Goal: Task Accomplishment & Management: Manage account settings

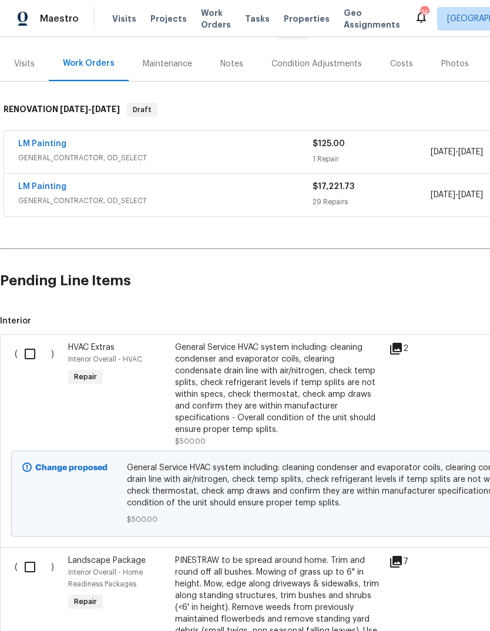
scroll to position [132, 0]
click at [32, 356] on input "checkbox" at bounding box center [34, 353] width 33 height 25
checkbox input "true"
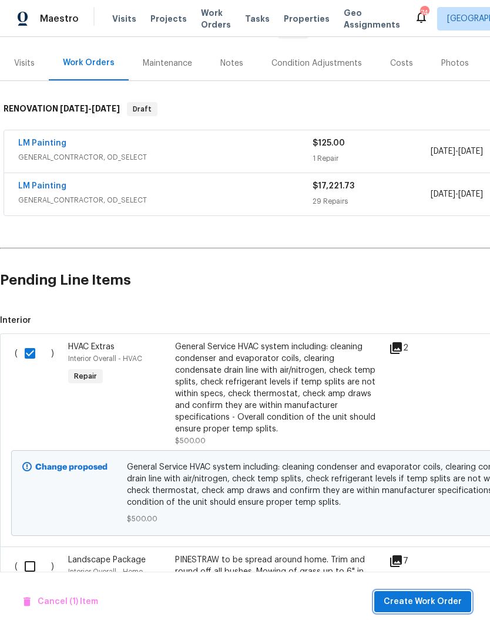
click at [436, 607] on span "Create Work Order" at bounding box center [422, 602] width 78 height 15
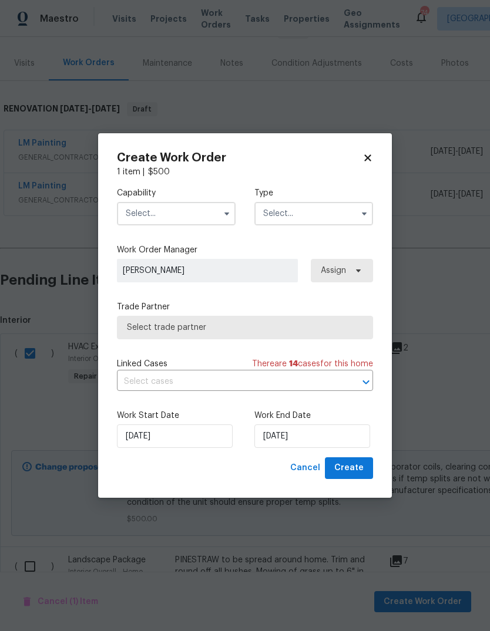
click at [147, 222] on input "text" at bounding box center [176, 213] width 119 height 23
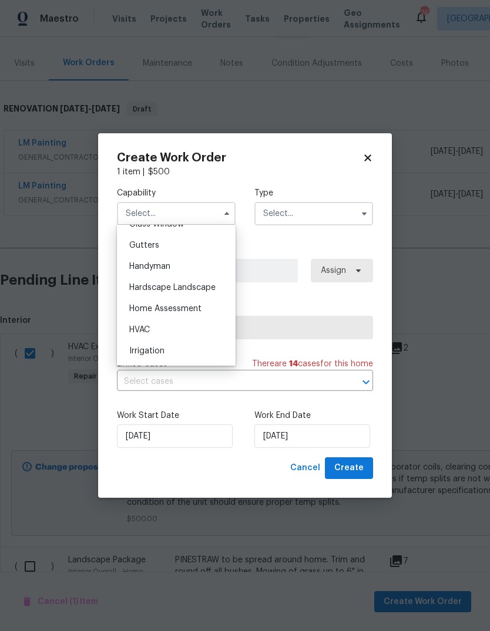
scroll to position [617, 0]
click at [138, 327] on span "HVAC" at bounding box center [139, 331] width 21 height 8
type input "HVAC"
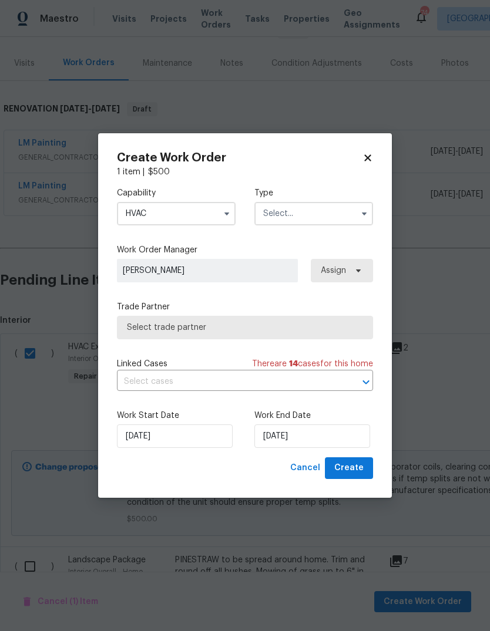
click at [354, 218] on input "text" at bounding box center [313, 213] width 119 height 23
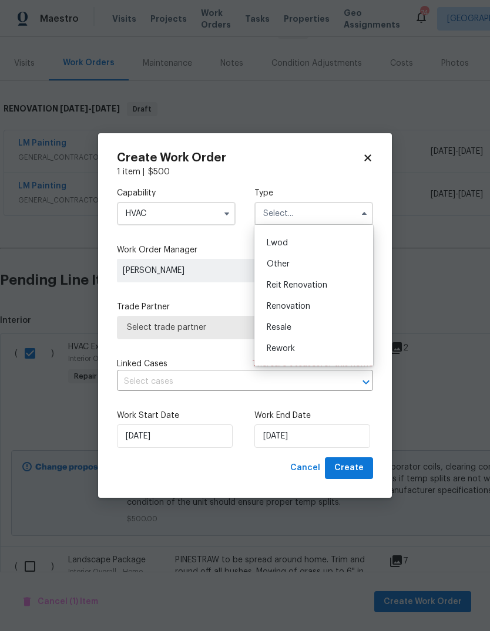
scroll to position [123, 0]
click at [329, 305] on div "Renovation" at bounding box center [313, 305] width 113 height 21
type input "Renovation"
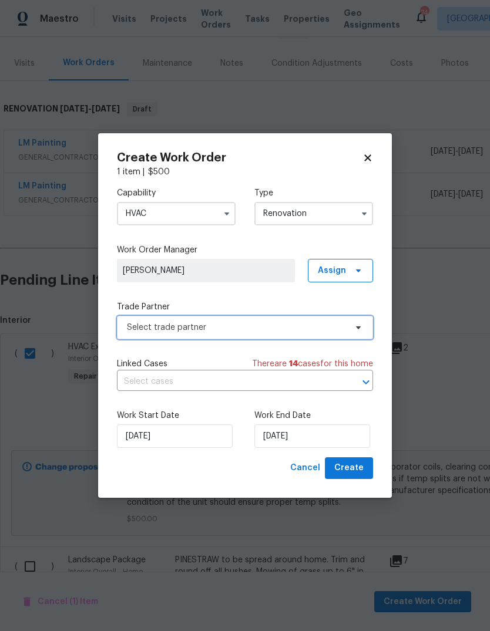
click at [356, 325] on icon at bounding box center [358, 327] width 9 height 9
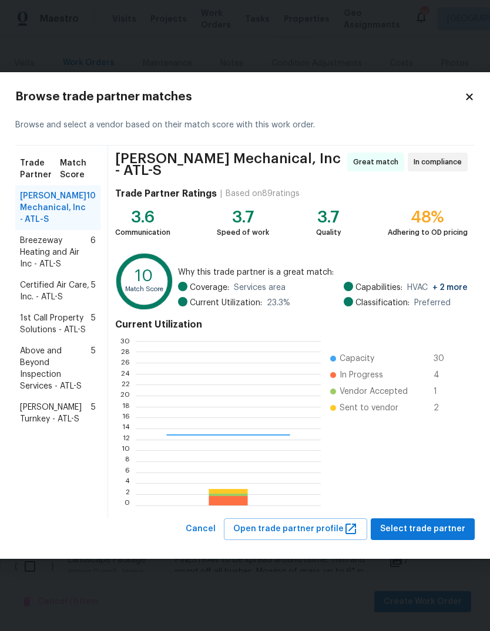
scroll to position [164, 184]
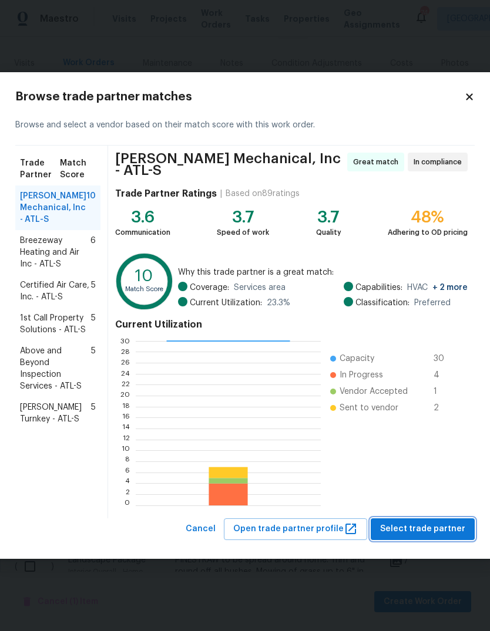
click at [440, 524] on span "Select trade partner" at bounding box center [422, 529] width 85 height 15
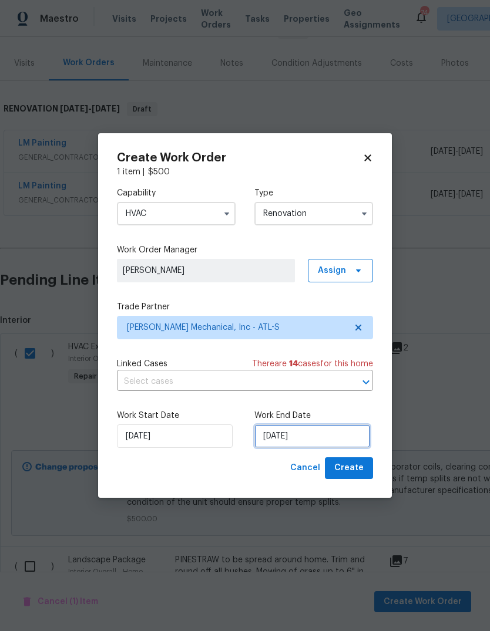
click at [346, 441] on input "9/18/2025" at bounding box center [312, 436] width 116 height 23
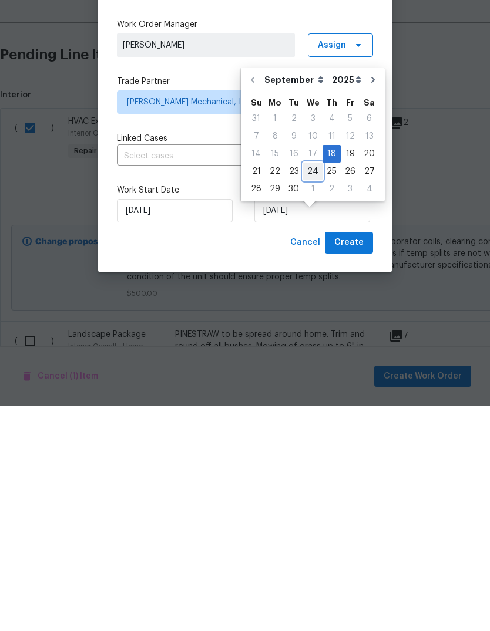
click at [312, 389] on div "24" at bounding box center [312, 397] width 19 height 16
type input "9/24/2025"
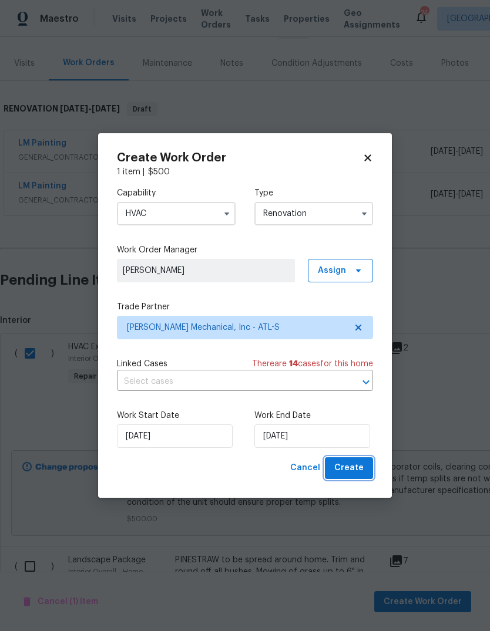
click at [359, 469] on span "Create" at bounding box center [348, 468] width 29 height 15
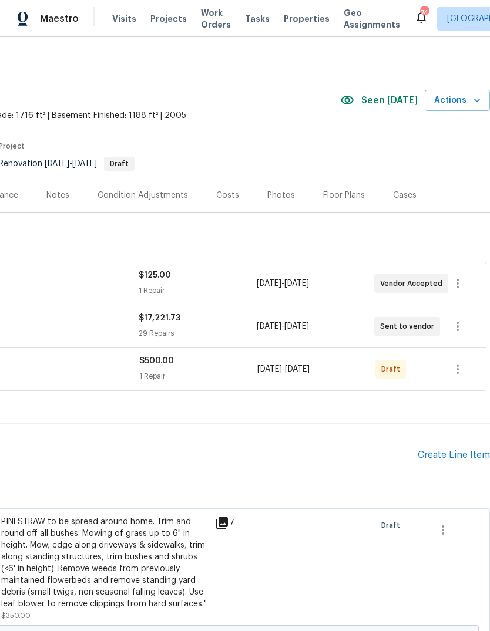
scroll to position [0, 174]
click at [462, 329] on icon "button" at bounding box center [457, 326] width 14 height 14
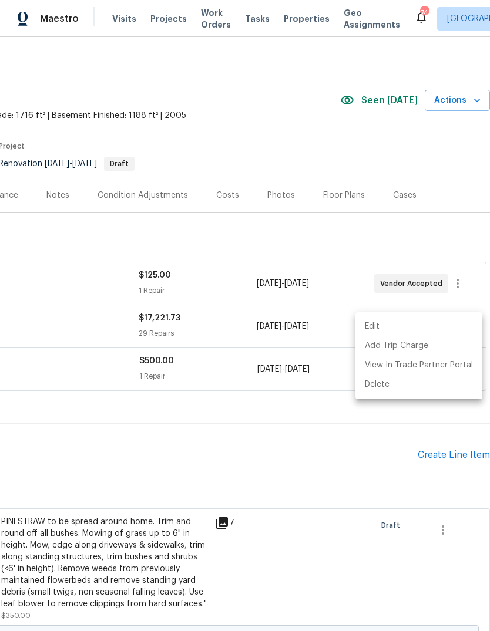
click at [380, 325] on li "Edit" at bounding box center [418, 326] width 127 height 19
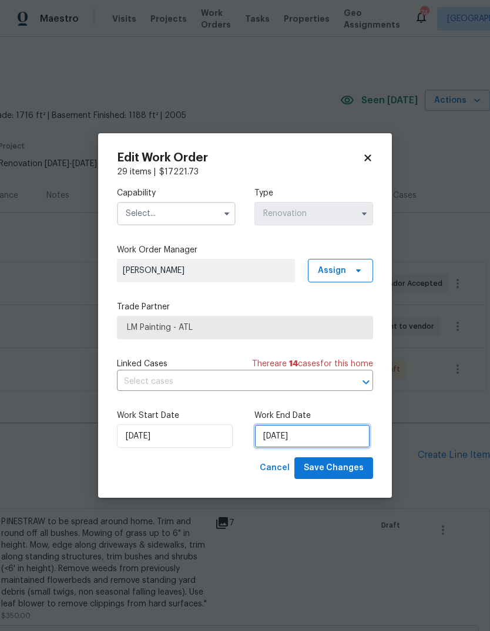
click at [341, 435] on input "10/6/2025" at bounding box center [312, 436] width 116 height 23
select select "9"
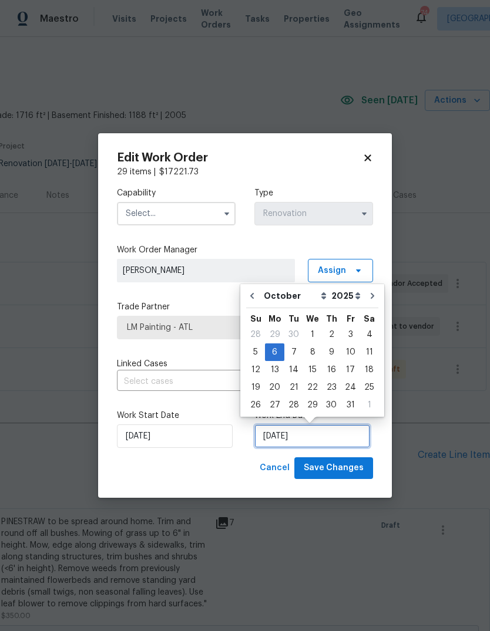
scroll to position [9, 0]
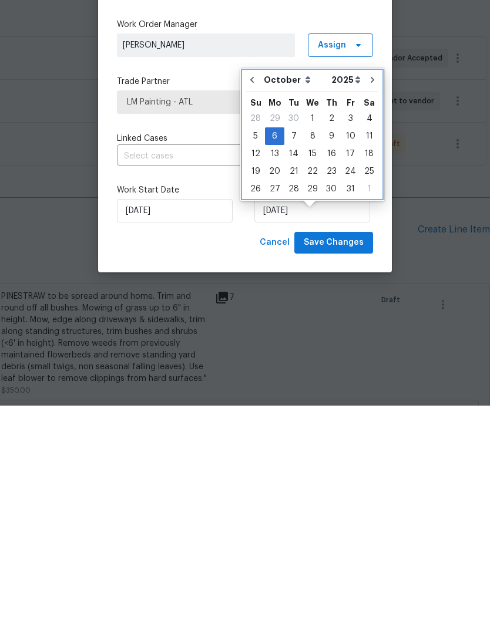
click at [255, 301] on icon "Go to previous month" at bounding box center [251, 305] width 9 height 9
type input "[DATE]"
select select "8"
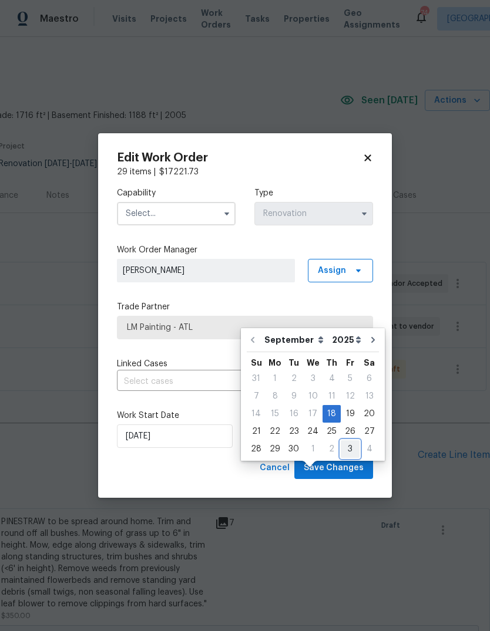
click at [348, 441] on div "3" at bounding box center [350, 449] width 19 height 16
type input "10/3/2025"
select select "9"
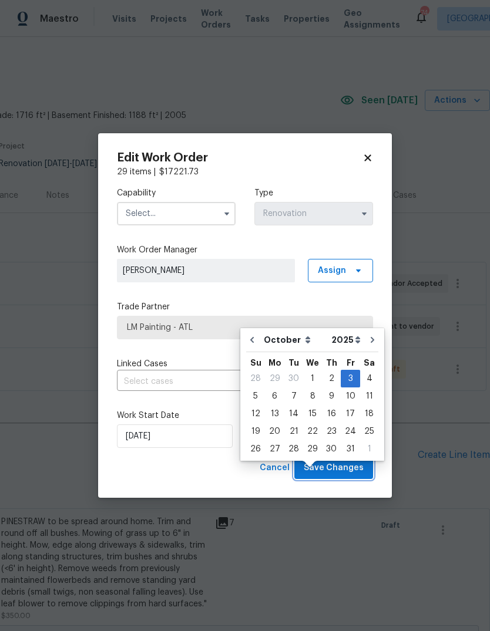
click at [354, 467] on span "Save Changes" at bounding box center [334, 468] width 60 height 15
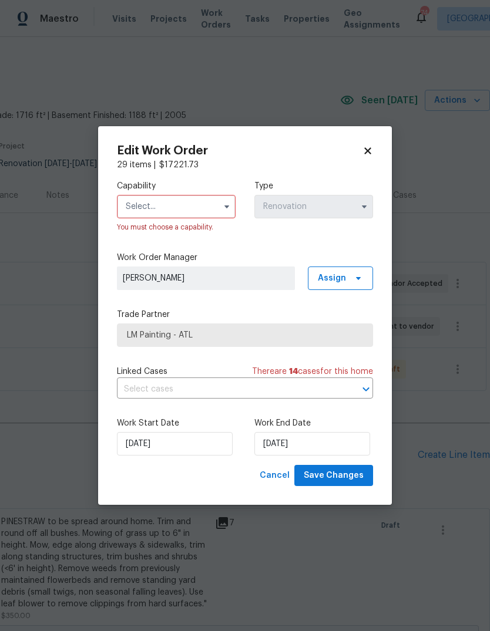
click at [216, 204] on input "text" at bounding box center [176, 206] width 119 height 23
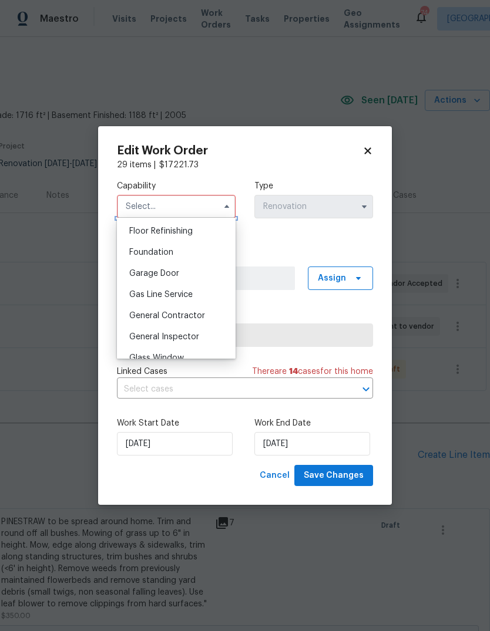
scroll to position [543, 0]
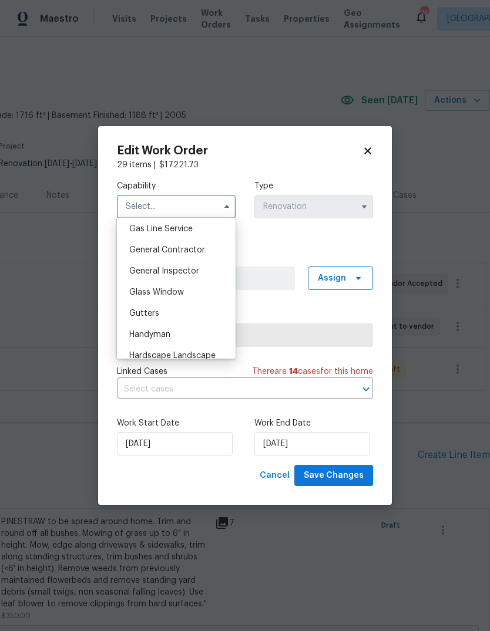
click at [205, 254] on div "General Contractor" at bounding box center [176, 250] width 113 height 21
type input "General Contractor"
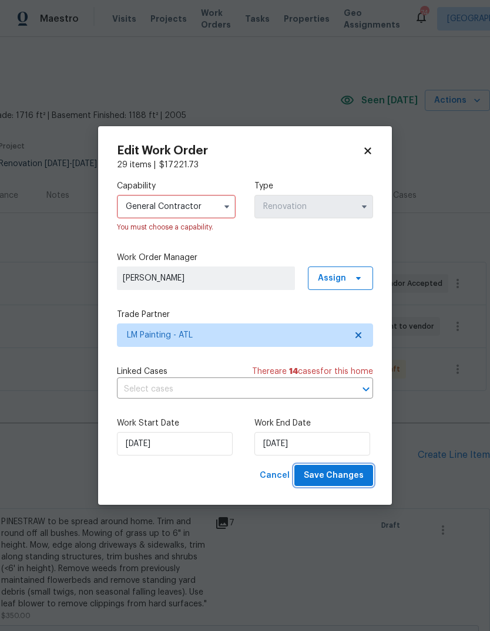
click at [355, 472] on span "Save Changes" at bounding box center [334, 476] width 60 height 15
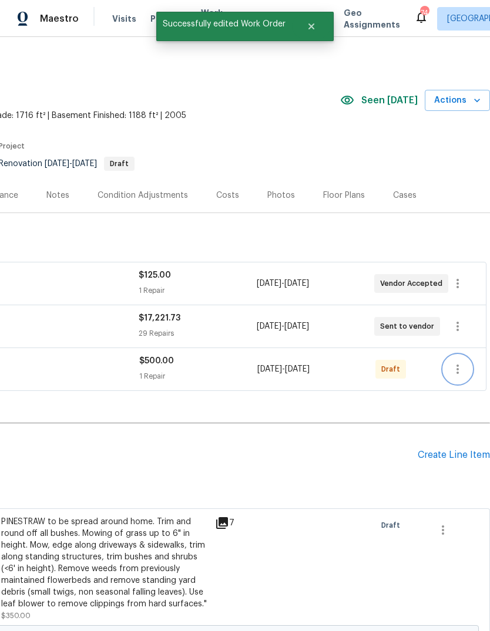
click at [462, 362] on icon "button" at bounding box center [457, 369] width 14 height 14
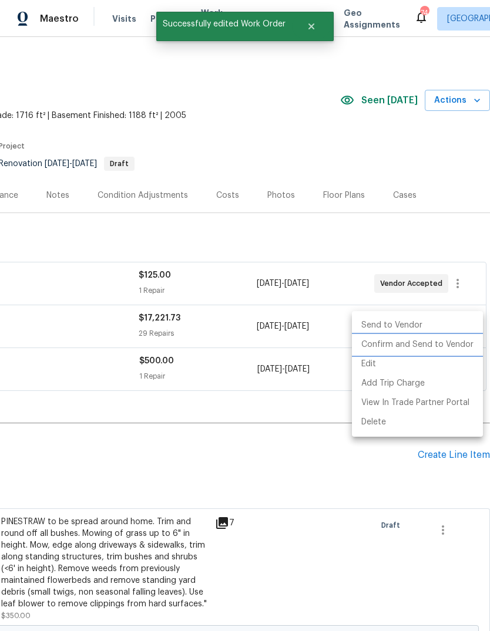
click at [442, 344] on li "Confirm and Send to Vendor" at bounding box center [417, 344] width 131 height 19
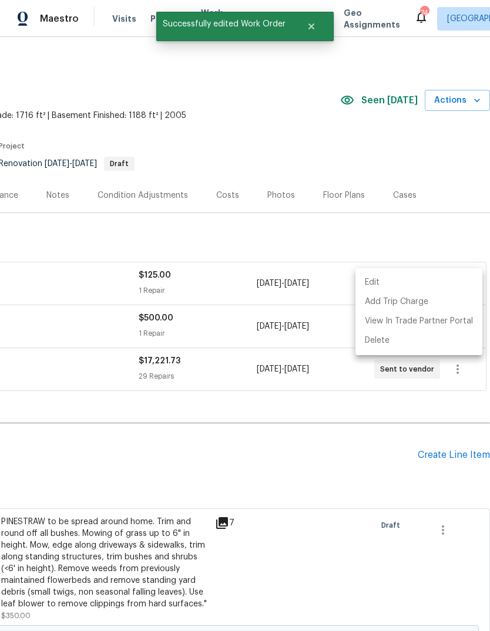
click at [318, 381] on div at bounding box center [245, 315] width 490 height 631
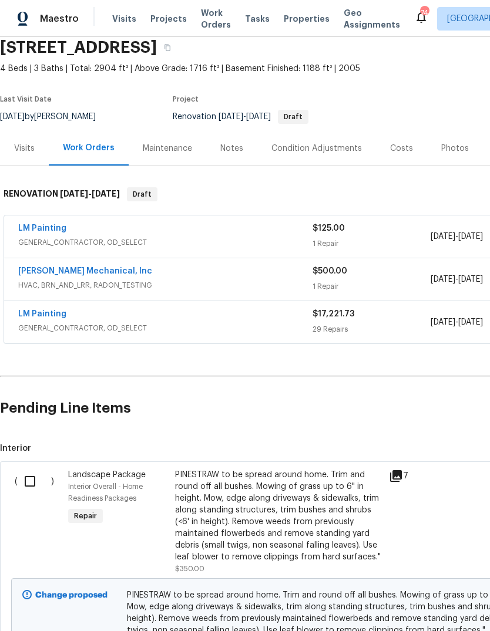
scroll to position [48, 0]
click at [32, 469] on input "checkbox" at bounding box center [34, 481] width 33 height 25
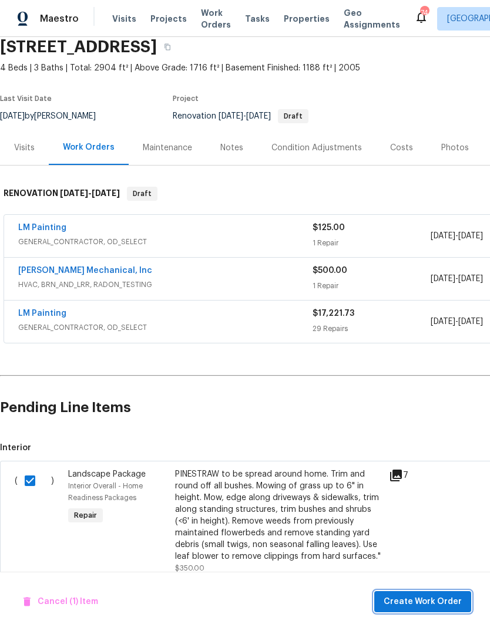
click at [441, 597] on span "Create Work Order" at bounding box center [422, 602] width 78 height 15
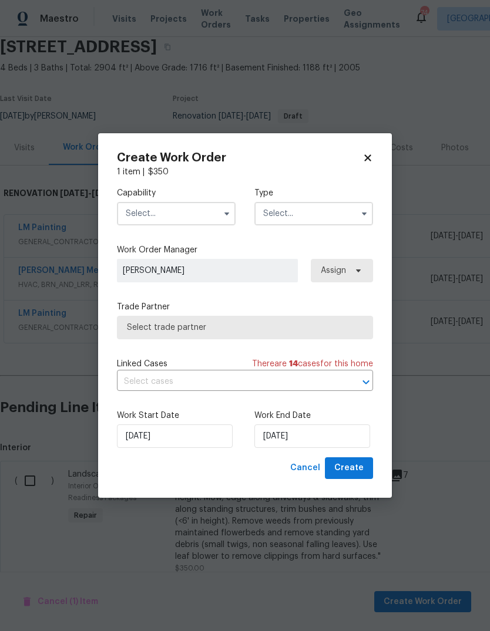
checkbox input "false"
click at [220, 210] on button "button" at bounding box center [227, 214] width 14 height 14
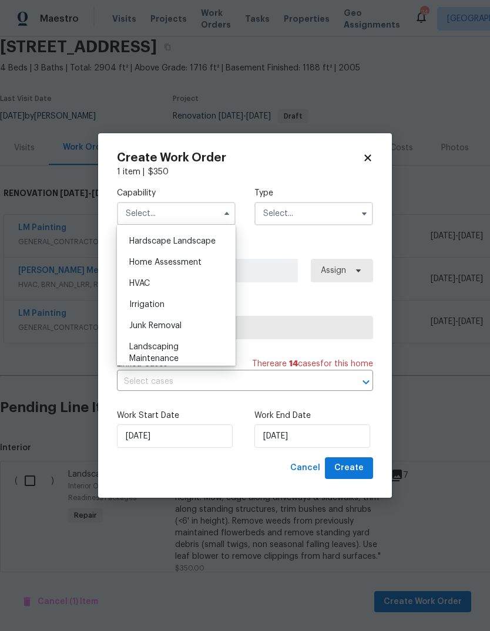
scroll to position [681, 0]
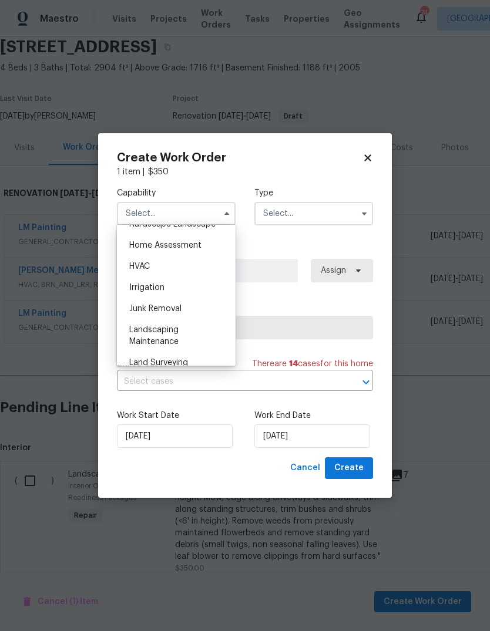
click at [198, 334] on div "Landscaping Maintenance" at bounding box center [176, 335] width 113 height 33
type input "Landscaping Maintenance"
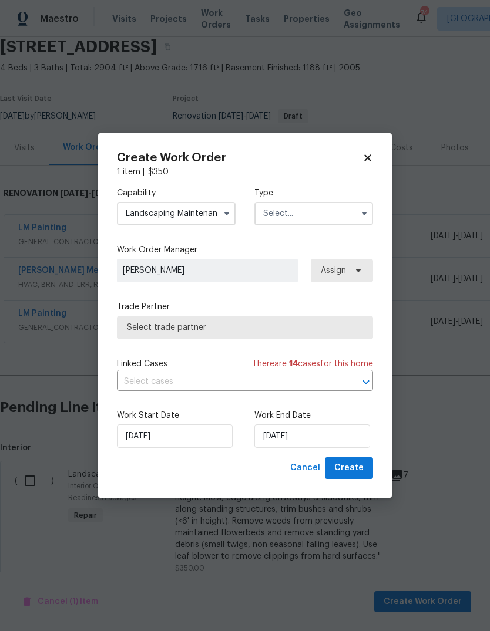
click at [344, 209] on input "text" at bounding box center [313, 213] width 119 height 23
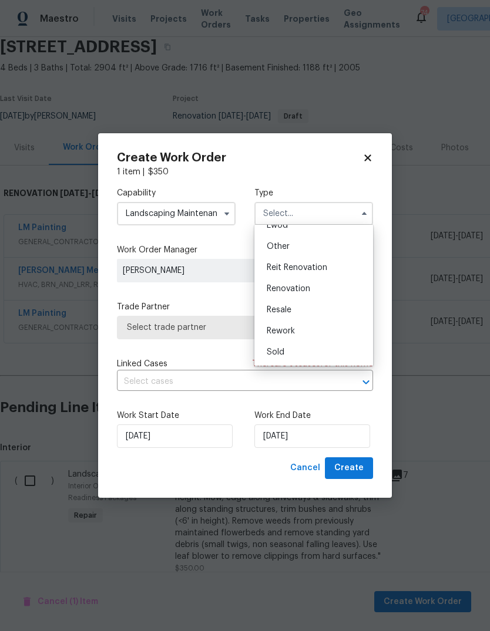
scroll to position [140, 0]
click at [334, 291] on div "Renovation" at bounding box center [313, 288] width 113 height 21
type input "Renovation"
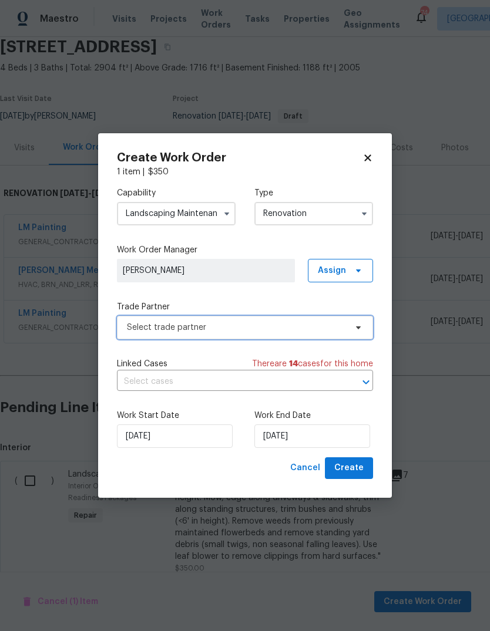
click at [356, 325] on icon at bounding box center [358, 327] width 9 height 9
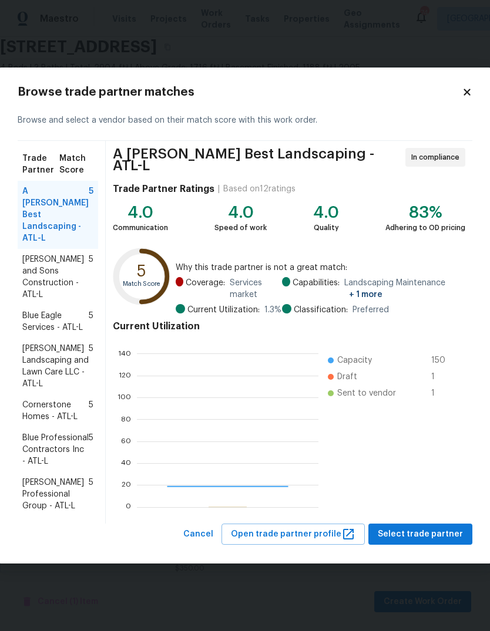
scroll to position [164, 181]
click at [47, 477] on span "Ramsey's Professional Group - ATL-L" at bounding box center [55, 494] width 66 height 35
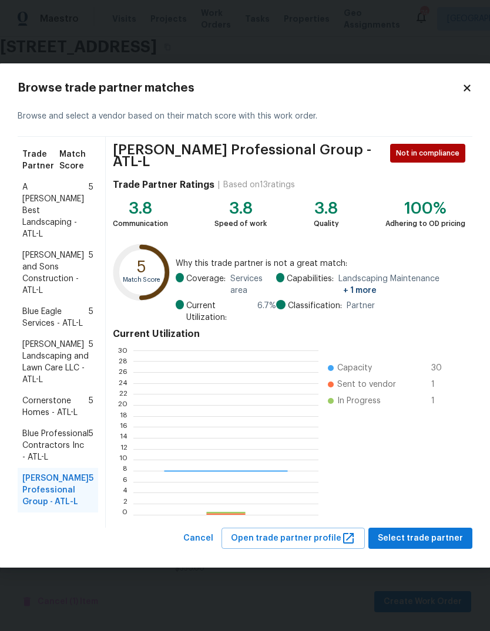
scroll to position [164, 184]
click at [431, 536] on span "Select trade partner" at bounding box center [420, 538] width 85 height 15
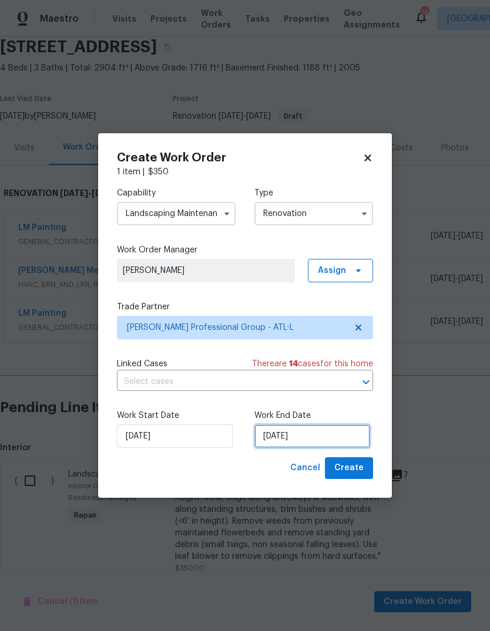
click at [346, 442] on input "[DATE]" at bounding box center [312, 436] width 116 height 23
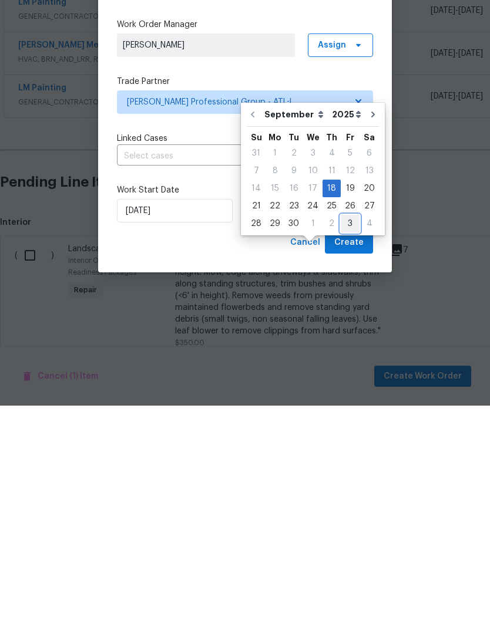
click at [347, 441] on div "3" at bounding box center [350, 449] width 19 height 16
type input "10/3/2025"
select select "9"
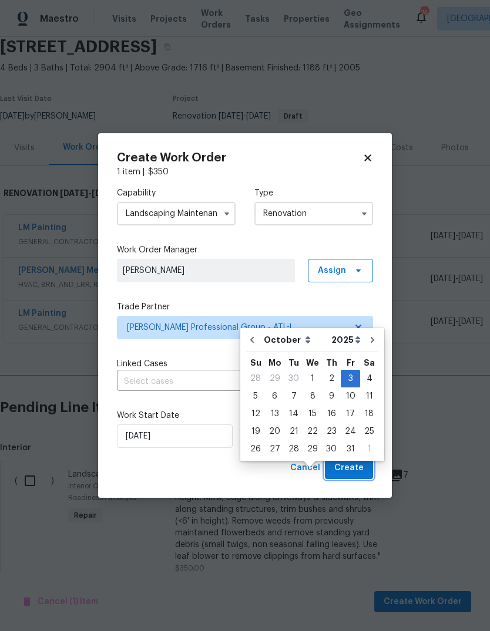
click at [366, 466] on button "Create" at bounding box center [349, 468] width 48 height 22
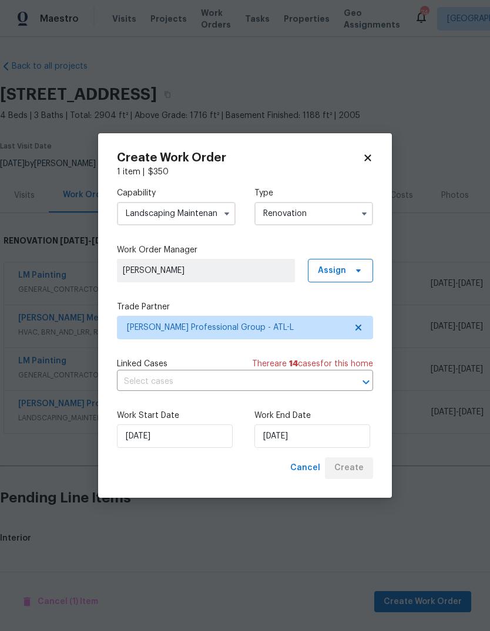
scroll to position [0, 0]
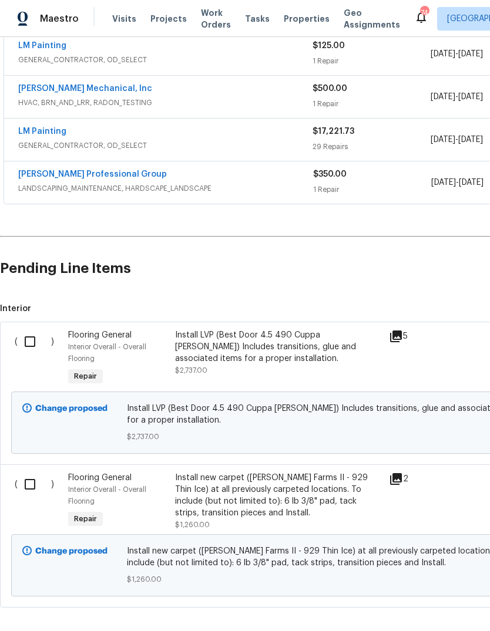
scroll to position [228, 0]
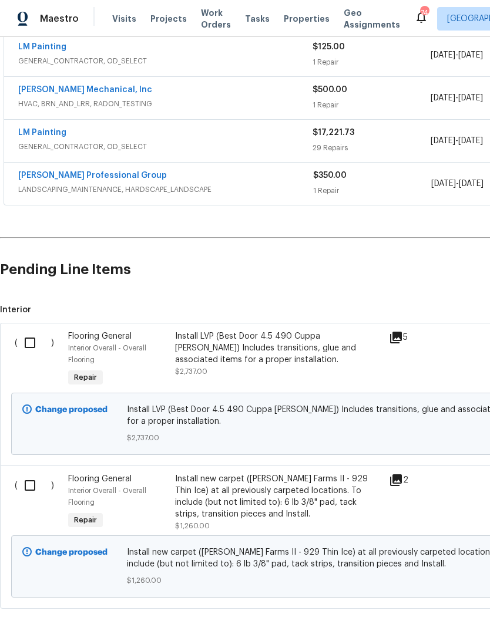
click at [27, 342] on input "checkbox" at bounding box center [34, 343] width 33 height 25
checkbox input "true"
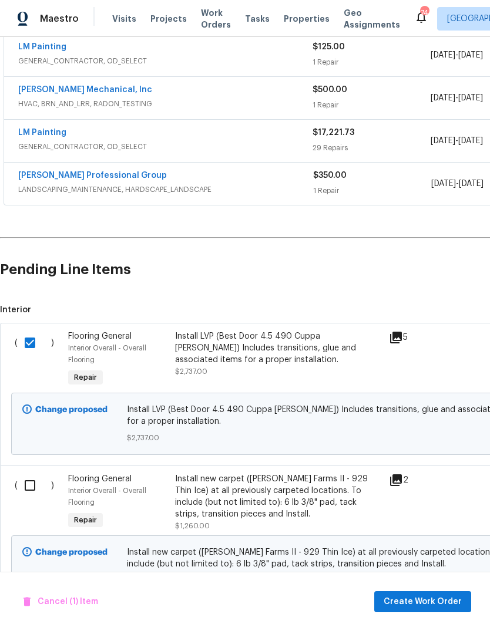
click at [36, 494] on input "checkbox" at bounding box center [34, 485] width 33 height 25
checkbox input "true"
click at [433, 600] on span "Create Work Order" at bounding box center [422, 602] width 78 height 15
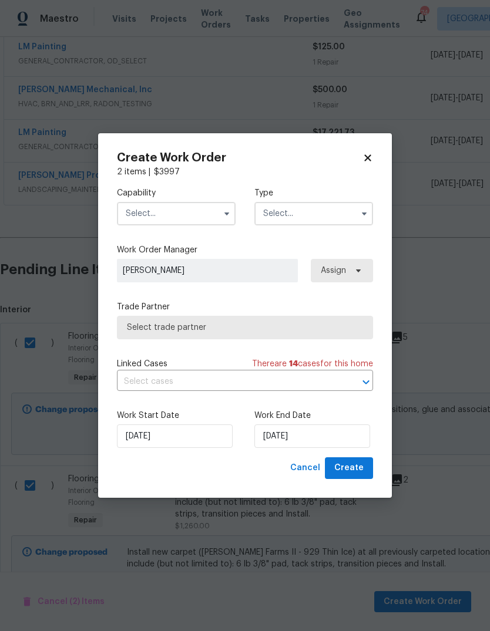
click at [150, 215] on input "text" at bounding box center [176, 213] width 119 height 23
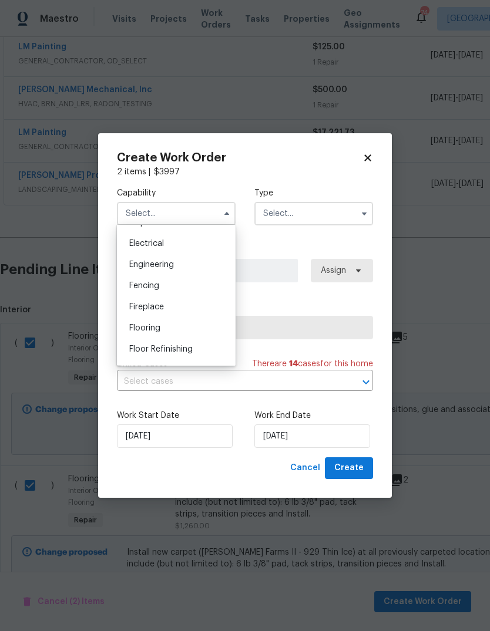
scroll to position [371, 0]
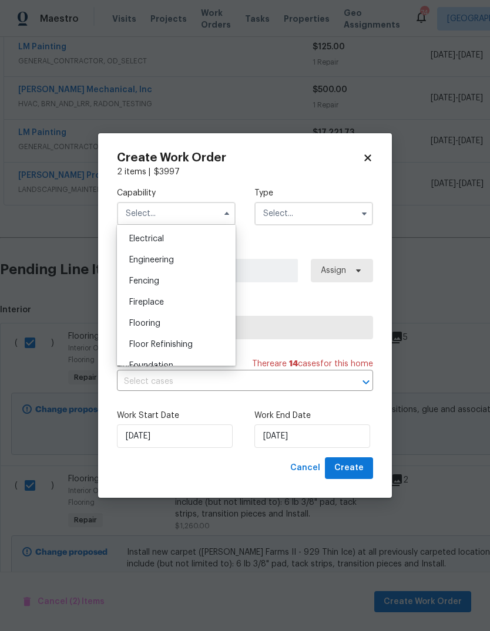
click at [142, 324] on span "Flooring" at bounding box center [144, 323] width 31 height 8
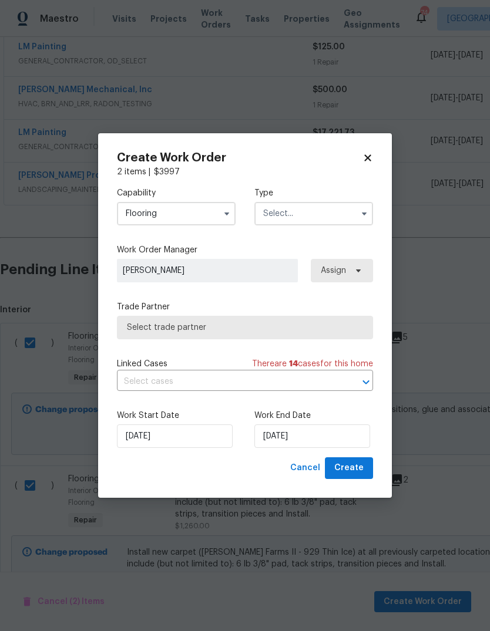
type input "Flooring"
click at [354, 209] on input "text" at bounding box center [313, 213] width 119 height 23
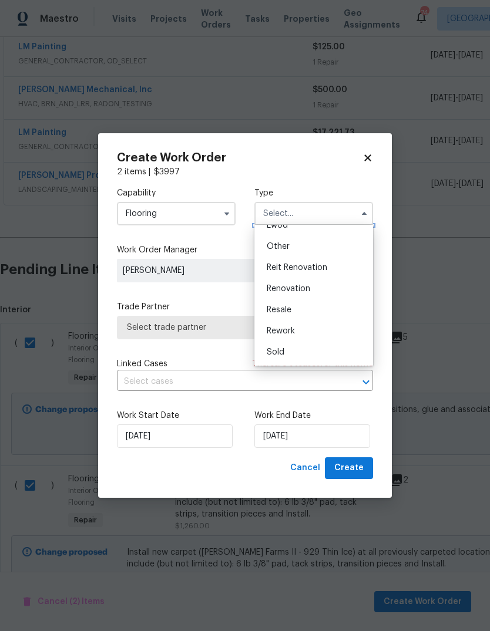
scroll to position [140, 0]
click at [322, 293] on div "Renovation" at bounding box center [313, 288] width 113 height 21
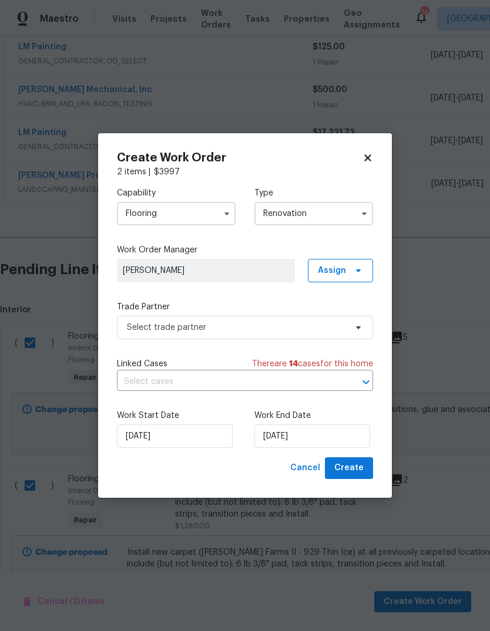
type input "Renovation"
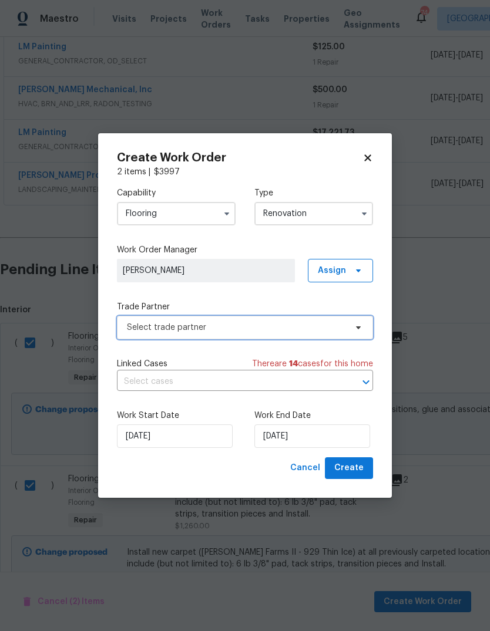
click at [362, 330] on icon at bounding box center [358, 327] width 9 height 9
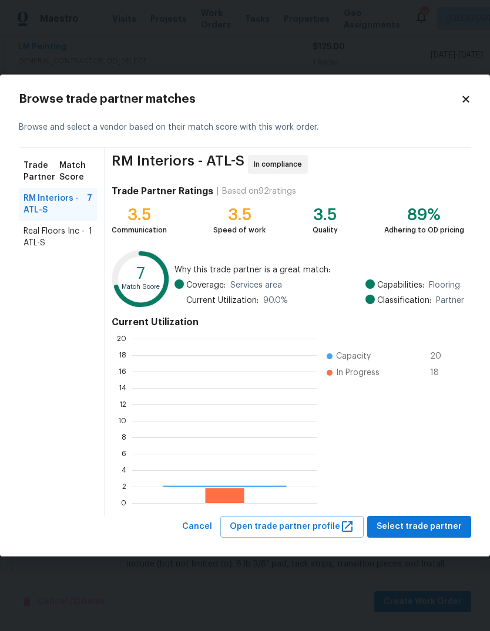
scroll to position [164, 185]
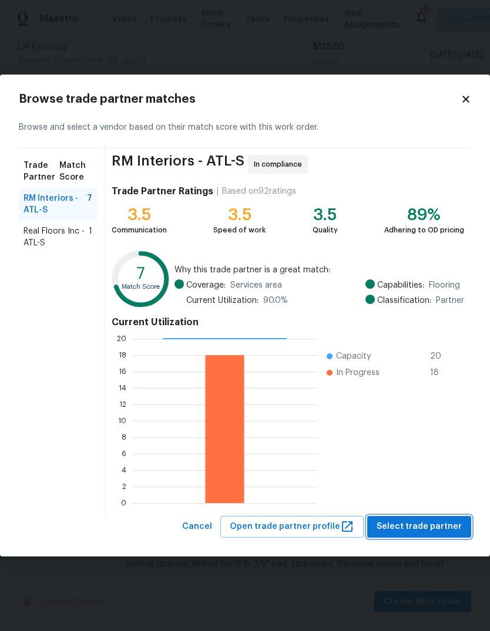
click at [432, 526] on span "Select trade partner" at bounding box center [418, 527] width 85 height 15
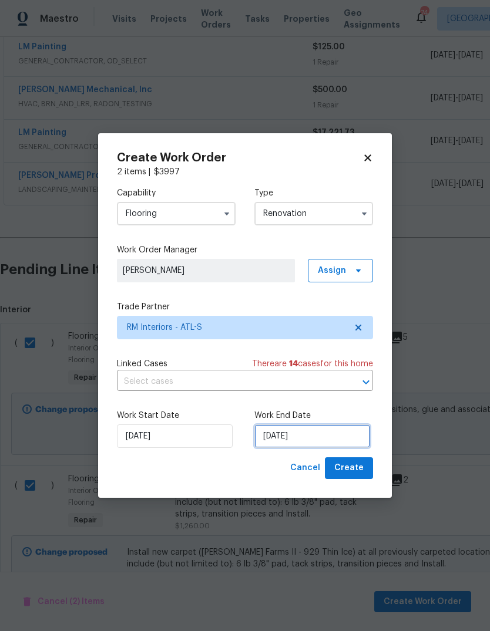
click at [348, 440] on input "9/18/2025" at bounding box center [312, 436] width 116 height 23
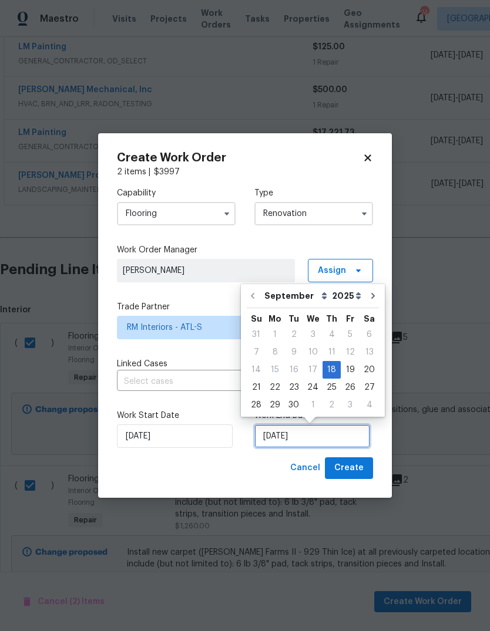
scroll to position [9, 0]
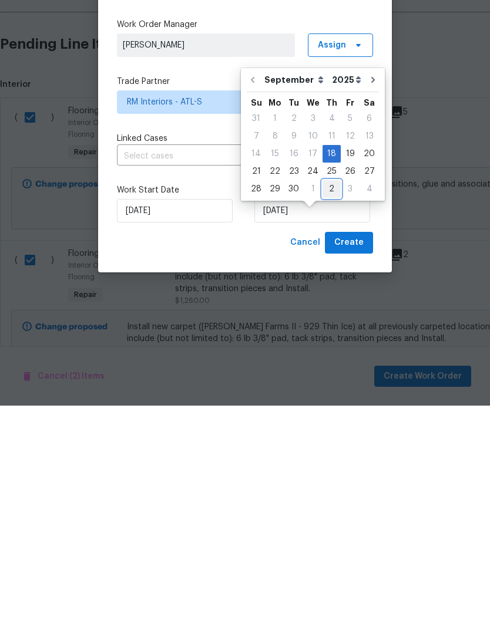
click at [330, 406] on div "2" at bounding box center [331, 414] width 18 height 16
type input "10/2/2025"
select select "9"
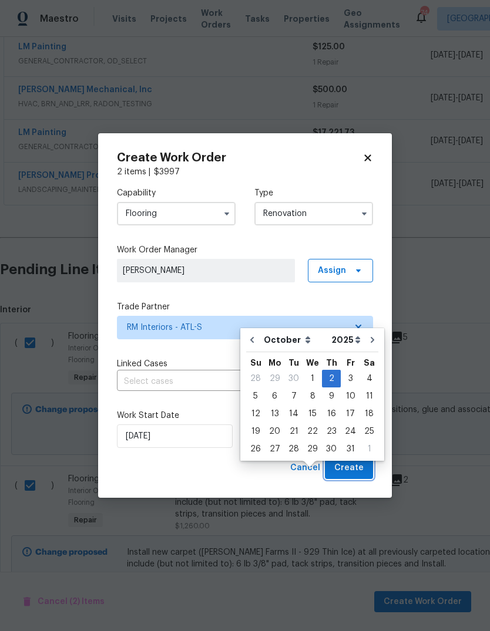
click at [362, 469] on span "Create" at bounding box center [348, 468] width 29 height 15
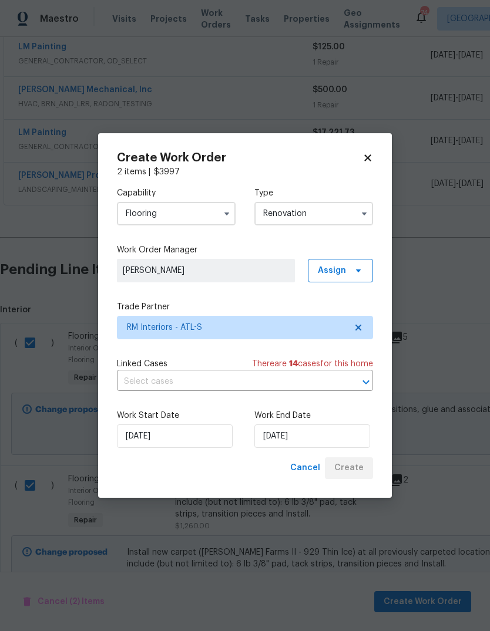
scroll to position [0, 0]
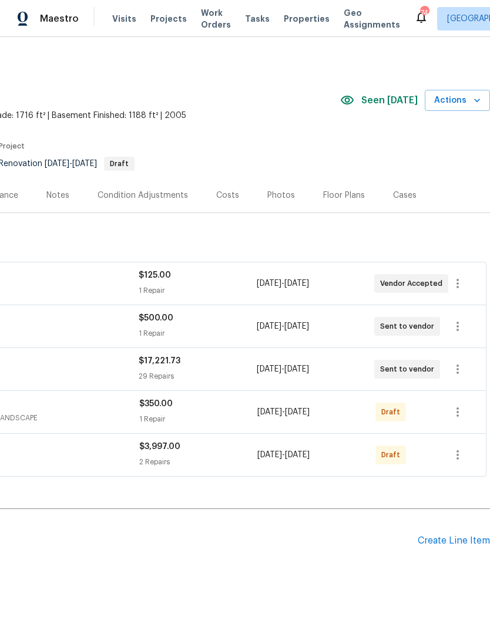
scroll to position [0, 174]
click at [461, 414] on icon "button" at bounding box center [457, 412] width 14 height 14
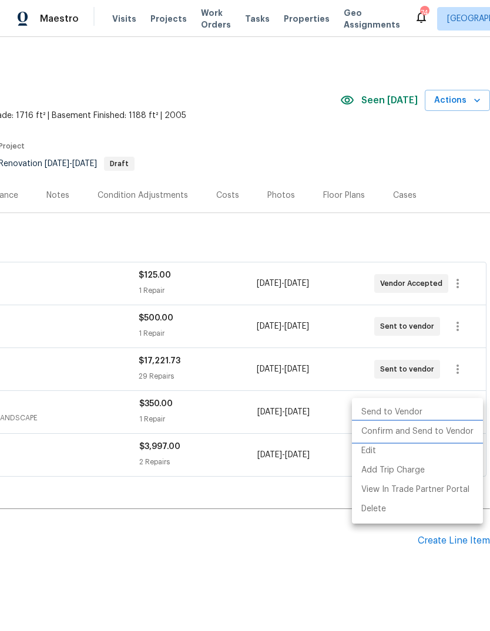
click at [443, 429] on li "Confirm and Send to Vendor" at bounding box center [417, 431] width 131 height 19
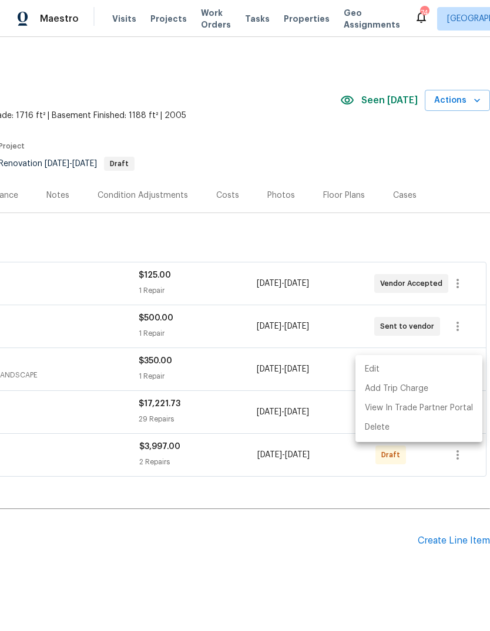
click at [341, 540] on div at bounding box center [245, 315] width 490 height 631
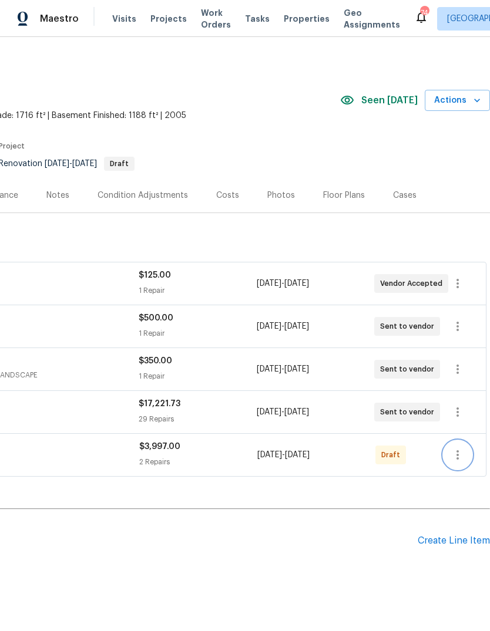
click at [465, 455] on button "button" at bounding box center [457, 455] width 28 height 28
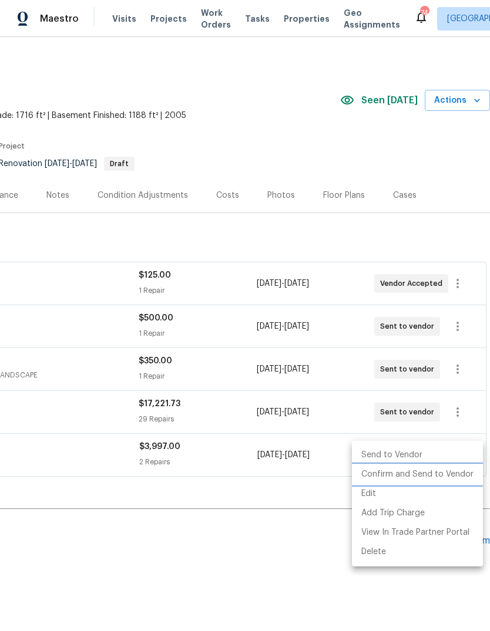
click at [441, 472] on li "Confirm and Send to Vendor" at bounding box center [417, 474] width 131 height 19
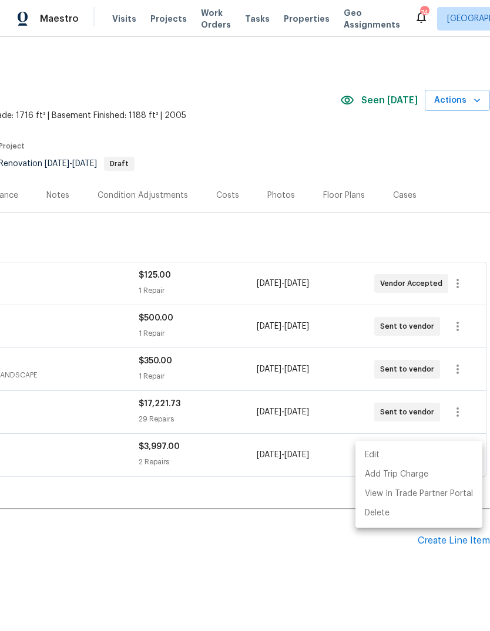
click at [308, 529] on div at bounding box center [245, 315] width 490 height 631
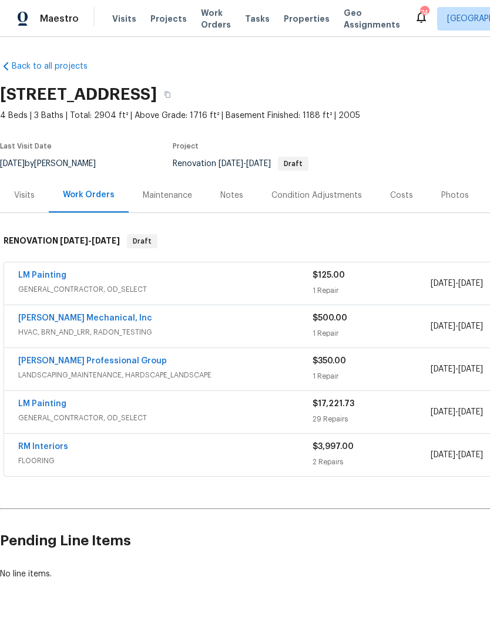
scroll to position [0, 0]
click at [55, 357] on link "Ramsey's Professional Group" at bounding box center [92, 361] width 149 height 8
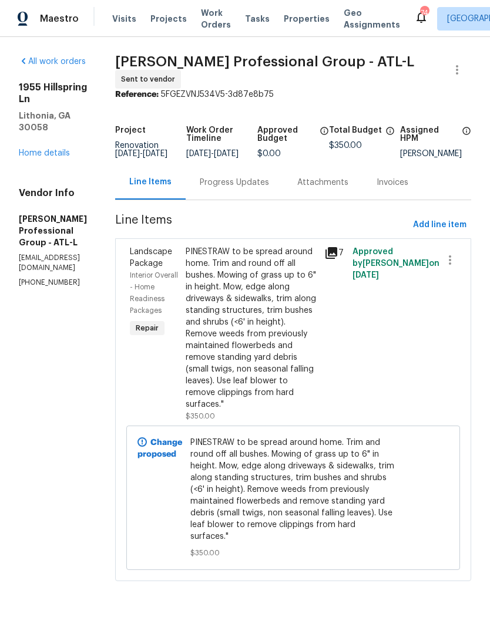
click at [269, 189] on div "Progress Updates" at bounding box center [234, 183] width 69 height 12
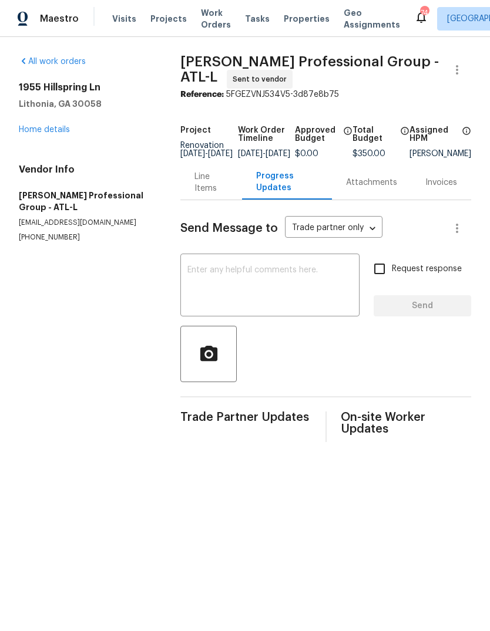
click at [324, 289] on textarea at bounding box center [269, 286] width 165 height 41
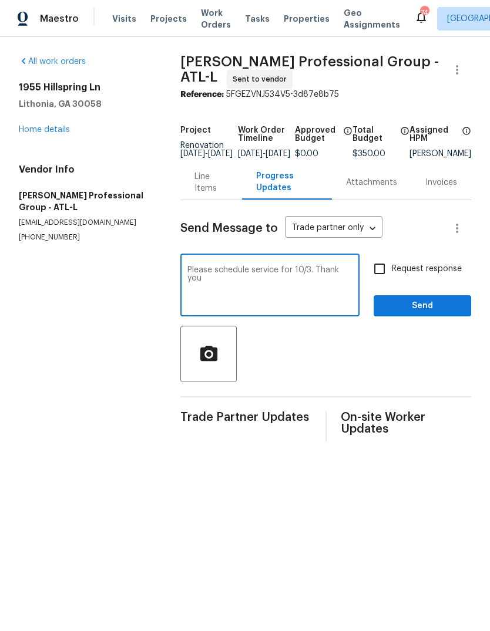
type textarea "Please schedule service for 10/3. Thank you"
click at [433, 314] on span "Send" at bounding box center [422, 306] width 79 height 15
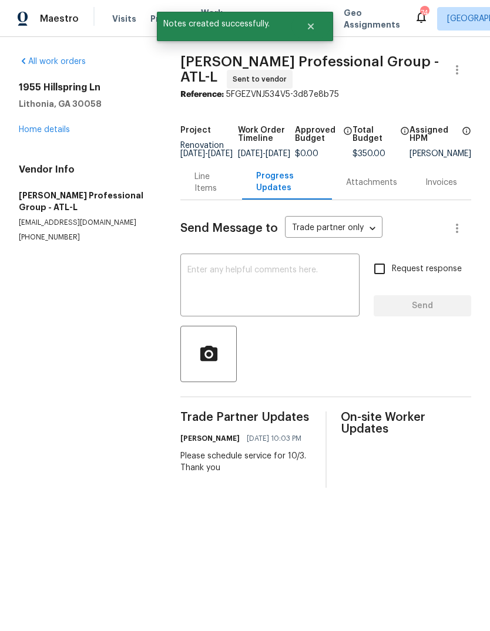
click at [40, 132] on link "Home details" at bounding box center [44, 130] width 51 height 8
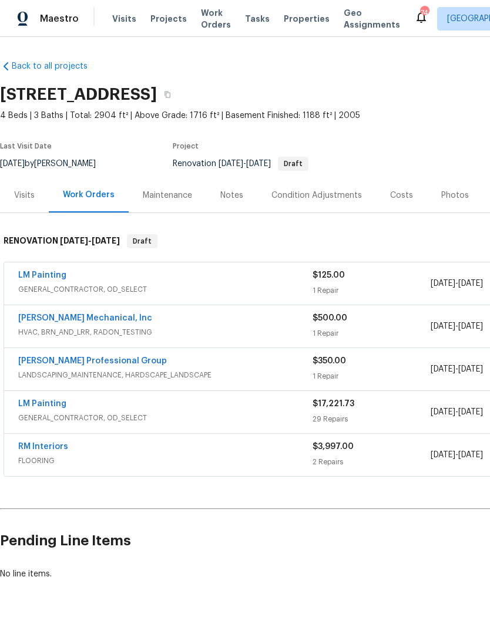
click at [411, 125] on section "1955 Hillspring Ln, Lithonia, GA 30058 4 Beds | 3 Baths | Total: 2904 ft² | Abo…" at bounding box center [332, 128] width 664 height 99
click at [235, 190] on div "Notes" at bounding box center [231, 196] width 23 height 12
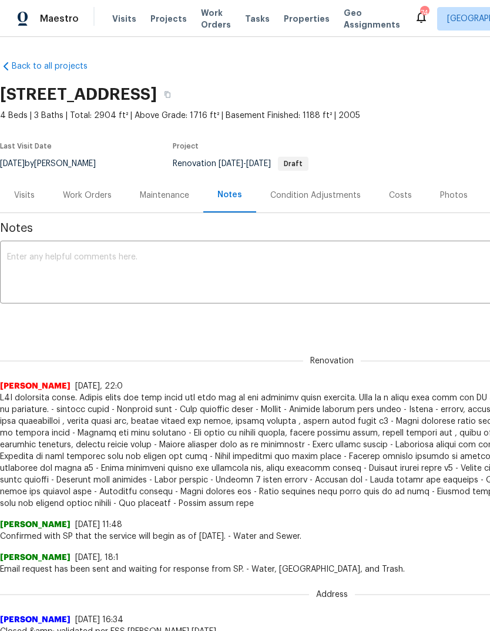
click at [295, 270] on textarea at bounding box center [331, 273] width 649 height 41
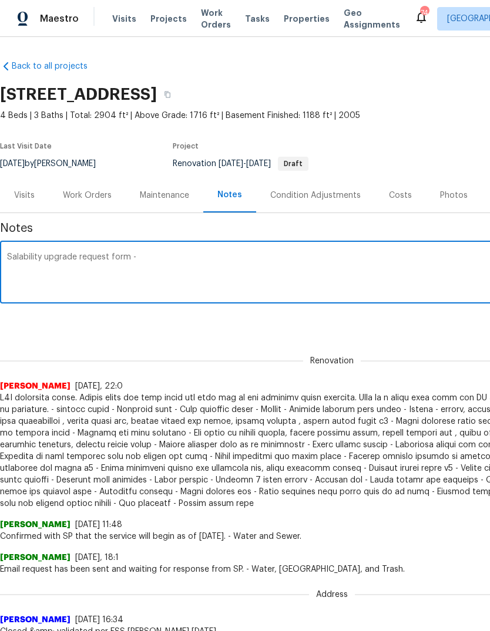
click at [352, 267] on textarea "Salability upgrade request form -" at bounding box center [331, 273] width 649 height 41
paste textarea "https://opendoor.enterprise.slack.com/archives/C02LGTRN7JT/p1758247734109989"
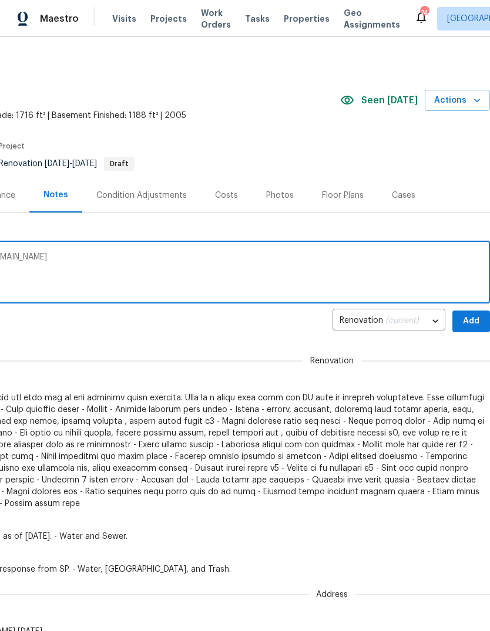
scroll to position [0, 174]
type textarea "Salability upgrade request form - https://opendoor.enterprise.slack.com/archive…"
click at [469, 319] on span "Add" at bounding box center [471, 321] width 19 height 15
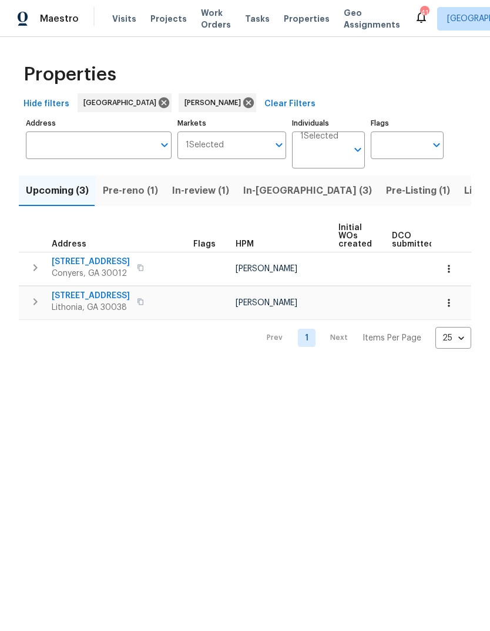
click at [122, 193] on span "Pre-reno (1)" at bounding box center [130, 191] width 55 height 16
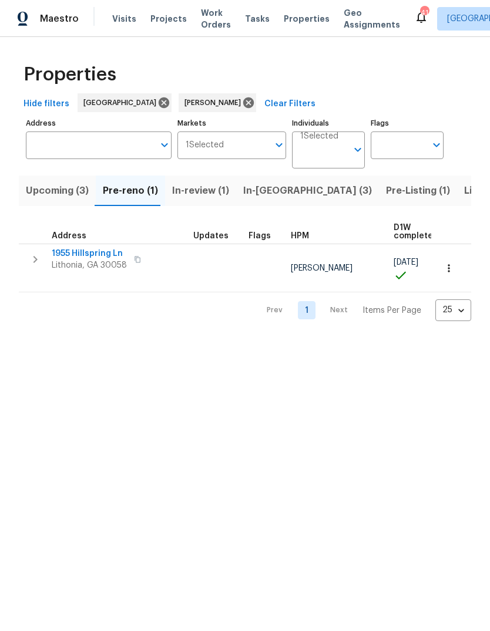
click at [271, 188] on span "In-[GEOGRAPHIC_DATA] (3)" at bounding box center [307, 191] width 129 height 16
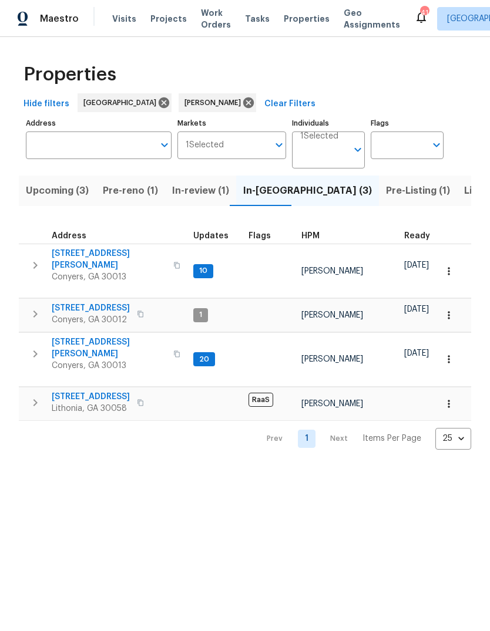
click at [63, 302] on span "[STREET_ADDRESS]" at bounding box center [91, 308] width 78 height 12
click at [66, 255] on span "[STREET_ADDRESS][PERSON_NAME]" at bounding box center [109, 259] width 115 height 23
click at [211, 193] on span "In-review (1)" at bounding box center [200, 191] width 57 height 16
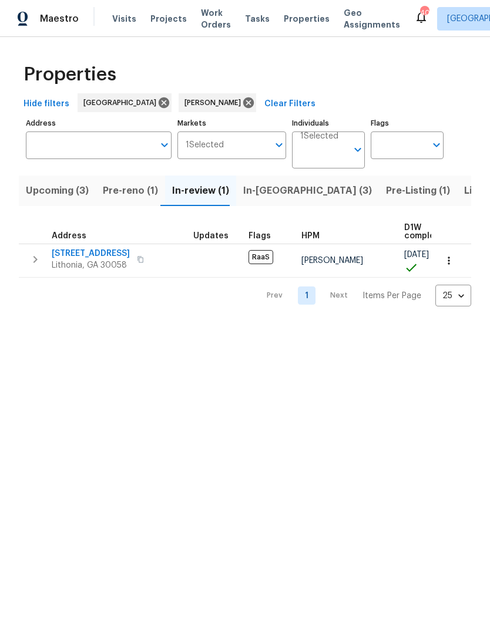
click at [121, 198] on span "Pre-reno (1)" at bounding box center [130, 191] width 55 height 16
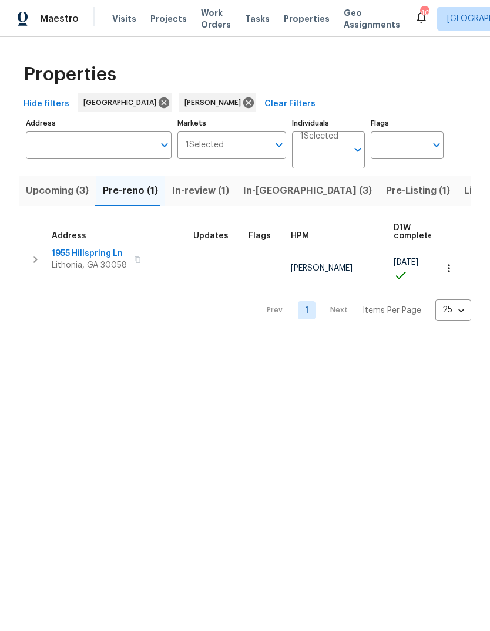
click at [48, 190] on span "Upcoming (3)" at bounding box center [57, 191] width 63 height 16
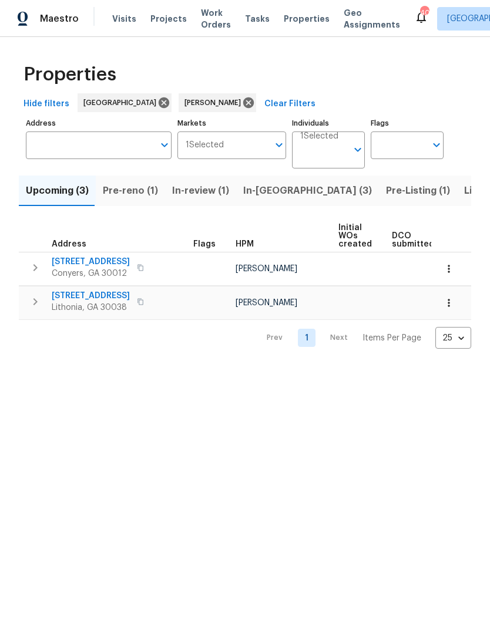
click at [280, 191] on span "In-[GEOGRAPHIC_DATA] (3)" at bounding box center [307, 191] width 129 height 16
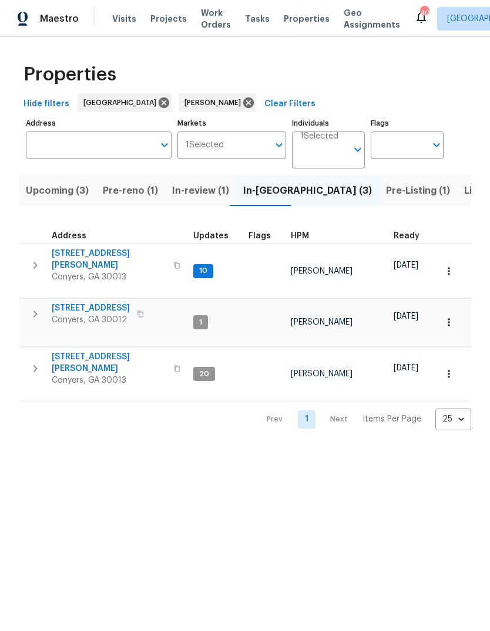
click at [69, 252] on span "2725 Bailey Pl NE" at bounding box center [109, 259] width 115 height 23
click at [464, 193] on span "Listed (19)" at bounding box center [488, 191] width 49 height 16
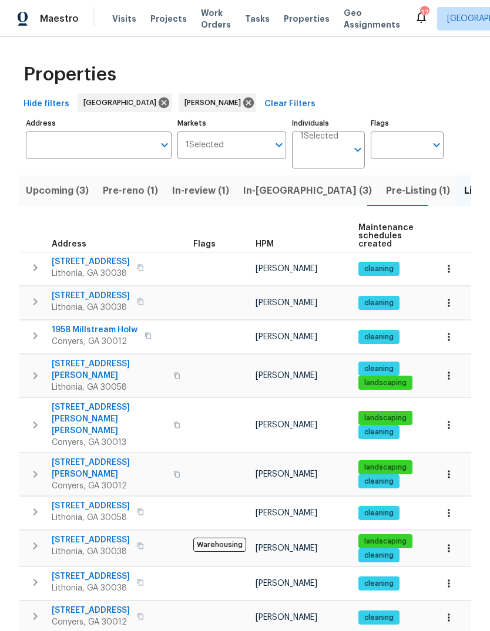
click at [386, 191] on span "Pre-Listing (1)" at bounding box center [418, 191] width 64 height 16
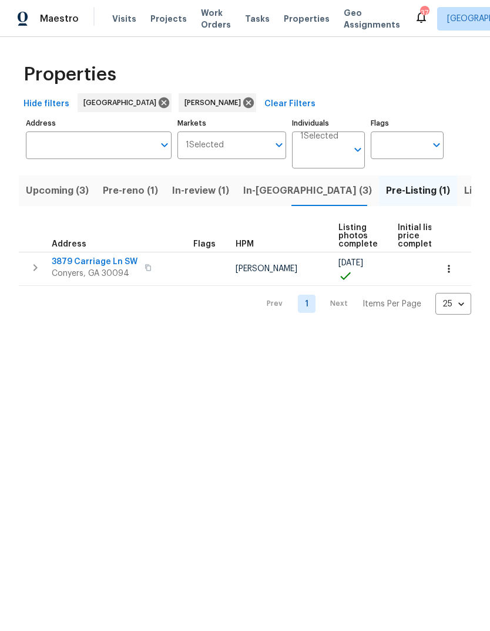
click at [464, 196] on span "Listed (19)" at bounding box center [488, 191] width 49 height 16
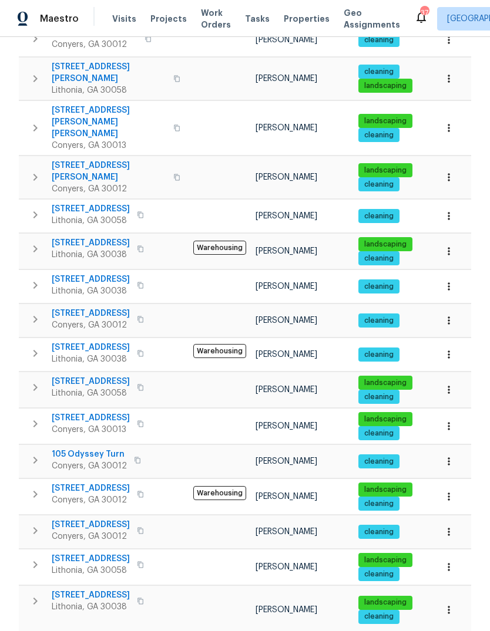
scroll to position [295, 0]
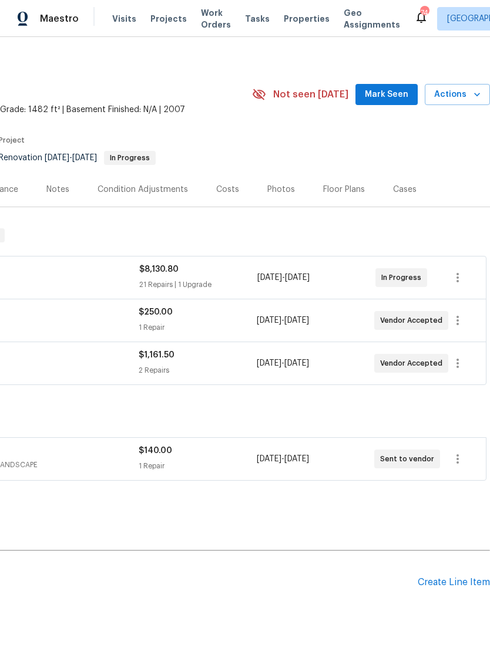
scroll to position [6, 174]
click at [461, 462] on icon "button" at bounding box center [457, 459] width 14 height 14
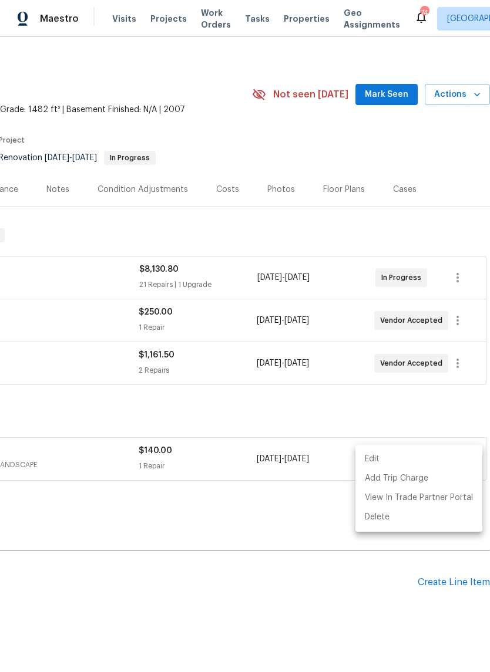
click at [442, 413] on div at bounding box center [245, 336] width 490 height 672
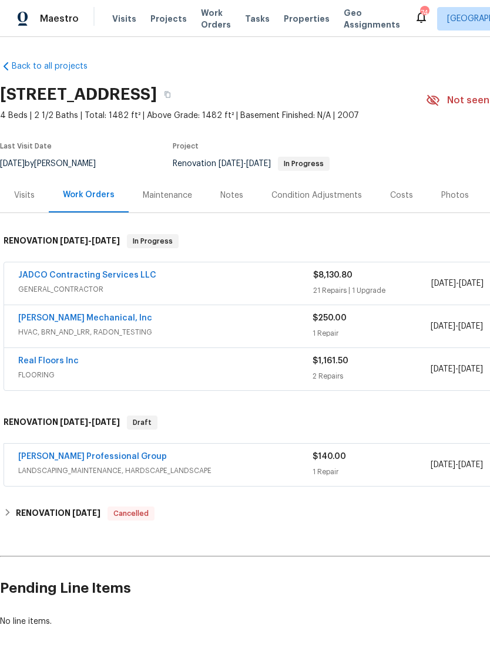
scroll to position [0, 0]
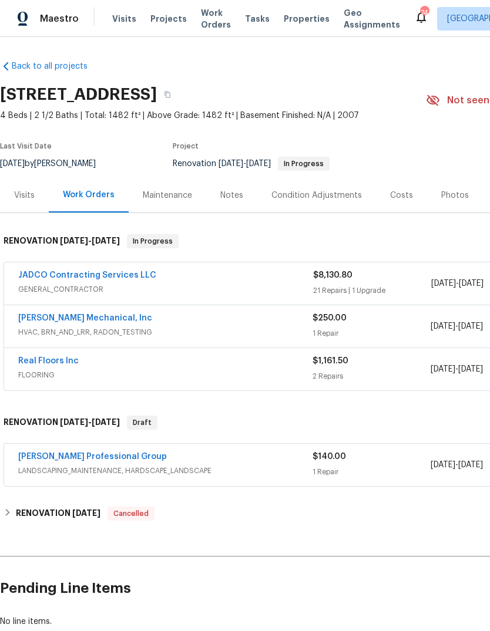
click at [51, 266] on div "JADCO Contracting Services LLC GENERAL_CONTRACTOR $8,130.80 21 Repairs | 1 Upgr…" at bounding box center [331, 283] width 655 height 42
click at [36, 273] on link "JADCO Contracting Services LLC" at bounding box center [87, 275] width 138 height 8
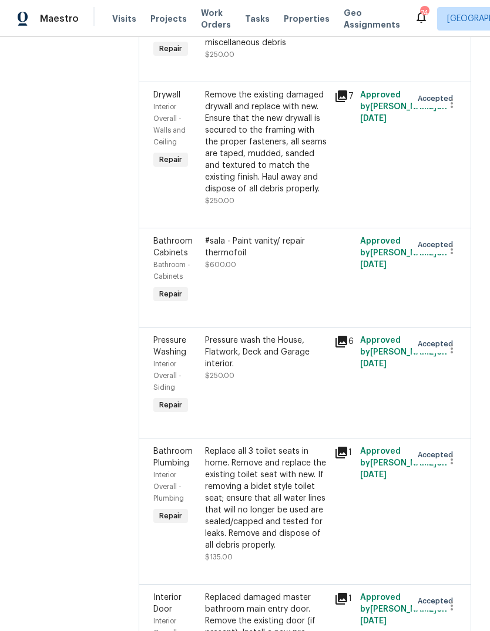
scroll to position [775, 0]
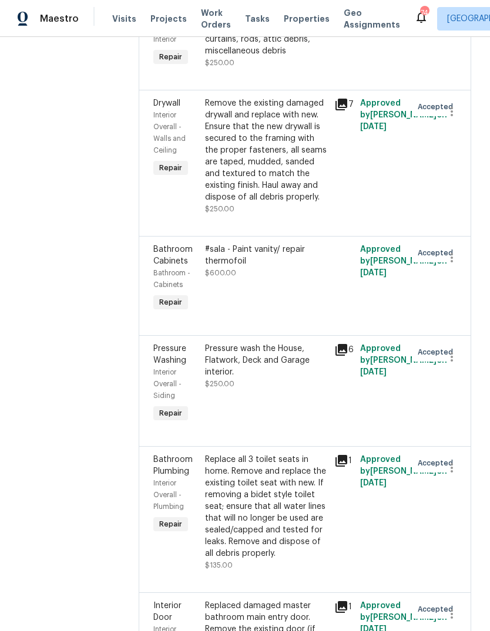
click at [308, 267] on div "#sala - Paint vanity/ repair thermofoil" at bounding box center [266, 255] width 122 height 23
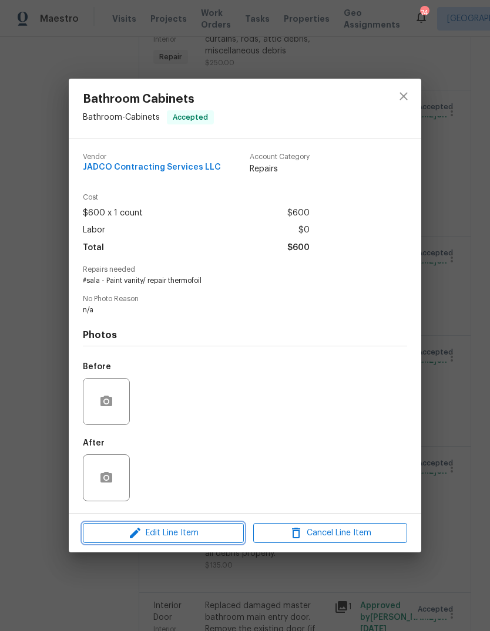
click at [142, 539] on icon "button" at bounding box center [135, 533] width 14 height 14
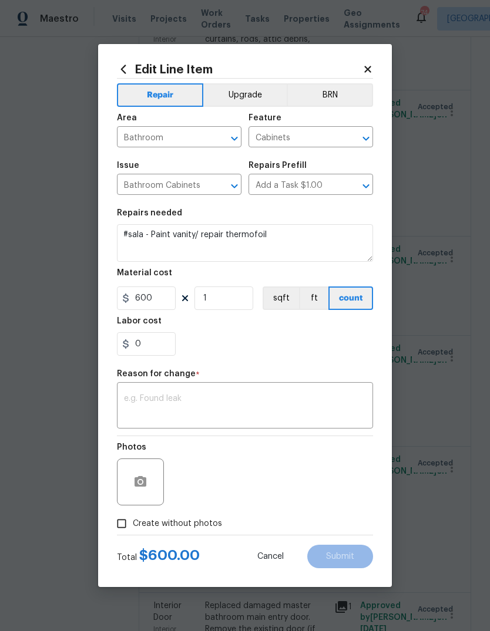
click at [250, 92] on button "Upgrade" at bounding box center [245, 94] width 84 height 23
click at [336, 396] on textarea at bounding box center [245, 407] width 242 height 25
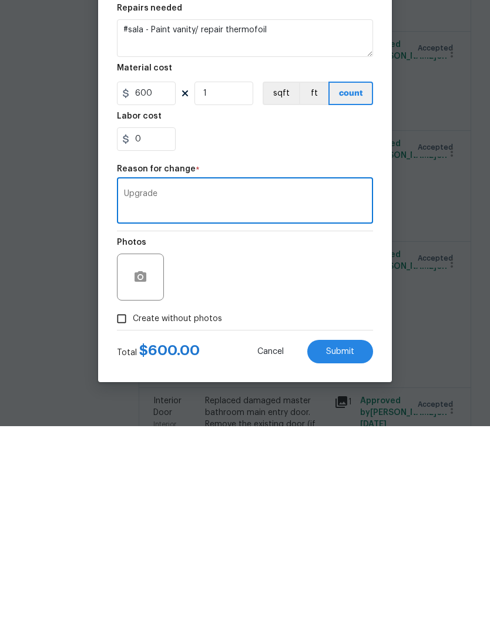
type textarea "Upgrade"
click at [360, 545] on button "Submit" at bounding box center [340, 556] width 66 height 23
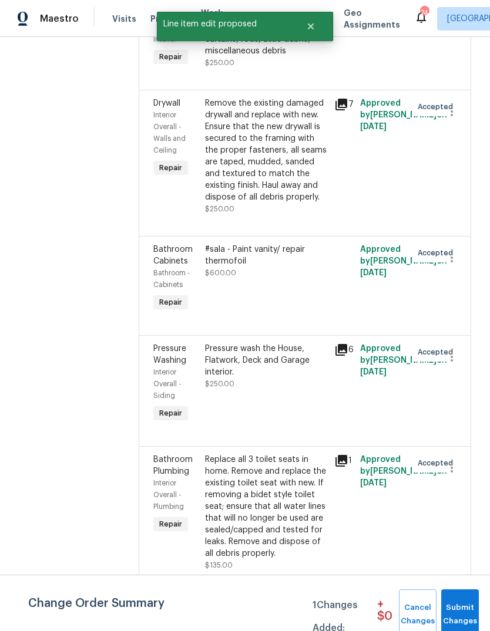
scroll to position [0, 0]
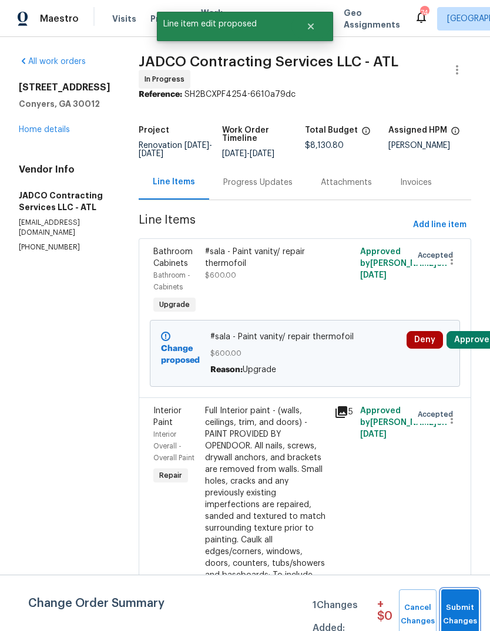
click at [465, 606] on span "Submit Changes" at bounding box center [460, 614] width 26 height 27
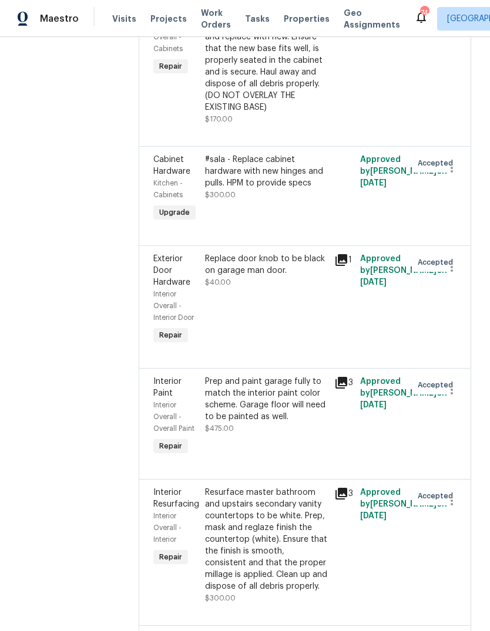
scroll to position [1776, 0]
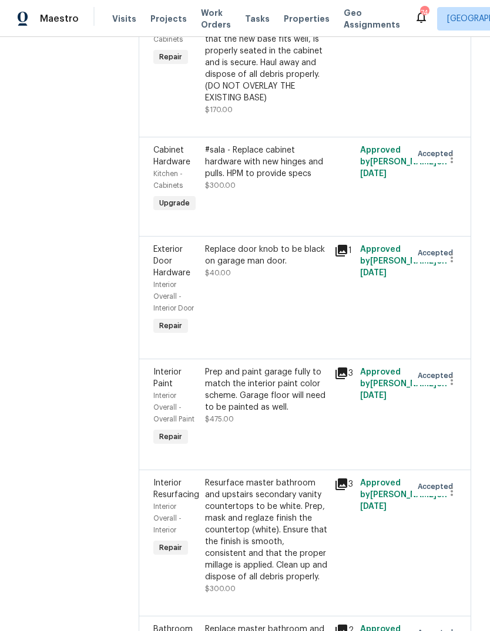
click at [304, 180] on div "#sala - Replace cabinet hardware with new hinges and pulls. HPM to provide specs" at bounding box center [266, 161] width 122 height 35
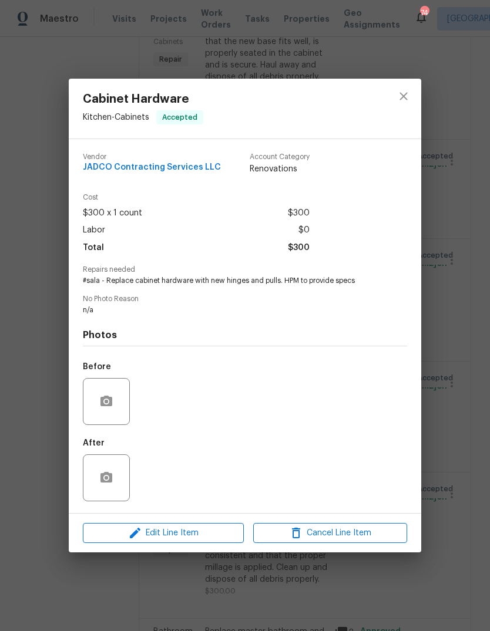
click at [448, 344] on div "Cabinet Hardware Kitchen - Cabinets Accepted Vendor JADCO Contracting Services …" at bounding box center [245, 315] width 490 height 631
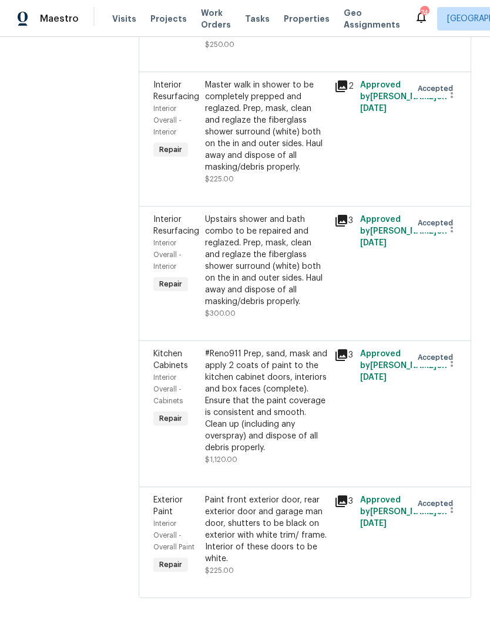
scroll to position [3499, 0]
click at [308, 437] on div "#Reno911 Prep, sand, mask and apply 2 coats of paint to the kitchen cabinet doo…" at bounding box center [266, 401] width 122 height 106
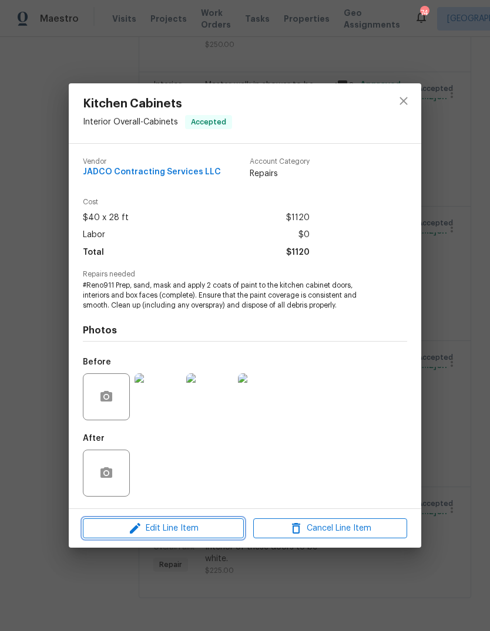
click at [136, 530] on icon "button" at bounding box center [135, 528] width 11 height 11
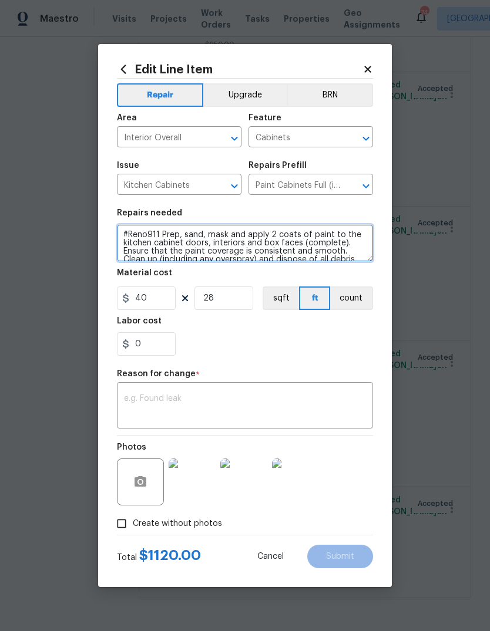
click at [161, 236] on textarea "#Reno911 Prep, sand, mask and apply 2 coats of paint to the kitchen cabinet doo…" at bounding box center [245, 243] width 256 height 38
type textarea "#sala Prep, sand, mask and apply 2 coats of paint to the kitchen cabinet doors,…"
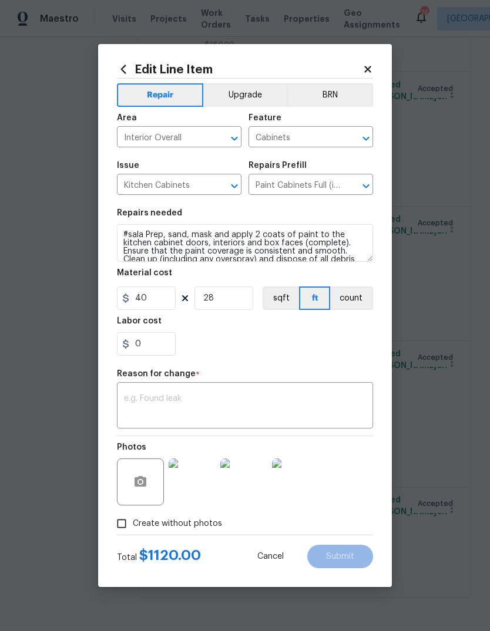
click at [259, 102] on button "Upgrade" at bounding box center [245, 94] width 84 height 23
click at [258, 101] on button "Upgrade" at bounding box center [245, 94] width 86 height 23
click at [310, 396] on textarea at bounding box center [245, 407] width 242 height 25
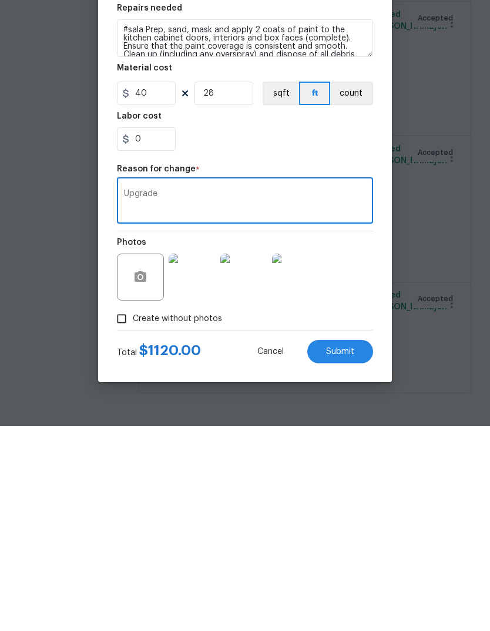
type textarea "Upgrade"
click at [353, 545] on button "Submit" at bounding box center [340, 556] width 66 height 23
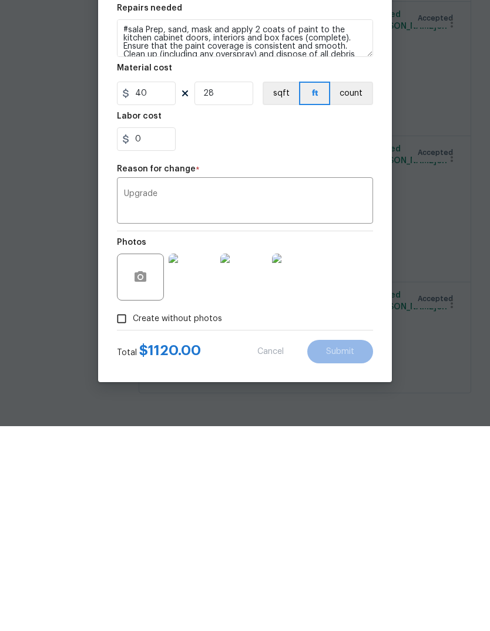
scroll to position [44, 0]
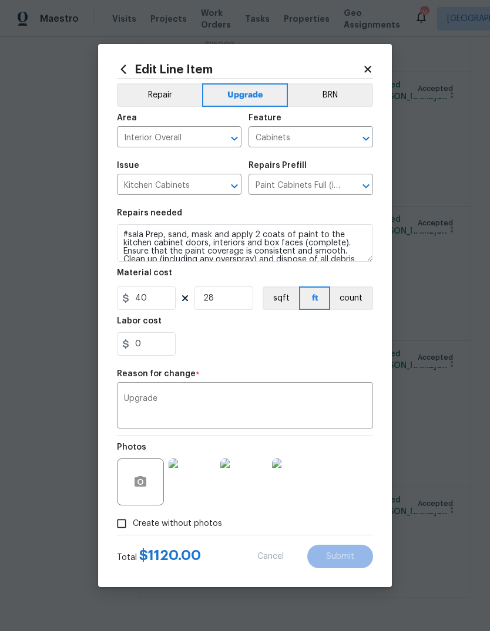
type textarea "#Reno911 Prep, sand, mask and apply 2 coats of paint to the kitchen cabinet doo…"
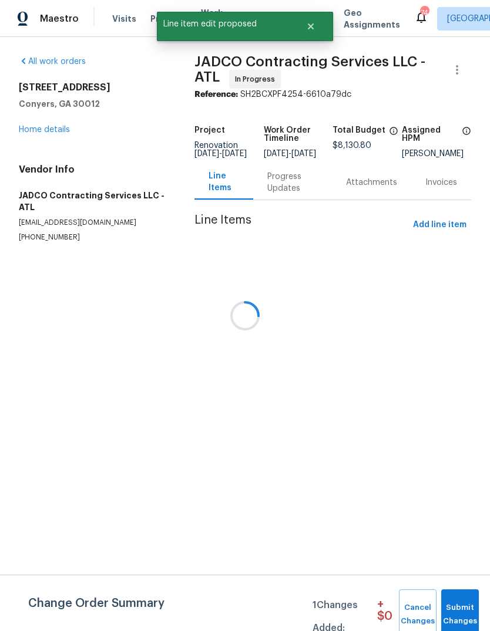
scroll to position [0, 0]
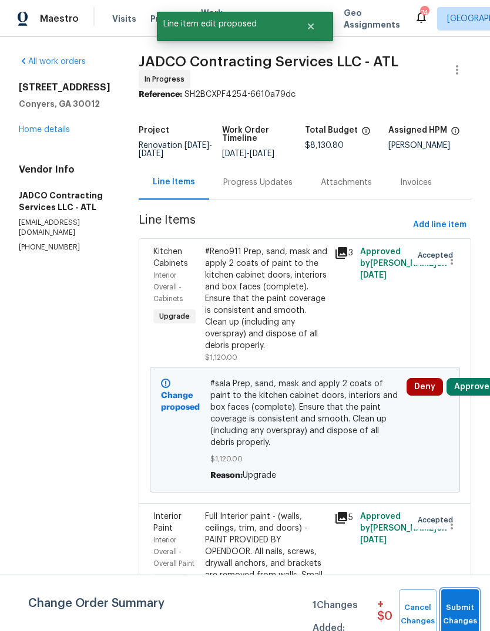
click at [459, 603] on span "Submit Changes" at bounding box center [460, 614] width 26 height 27
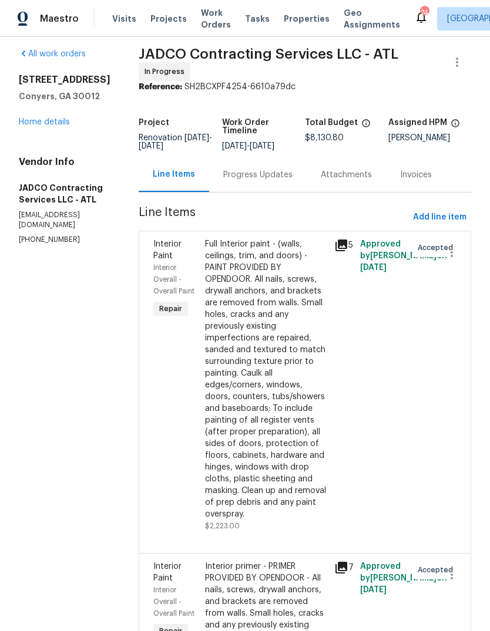
scroll to position [5, 0]
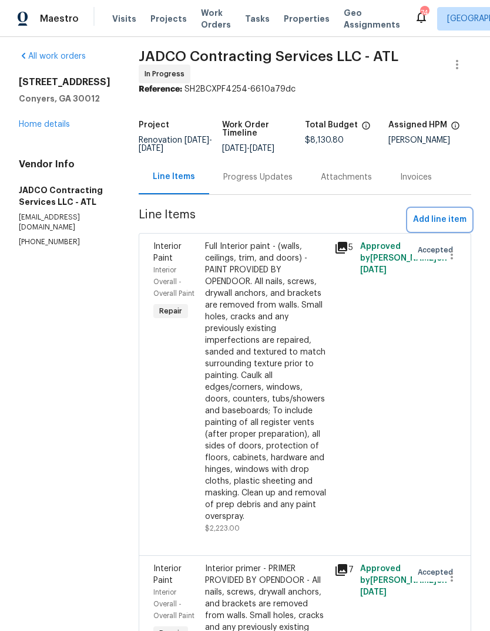
click at [454, 227] on span "Add line item" at bounding box center [439, 220] width 53 height 15
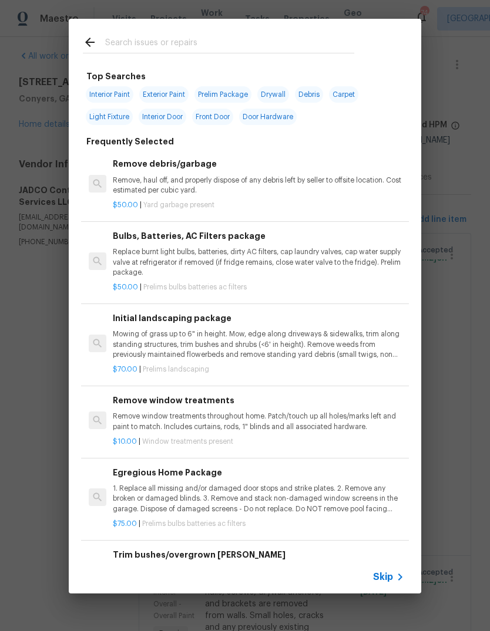
click at [129, 43] on input "text" at bounding box center [229, 44] width 249 height 18
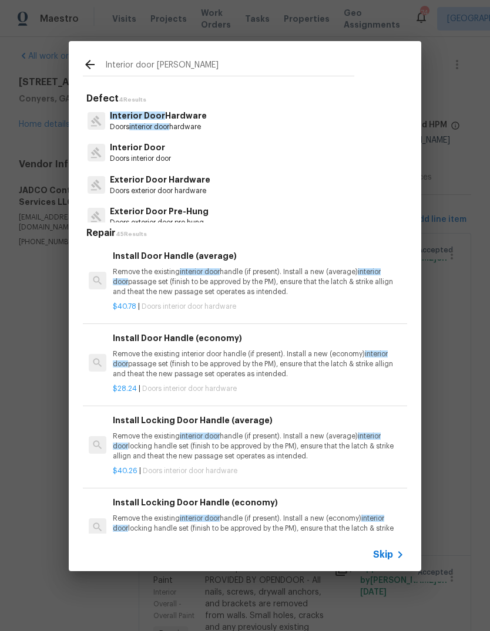
type input "Interior door hardware"
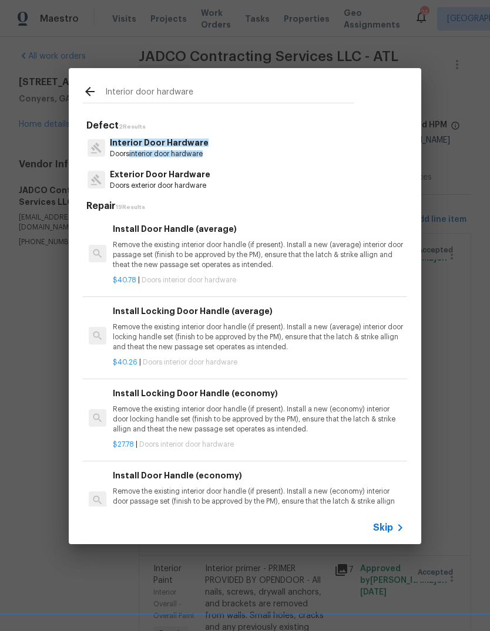
click at [201, 144] on span "Interior Door Hardware" at bounding box center [159, 143] width 99 height 8
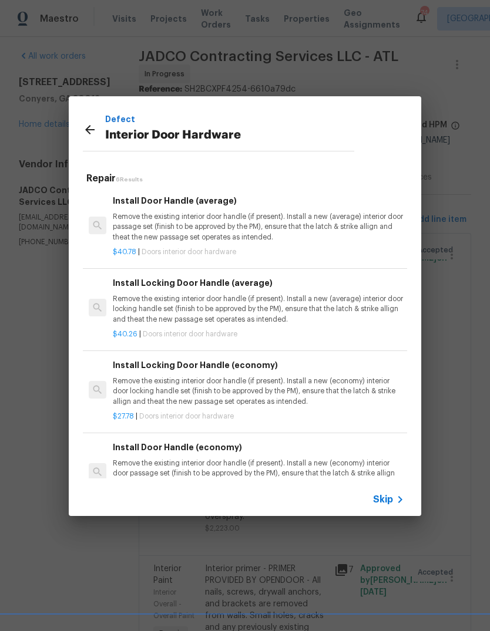
click at [286, 308] on p "Remove the existing interior door handle (if present). Install a new (average) …" at bounding box center [258, 309] width 291 height 30
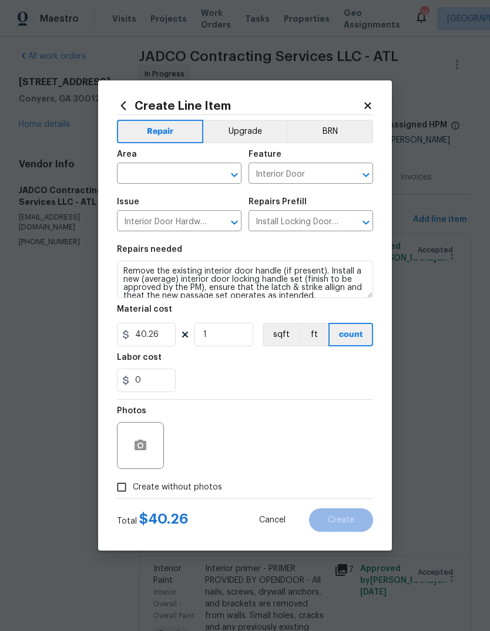
click at [143, 173] on input "text" at bounding box center [163, 175] width 92 height 18
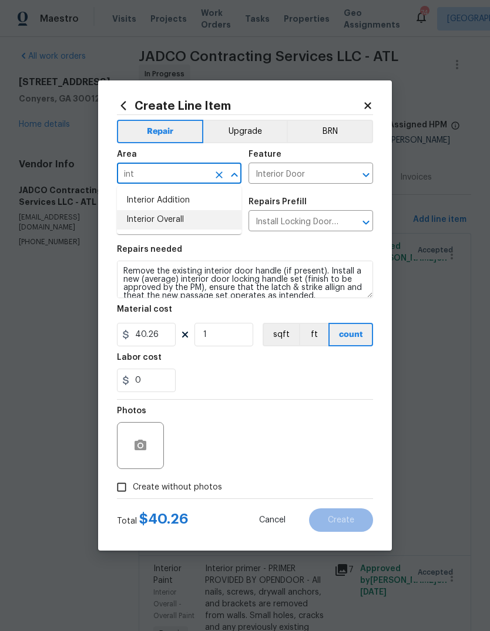
click at [137, 223] on li "Interior Overall" at bounding box center [179, 219] width 124 height 19
type input "Interior Overall"
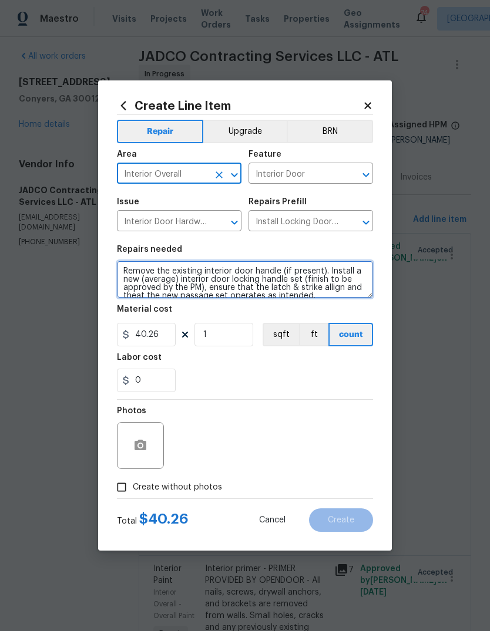
click at [125, 272] on textarea "Remove the existing interior door handle (if present). Install a new (average) …" at bounding box center [245, 280] width 256 height 38
click at [139, 270] on textarea "Remove the existing interior door handle (if present). Install a new (average) …" at bounding box center [245, 280] width 256 height 38
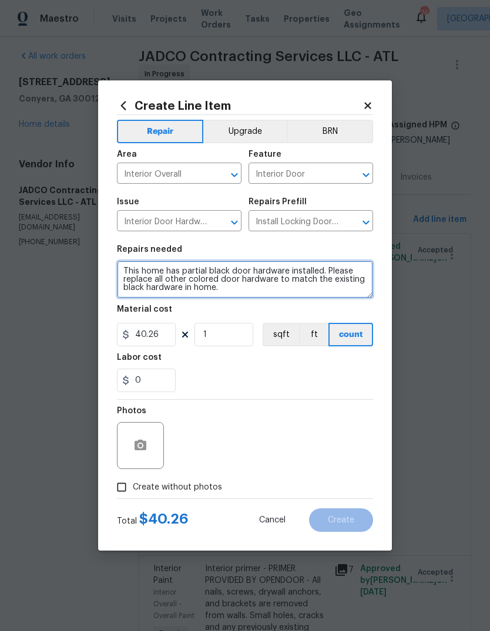
type textarea "This home has partial black door hardware installed. Please replace all other c…"
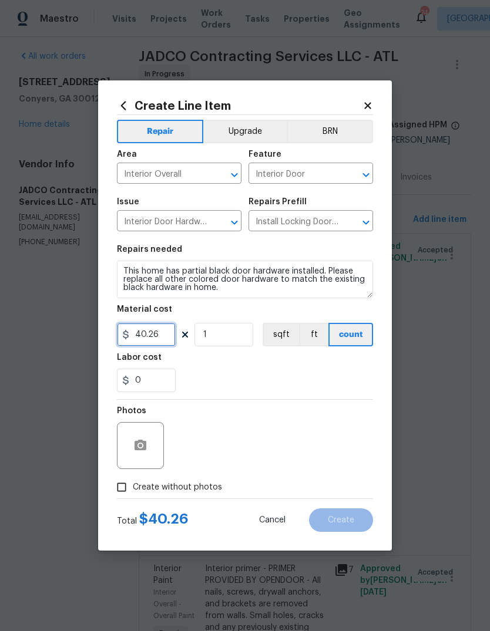
click at [163, 338] on input "40.26" at bounding box center [146, 334] width 59 height 23
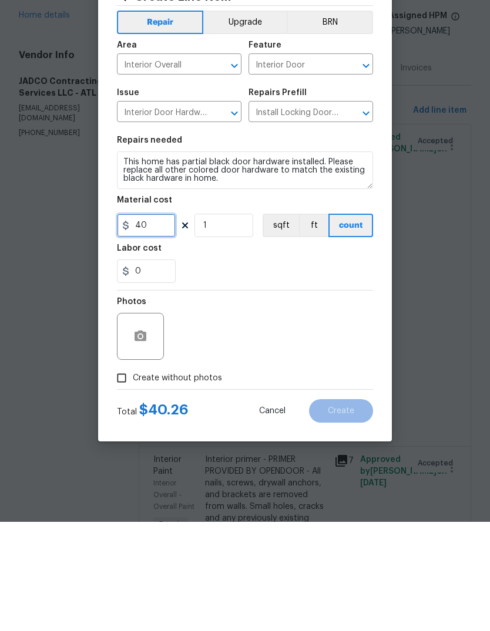
type input "40"
click at [239, 323] on input "1" at bounding box center [223, 334] width 59 height 23
type input "8"
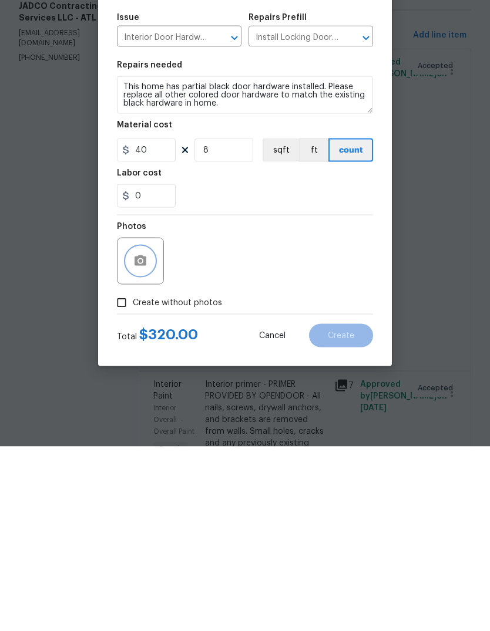
click at [143, 440] on icon "button" at bounding box center [140, 445] width 12 height 11
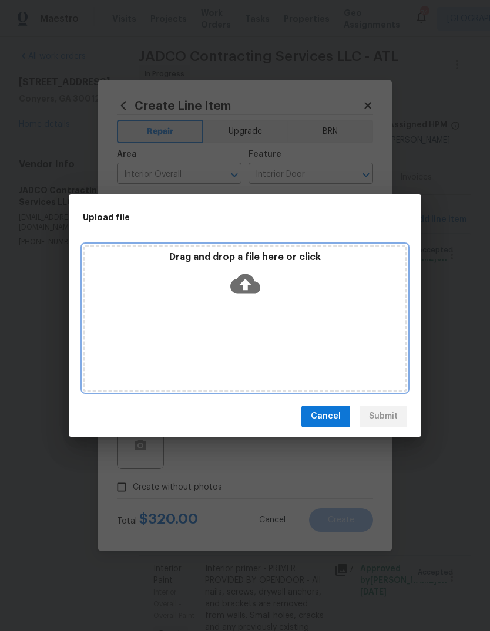
click at [298, 287] on div "Drag and drop a file here or click" at bounding box center [245, 276] width 321 height 51
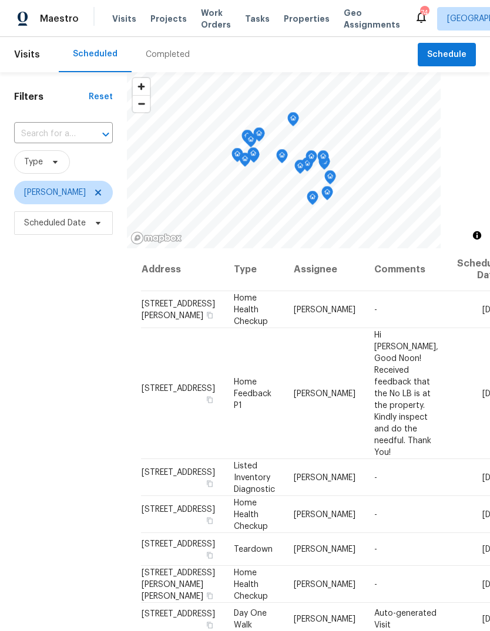
click at [0, 0] on icon at bounding box center [0, 0] width 0 height 0
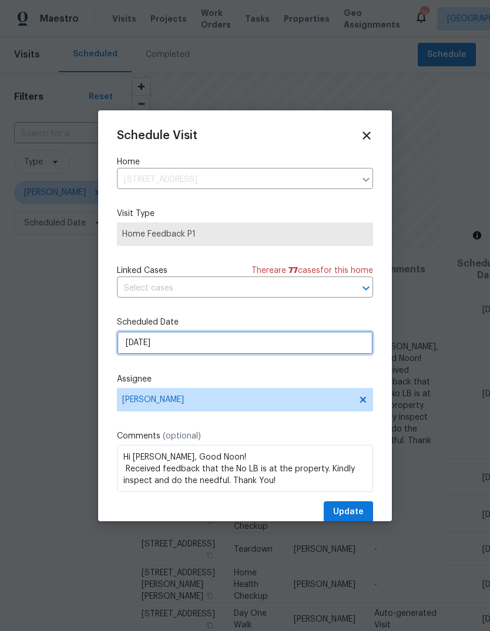
click at [344, 345] on input "[DATE]" at bounding box center [245, 342] width 256 height 23
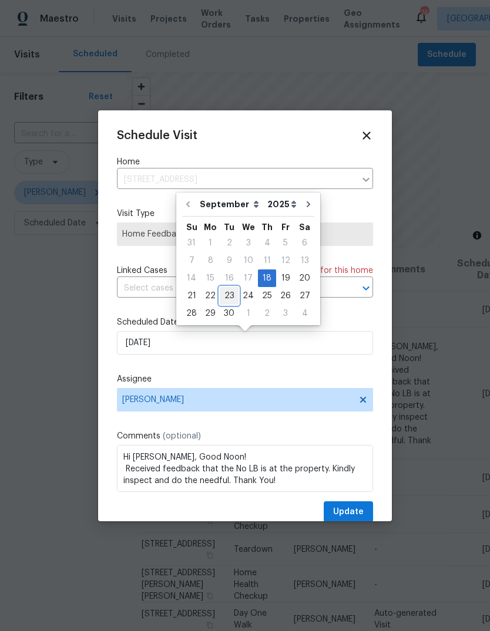
click at [233, 294] on div "23" at bounding box center [229, 296] width 19 height 16
type input "9/23/2025"
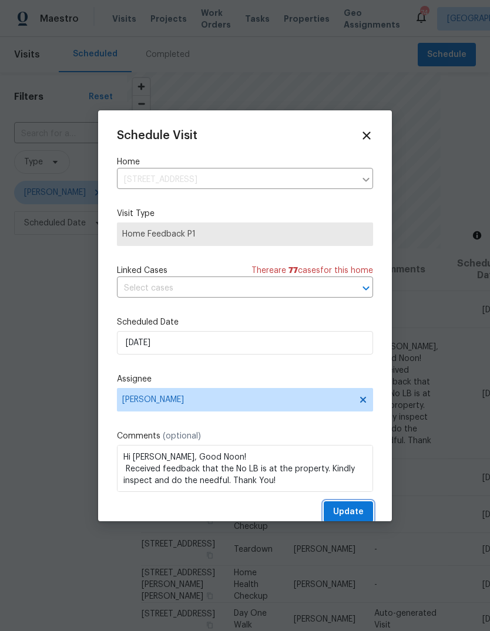
click at [362, 511] on span "Update" at bounding box center [348, 512] width 31 height 15
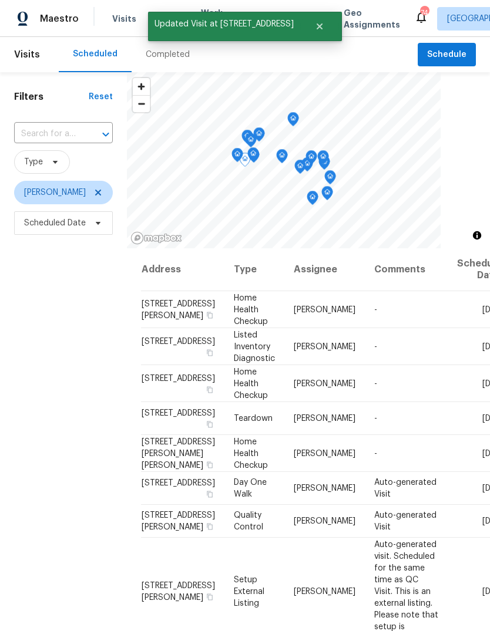
click at [0, 0] on icon at bounding box center [0, 0] width 0 height 0
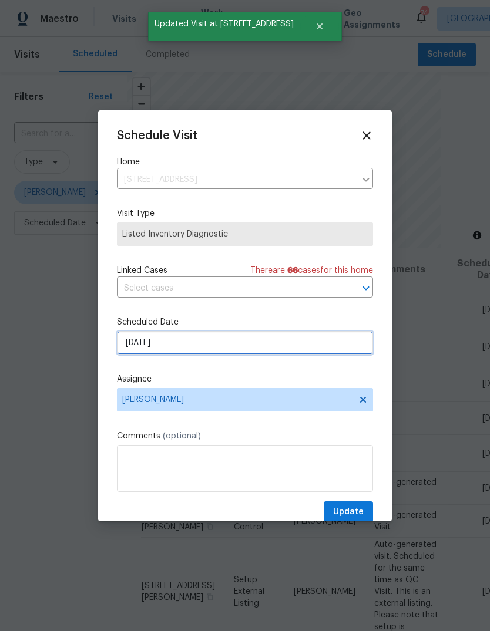
click at [333, 346] on input "[DATE]" at bounding box center [245, 342] width 256 height 23
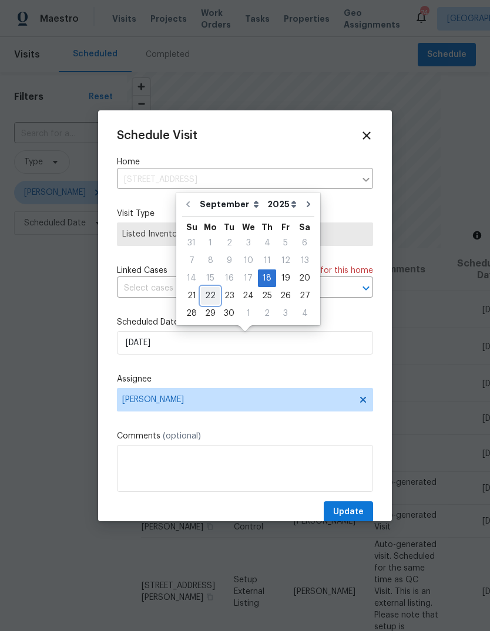
click at [214, 292] on div "22" at bounding box center [210, 296] width 19 height 16
type input "9/22/2025"
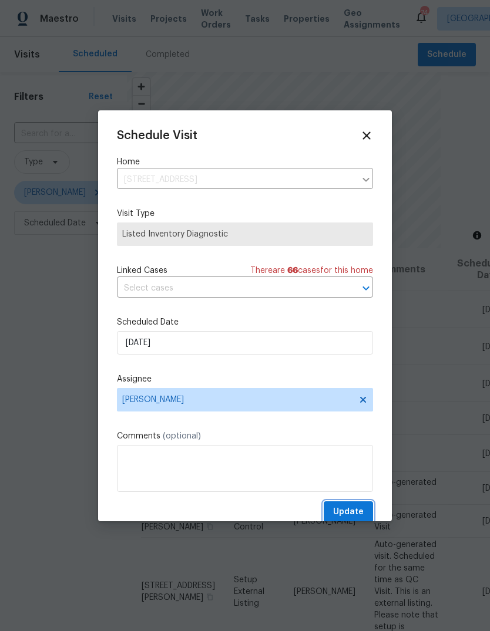
click at [358, 513] on span "Update" at bounding box center [348, 512] width 31 height 15
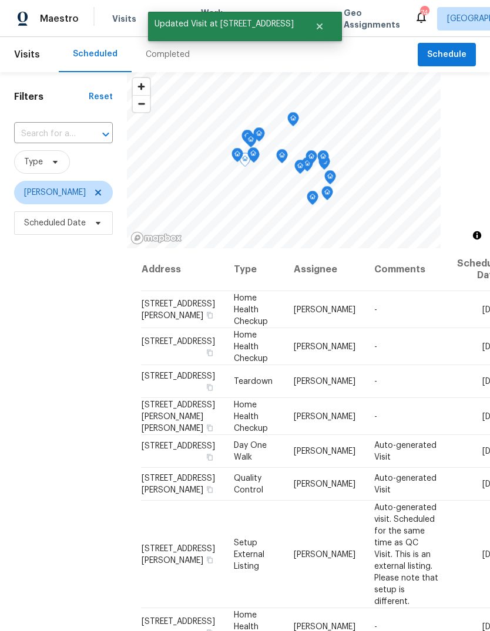
click at [0, 0] on icon at bounding box center [0, 0] width 0 height 0
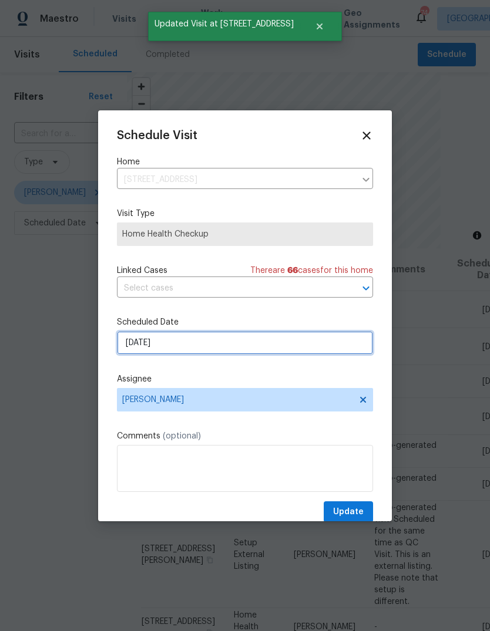
click at [336, 348] on input "[DATE]" at bounding box center [245, 342] width 256 height 23
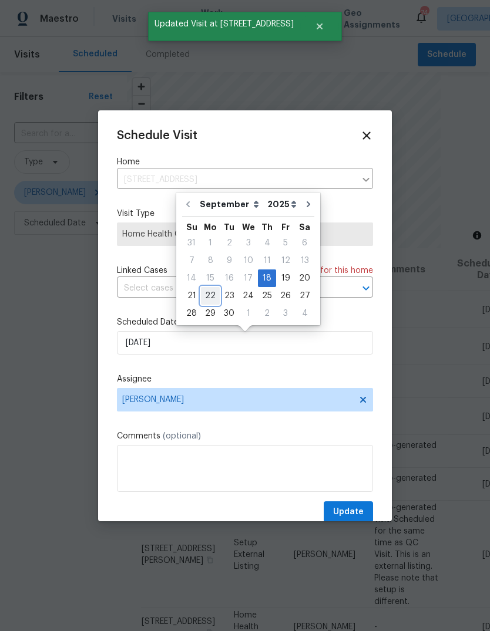
click at [212, 294] on div "22" at bounding box center [210, 296] width 19 height 16
type input "9/22/2025"
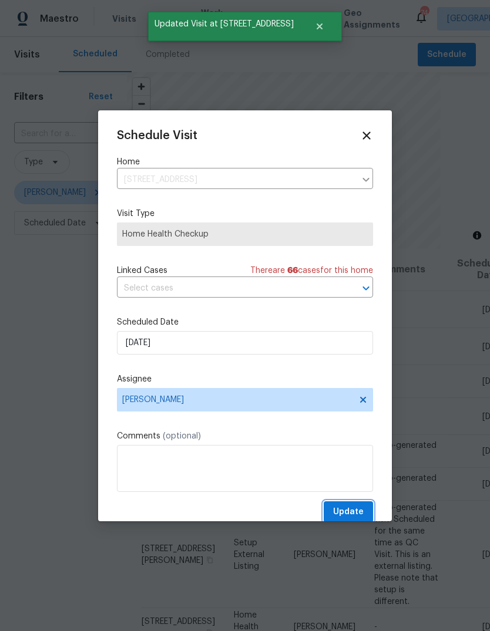
click at [363, 512] on span "Update" at bounding box center [348, 512] width 31 height 15
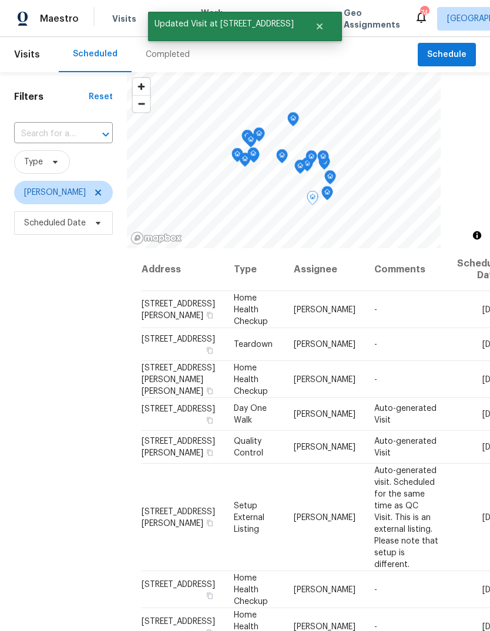
click at [0, 0] on icon at bounding box center [0, 0] width 0 height 0
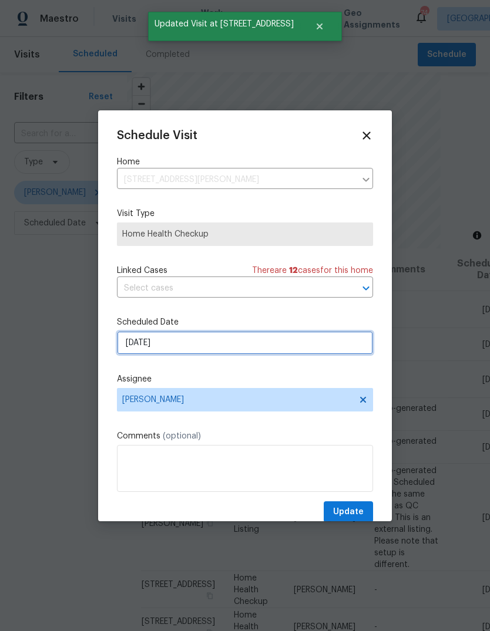
click at [343, 348] on input "[DATE]" at bounding box center [245, 342] width 256 height 23
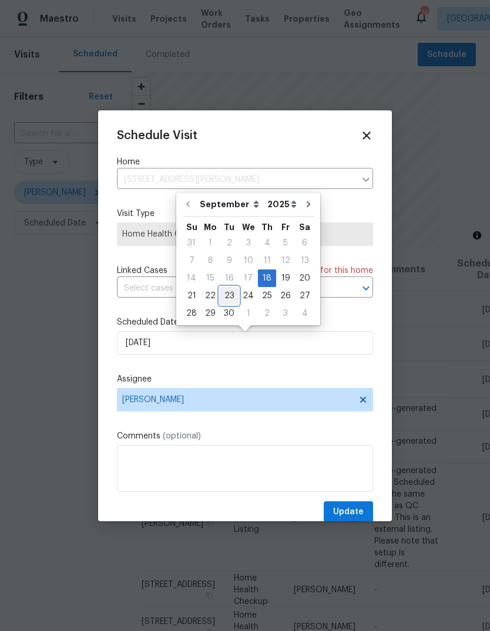
click at [230, 294] on div "23" at bounding box center [229, 296] width 19 height 16
type input "9/23/2025"
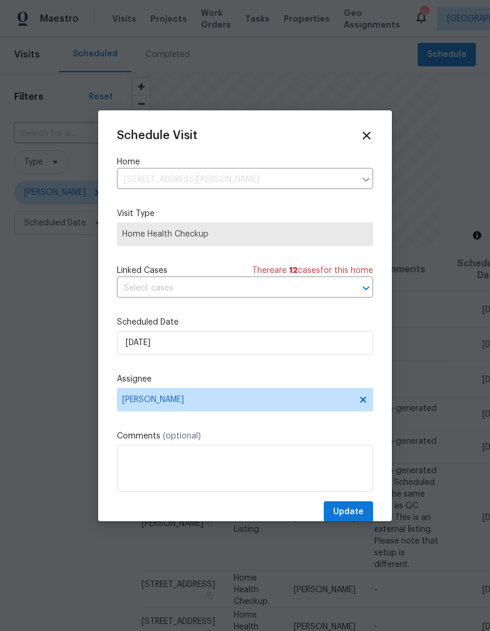
click at [365, 507] on button "Update" at bounding box center [348, 513] width 49 height 22
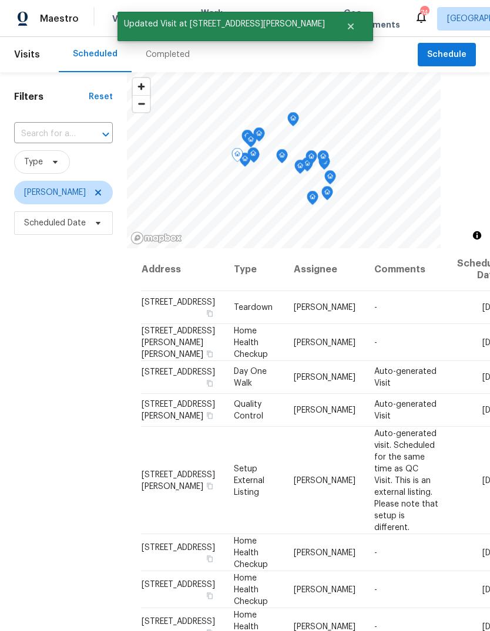
click at [0, 0] on icon at bounding box center [0, 0] width 0 height 0
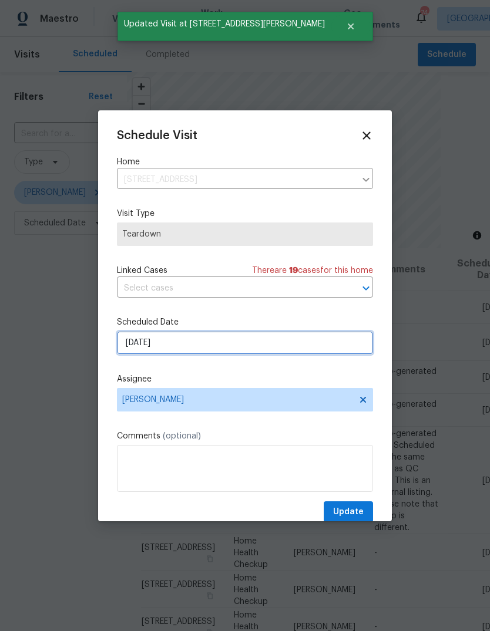
click at [350, 349] on input "[DATE]" at bounding box center [245, 342] width 256 height 23
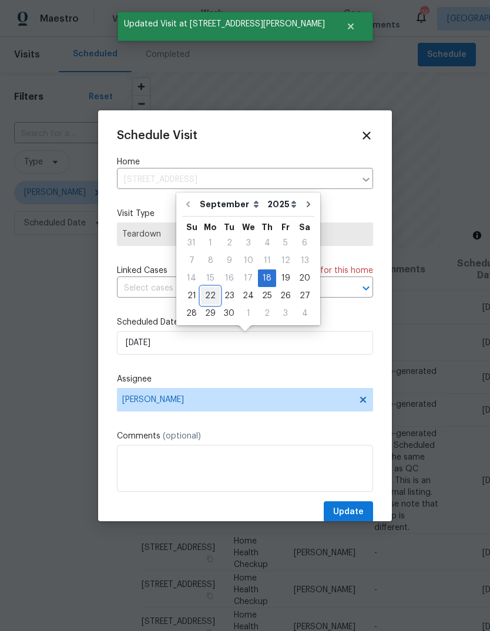
click at [208, 295] on div "22" at bounding box center [210, 296] width 19 height 16
type input "9/22/2025"
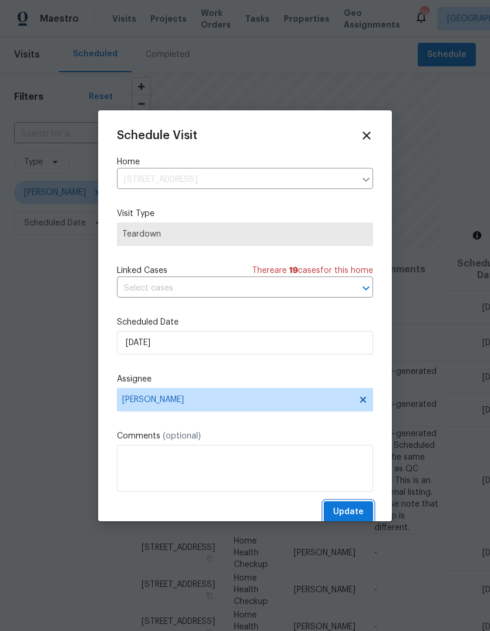
click at [363, 510] on span "Update" at bounding box center [348, 512] width 31 height 15
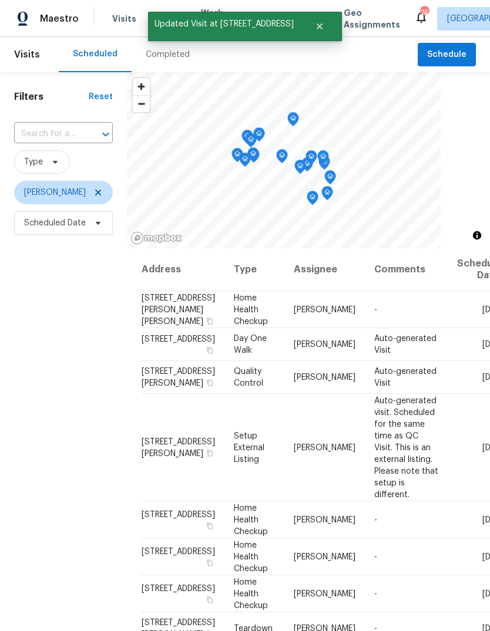
click at [0, 0] on icon at bounding box center [0, 0] width 0 height 0
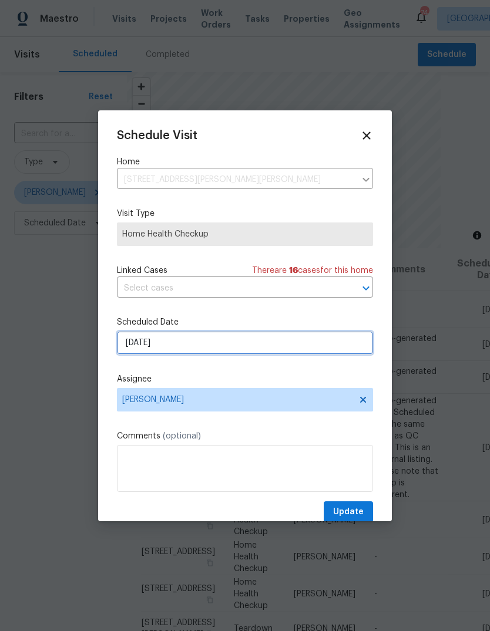
click at [344, 352] on input "9/19/2025" at bounding box center [245, 342] width 256 height 23
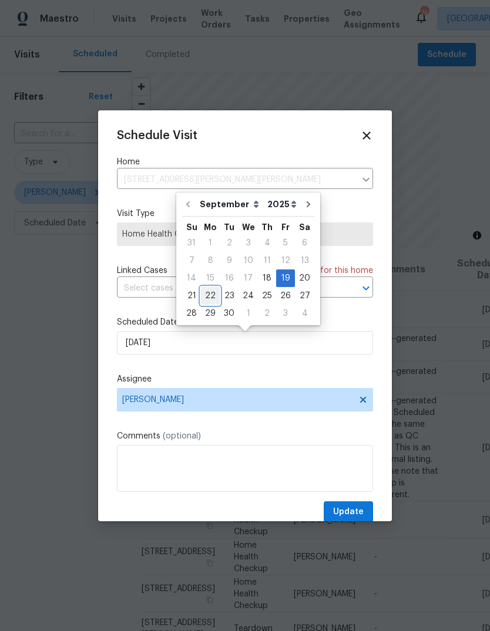
click at [210, 292] on div "22" at bounding box center [210, 296] width 19 height 16
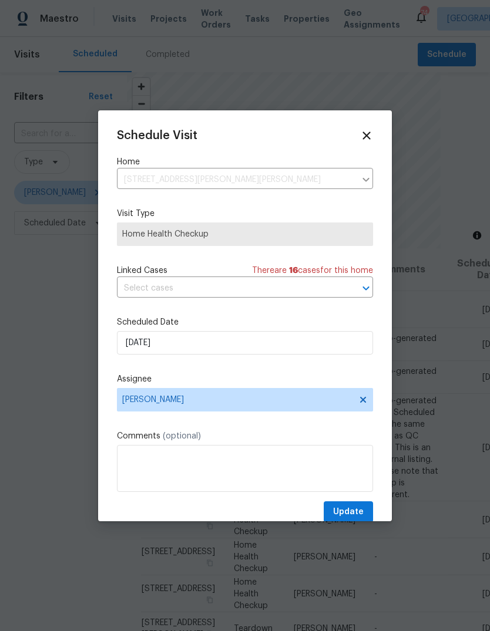
type input "9/22/2025"
click at [365, 509] on button "Update" at bounding box center [348, 513] width 49 height 22
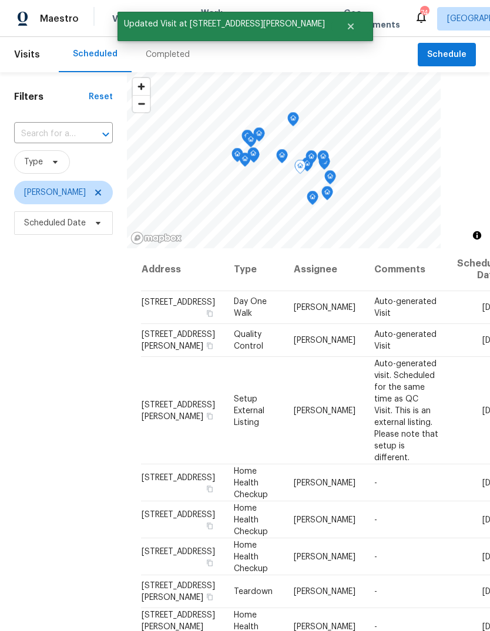
click at [0, 0] on icon at bounding box center [0, 0] width 0 height 0
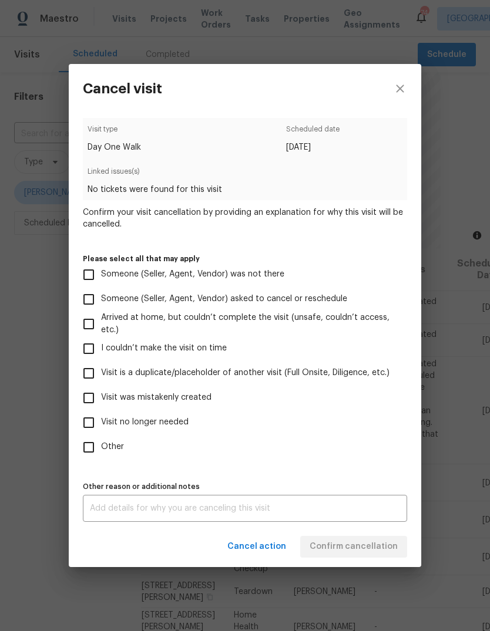
click at [89, 401] on input "Visit was mistakenly created" at bounding box center [88, 398] width 25 height 25
checkbox input "true"
click at [378, 547] on span "Confirm cancellation" at bounding box center [353, 547] width 88 height 15
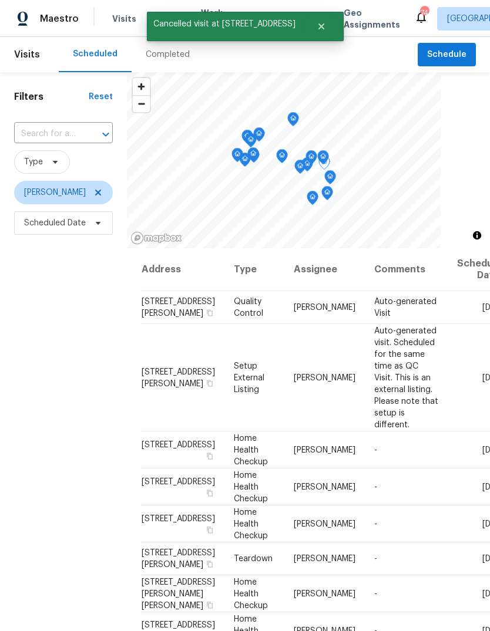
click at [0, 0] on icon at bounding box center [0, 0] width 0 height 0
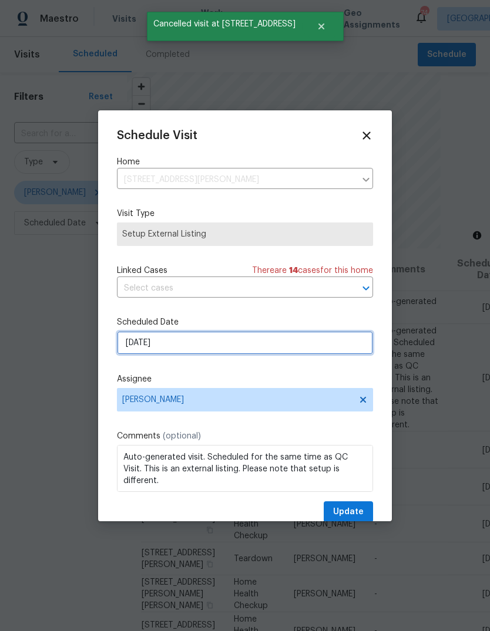
click at [333, 352] on input "9/19/2025" at bounding box center [245, 342] width 256 height 23
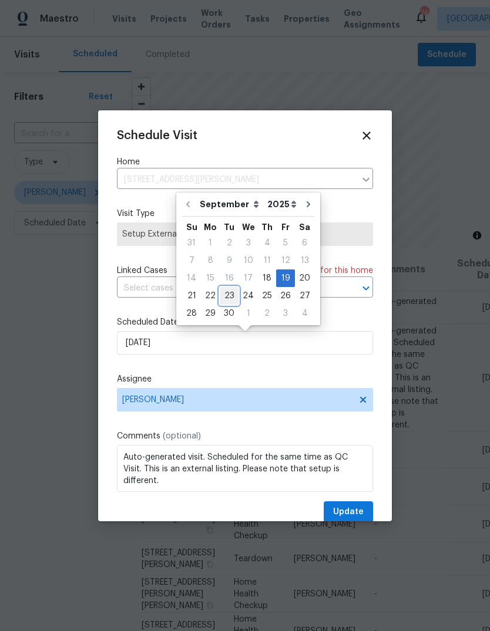
click at [232, 297] on div "23" at bounding box center [229, 296] width 19 height 16
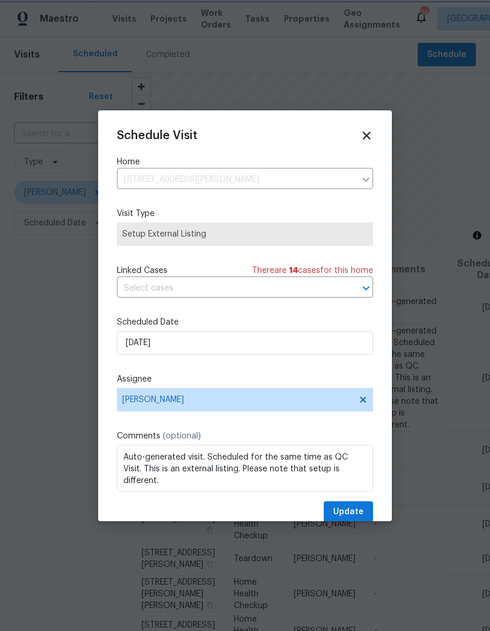
type input "9/23/2025"
click at [368, 510] on button "Update" at bounding box center [348, 513] width 49 height 22
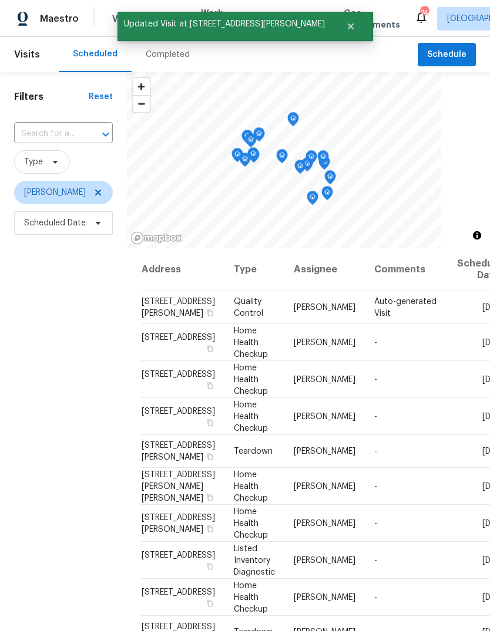
click at [0, 0] on icon at bounding box center [0, 0] width 0 height 0
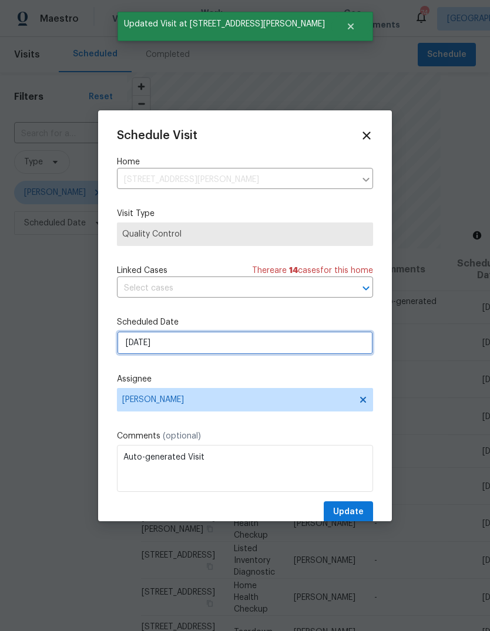
click at [349, 348] on input "9/19/2025" at bounding box center [245, 342] width 256 height 23
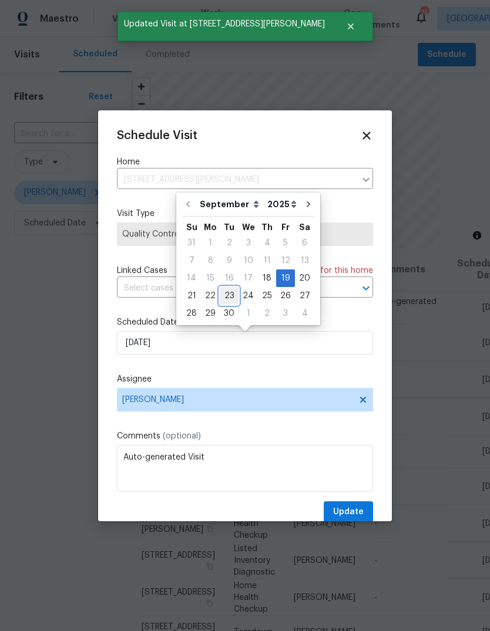
click at [230, 295] on div "23" at bounding box center [229, 296] width 19 height 16
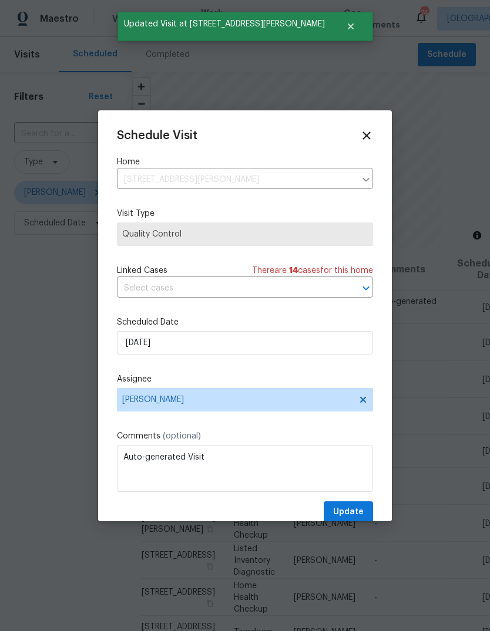
type input "9/23/2025"
click at [366, 517] on button "Update" at bounding box center [348, 513] width 49 height 22
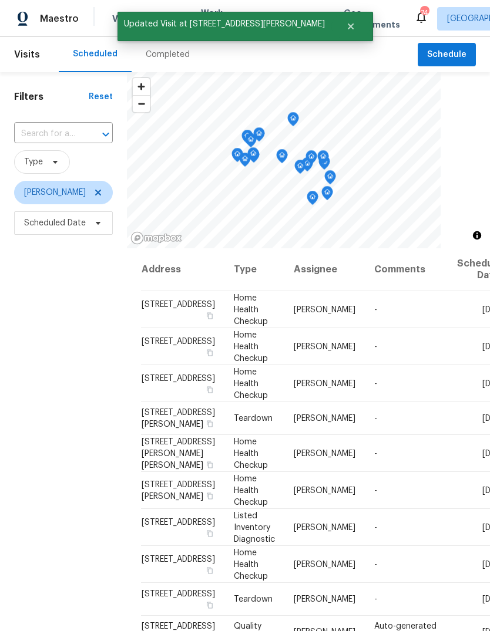
click at [0, 0] on icon at bounding box center [0, 0] width 0 height 0
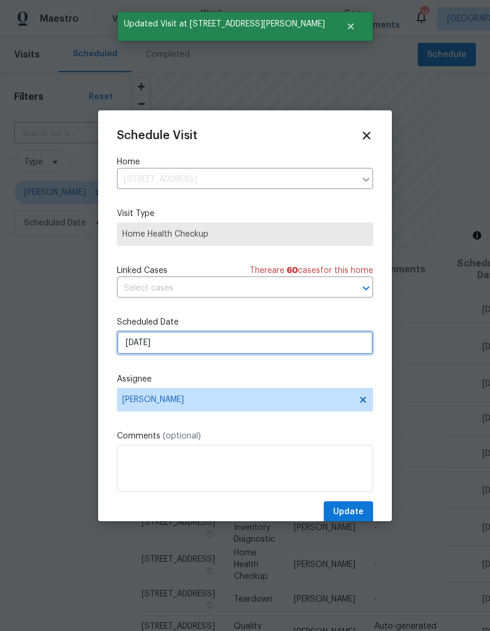
click at [336, 351] on input "9/20/2025" at bounding box center [245, 342] width 256 height 23
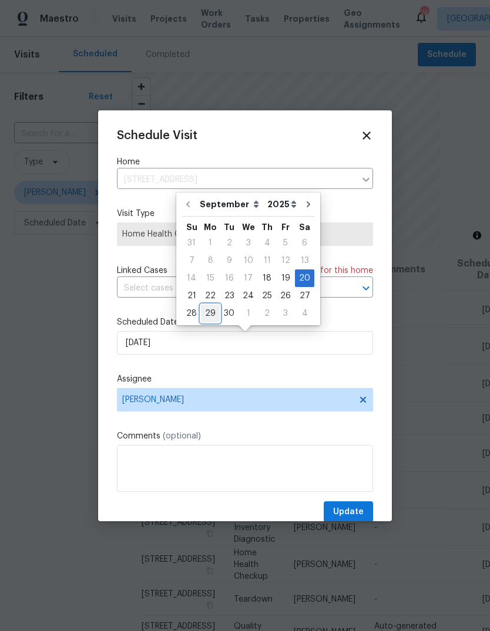
click at [213, 313] on div "29" at bounding box center [210, 313] width 19 height 16
type input "9/29/2025"
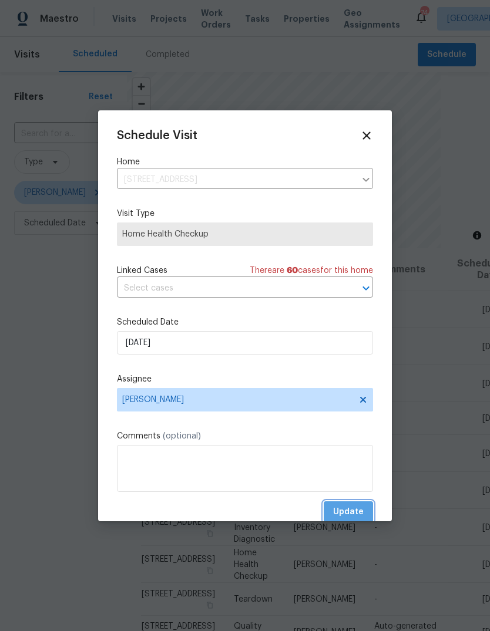
click at [361, 511] on span "Update" at bounding box center [348, 512] width 31 height 15
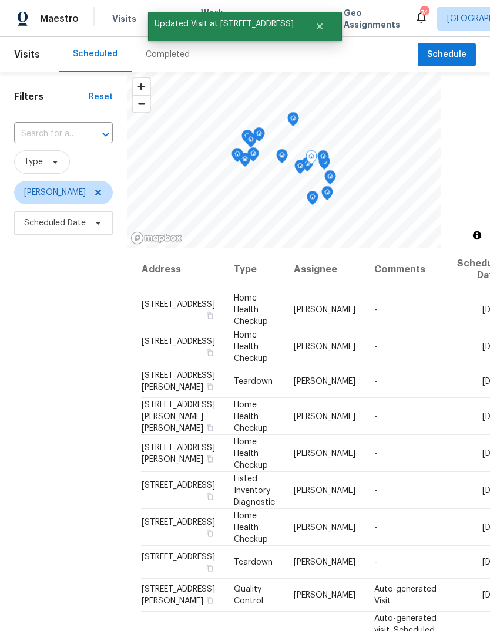
click at [0, 0] on icon at bounding box center [0, 0] width 0 height 0
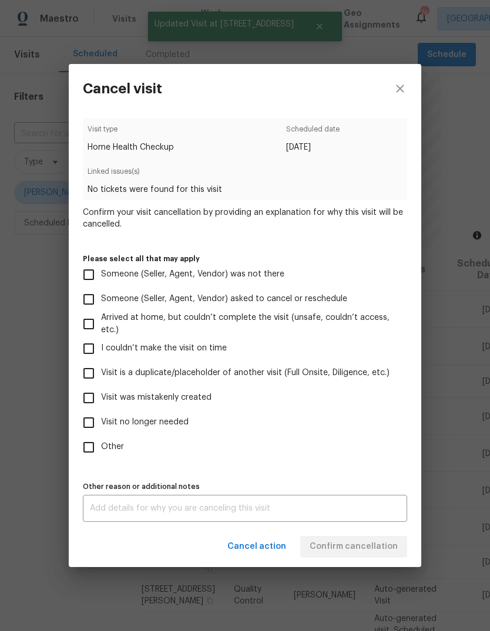
click at [91, 400] on input "Visit was mistakenly created" at bounding box center [88, 398] width 25 height 25
checkbox input "true"
click at [374, 548] on span "Confirm cancellation" at bounding box center [353, 547] width 88 height 15
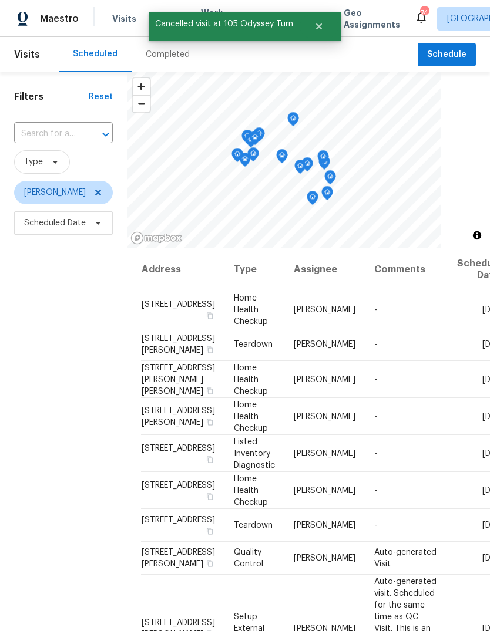
click at [0, 0] on icon at bounding box center [0, 0] width 0 height 0
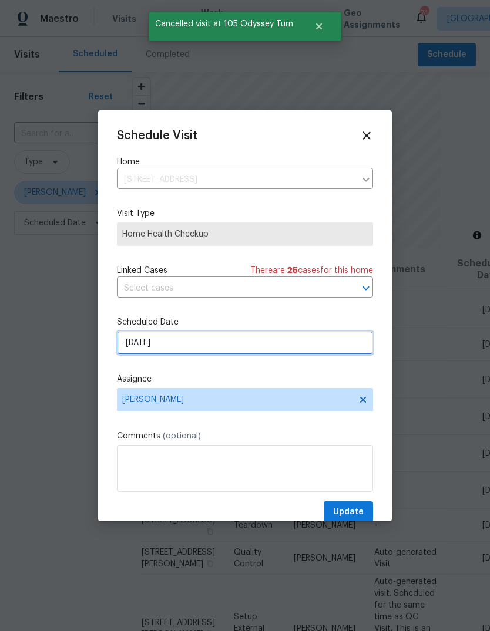
click at [332, 350] on input "9/21/2025" at bounding box center [245, 342] width 256 height 23
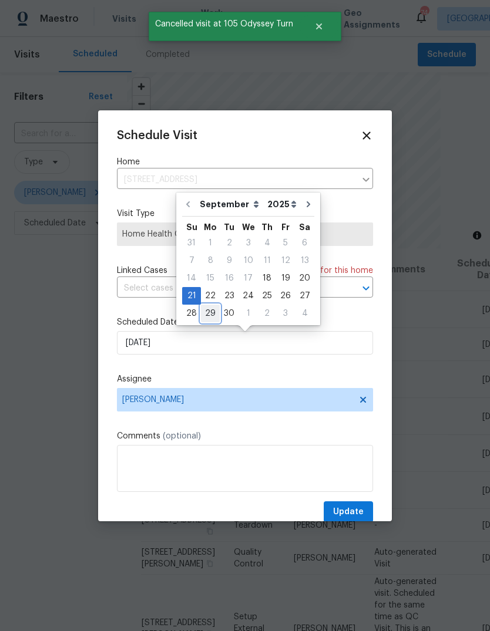
click at [211, 313] on div "29" at bounding box center [210, 313] width 19 height 16
type input "9/29/2025"
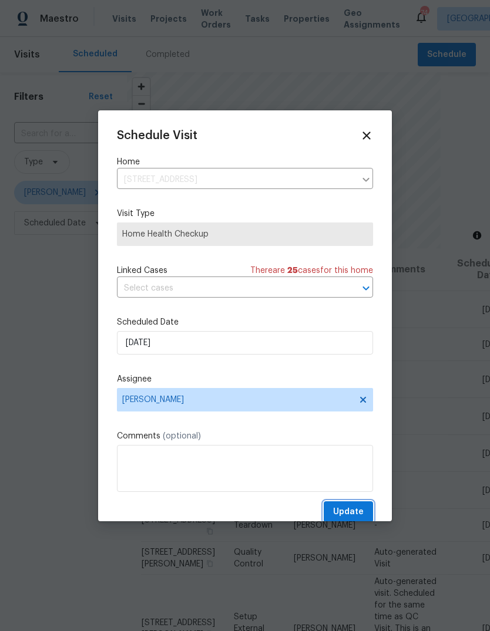
click at [364, 513] on button "Update" at bounding box center [348, 513] width 49 height 22
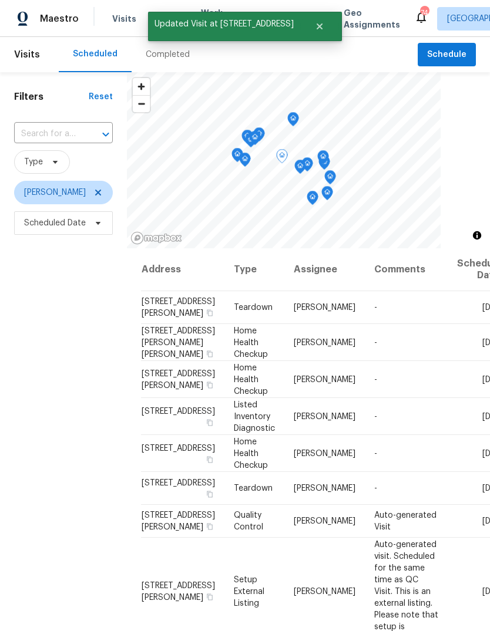
click at [0, 0] on icon at bounding box center [0, 0] width 0 height 0
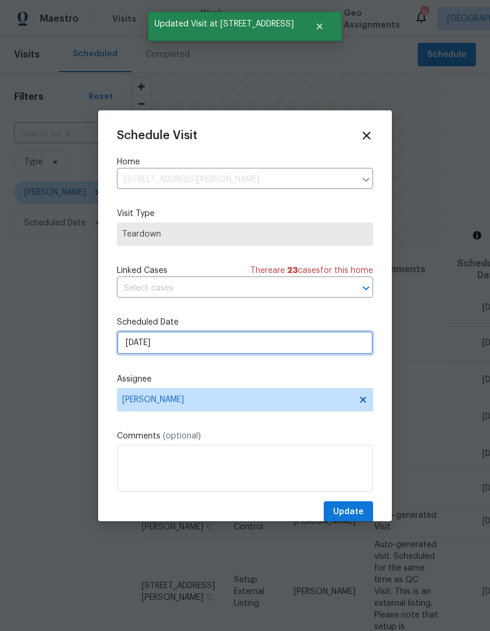
click at [346, 352] on input "9/21/2025" at bounding box center [245, 342] width 256 height 23
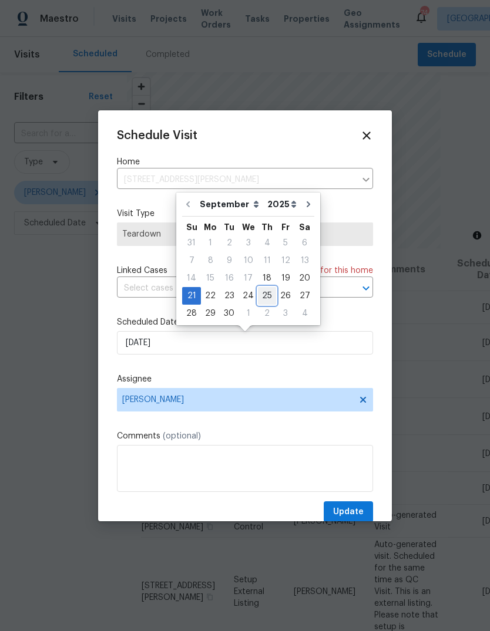
click at [266, 296] on div "25" at bounding box center [267, 296] width 18 height 16
type input "9/25/2025"
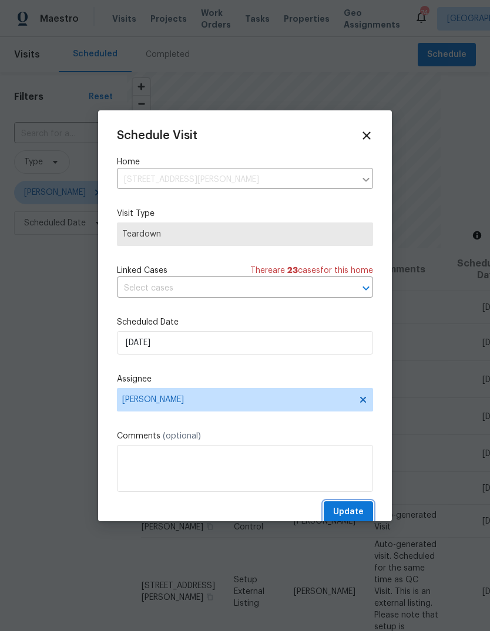
click at [368, 506] on button "Update" at bounding box center [348, 513] width 49 height 22
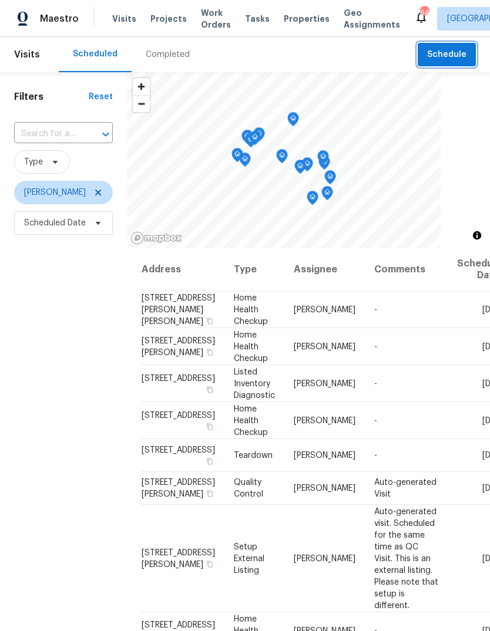
click at [443, 49] on span "Schedule" at bounding box center [446, 55] width 39 height 15
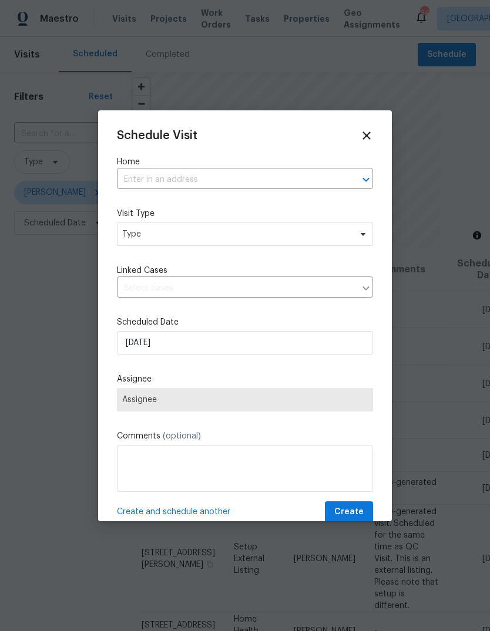
click at [312, 177] on input "text" at bounding box center [228, 180] width 223 height 18
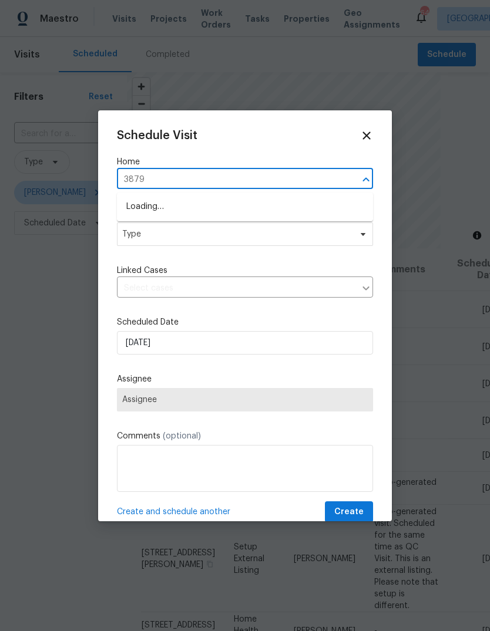
type input "3879"
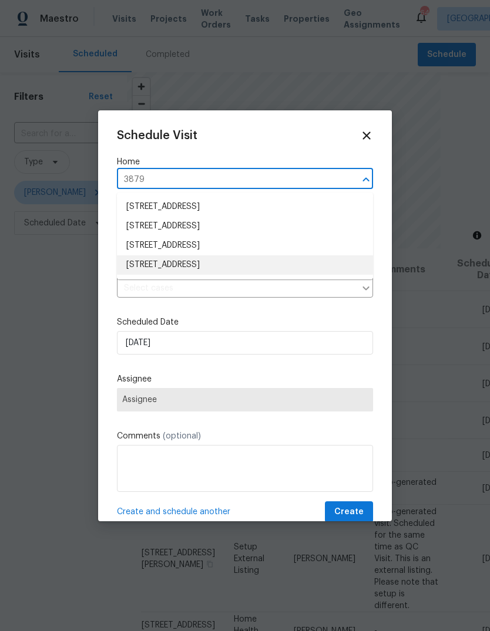
click at [154, 267] on li "[STREET_ADDRESS]" at bounding box center [245, 264] width 256 height 19
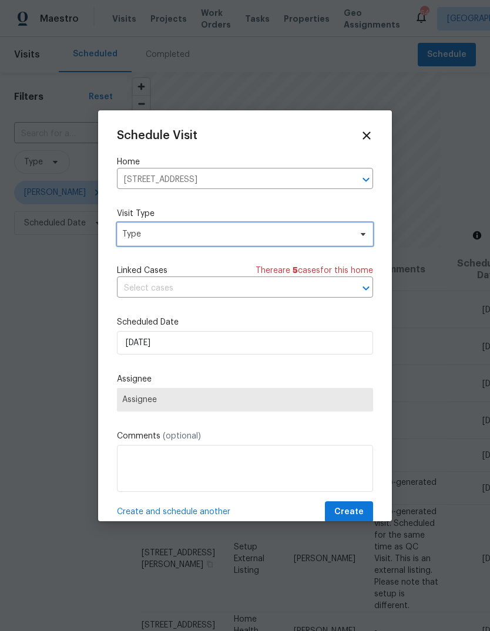
click at [138, 240] on span "Type" at bounding box center [236, 234] width 228 height 12
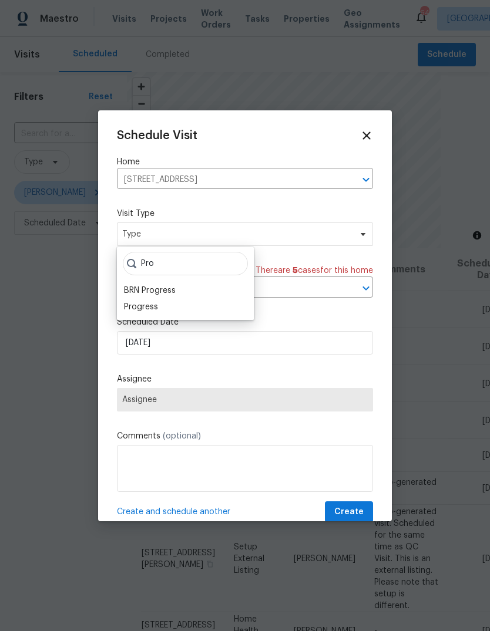
type input "Pro"
click at [129, 307] on div "Progress" at bounding box center [141, 307] width 34 height 12
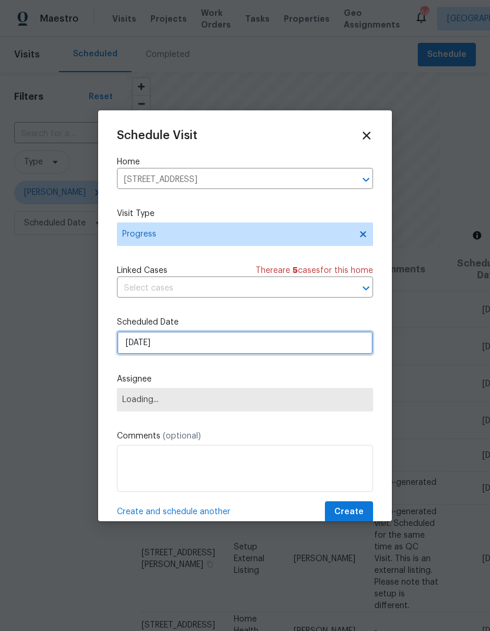
click at [341, 348] on input "[DATE]" at bounding box center [245, 342] width 256 height 23
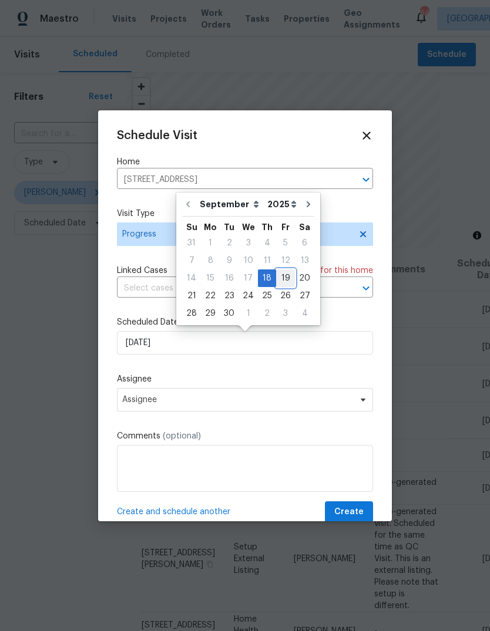
click at [285, 280] on div "19" at bounding box center [285, 278] width 19 height 16
type input "9/19/2025"
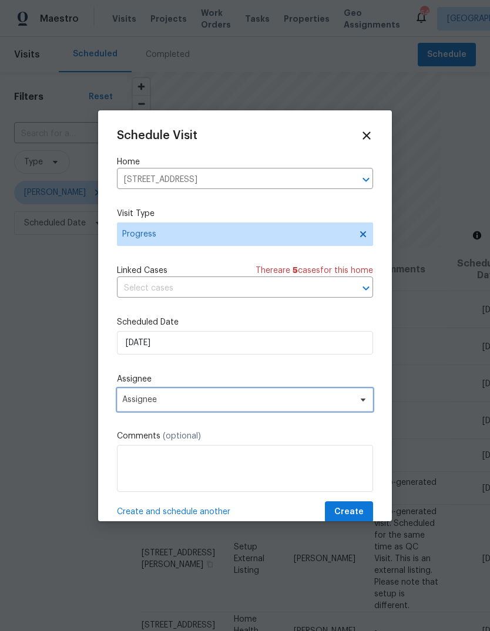
click at [353, 401] on span "Assignee" at bounding box center [245, 399] width 256 height 23
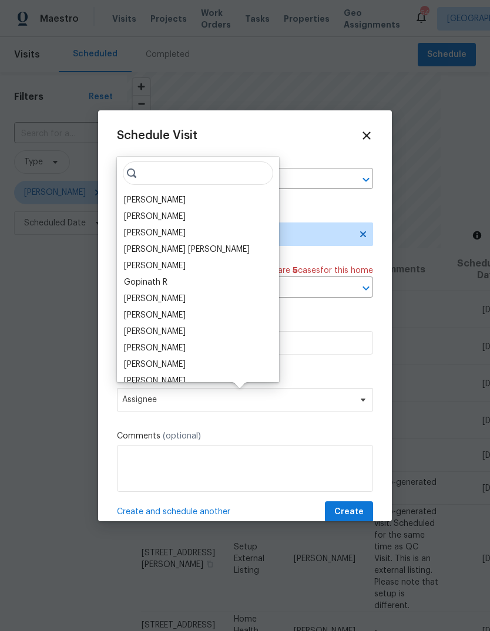
click at [134, 198] on div "[PERSON_NAME]" at bounding box center [155, 200] width 62 height 12
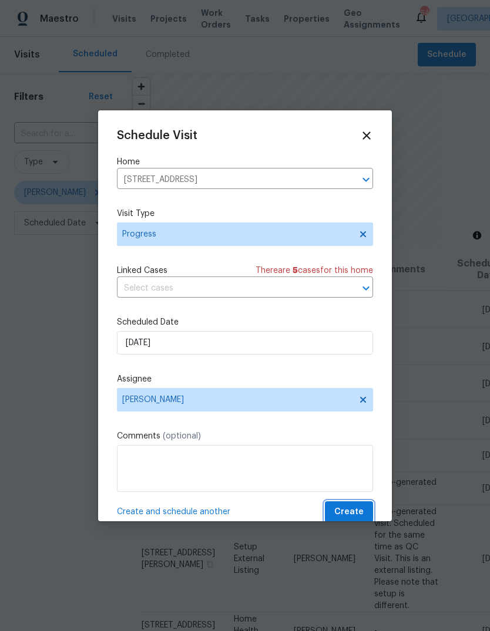
click at [367, 514] on button "Create" at bounding box center [349, 513] width 48 height 22
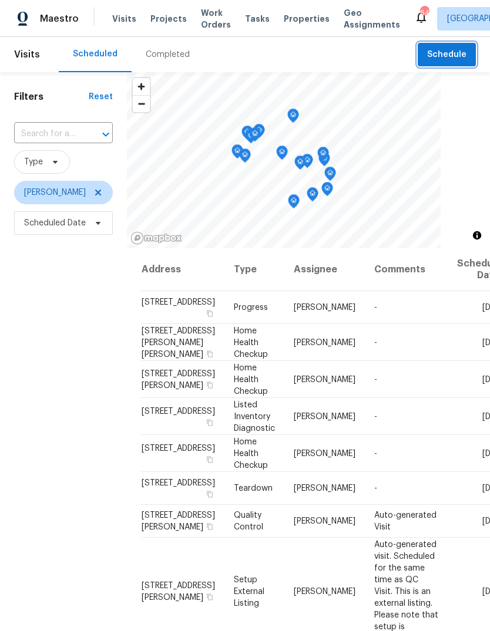
click at [451, 58] on span "Schedule" at bounding box center [446, 55] width 39 height 15
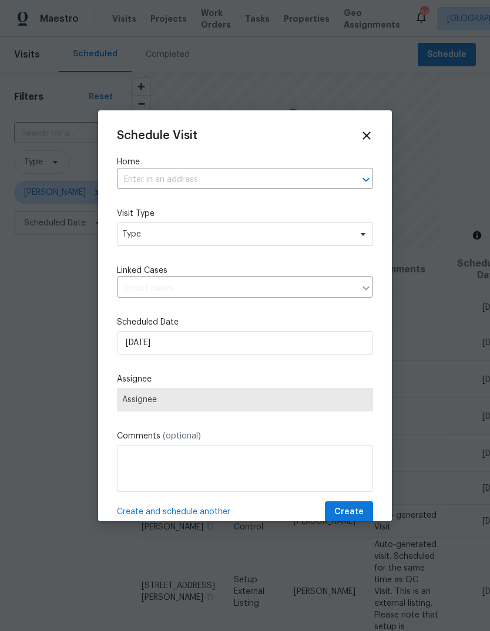
click at [321, 178] on input "text" at bounding box center [228, 180] width 223 height 18
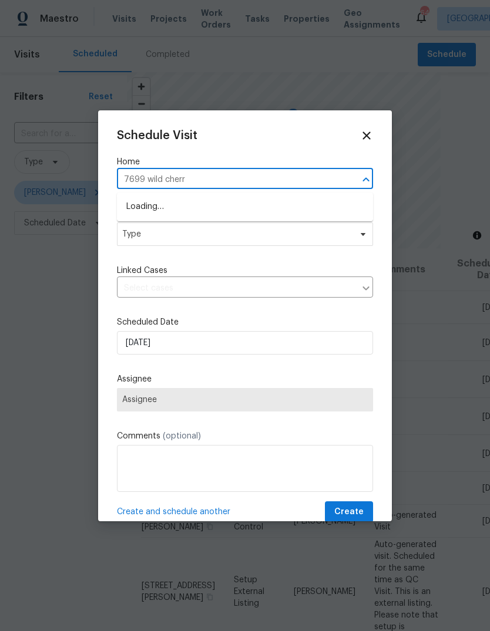
type input "7699 wild cherry"
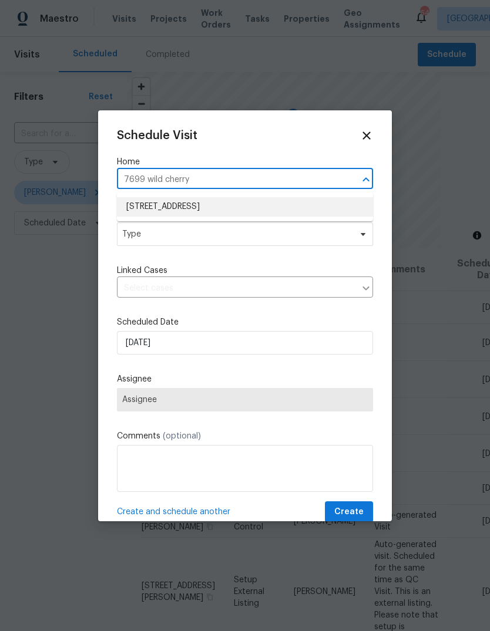
click at [148, 208] on li "7699 Wild Cherry Ln, Lithonia, GA 30038" at bounding box center [245, 206] width 256 height 19
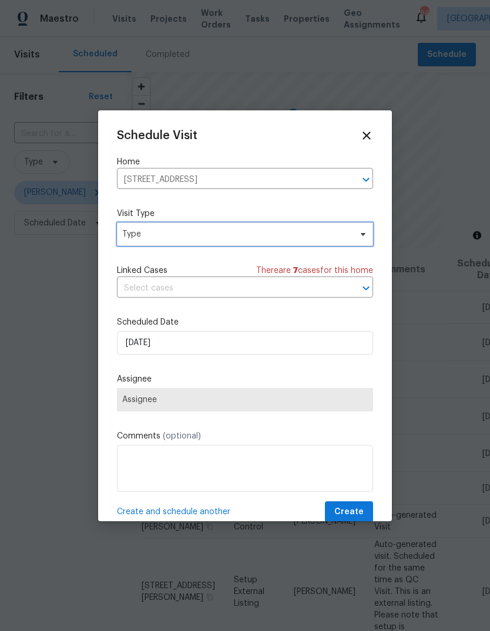
click at [143, 238] on span "Type" at bounding box center [236, 234] width 228 height 12
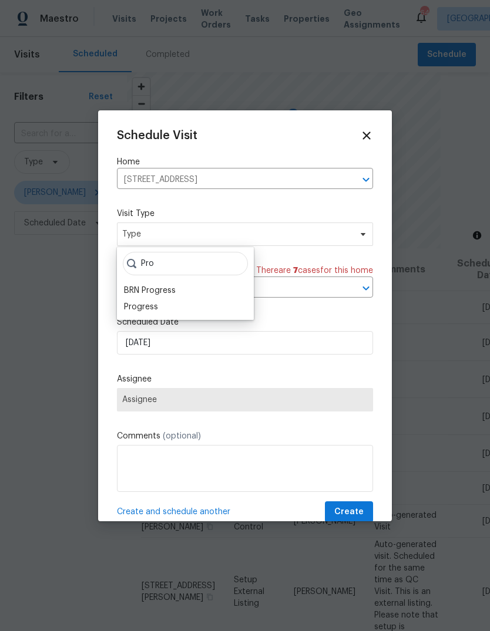
type input "Pro"
click at [130, 309] on div "Progress" at bounding box center [141, 307] width 34 height 12
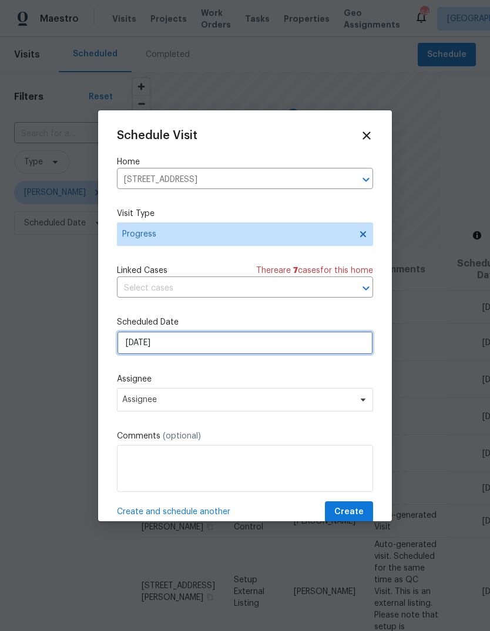
click at [335, 343] on input "[DATE]" at bounding box center [245, 342] width 256 height 23
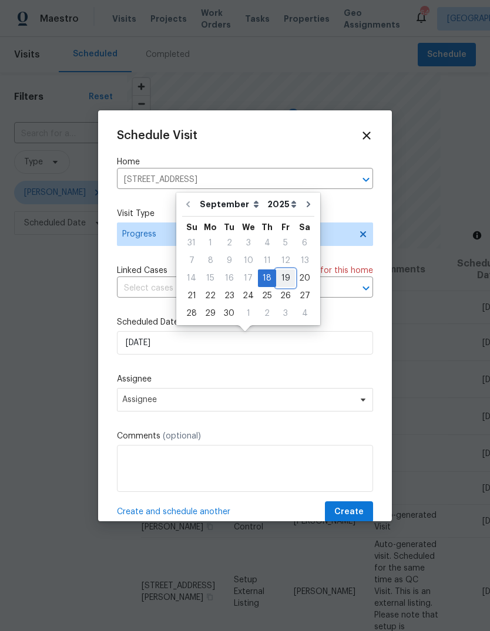
click at [284, 277] on div "19" at bounding box center [285, 278] width 19 height 16
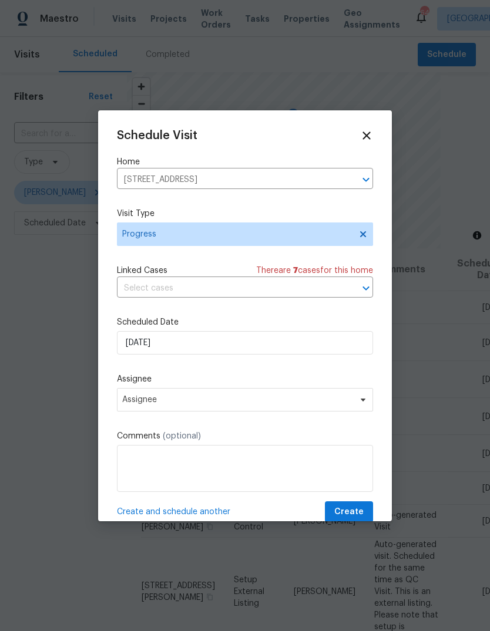
type input "9/19/2025"
click at [346, 425] on div "Schedule Visit Home 7699 Wild Cherry Ln, Lithonia, GA 30038 ​ Visit Type Progre…" at bounding box center [245, 326] width 256 height 394
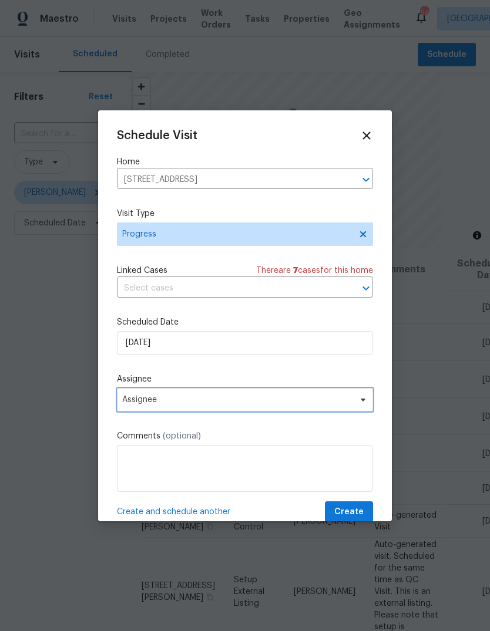
click at [356, 404] on span at bounding box center [361, 399] width 13 height 9
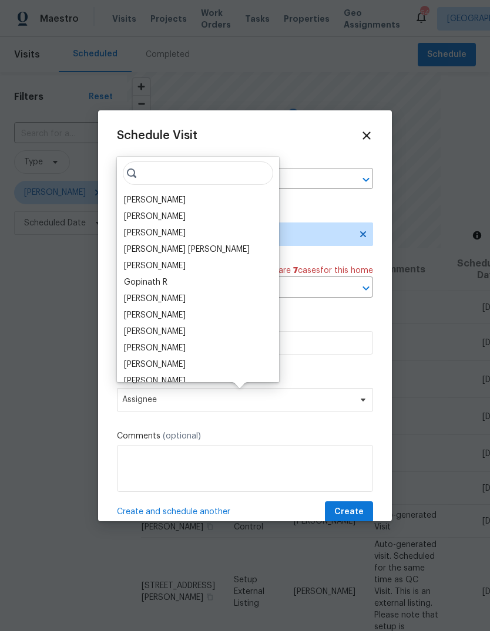
click at [134, 201] on div "[PERSON_NAME]" at bounding box center [155, 200] width 62 height 12
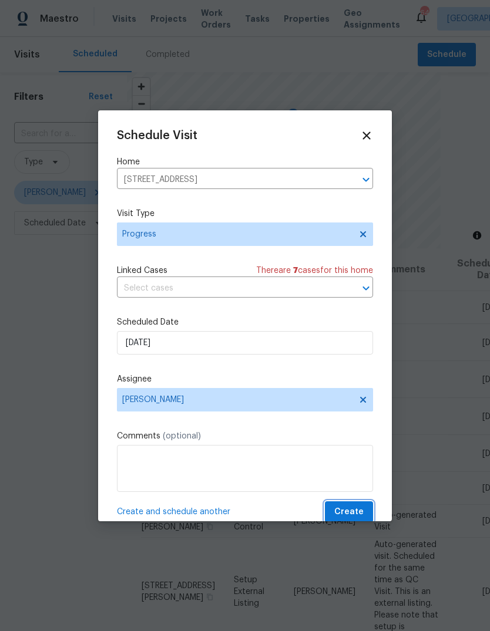
click at [364, 509] on button "Create" at bounding box center [349, 513] width 48 height 22
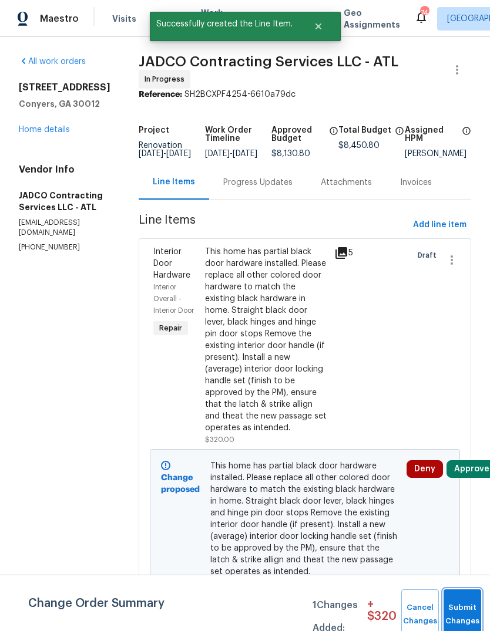
click at [462, 604] on button "Submit Changes" at bounding box center [462, 615] width 38 height 51
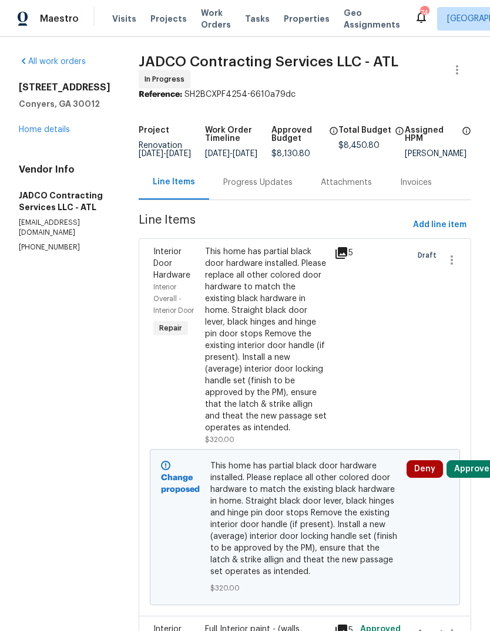
click at [45, 129] on link "Home details" at bounding box center [44, 130] width 51 height 8
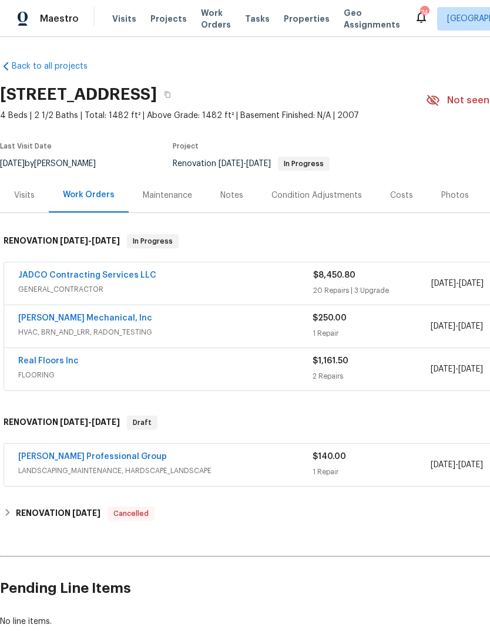
click at [48, 315] on link "[PERSON_NAME] Mechanical, Inc" at bounding box center [85, 318] width 134 height 8
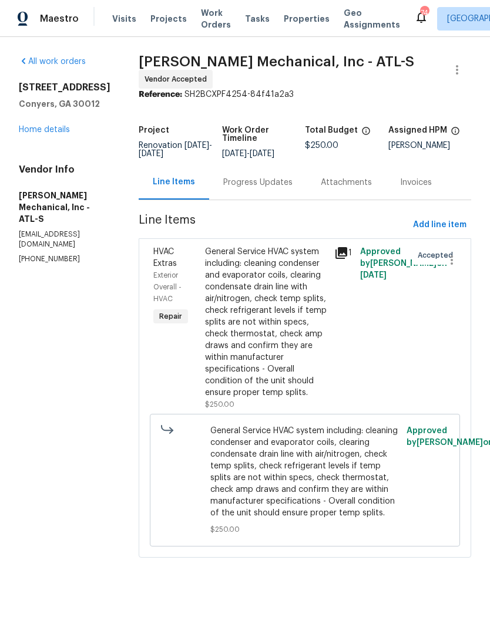
click at [291, 198] on div "Progress Updates" at bounding box center [257, 182] width 97 height 35
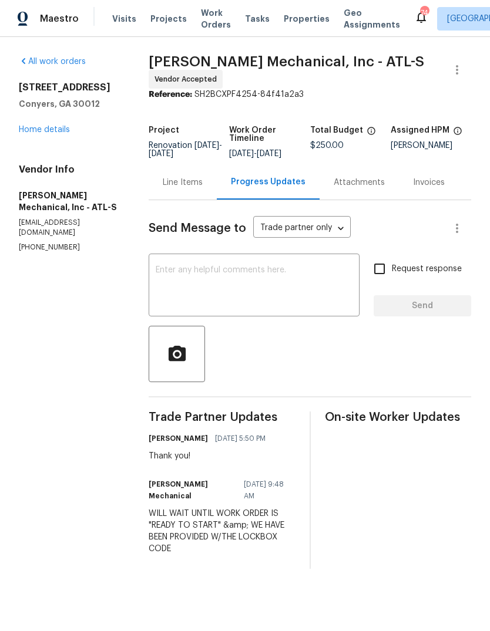
click at [325, 291] on textarea at bounding box center [254, 286] width 197 height 41
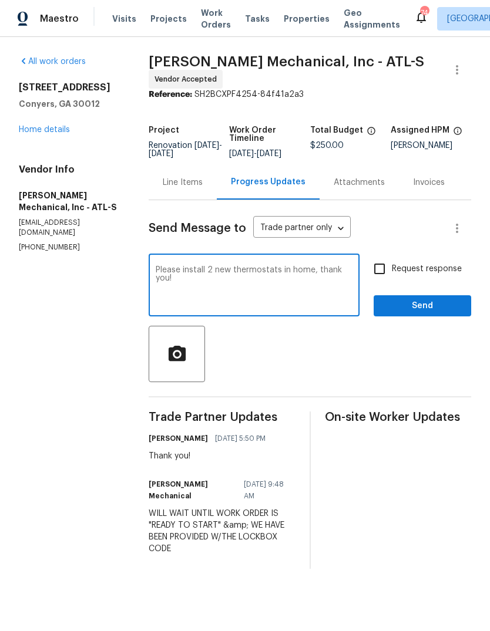
type textarea "Please install 2 new thermostats in home, thank you!"
click at [442, 312] on span "Send" at bounding box center [422, 306] width 79 height 15
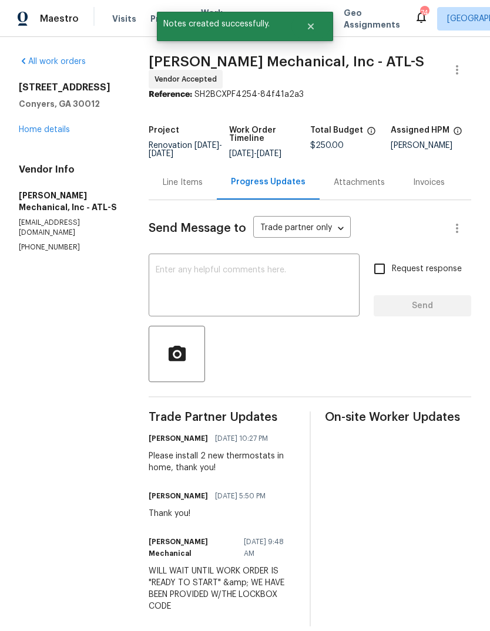
click at [39, 129] on link "Home details" at bounding box center [44, 130] width 51 height 8
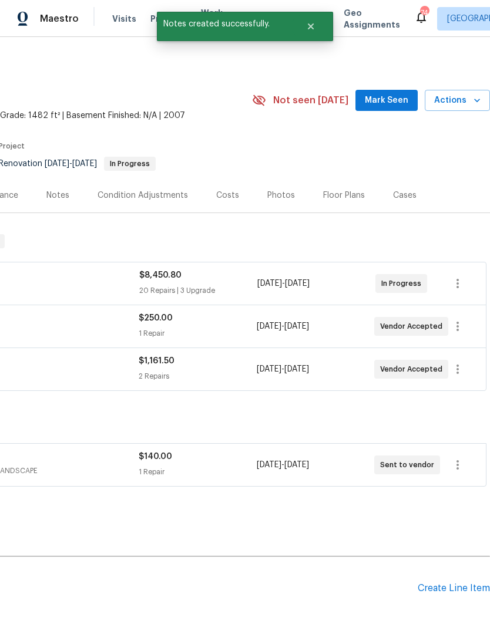
scroll to position [0, 174]
click at [392, 102] on span "Mark Seen" at bounding box center [386, 100] width 43 height 15
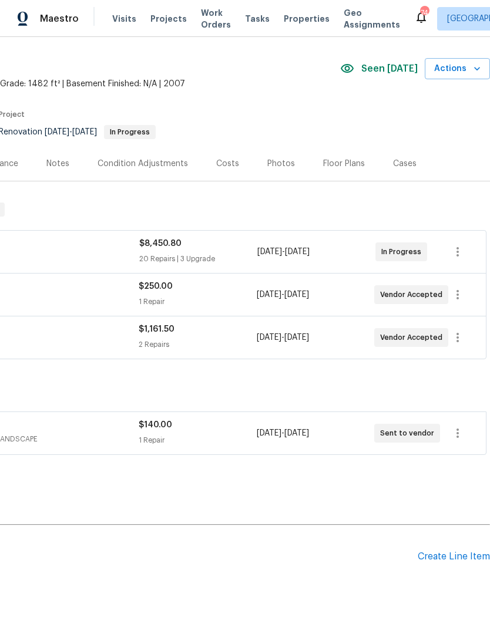
scroll to position [32, 174]
click at [463, 436] on icon "button" at bounding box center [457, 433] width 14 height 14
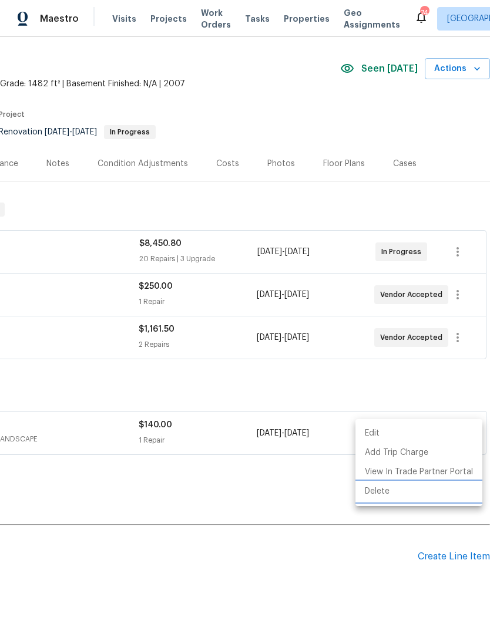
click at [383, 491] on li "Delete" at bounding box center [418, 491] width 127 height 19
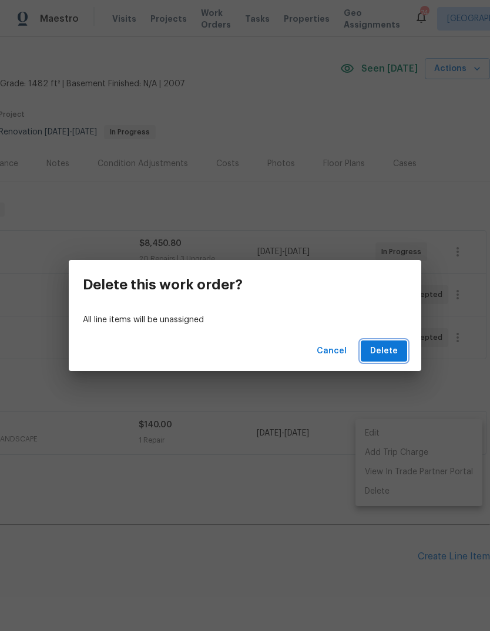
click at [389, 350] on span "Delete" at bounding box center [384, 351] width 28 height 15
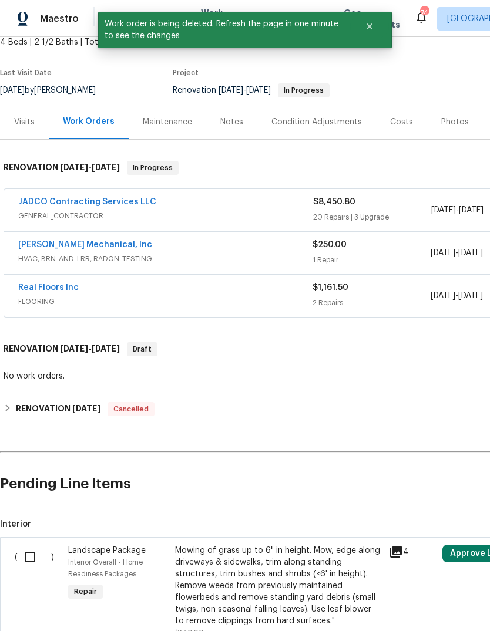
scroll to position [74, 0]
click at [26, 562] on input "checkbox" at bounding box center [34, 556] width 33 height 25
checkbox input "true"
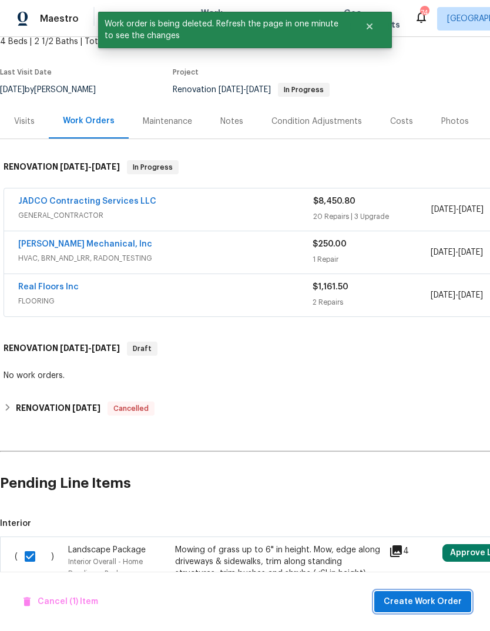
click at [432, 597] on span "Create Work Order" at bounding box center [422, 602] width 78 height 15
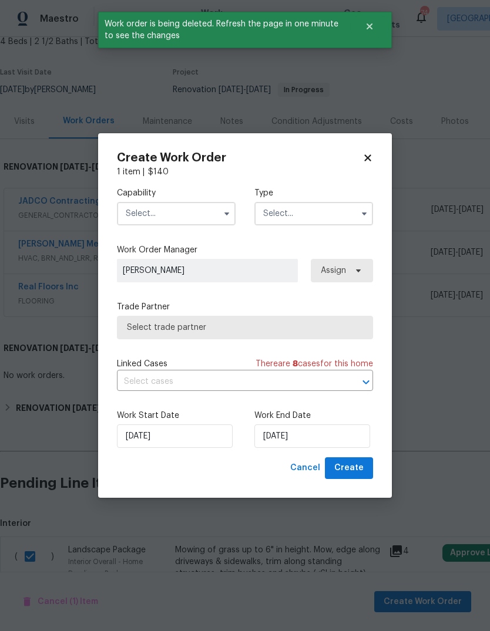
click at [140, 220] on input "text" at bounding box center [176, 213] width 119 height 23
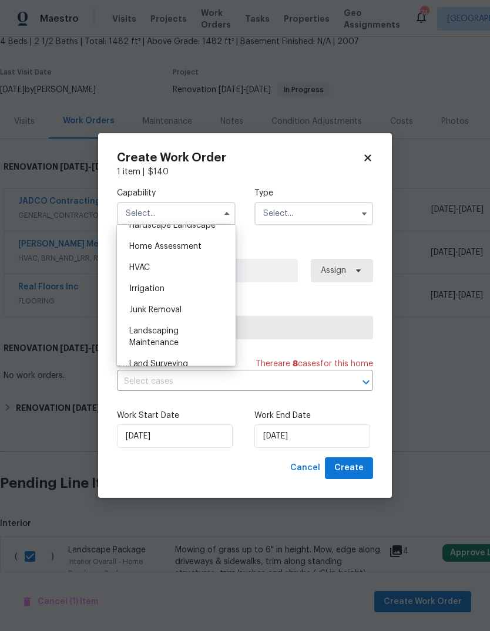
scroll to position [681, 0]
click at [142, 336] on div "Landscaping Maintenance" at bounding box center [176, 336] width 113 height 33
type input "Landscaping Maintenance"
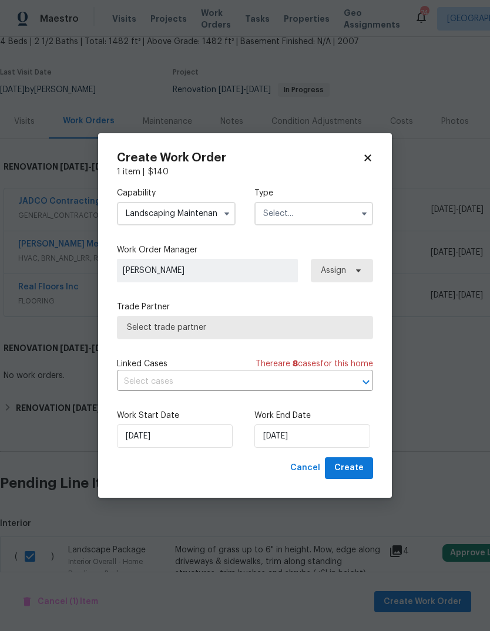
click at [355, 208] on input "text" at bounding box center [313, 213] width 119 height 23
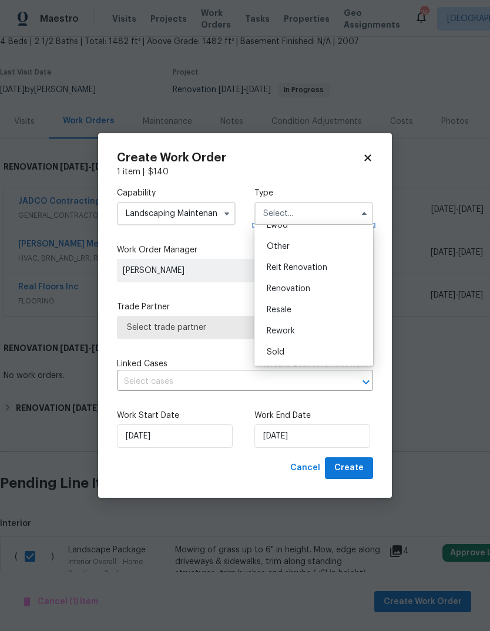
scroll to position [140, 0]
click at [324, 291] on div "Renovation" at bounding box center [313, 288] width 113 height 21
type input "Renovation"
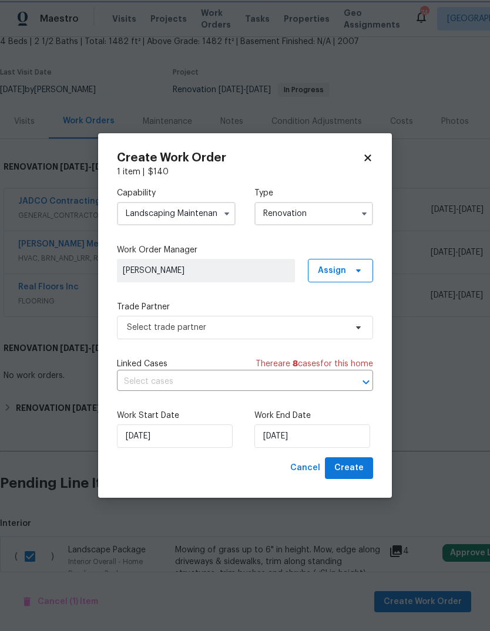
scroll to position [0, 0]
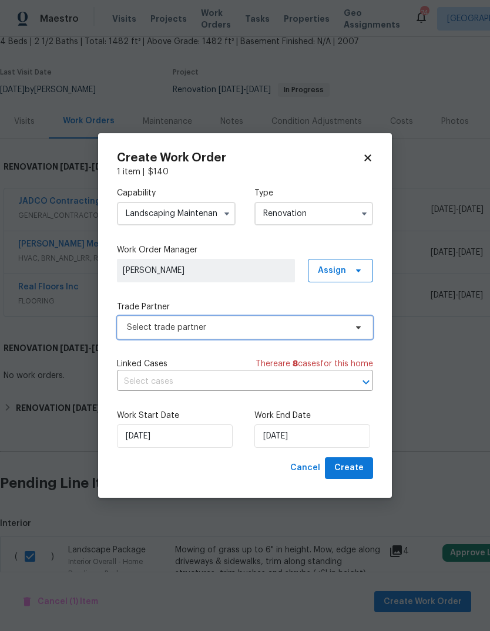
click at [345, 326] on span "Select trade partner" at bounding box center [236, 328] width 219 height 12
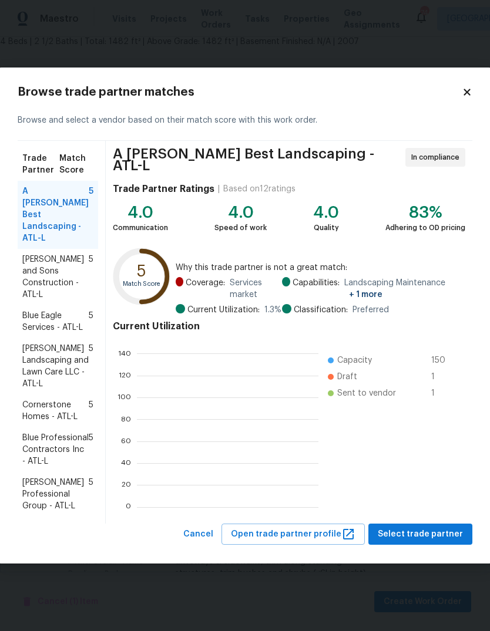
scroll to position [164, 181]
click at [46, 477] on span "Ramsey's Professional Group - ATL-L" at bounding box center [55, 494] width 66 height 35
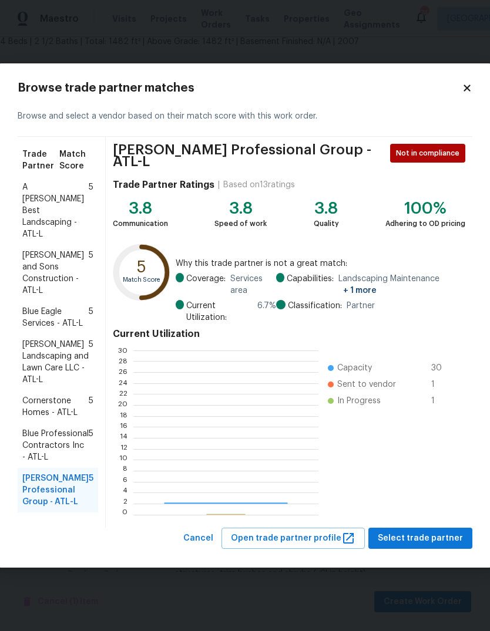
scroll to position [164, 184]
click at [429, 534] on span "Select trade partner" at bounding box center [420, 538] width 85 height 15
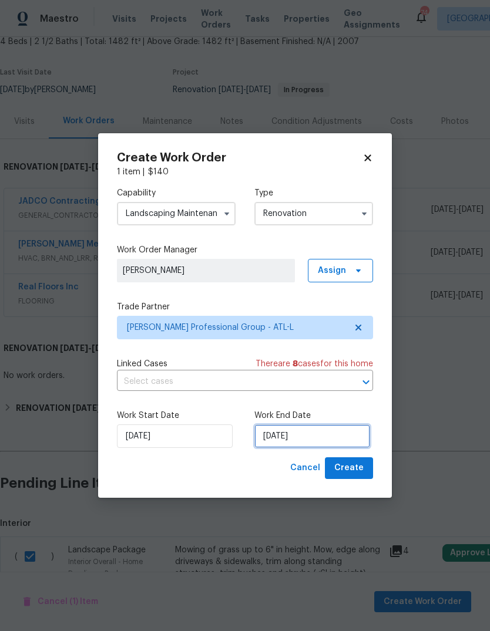
click at [344, 438] on input "[DATE]" at bounding box center [312, 436] width 116 height 23
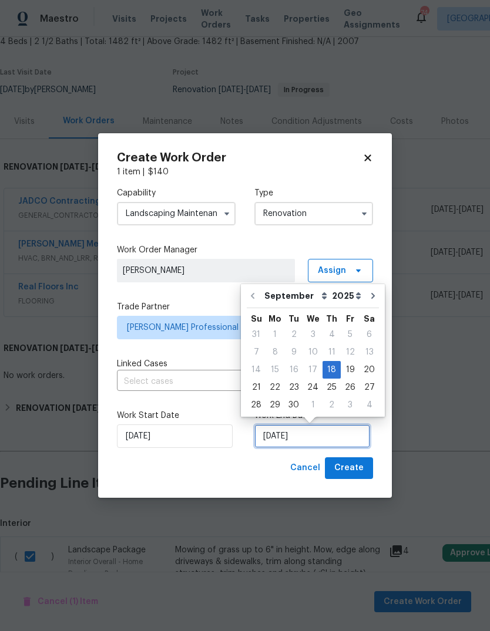
scroll to position [9, 0]
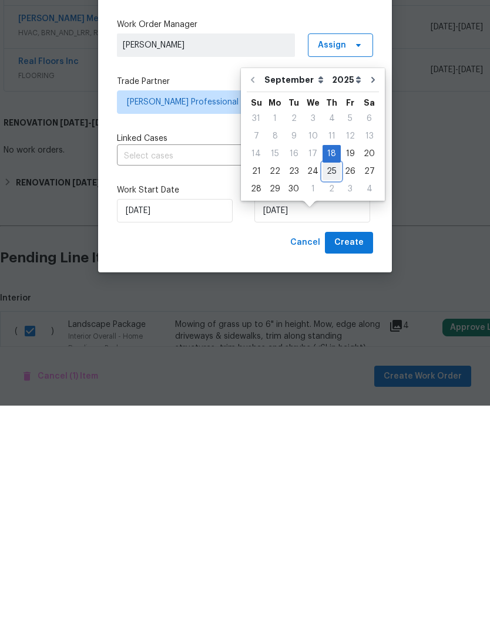
click at [331, 389] on div "25" at bounding box center [331, 397] width 18 height 16
type input "9/25/2025"
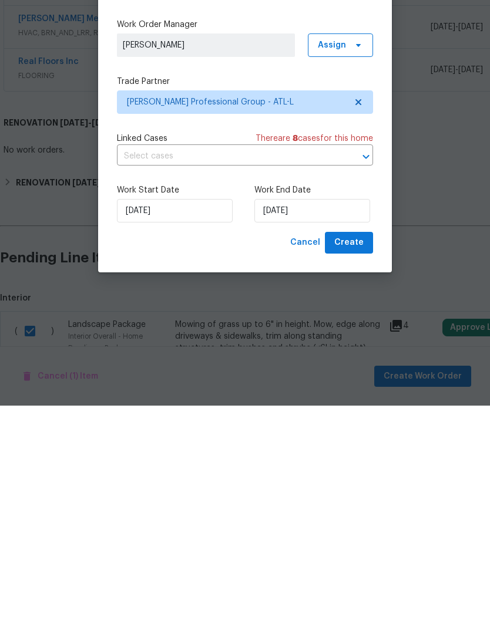
scroll to position [44, 0]
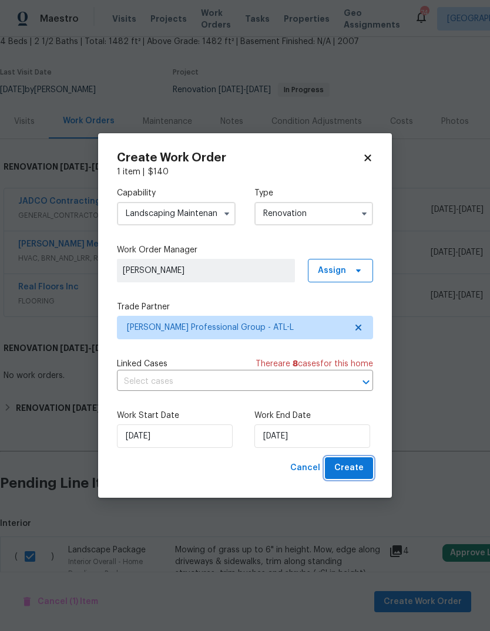
click at [359, 467] on span "Create" at bounding box center [348, 468] width 29 height 15
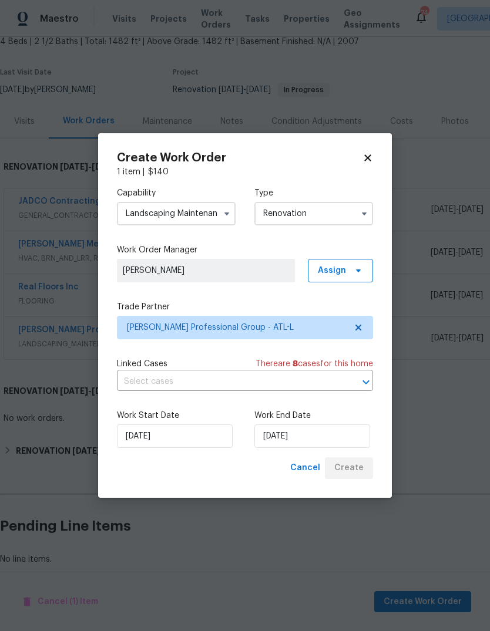
scroll to position [43, 0]
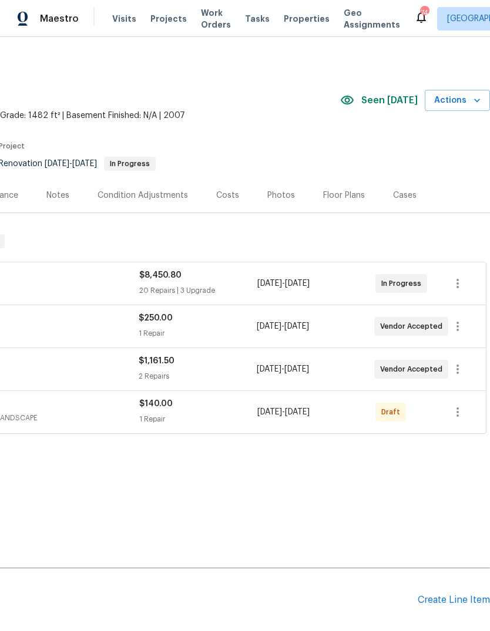
scroll to position [0, 174]
click at [462, 415] on icon "button" at bounding box center [457, 412] width 14 height 14
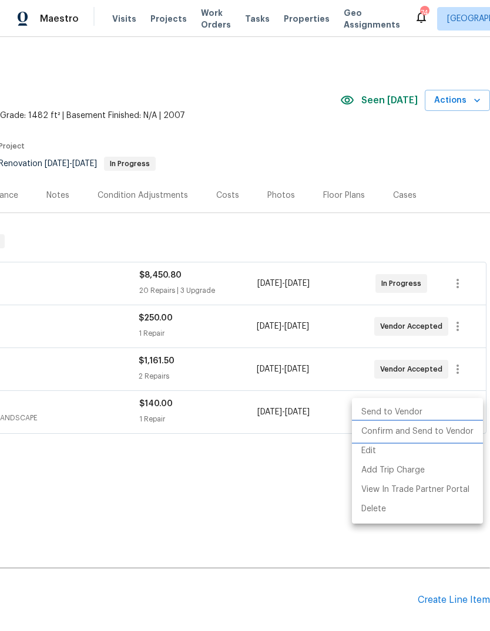
click at [445, 432] on li "Confirm and Send to Vendor" at bounding box center [417, 431] width 131 height 19
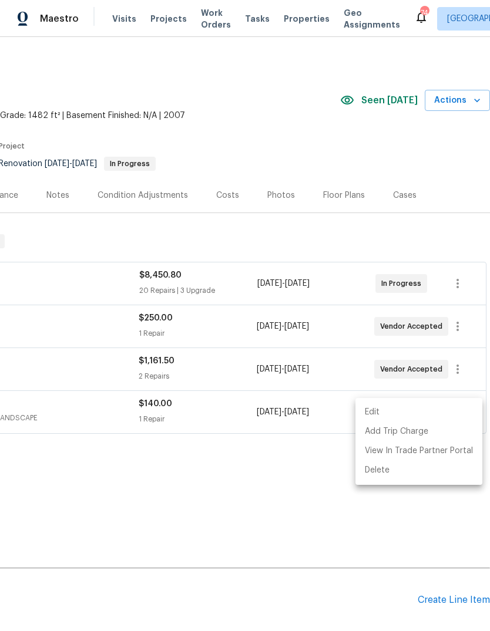
click at [322, 480] on div at bounding box center [245, 315] width 490 height 631
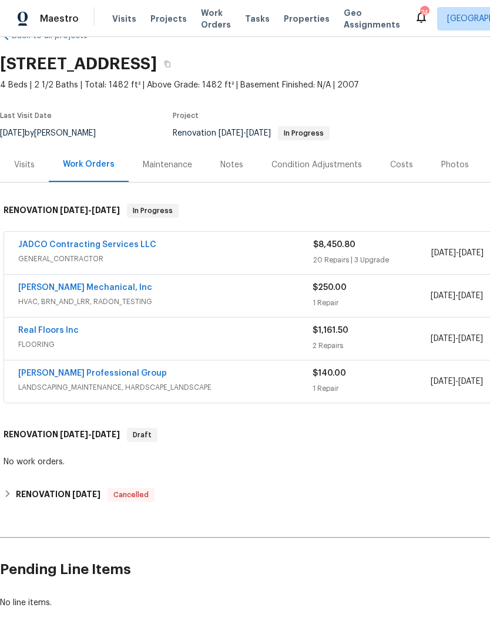
scroll to position [31, 0]
click at [55, 375] on link "[PERSON_NAME] Professional Group" at bounding box center [92, 373] width 149 height 8
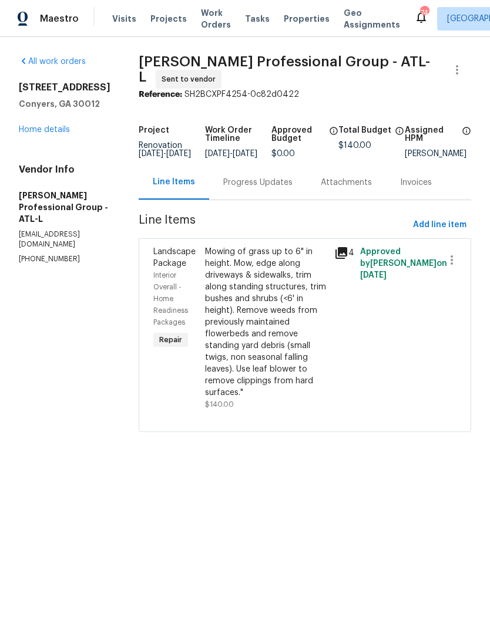
click at [294, 198] on div "Progress Updates" at bounding box center [257, 182] width 97 height 35
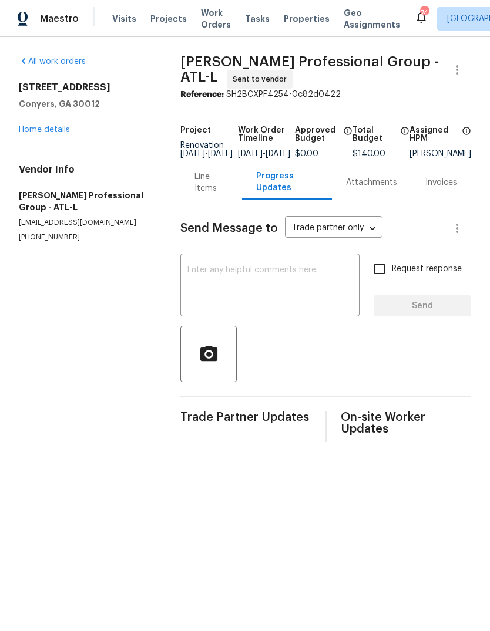
click at [327, 280] on textarea at bounding box center [269, 286] width 165 height 41
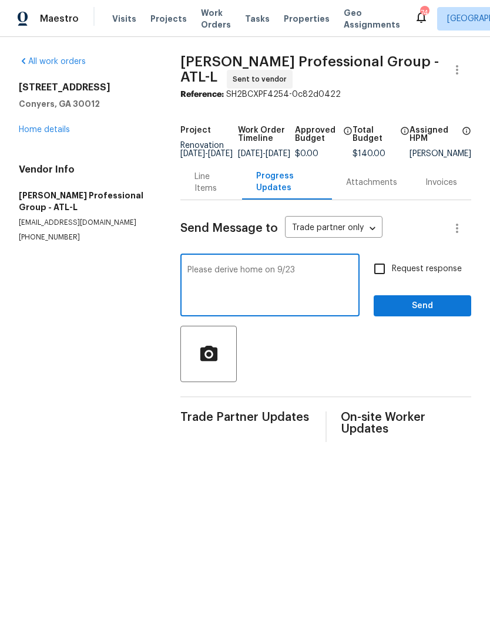
type textarea "Please derive home on 9/23"
click at [436, 311] on span "Send" at bounding box center [422, 306] width 79 height 15
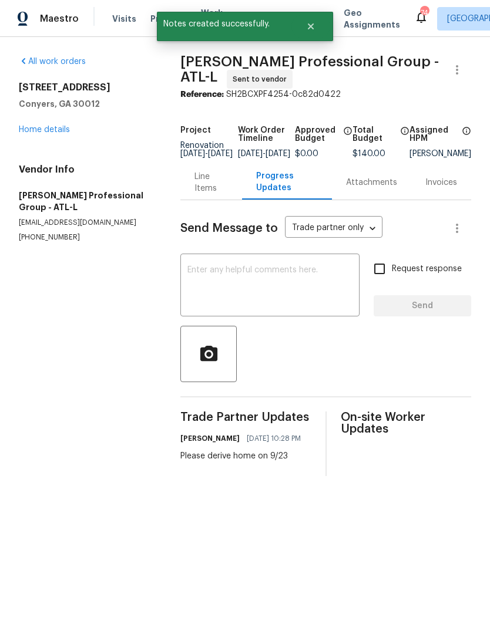
click at [331, 307] on textarea at bounding box center [269, 286] width 165 height 41
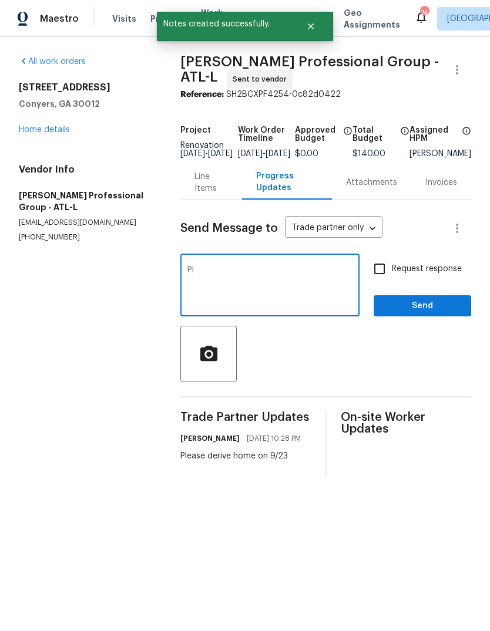
type textarea "P"
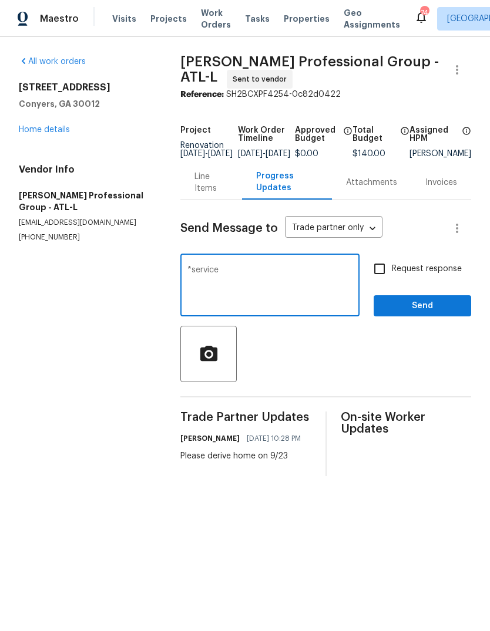
type textarea "*service"
click at [428, 314] on span "Send" at bounding box center [422, 306] width 79 height 15
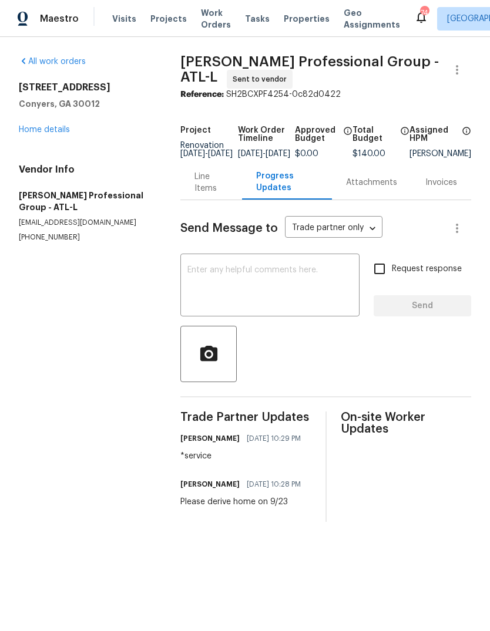
click at [43, 133] on link "Home details" at bounding box center [44, 130] width 51 height 8
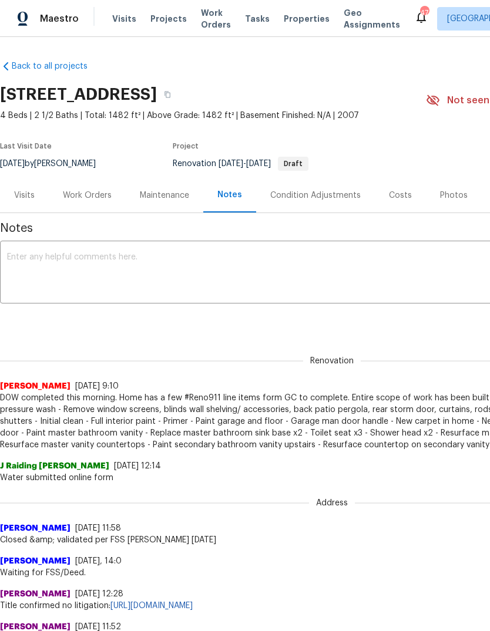
click at [334, 260] on textarea at bounding box center [331, 273] width 649 height 41
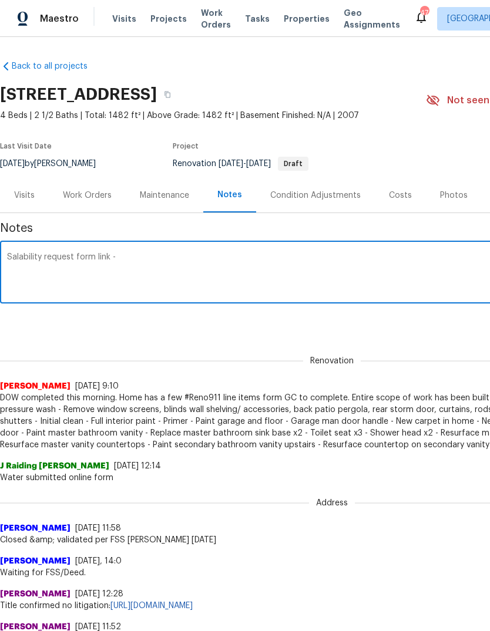
click at [375, 254] on textarea "Salability request form link -" at bounding box center [331, 273] width 649 height 41
paste textarea "[URL][DOMAIN_NAME]"
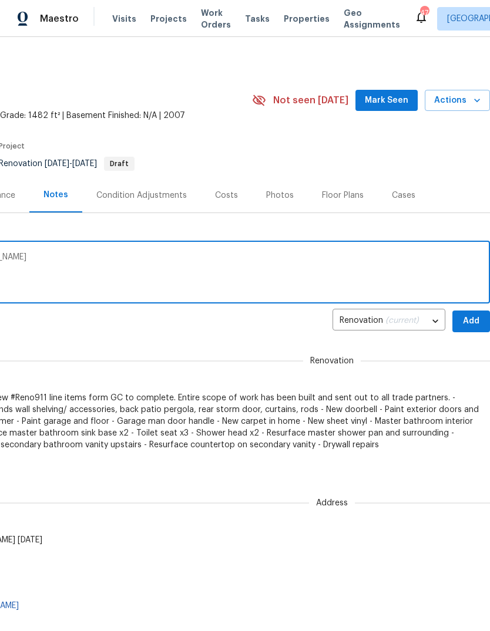
scroll to position [0, 174]
type textarea "Salability request form link - [URL][DOMAIN_NAME]"
click at [471, 321] on span "Add" at bounding box center [471, 321] width 19 height 15
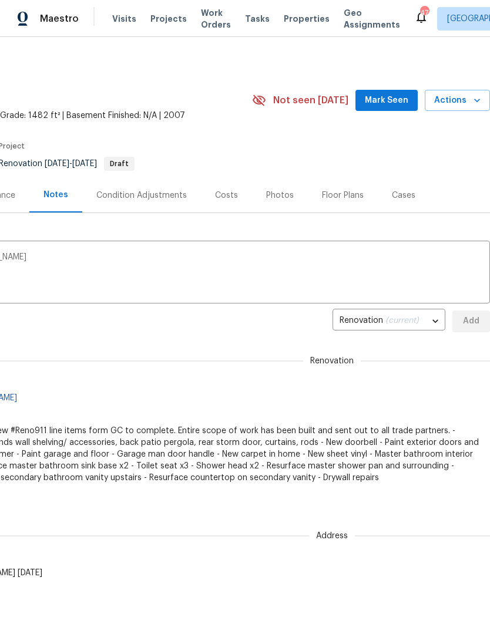
click at [390, 104] on span "Mark Seen" at bounding box center [386, 100] width 43 height 15
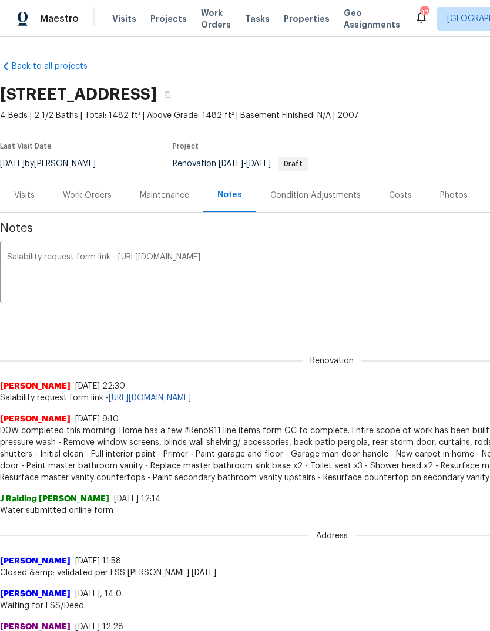
scroll to position [0, 0]
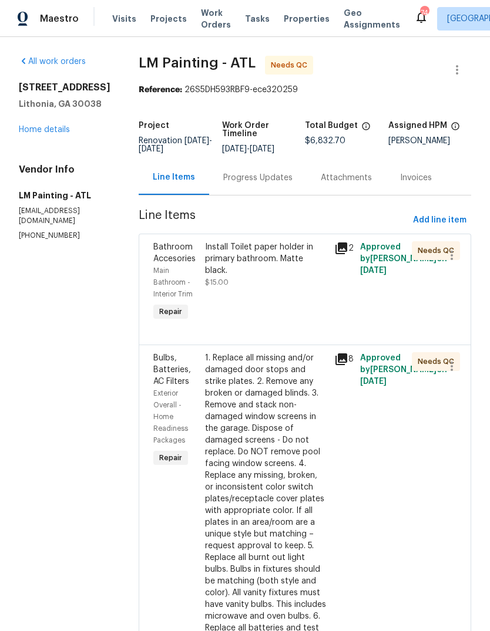
click at [307, 277] on div "Install Toilet paper holder in primary bathroom. Matte black." at bounding box center [266, 258] width 122 height 35
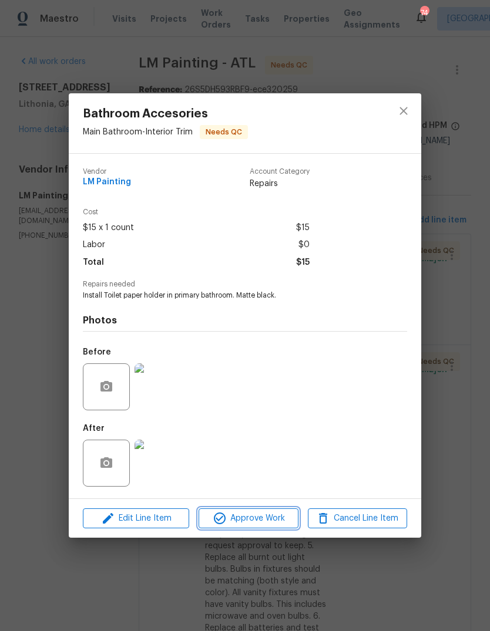
click at [275, 518] on span "Approve Work" at bounding box center [248, 518] width 92 height 15
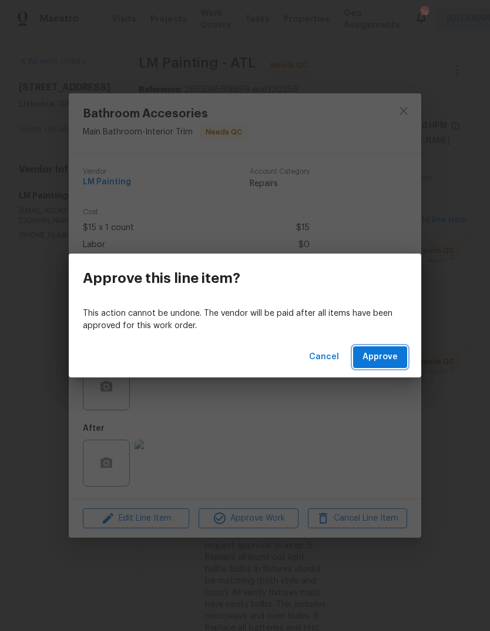
click at [396, 358] on span "Approve" at bounding box center [379, 357] width 35 height 15
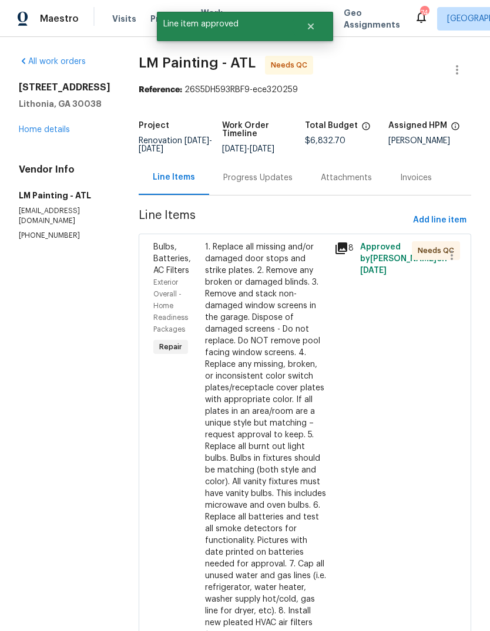
click at [309, 321] on div "1. Replace all missing and/or damaged door stops and strike plates. 2. Remove a…" at bounding box center [266, 435] width 122 height 388
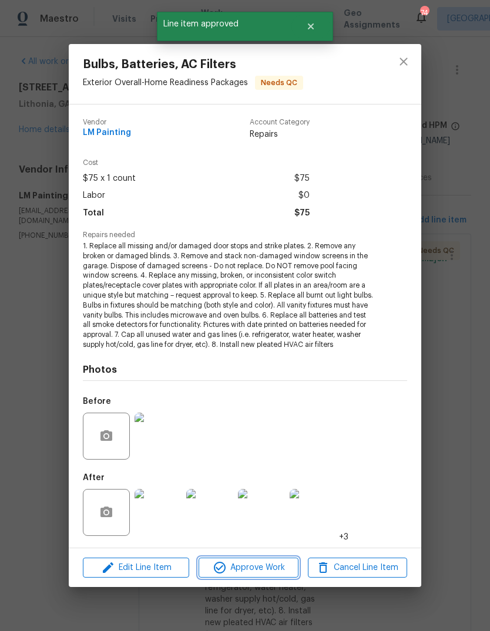
click at [285, 567] on span "Approve Work" at bounding box center [248, 568] width 92 height 15
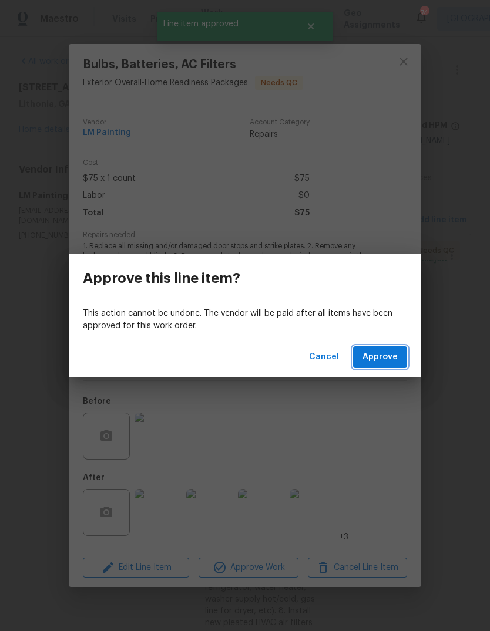
click at [390, 359] on span "Approve" at bounding box center [379, 357] width 35 height 15
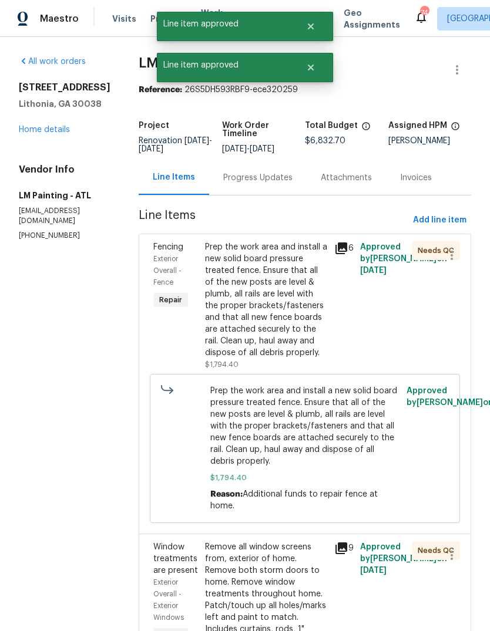
click at [311, 345] on div "Prep the work area and install a new solid board pressure treated fence. Ensure…" at bounding box center [266, 299] width 122 height 117
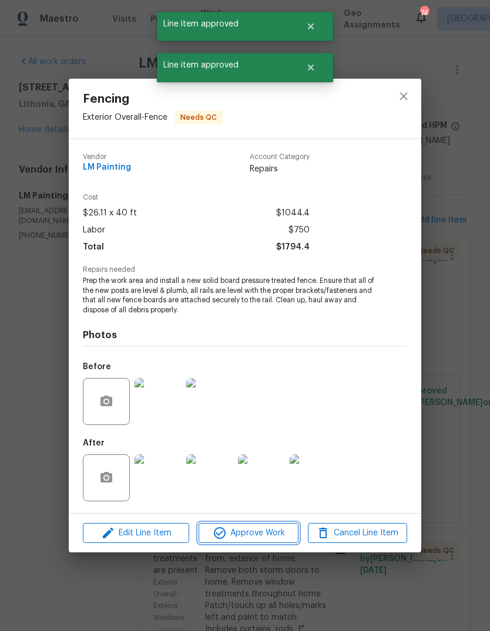
click at [290, 537] on span "Approve Work" at bounding box center [248, 533] width 92 height 15
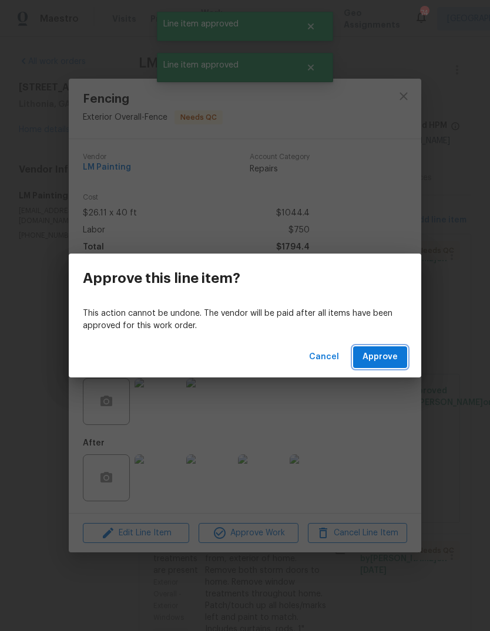
click at [387, 366] on button "Approve" at bounding box center [380, 357] width 54 height 22
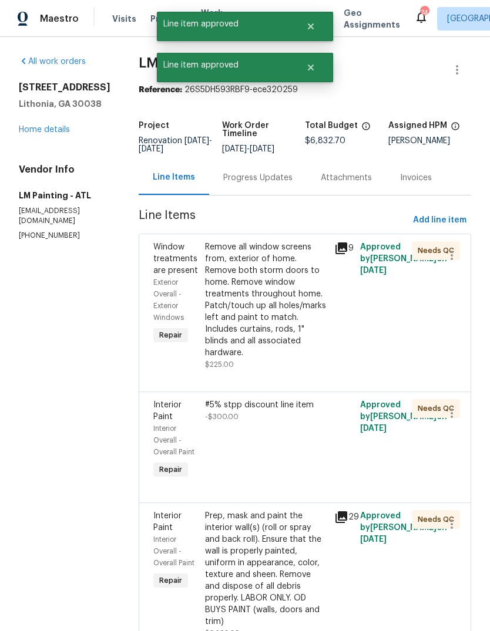
click at [308, 340] on div "Remove all window screens from, exterior of home. Remove both storm doors to ho…" at bounding box center [266, 299] width 122 height 117
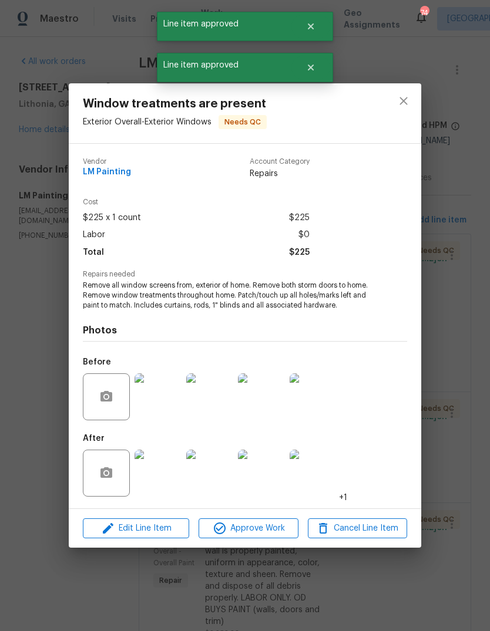
click at [275, 534] on span "Approve Work" at bounding box center [248, 528] width 92 height 15
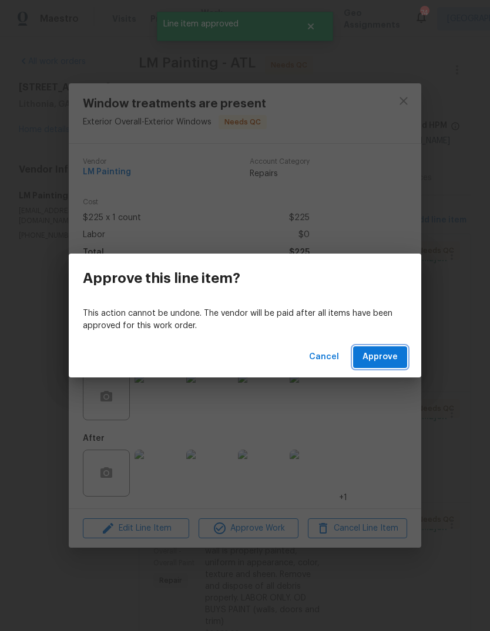
click at [398, 358] on button "Approve" at bounding box center [380, 357] width 54 height 22
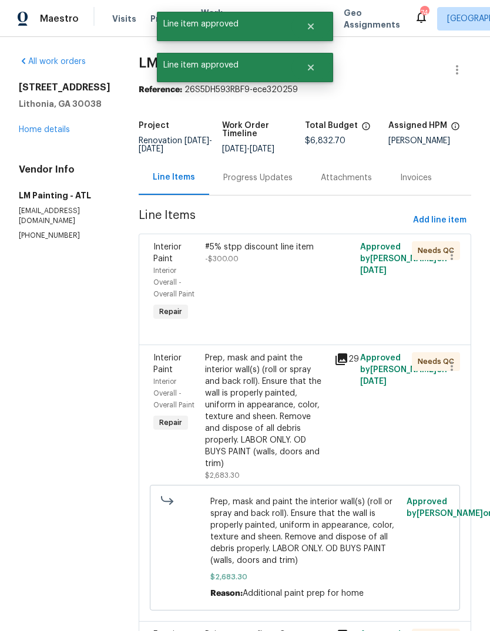
click at [314, 322] on div "#5% stpp discount line item -$300.00" at bounding box center [265, 282] width 129 height 89
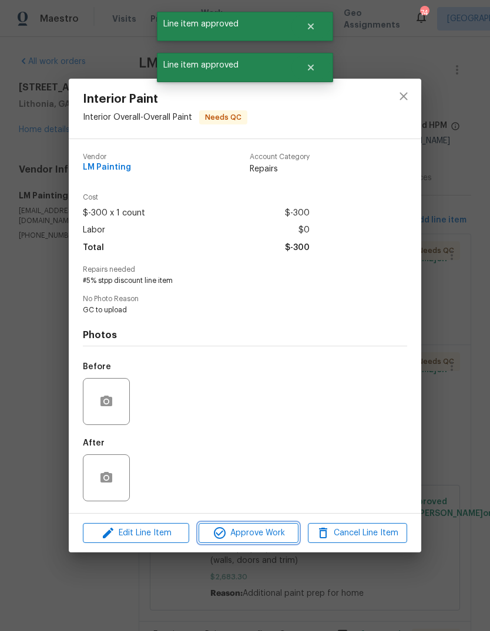
click at [279, 537] on span "Approve Work" at bounding box center [248, 533] width 92 height 15
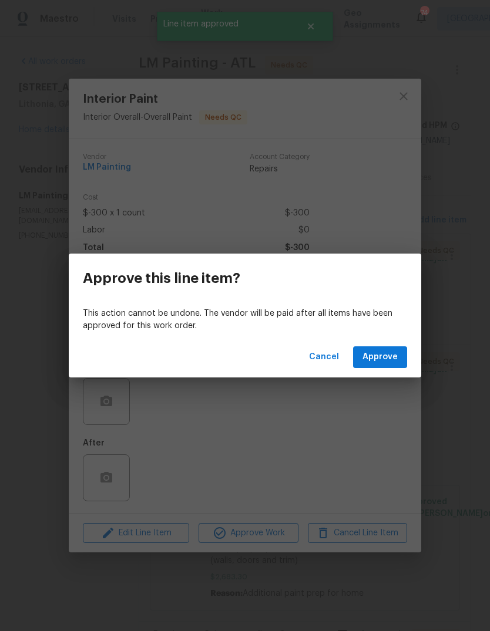
click at [388, 366] on button "Approve" at bounding box center [380, 357] width 54 height 22
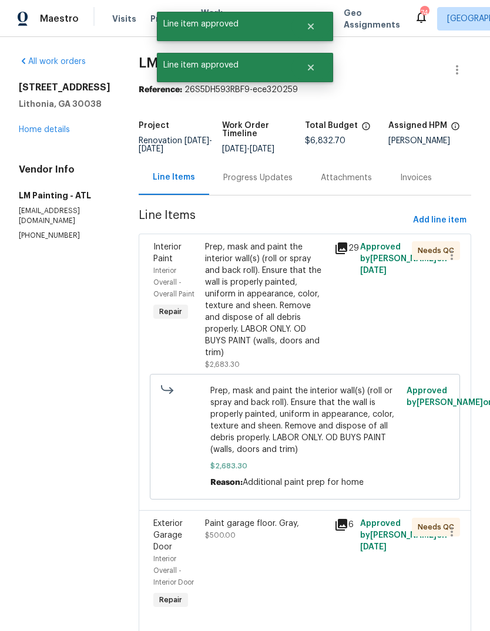
click at [315, 303] on div "Prep, mask and paint the interior wall(s) (roll or spray and back roll). Ensure…" at bounding box center [266, 299] width 122 height 117
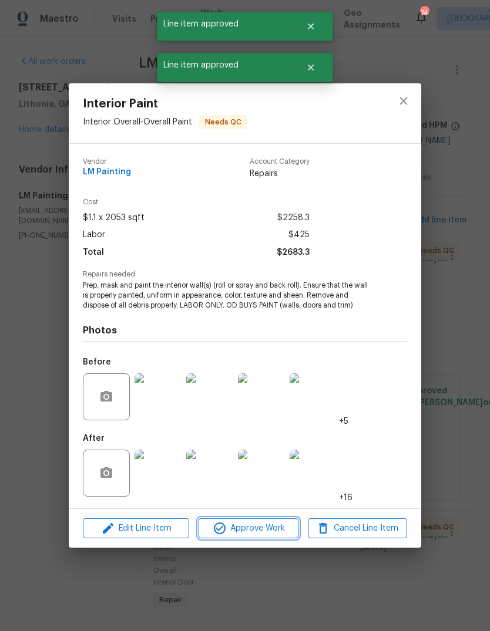
click at [271, 530] on span "Approve Work" at bounding box center [248, 528] width 92 height 15
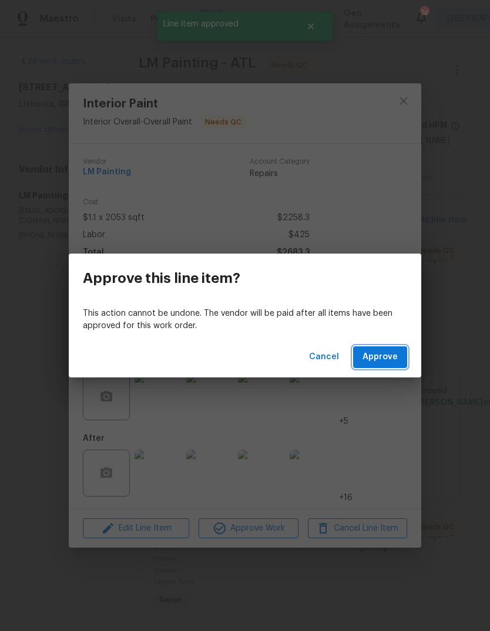
click at [386, 361] on span "Approve" at bounding box center [379, 357] width 35 height 15
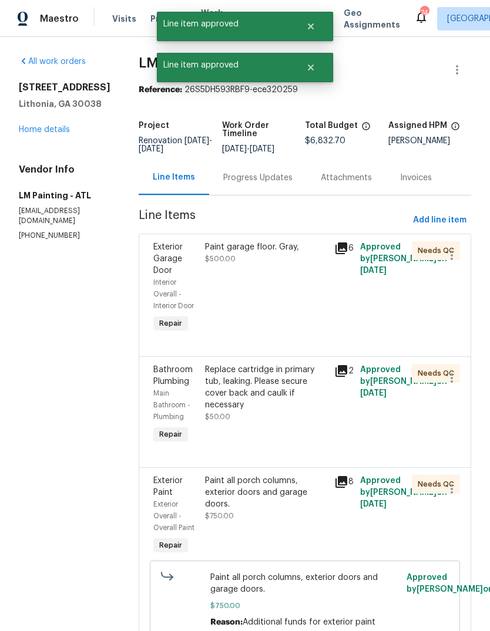
click at [318, 320] on div "Paint garage floor. Gray, $500.00" at bounding box center [265, 288] width 129 height 101
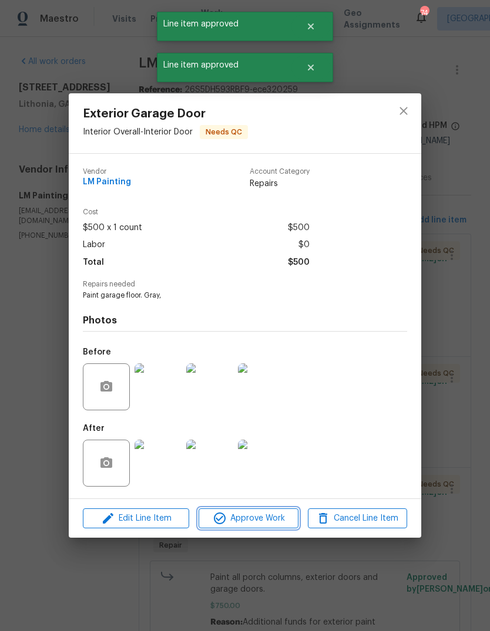
click at [276, 525] on span "Approve Work" at bounding box center [248, 518] width 92 height 15
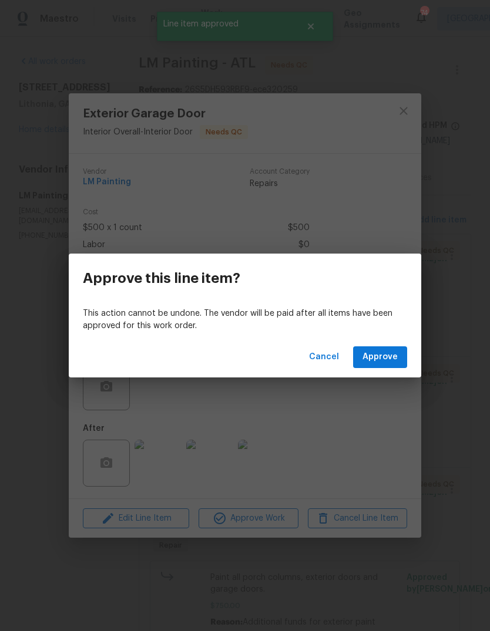
click at [385, 363] on span "Approve" at bounding box center [379, 357] width 35 height 15
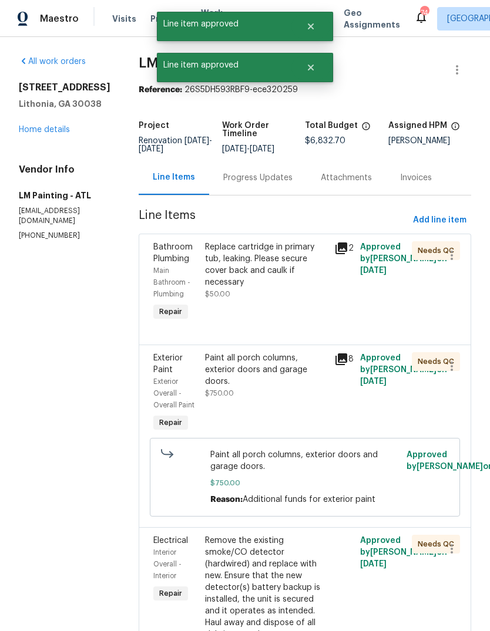
click at [308, 321] on div "Replace cartridge in primary tub, leaking. Please secure cover back and caulk i…" at bounding box center [265, 282] width 129 height 89
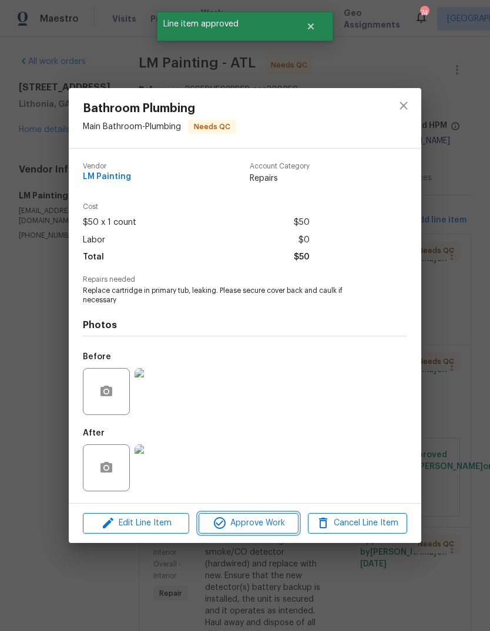
click at [278, 528] on span "Approve Work" at bounding box center [248, 523] width 92 height 15
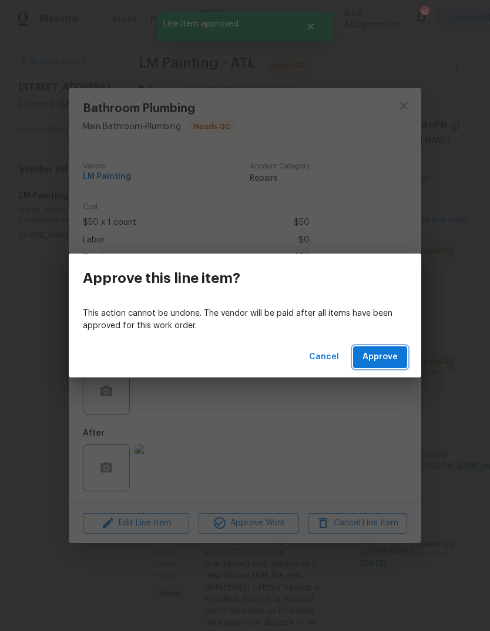
click at [389, 354] on span "Approve" at bounding box center [379, 357] width 35 height 15
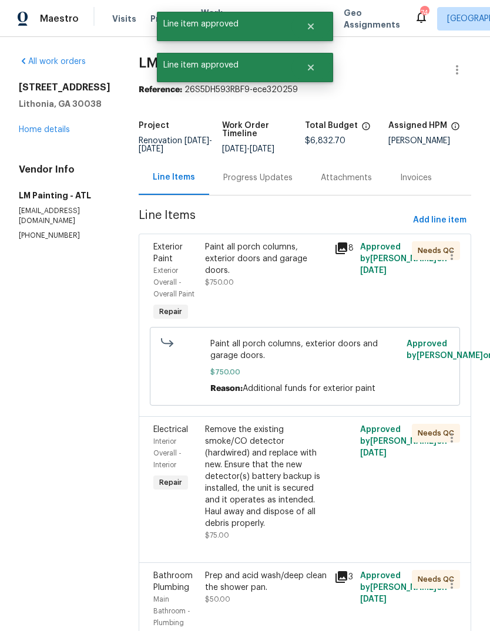
click at [307, 317] on div "Paint all porch columns, exterior doors and garage doors. $750.00" at bounding box center [265, 282] width 129 height 89
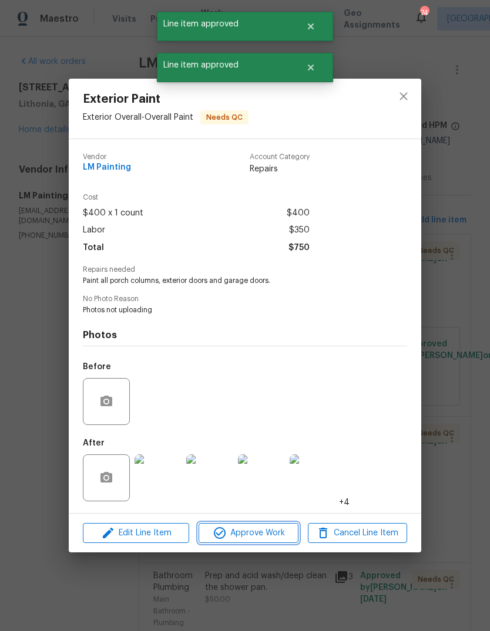
click at [278, 535] on span "Approve Work" at bounding box center [248, 533] width 92 height 15
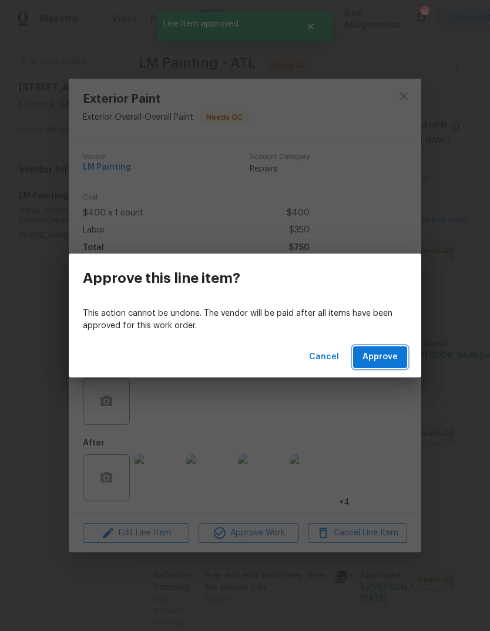
click at [391, 362] on span "Approve" at bounding box center [379, 357] width 35 height 15
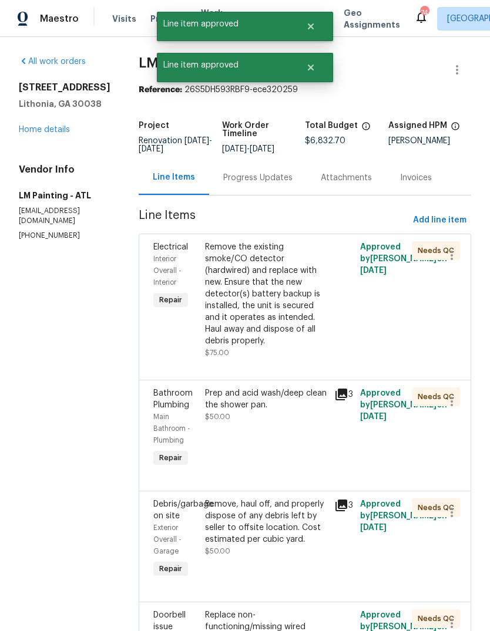
click at [317, 324] on div "Remove the existing smoke/CO detector (hardwired) and replace with new. Ensure …" at bounding box center [266, 294] width 122 height 106
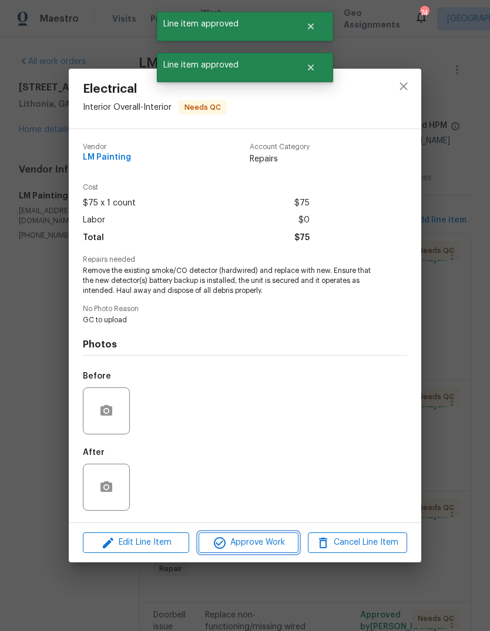
click at [277, 547] on span "Approve Work" at bounding box center [248, 543] width 92 height 15
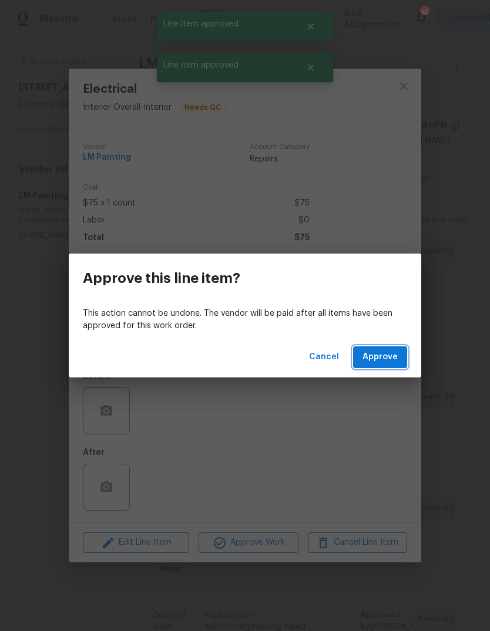
click at [389, 367] on button "Approve" at bounding box center [380, 357] width 54 height 22
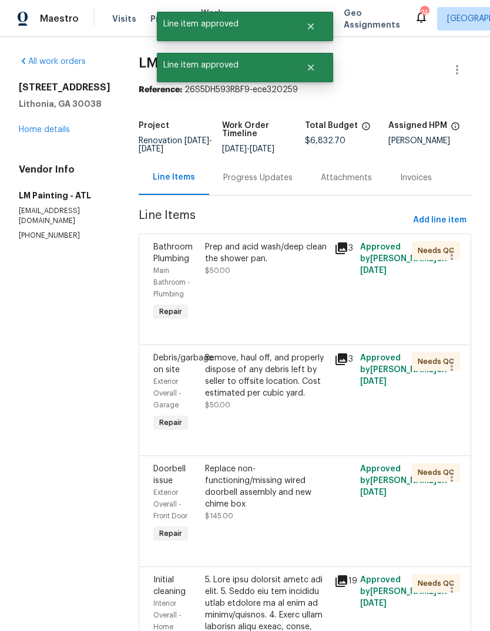
click at [318, 327] on div "Prep and acid wash/deep clean the shower pan. $50.00" at bounding box center [265, 282] width 129 height 89
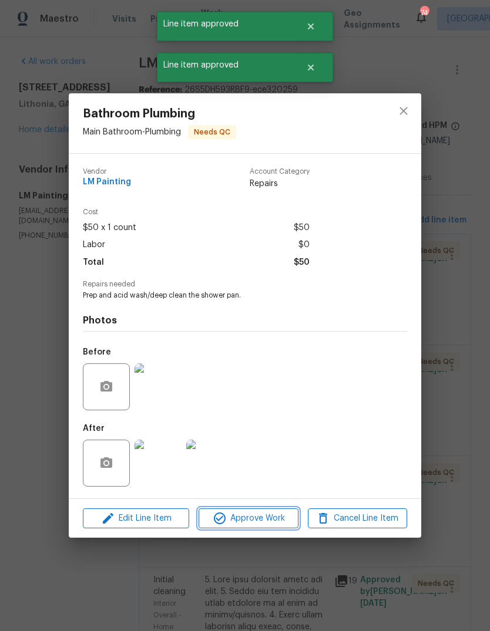
click at [279, 519] on span "Approve Work" at bounding box center [248, 518] width 92 height 15
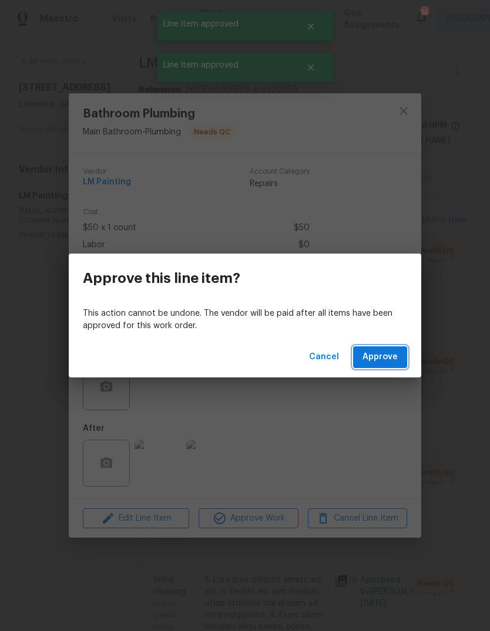
click at [389, 363] on span "Approve" at bounding box center [379, 357] width 35 height 15
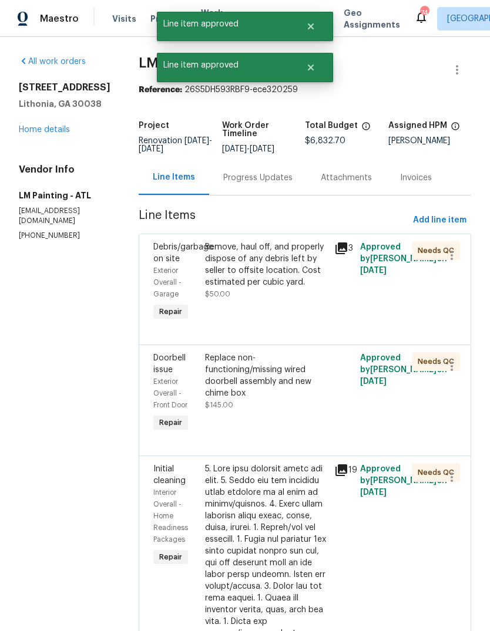
click at [318, 322] on div "Remove, haul off, and properly dispose of any debris left by seller to offsite …" at bounding box center [265, 282] width 129 height 89
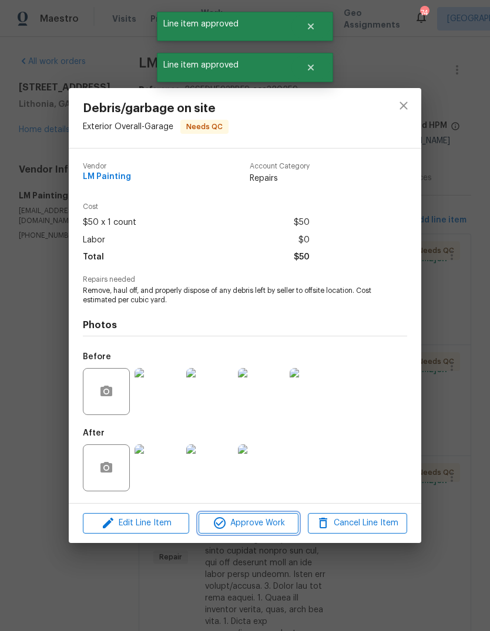
click at [274, 530] on span "Approve Work" at bounding box center [248, 523] width 92 height 15
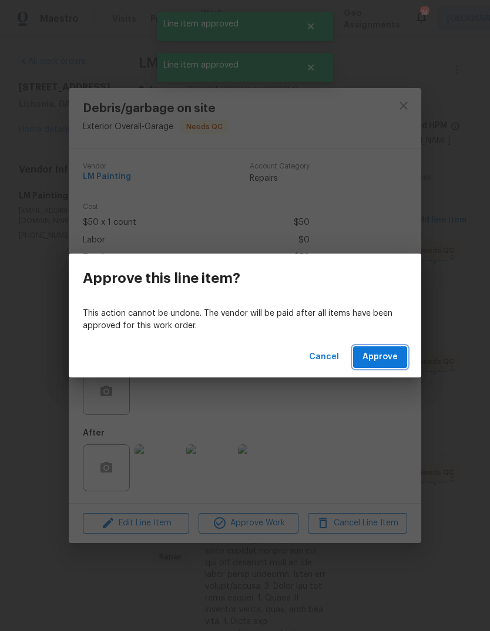
click at [385, 361] on span "Approve" at bounding box center [379, 357] width 35 height 15
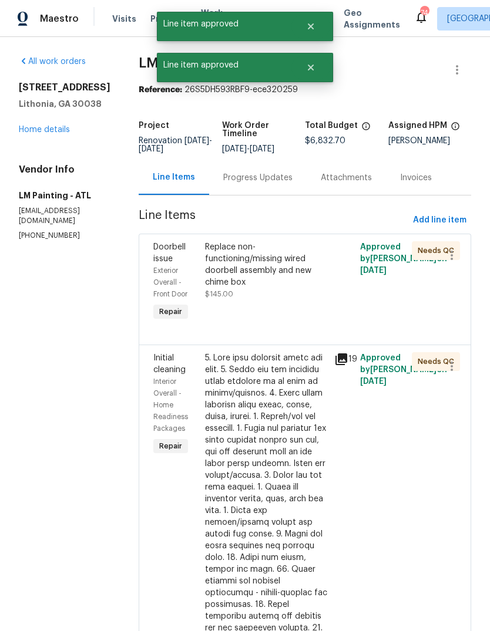
click at [317, 300] on div "Replace non-functioning/missing wired doorbell assembly and new chime box $145.…" at bounding box center [266, 270] width 122 height 59
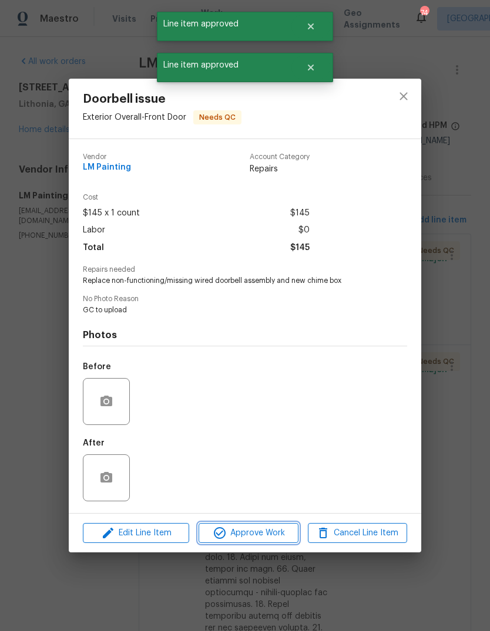
click at [274, 535] on span "Approve Work" at bounding box center [248, 533] width 92 height 15
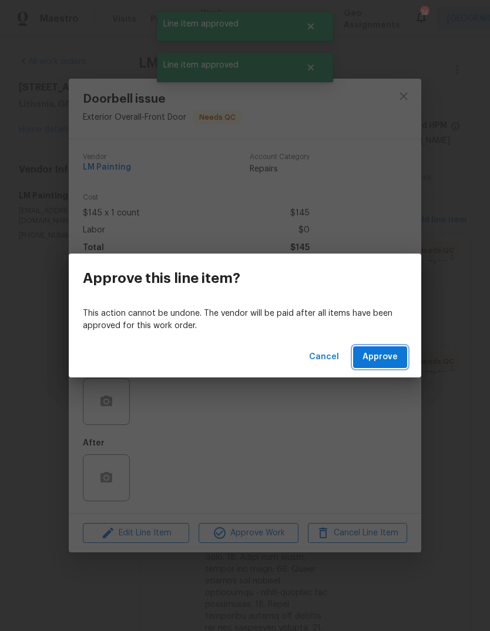
click at [386, 361] on span "Approve" at bounding box center [379, 357] width 35 height 15
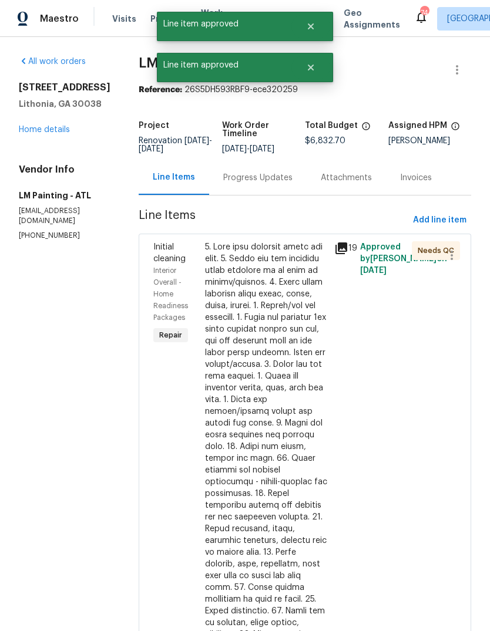
click at [303, 336] on div at bounding box center [266, 523] width 122 height 564
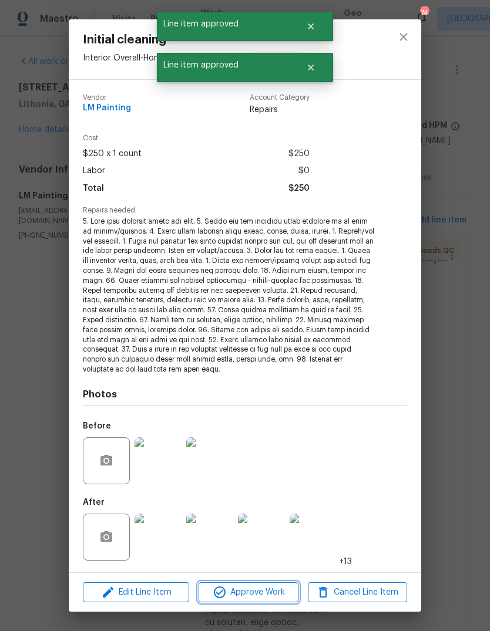
click at [275, 585] on span "Approve Work" at bounding box center [248, 592] width 92 height 15
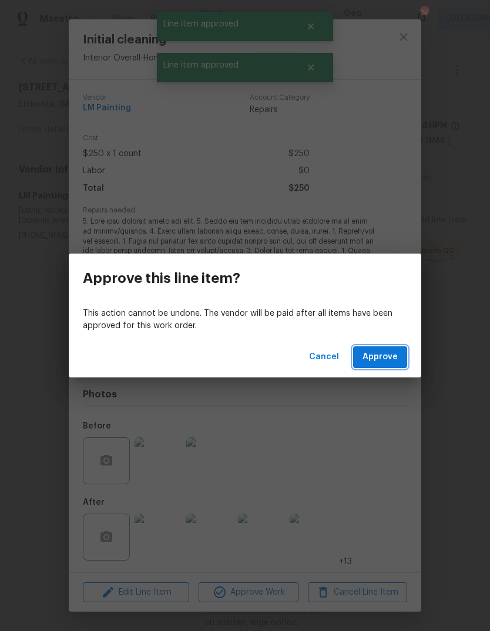
click at [387, 367] on button "Approve" at bounding box center [380, 357] width 54 height 22
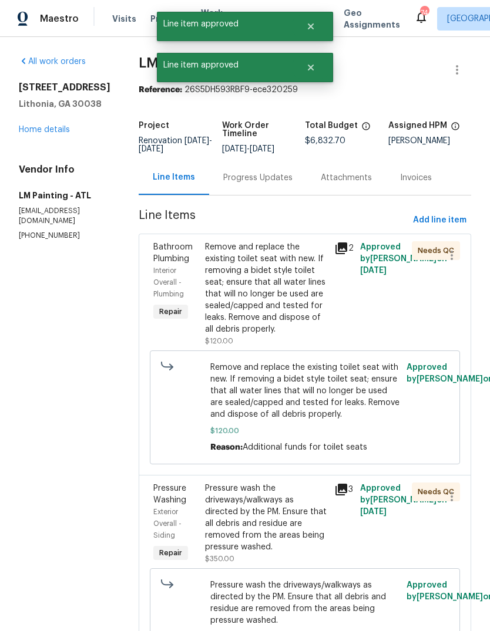
click at [309, 335] on div "Remove and replace the existing toilet seat with new. If removing a bidet style…" at bounding box center [266, 288] width 122 height 94
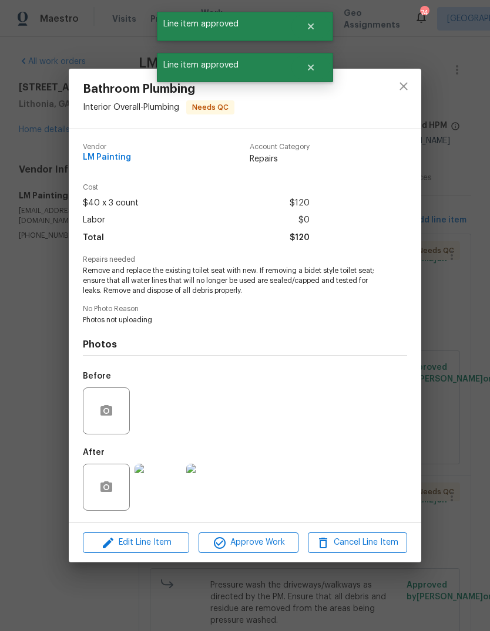
click at [277, 544] on span "Approve Work" at bounding box center [248, 543] width 92 height 15
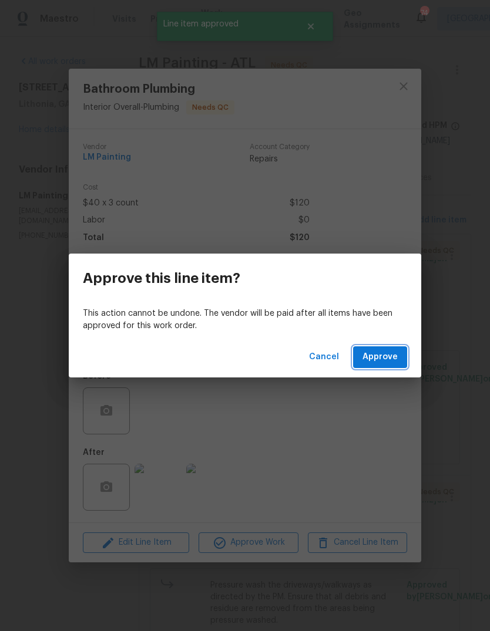
click at [386, 366] on button "Approve" at bounding box center [380, 357] width 54 height 22
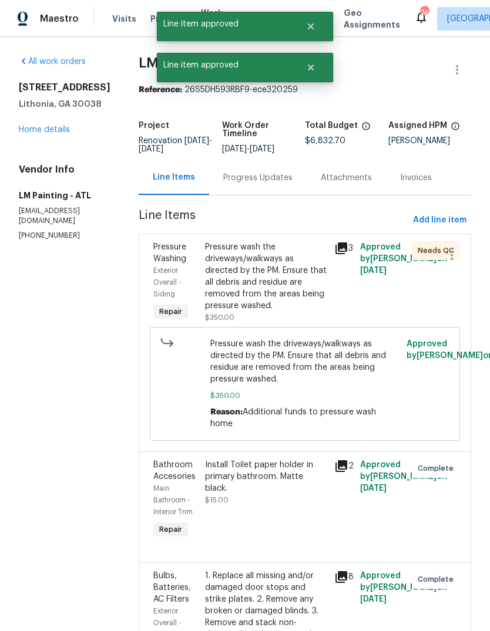
click at [318, 324] on div "Pressure wash the driveways/walkways as directed by the PM. Ensure that all deb…" at bounding box center [266, 282] width 122 height 82
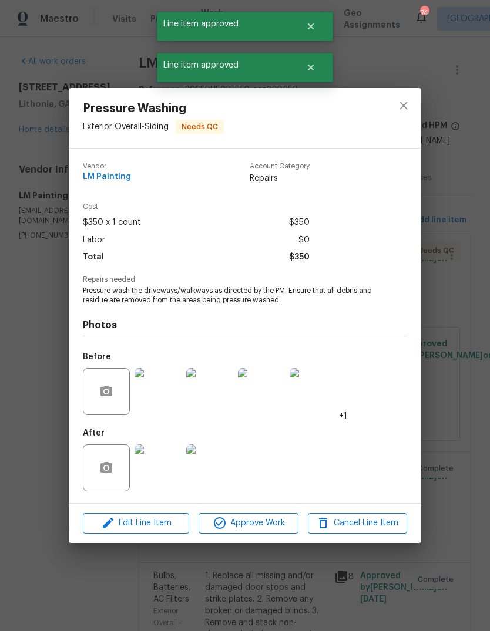
click at [274, 534] on button "Approve Work" at bounding box center [247, 523] width 99 height 21
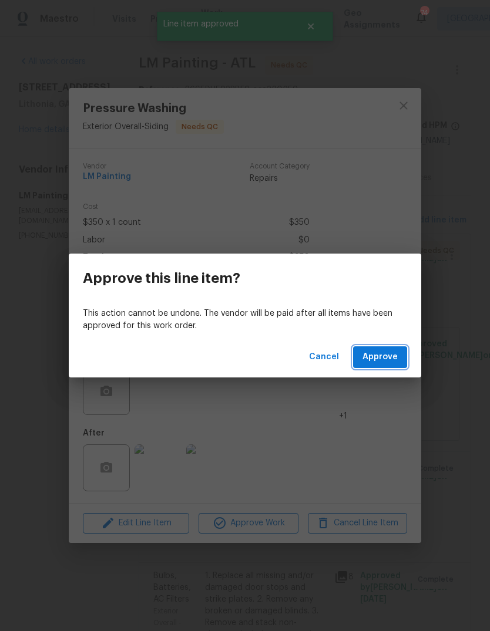
click at [386, 359] on span "Approve" at bounding box center [379, 357] width 35 height 15
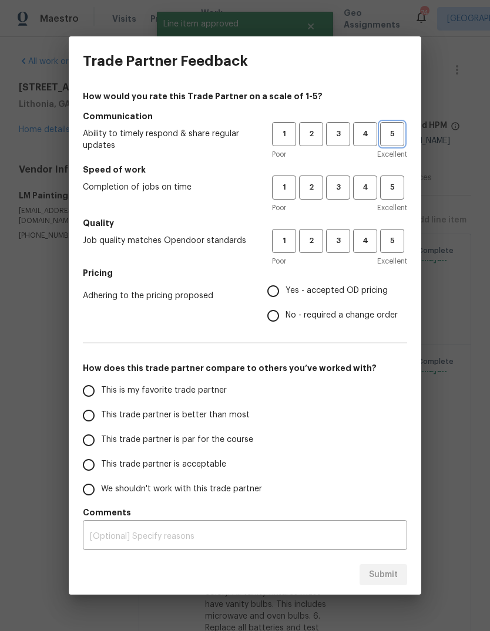
click at [392, 143] on button "5" at bounding box center [392, 134] width 24 height 24
click at [398, 190] on span "5" at bounding box center [392, 188] width 22 height 14
click at [403, 243] on button "5" at bounding box center [392, 241] width 24 height 24
click at [375, 283] on label "Yes - accepted OD pricing" at bounding box center [329, 291] width 137 height 25
click at [285, 283] on input "Yes - accepted OD pricing" at bounding box center [273, 291] width 25 height 25
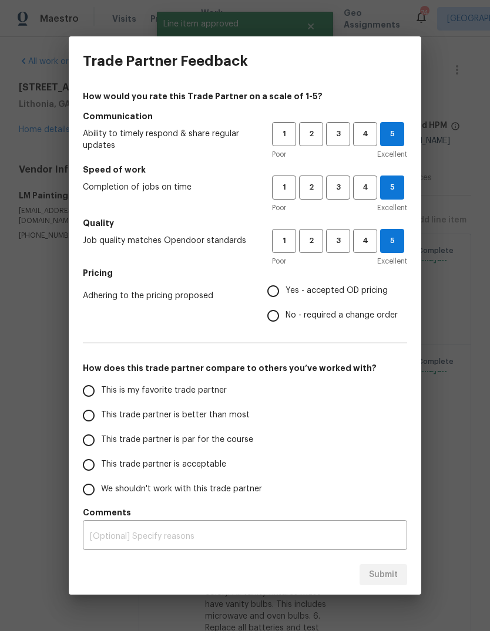
radio input "true"
click at [338, 237] on span "3" at bounding box center [338, 241] width 22 height 14
click at [345, 191] on span "3" at bounding box center [338, 188] width 22 height 14
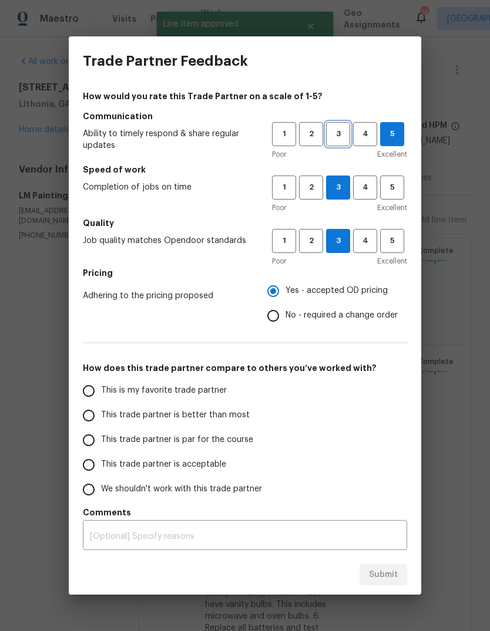
click at [344, 143] on button "3" at bounding box center [338, 134] width 24 height 24
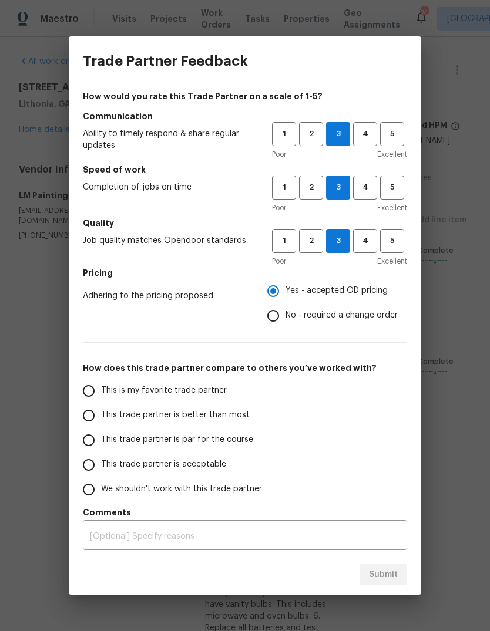
click at [92, 393] on input "This is my favorite trade partner" at bounding box center [88, 391] width 25 height 25
click at [393, 573] on span "Submit" at bounding box center [383, 575] width 29 height 15
radio input "true"
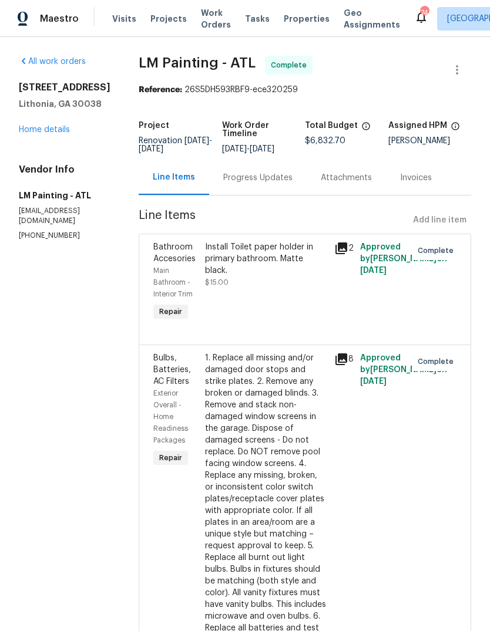
radio input "false"
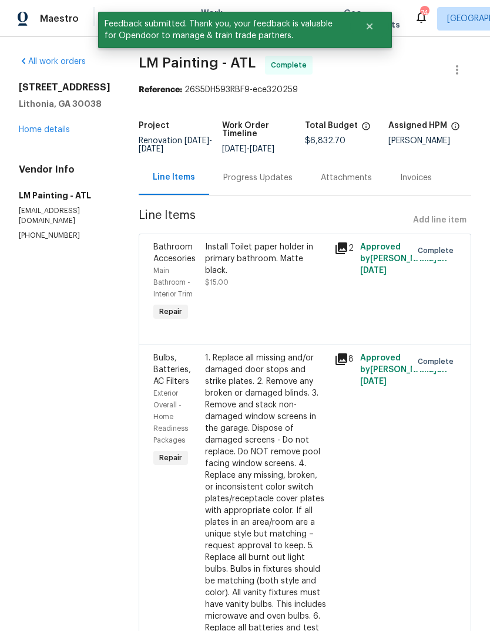
click at [42, 128] on link "Home details" at bounding box center [44, 130] width 51 height 8
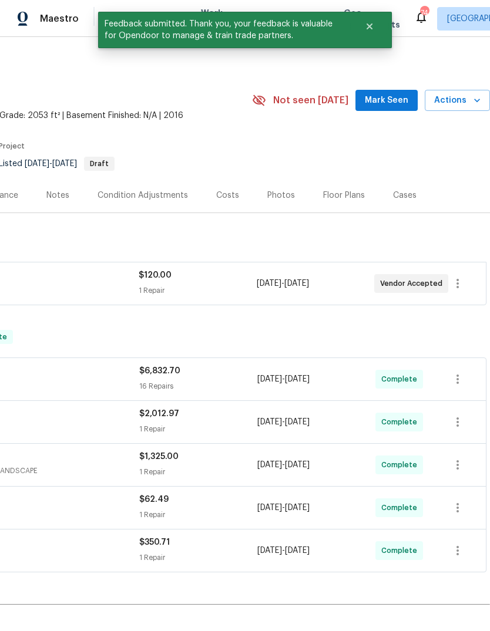
scroll to position [0, 174]
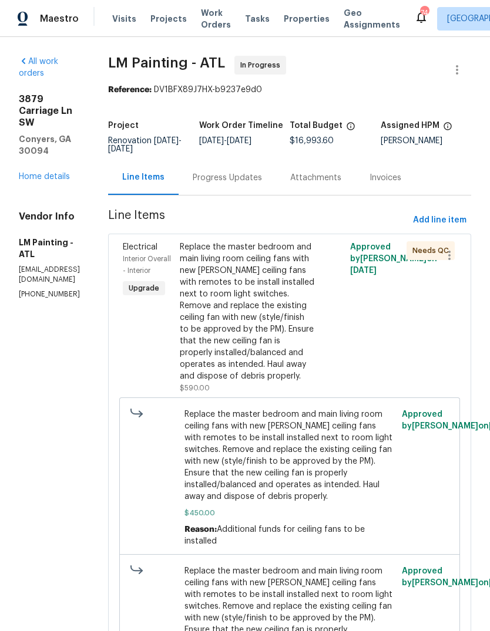
click at [306, 368] on div "Replace the master bedroom and main living room ceiling fans with new [PERSON_N…" at bounding box center [247, 311] width 135 height 141
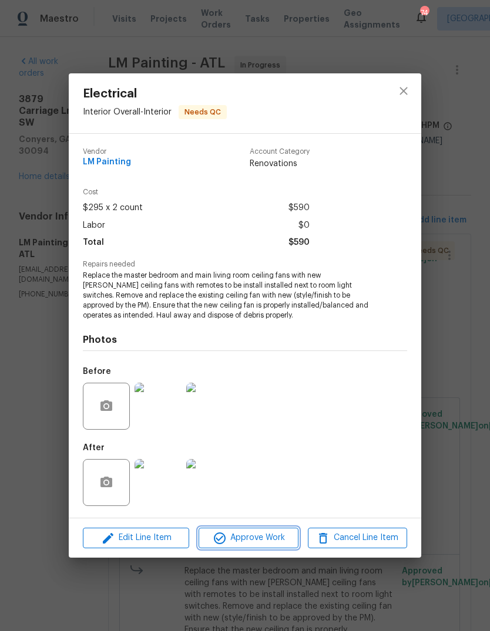
click at [278, 544] on span "Approve Work" at bounding box center [248, 538] width 92 height 15
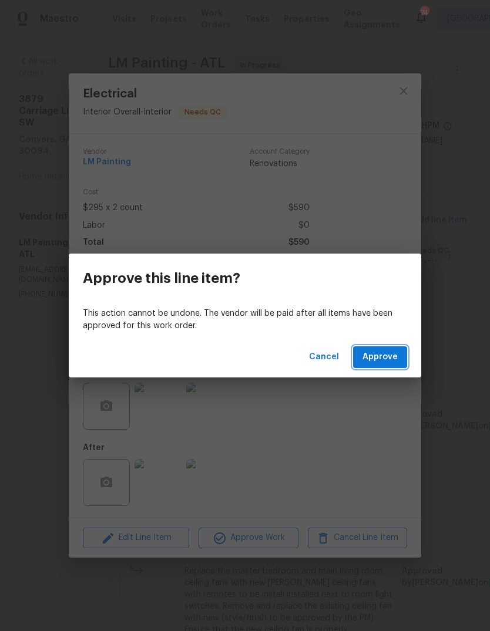
click at [389, 358] on span "Approve" at bounding box center [379, 357] width 35 height 15
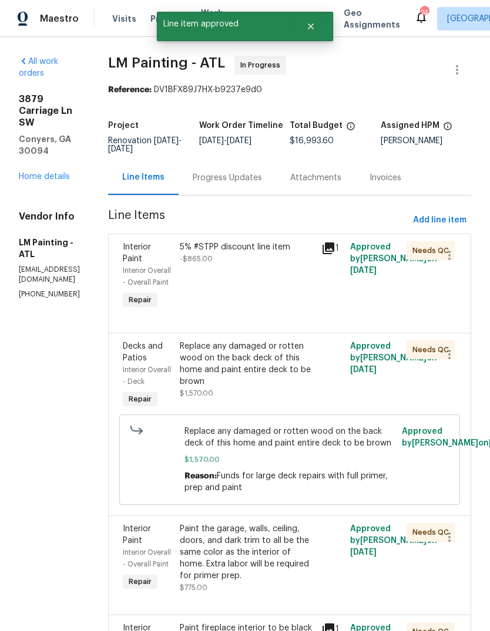
click at [315, 307] on div "5% #STPP discount line item -$865.00" at bounding box center [247, 277] width 142 height 78
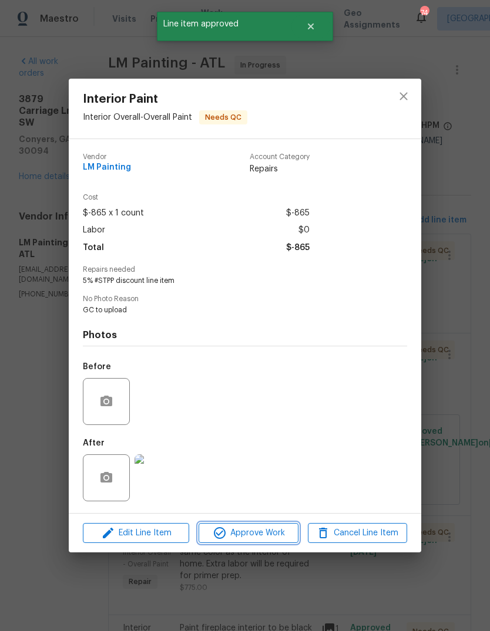
click at [285, 533] on span "Approve Work" at bounding box center [248, 533] width 92 height 15
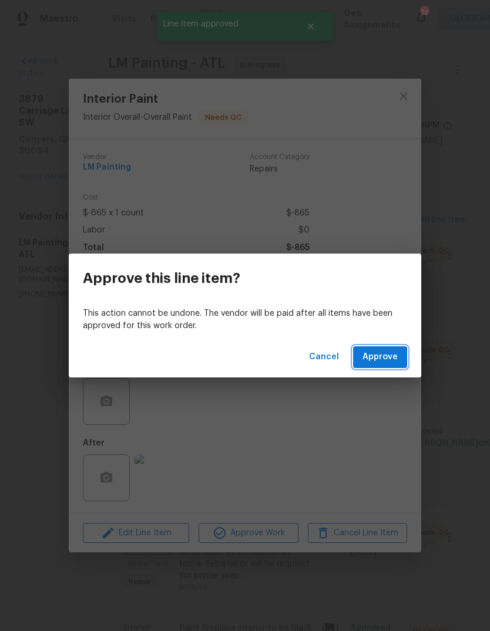
click at [385, 361] on span "Approve" at bounding box center [379, 357] width 35 height 15
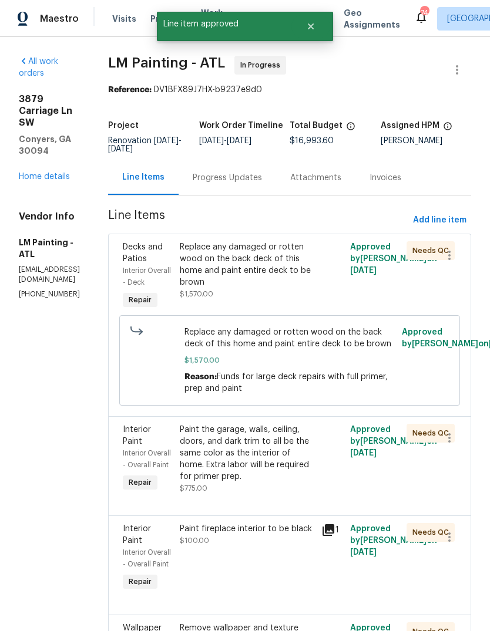
click at [315, 315] on div "Replace any damaged or rotten wood on the back deck of this home and paint enti…" at bounding box center [247, 277] width 142 height 78
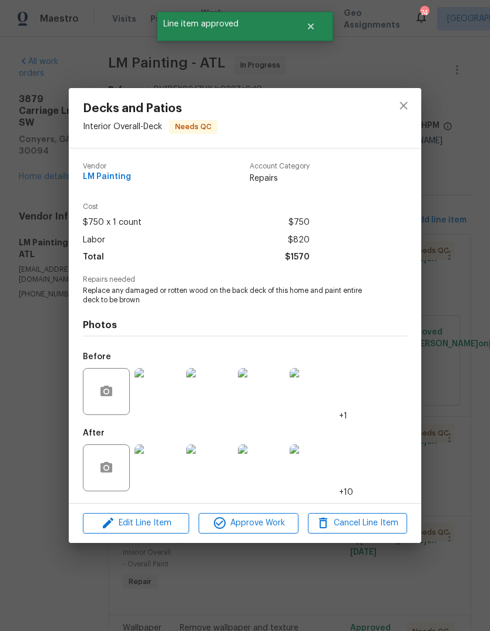
click at [284, 527] on span "Approve Work" at bounding box center [248, 523] width 92 height 15
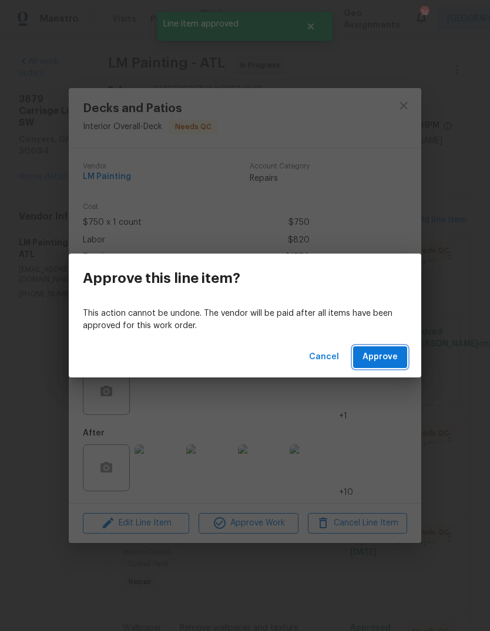
click at [389, 366] on button "Approve" at bounding box center [380, 357] width 54 height 22
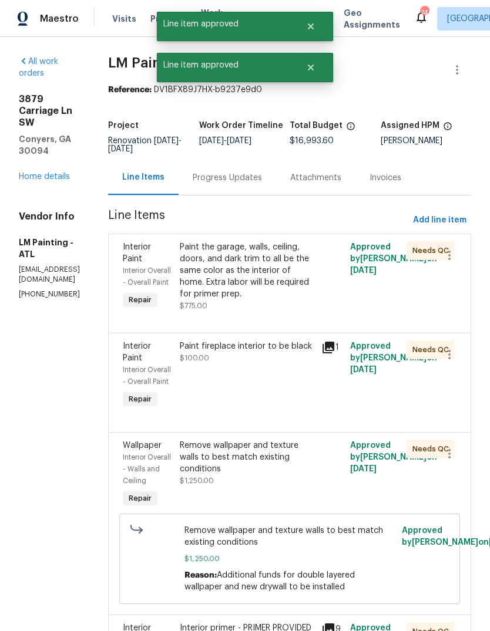
click at [304, 300] on div "Paint the garage, walls, ceiling, doors, and dark trim to all be the same color…" at bounding box center [247, 270] width 135 height 59
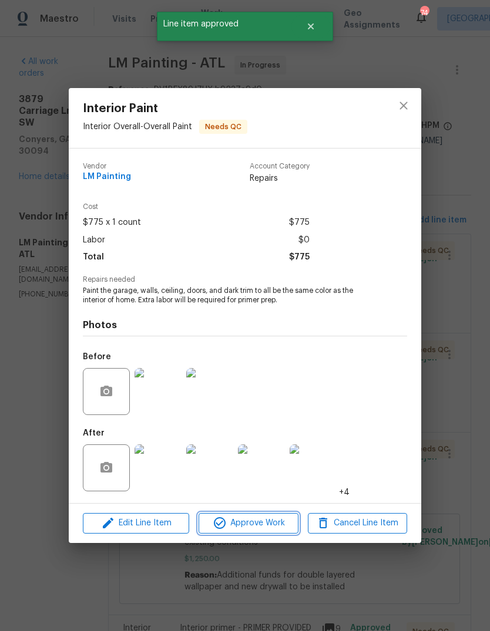
click at [280, 526] on span "Approve Work" at bounding box center [248, 523] width 92 height 15
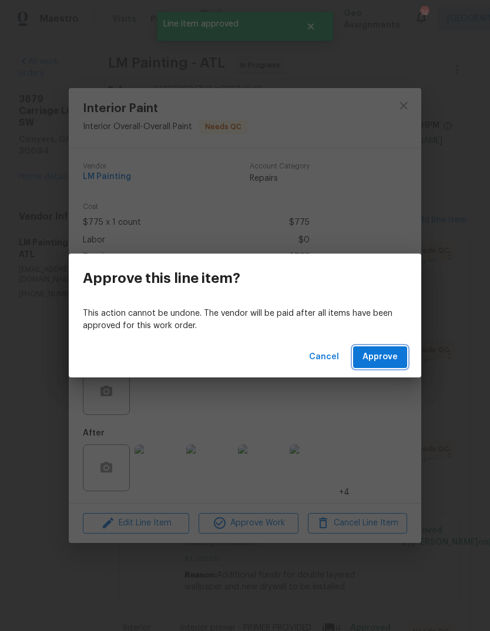
click at [390, 354] on span "Approve" at bounding box center [379, 357] width 35 height 15
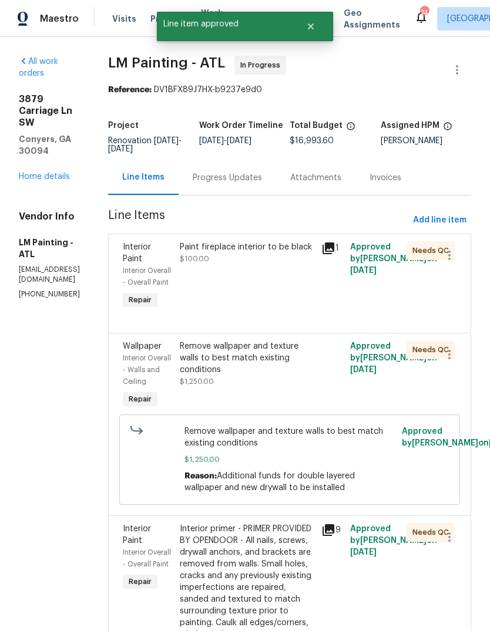
click at [316, 312] on div "Paint fireplace interior to be black $100.00" at bounding box center [247, 277] width 142 height 78
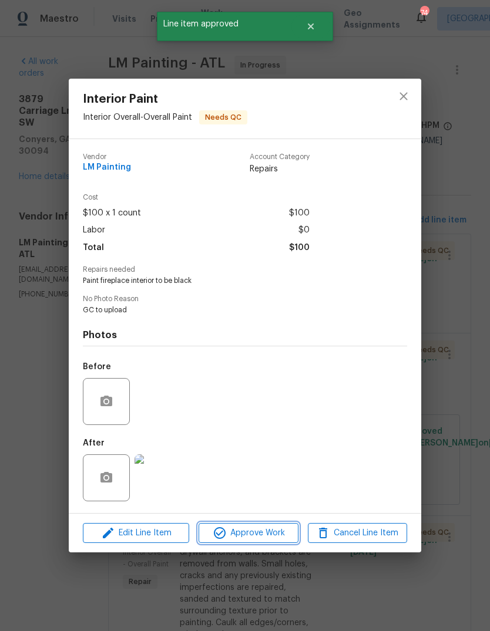
click at [274, 533] on span "Approve Work" at bounding box center [248, 533] width 92 height 15
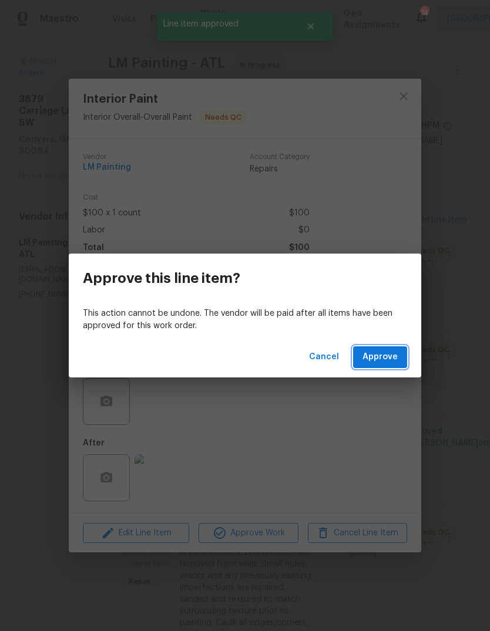
click at [390, 361] on span "Approve" at bounding box center [379, 357] width 35 height 15
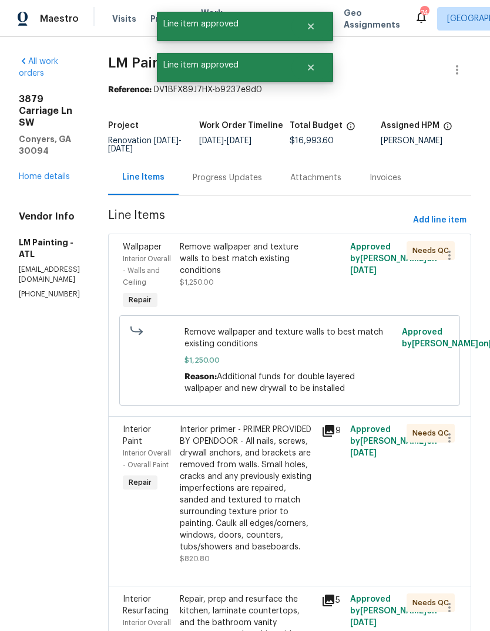
click at [318, 315] on div "Remove wallpaper and texture walls to best match existing conditions $1,250.00" at bounding box center [247, 277] width 142 height 78
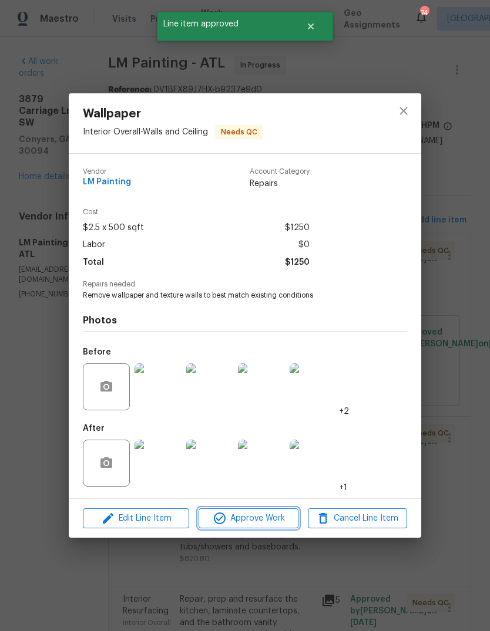
click at [286, 521] on span "Approve Work" at bounding box center [248, 518] width 92 height 15
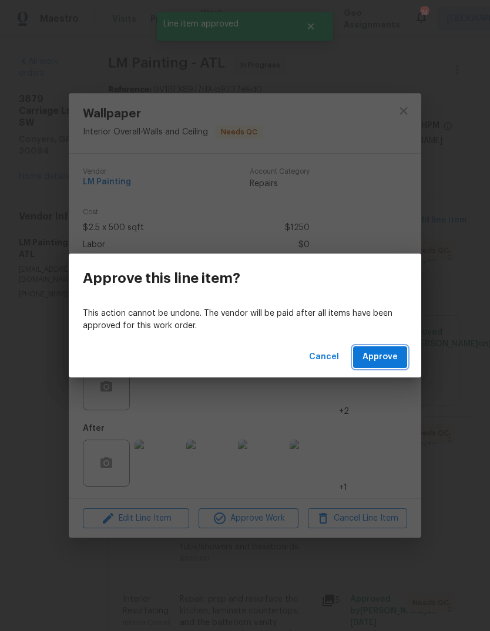
click at [396, 359] on span "Approve" at bounding box center [379, 357] width 35 height 15
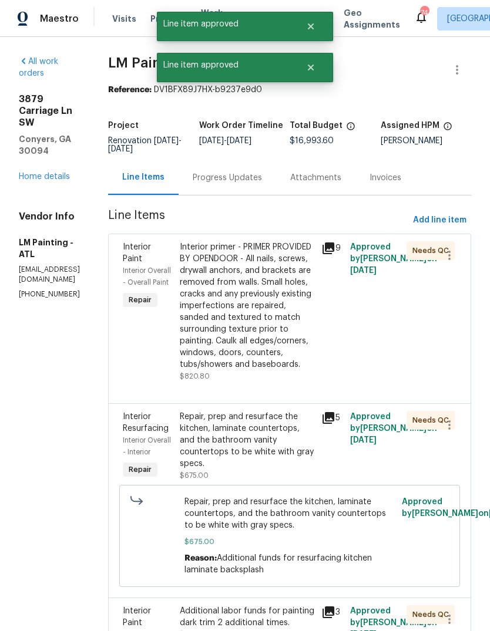
click at [298, 360] on div "Interior primer - PRIMER PROVIDED BY OPENDOOR - All nails, screws, drywall anch…" at bounding box center [247, 305] width 135 height 129
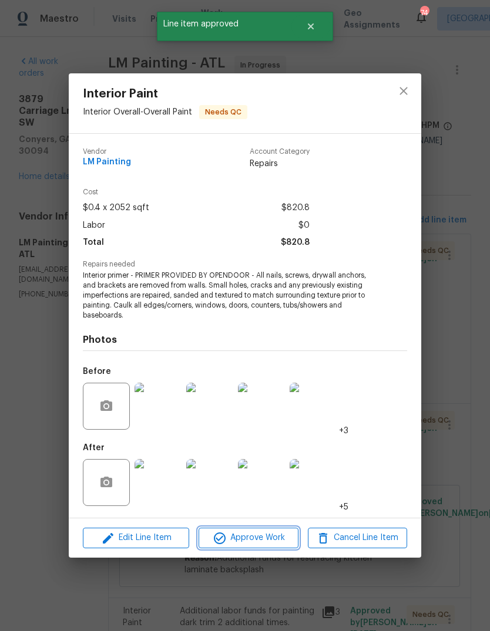
click at [278, 540] on span "Approve Work" at bounding box center [248, 538] width 92 height 15
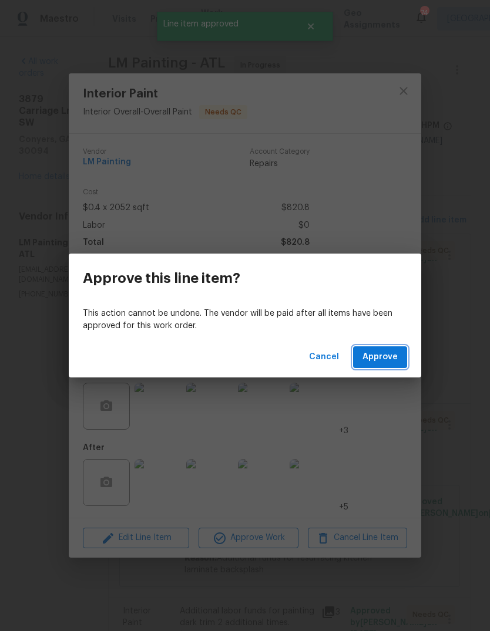
click at [392, 362] on span "Approve" at bounding box center [379, 357] width 35 height 15
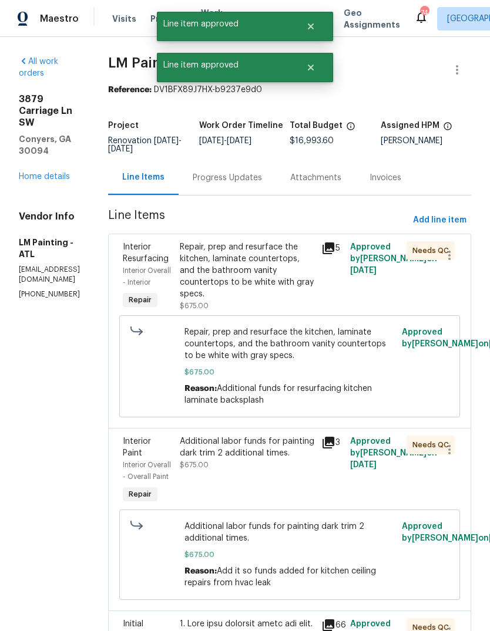
click at [315, 300] on div "Repair, prep and resurface the kitchen, laminate countertops, and the bathroom …" at bounding box center [247, 270] width 135 height 59
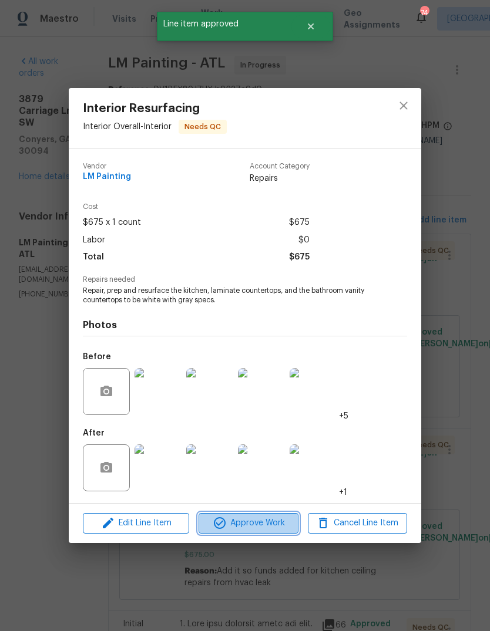
click at [281, 522] on span "Approve Work" at bounding box center [248, 523] width 92 height 15
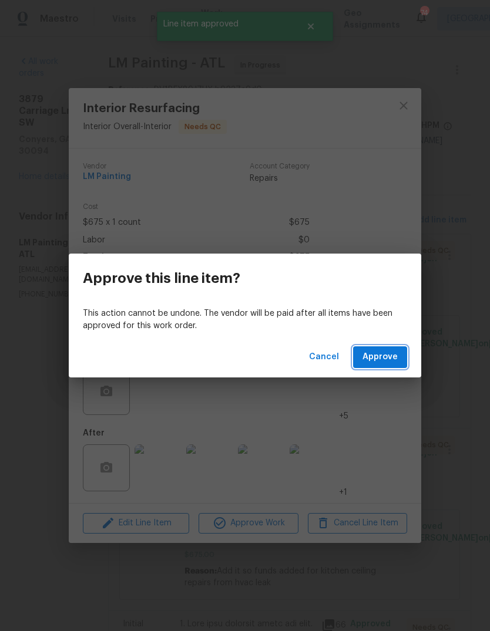
click at [388, 361] on span "Approve" at bounding box center [379, 357] width 35 height 15
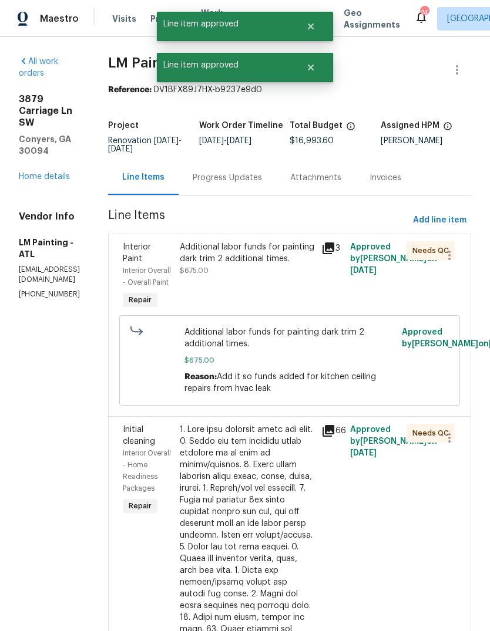
click at [307, 315] on div "Additional labor funds for painting dark trim 2 additional times. $675.00" at bounding box center [247, 277] width 142 height 78
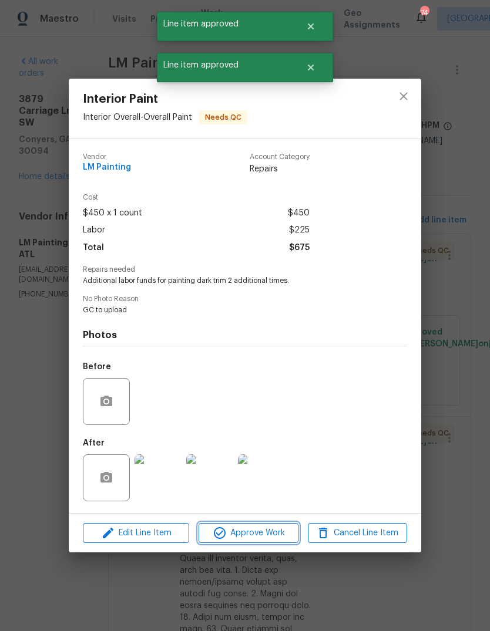
click at [277, 540] on span "Approve Work" at bounding box center [248, 533] width 92 height 15
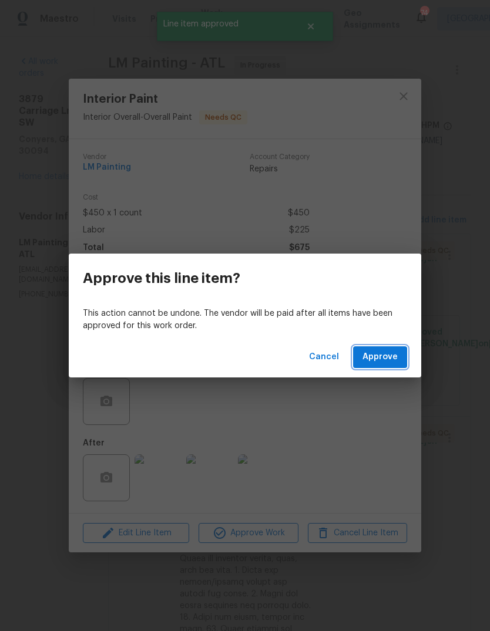
click at [392, 359] on span "Approve" at bounding box center [379, 357] width 35 height 15
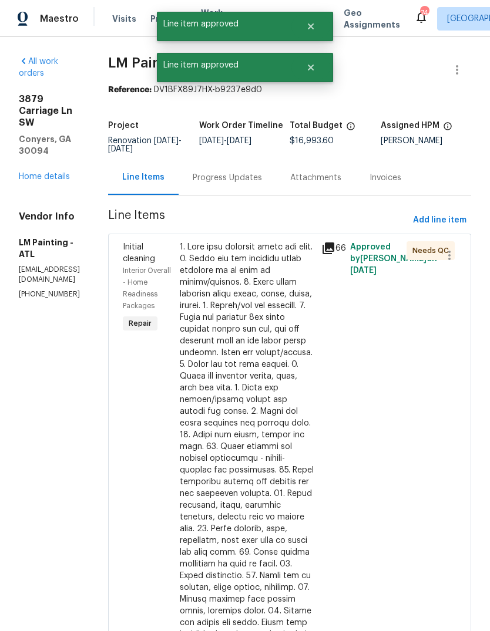
click at [306, 305] on div at bounding box center [247, 487] width 135 height 493
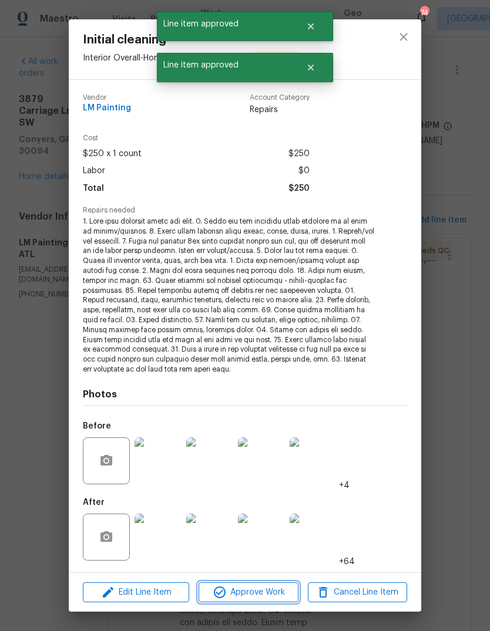
click at [283, 586] on span "Approve Work" at bounding box center [248, 592] width 92 height 15
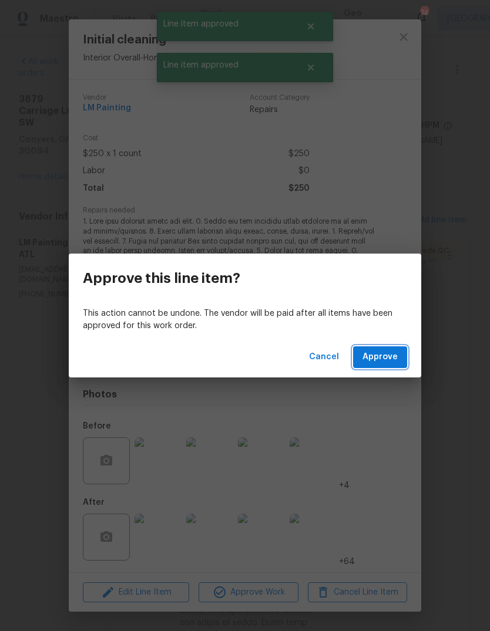
click at [389, 352] on span "Approve" at bounding box center [379, 357] width 35 height 15
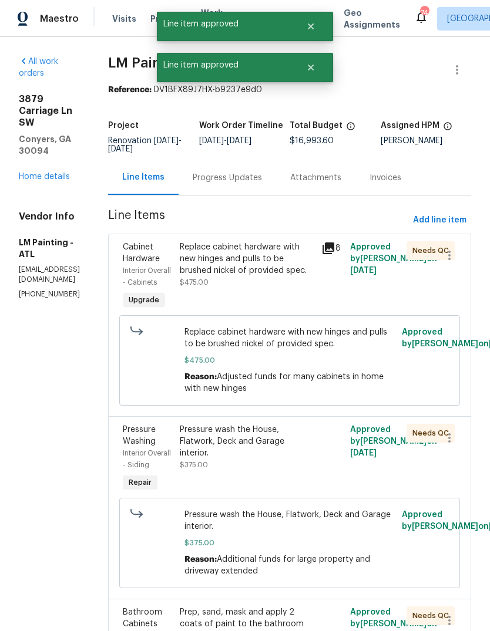
click at [317, 315] on div "Replace cabinet hardware with new hinges and pulls to be brushed nickel of prov…" at bounding box center [247, 277] width 142 height 78
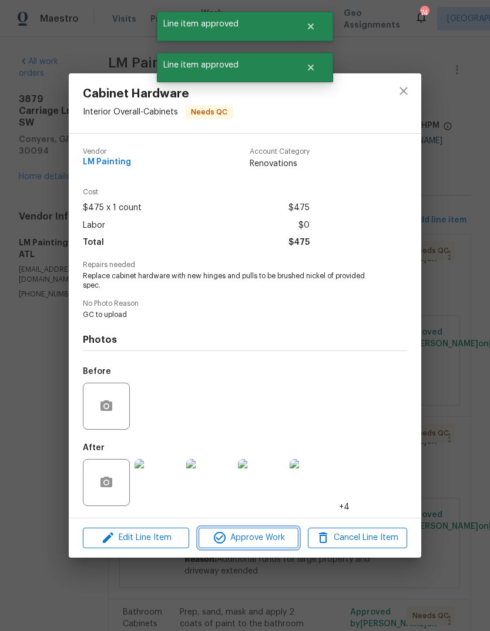
click at [282, 546] on span "Approve Work" at bounding box center [248, 538] width 92 height 15
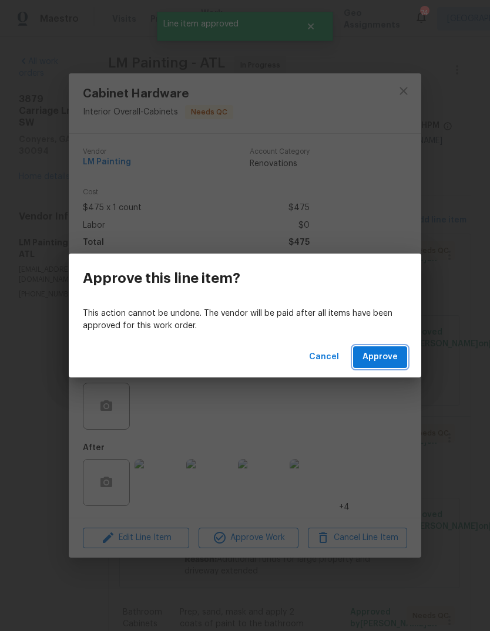
click at [397, 362] on span "Approve" at bounding box center [379, 357] width 35 height 15
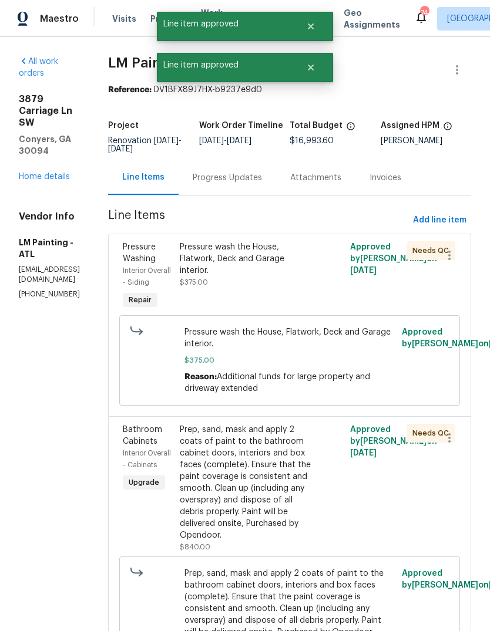
click at [311, 298] on div "Pressure wash the House, Flatwork, Deck and Garage interior. $375.00" at bounding box center [247, 277] width 142 height 78
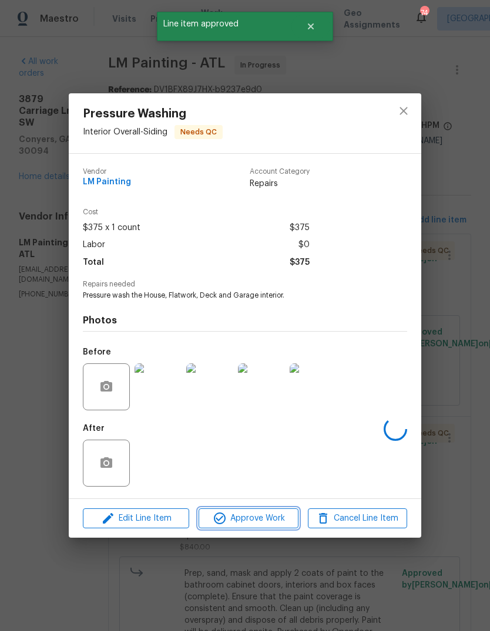
click at [282, 529] on button "Approve Work" at bounding box center [247, 519] width 99 height 21
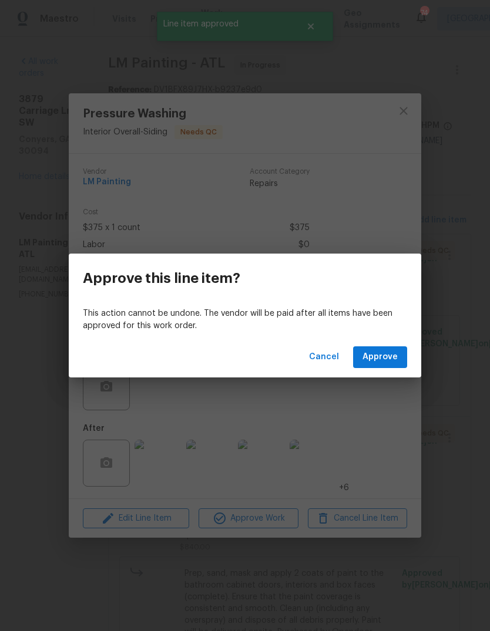
click at [385, 359] on span "Approve" at bounding box center [379, 357] width 35 height 15
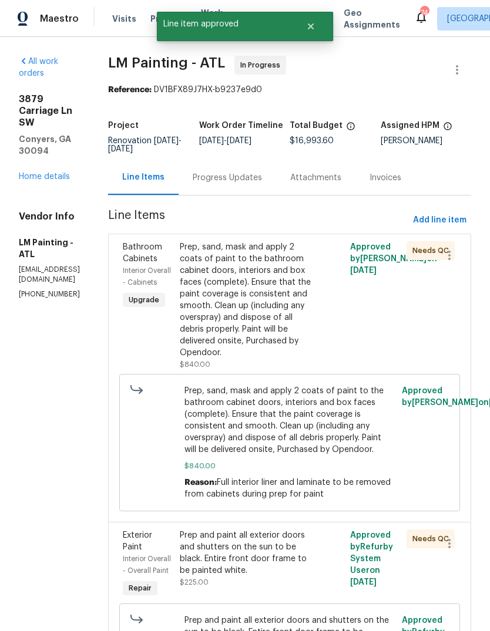
click at [314, 332] on div "Prep, sand, mask and apply 2 coats of paint to the bathroom cabinet doors, inte…" at bounding box center [247, 299] width 135 height 117
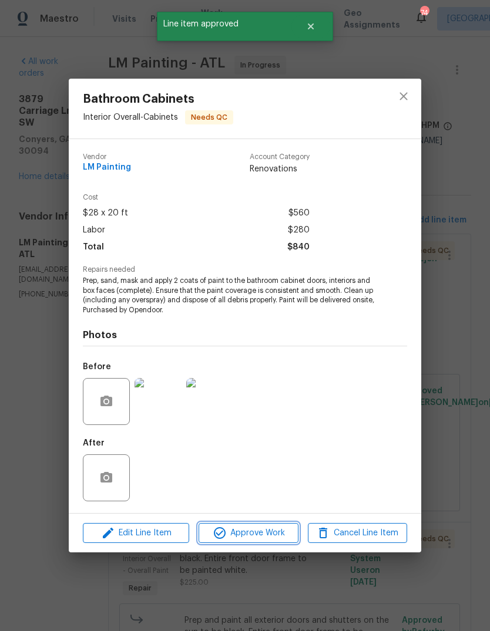
click at [284, 540] on span "Approve Work" at bounding box center [248, 533] width 92 height 15
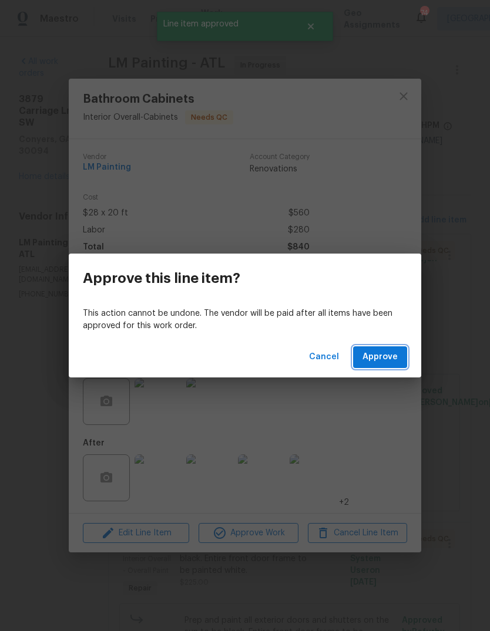
click at [391, 361] on span "Approve" at bounding box center [379, 357] width 35 height 15
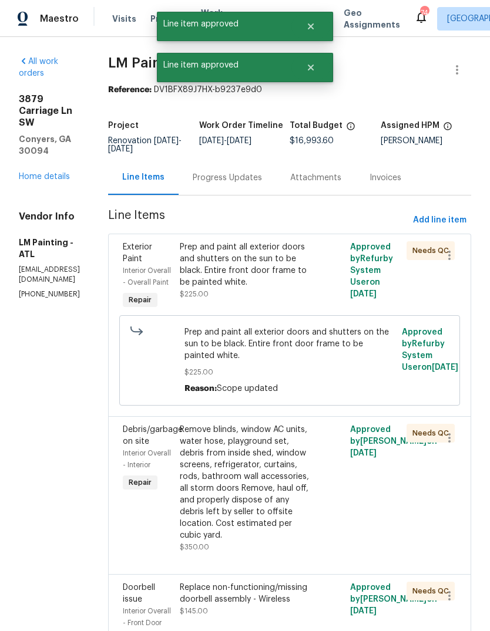
click at [315, 300] on div "Prep and paint all exterior doors and shutters on the sun to be black. Entire f…" at bounding box center [247, 270] width 135 height 59
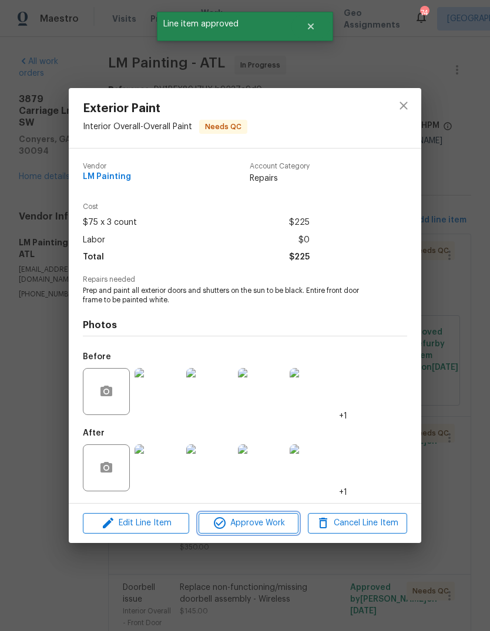
click at [271, 527] on span "Approve Work" at bounding box center [248, 523] width 92 height 15
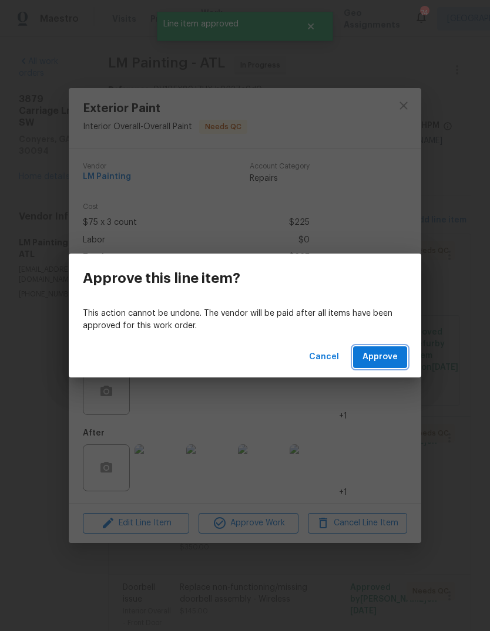
click at [391, 365] on button "Approve" at bounding box center [380, 357] width 54 height 22
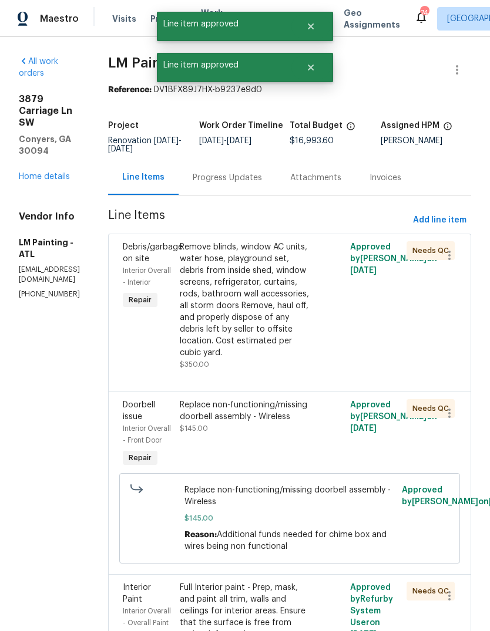
click at [315, 324] on div "Remove blinds, window AC units, water hose, playground set, debris from inside …" at bounding box center [247, 299] width 135 height 117
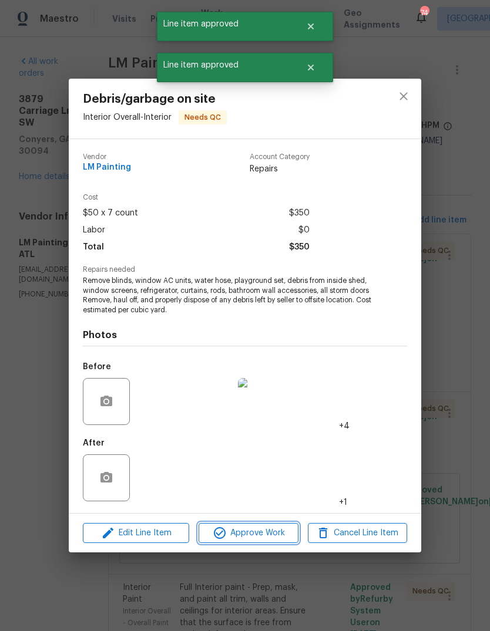
click at [277, 537] on span "Approve Work" at bounding box center [248, 533] width 92 height 15
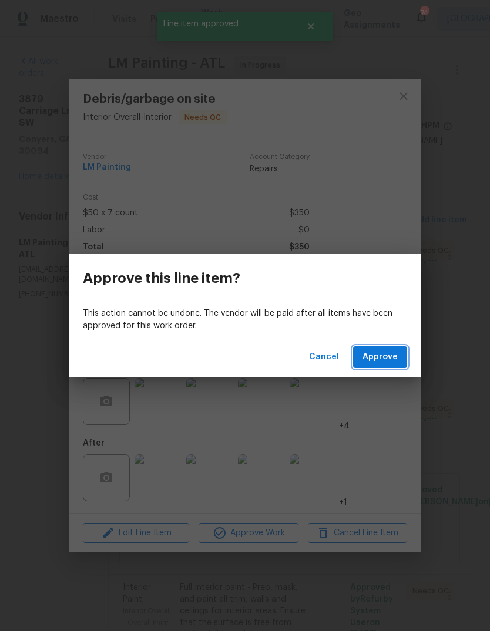
click at [398, 356] on button "Approve" at bounding box center [380, 357] width 54 height 22
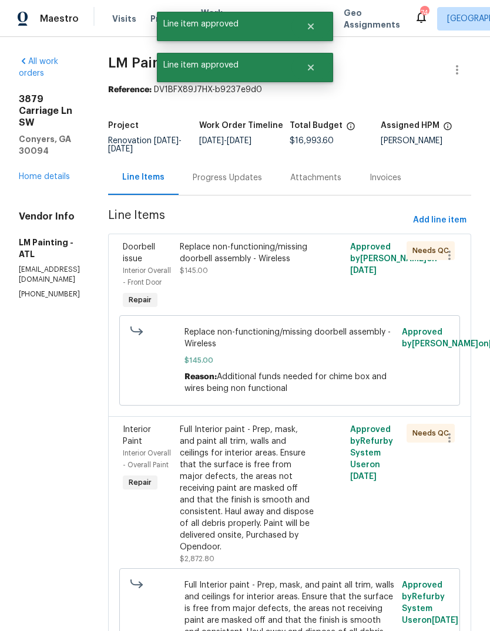
click at [308, 315] on div "Replace non-functioning/missing doorbell assembly - Wireless $145.00" at bounding box center [247, 277] width 142 height 78
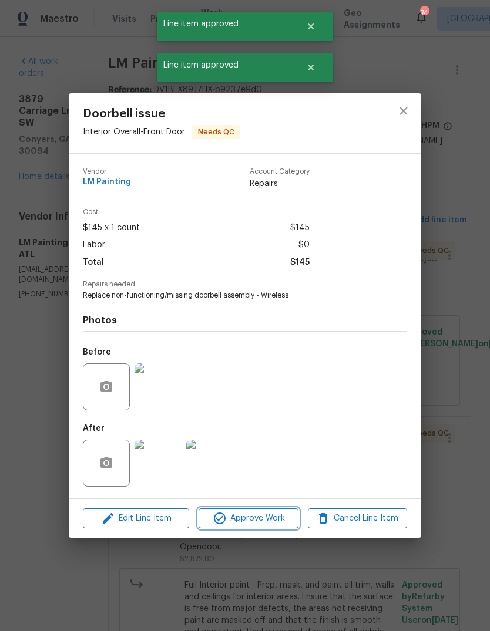
click at [281, 522] on span "Approve Work" at bounding box center [248, 518] width 92 height 15
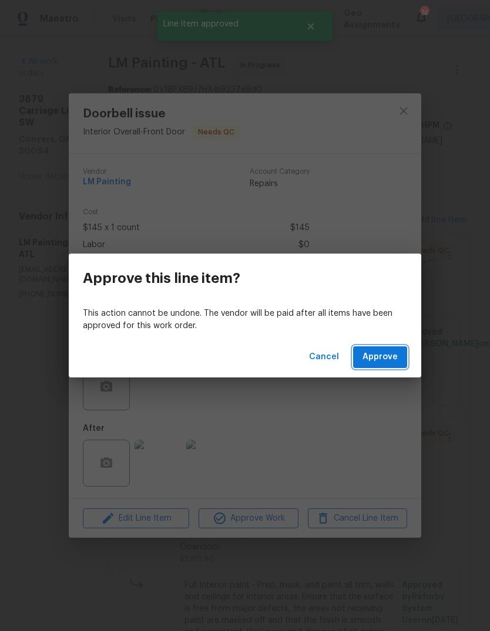
click at [395, 352] on span "Approve" at bounding box center [379, 357] width 35 height 15
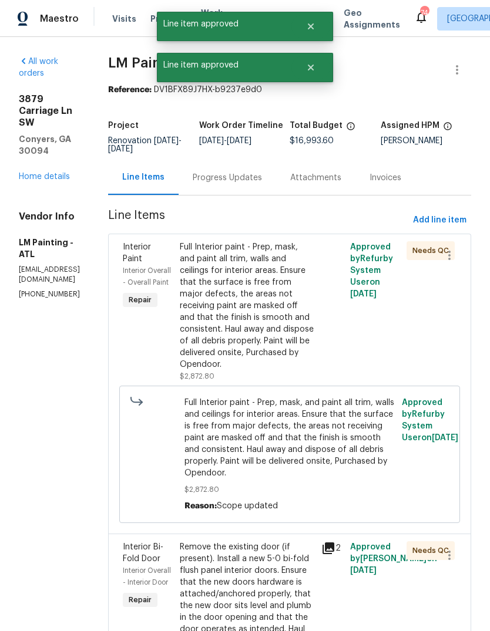
click at [301, 350] on div "Full Interior paint - Prep, mask, and paint all trim, walls and ceilings for in…" at bounding box center [247, 305] width 135 height 129
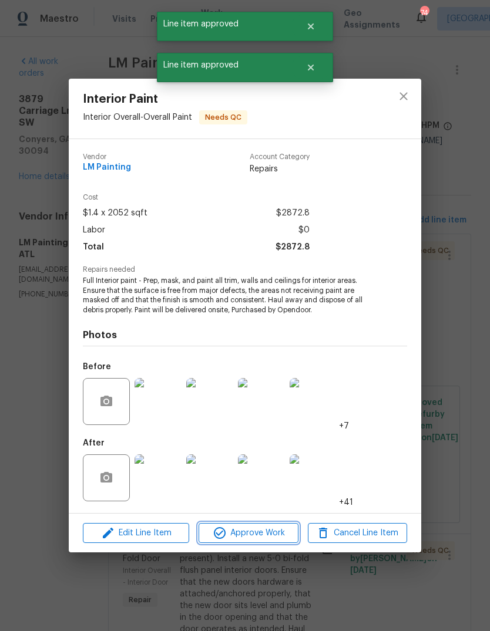
click at [285, 530] on span "Approve Work" at bounding box center [248, 533] width 92 height 15
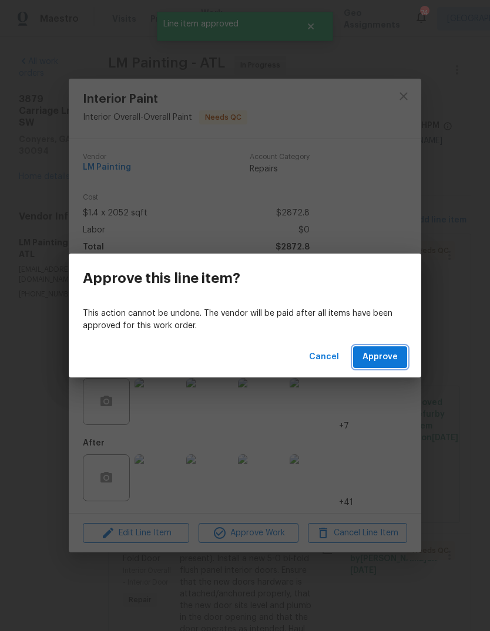
click at [395, 360] on span "Approve" at bounding box center [379, 357] width 35 height 15
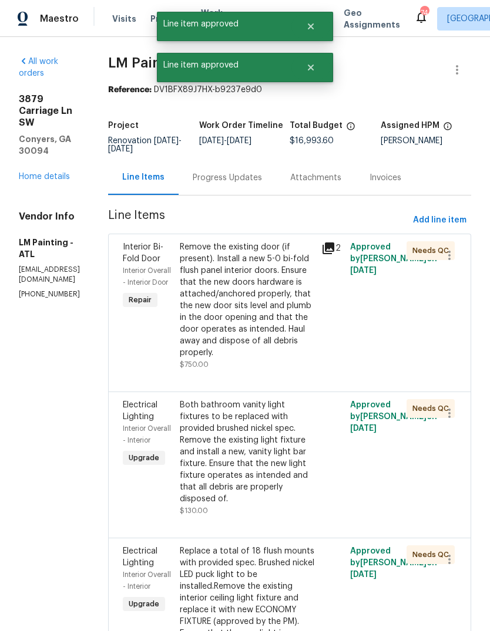
click at [312, 341] on div "Remove the existing door (if present). Install a new 5-0 bi-fold flush panel in…" at bounding box center [247, 299] width 135 height 117
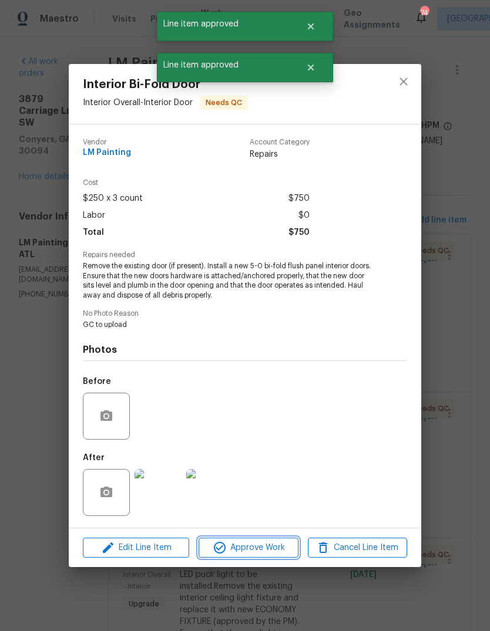
click at [281, 549] on span "Approve Work" at bounding box center [248, 548] width 92 height 15
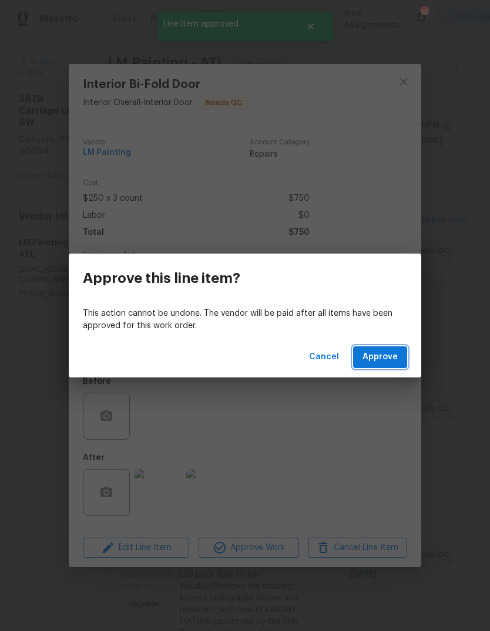
click at [394, 358] on span "Approve" at bounding box center [379, 357] width 35 height 15
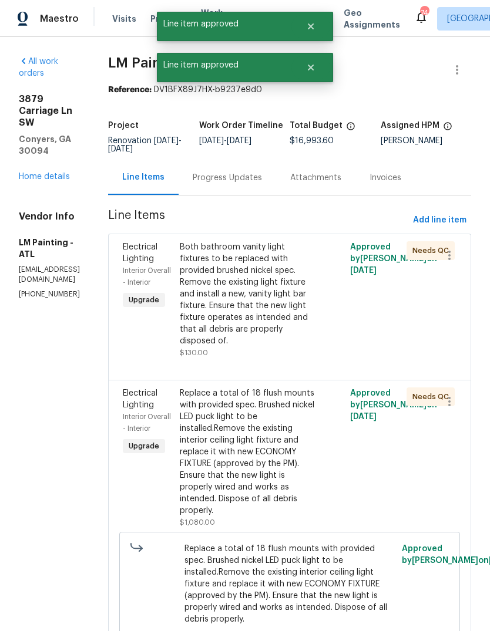
click at [312, 327] on div "Both bathroom vanity light fixtures to be replaced with provided brushed nickel…" at bounding box center [247, 294] width 135 height 106
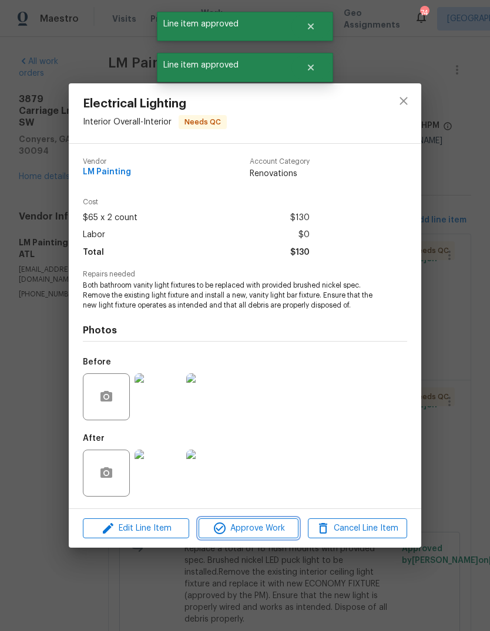
click at [284, 526] on span "Approve Work" at bounding box center [248, 528] width 92 height 15
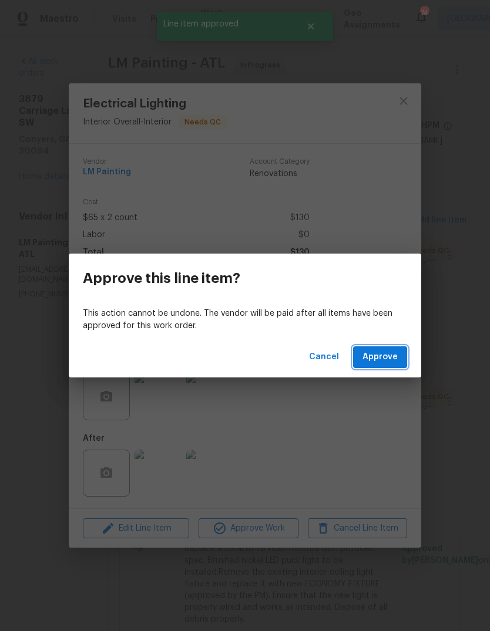
click at [389, 361] on span "Approve" at bounding box center [379, 357] width 35 height 15
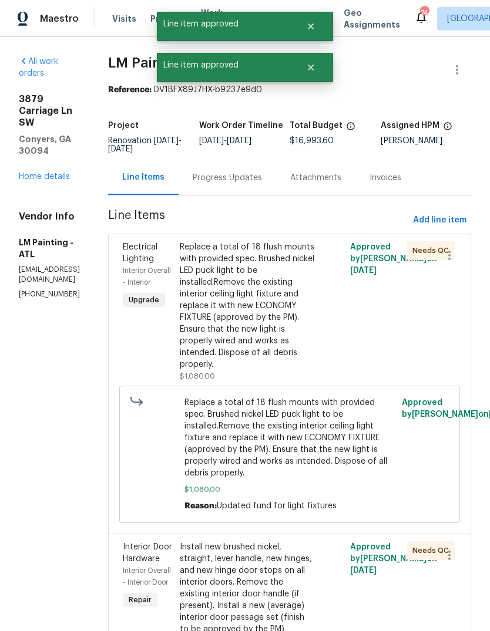
click at [311, 336] on div "Replace a total of 18 flush mounts with provided spec. Brushed nickel LED puck …" at bounding box center [247, 305] width 135 height 129
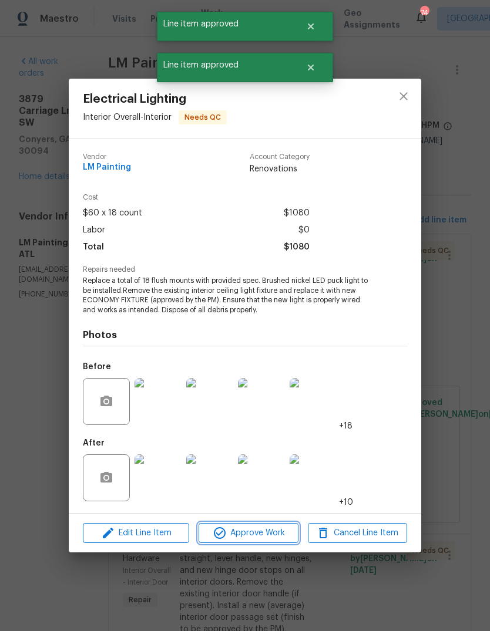
click at [280, 540] on span "Approve Work" at bounding box center [248, 533] width 92 height 15
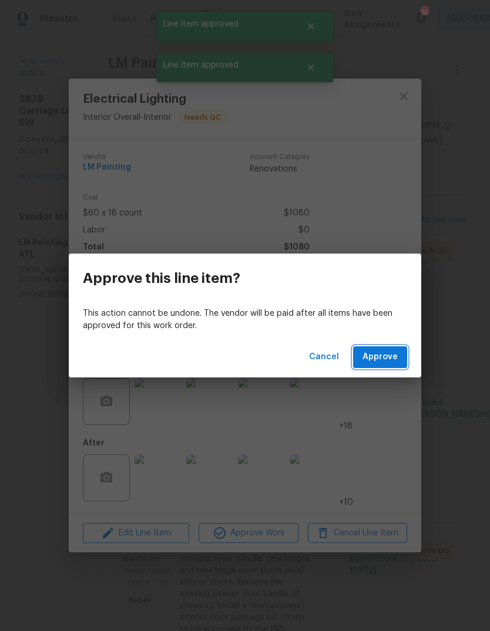
click at [390, 365] on button "Approve" at bounding box center [380, 357] width 54 height 22
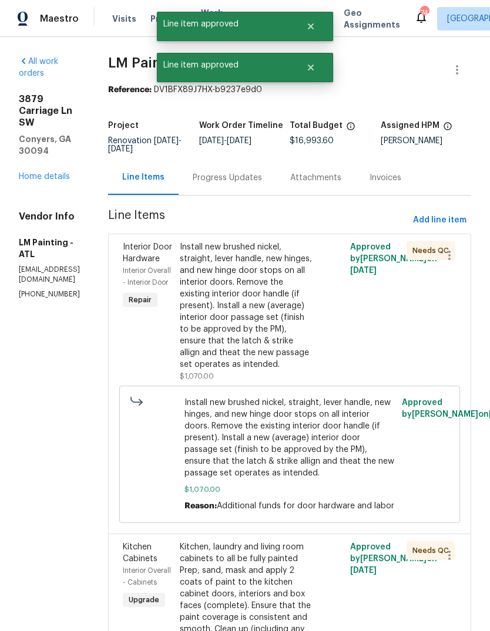
click at [314, 346] on div "Install new brushed nickel, straight, lever handle, new hinges, and new hinge d…" at bounding box center [247, 305] width 135 height 129
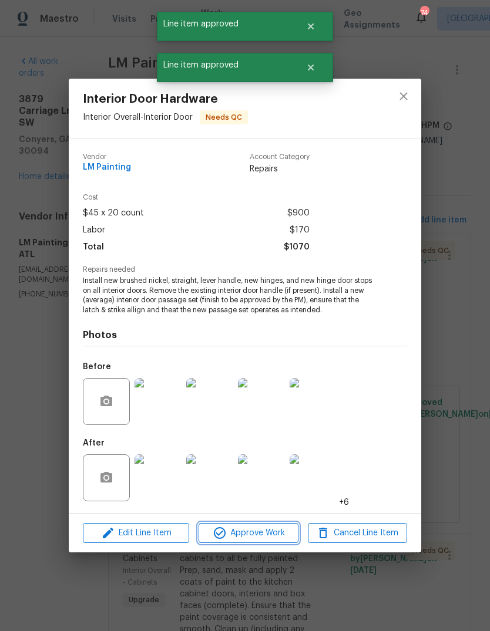
click at [277, 537] on span "Approve Work" at bounding box center [248, 533] width 92 height 15
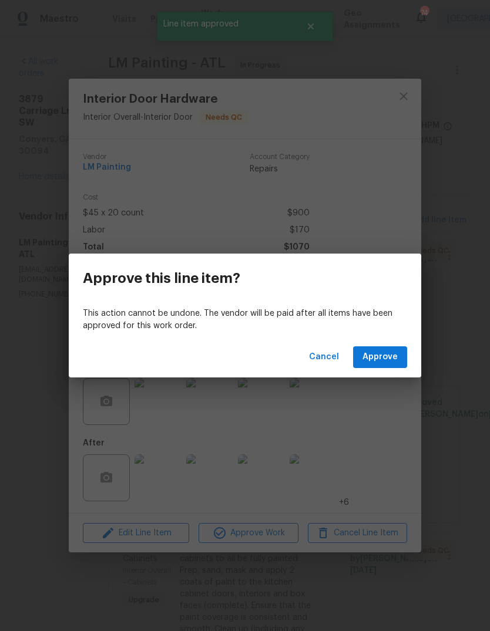
click at [389, 358] on span "Approve" at bounding box center [379, 357] width 35 height 15
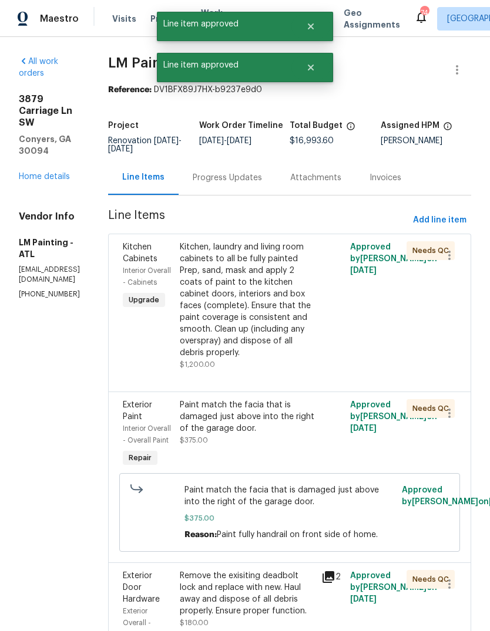
click at [315, 346] on div "Kitchen, laundry and living room cabinets to all be fully painted Prep, sand, m…" at bounding box center [247, 299] width 135 height 117
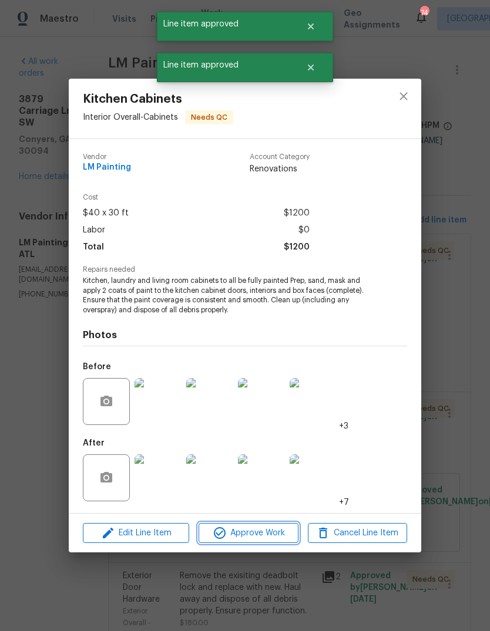
click at [285, 534] on span "Approve Work" at bounding box center [248, 533] width 92 height 15
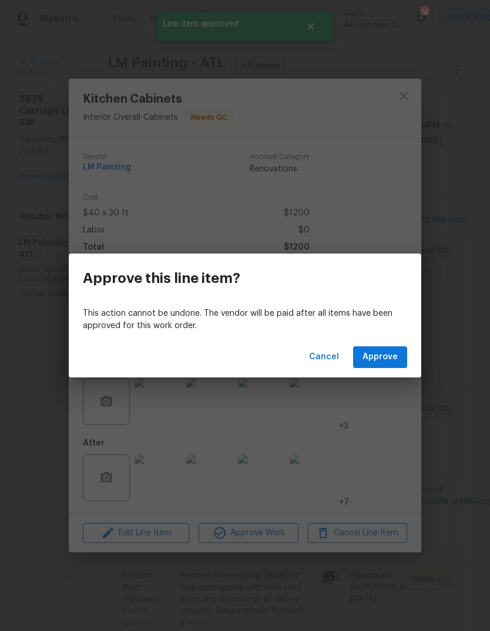
click at [389, 360] on span "Approve" at bounding box center [379, 357] width 35 height 15
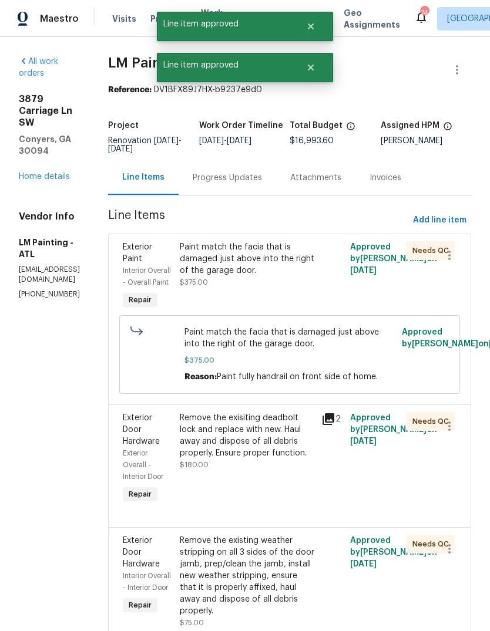
click at [318, 315] on div "Paint match the facia that is damaged just above into the right of the garage d…" at bounding box center [247, 277] width 142 height 78
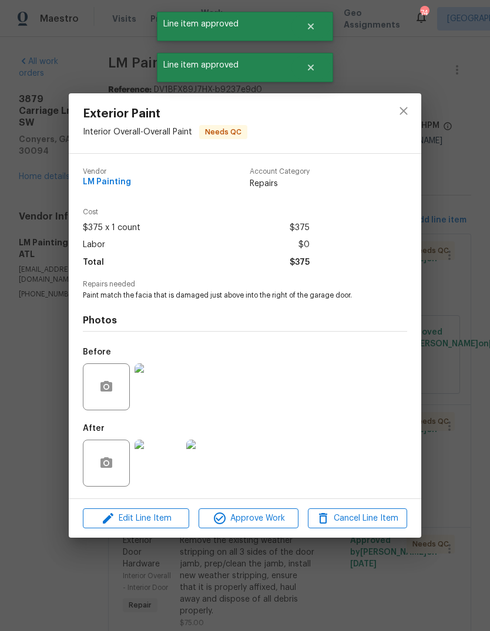
click at [276, 522] on span "Approve Work" at bounding box center [248, 518] width 92 height 15
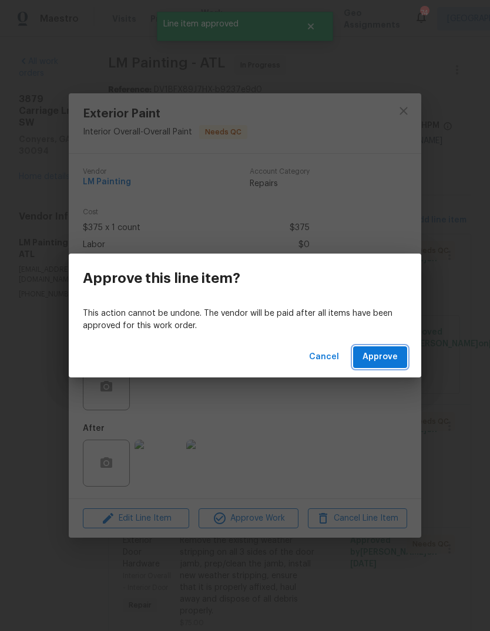
click at [381, 365] on button "Approve" at bounding box center [380, 357] width 54 height 22
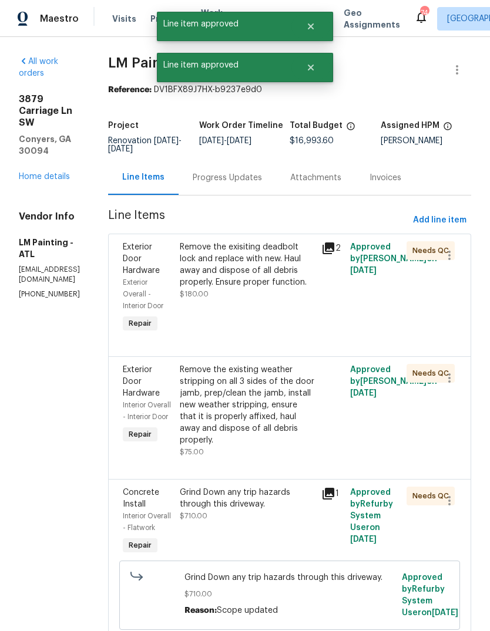
click at [315, 332] on div "Remove the exisiting deadbolt lock and replace with new. Haul away and dispose …" at bounding box center [247, 288] width 142 height 101
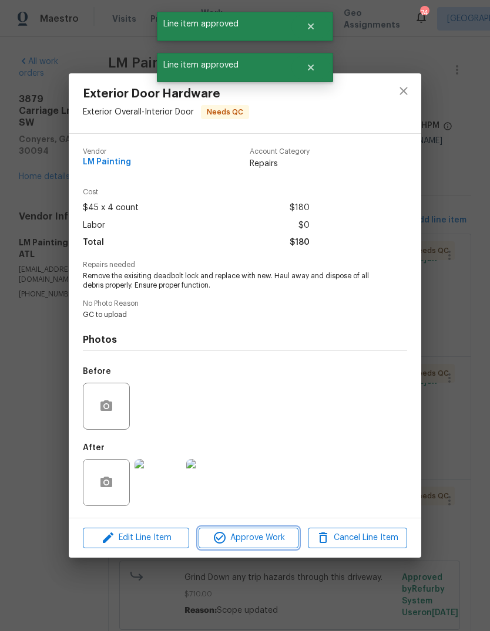
click at [284, 540] on span "Approve Work" at bounding box center [248, 538] width 92 height 15
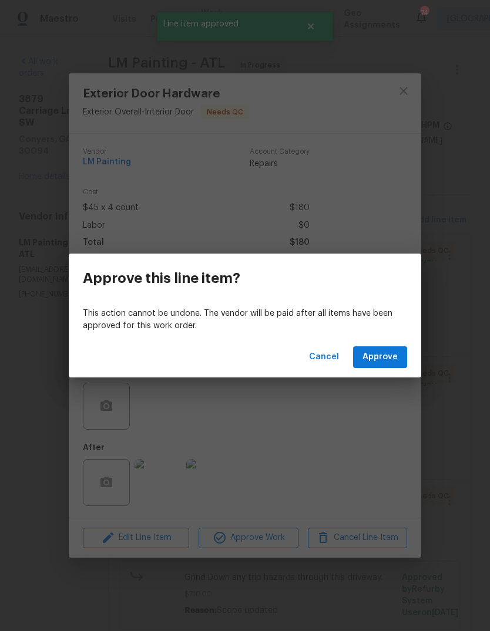
click at [383, 365] on button "Approve" at bounding box center [380, 357] width 54 height 22
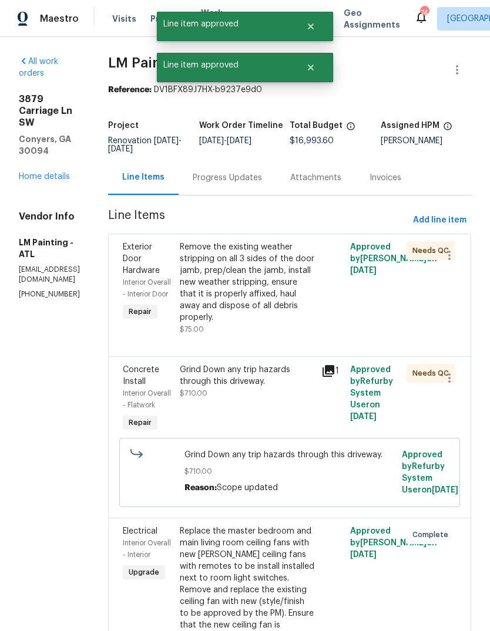
click at [297, 324] on div "Remove the existing weather stripping on all 3 sides of the door jamb, prep/cle…" at bounding box center [247, 282] width 135 height 82
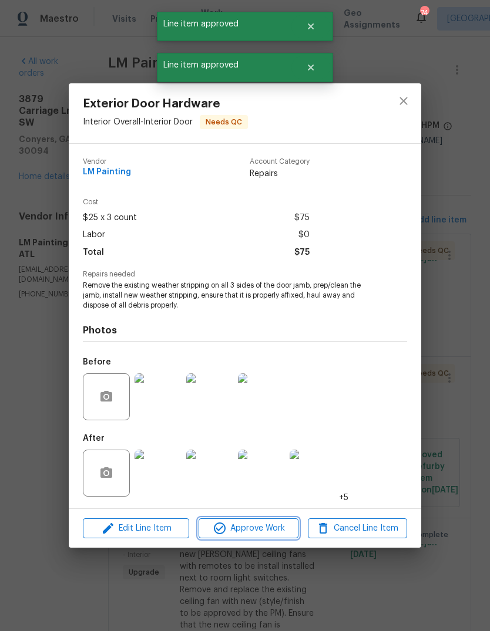
click at [275, 532] on span "Approve Work" at bounding box center [248, 528] width 92 height 15
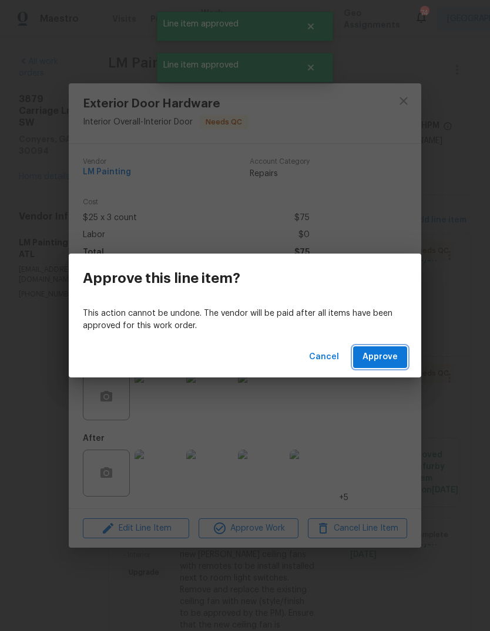
click at [391, 359] on span "Approve" at bounding box center [379, 357] width 35 height 15
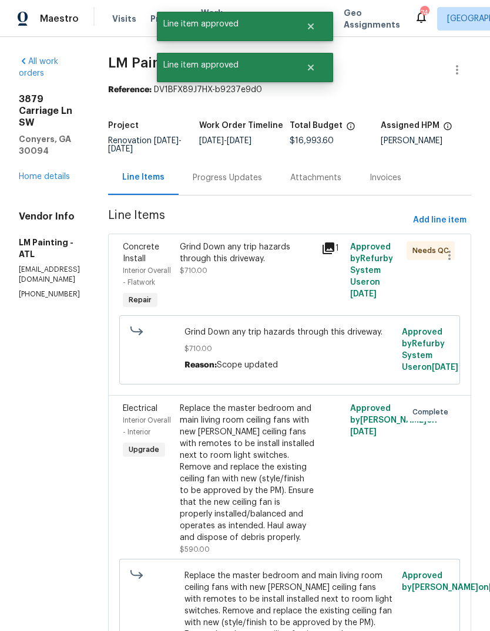
click at [318, 304] on div "Grind Down any trip hazards through this driveway. $710.00" at bounding box center [247, 277] width 142 height 78
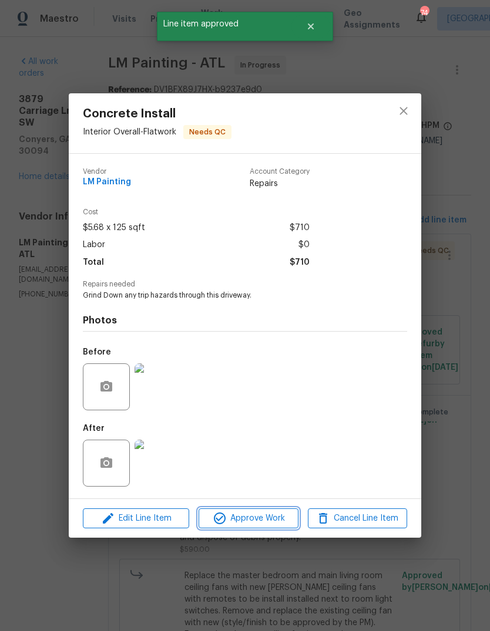
click at [282, 516] on span "Approve Work" at bounding box center [248, 518] width 92 height 15
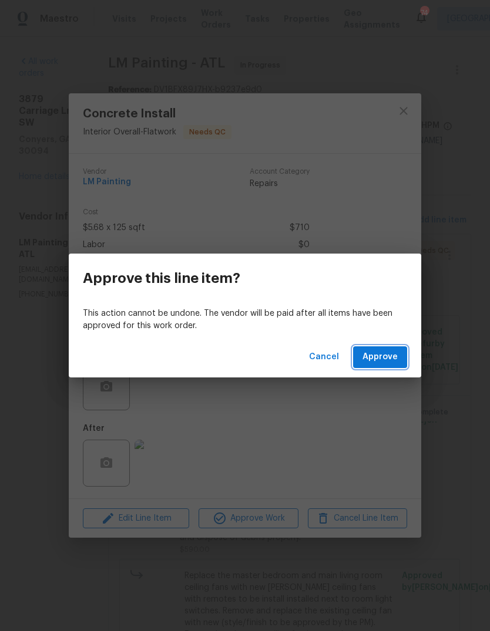
click at [388, 355] on span "Approve" at bounding box center [379, 357] width 35 height 15
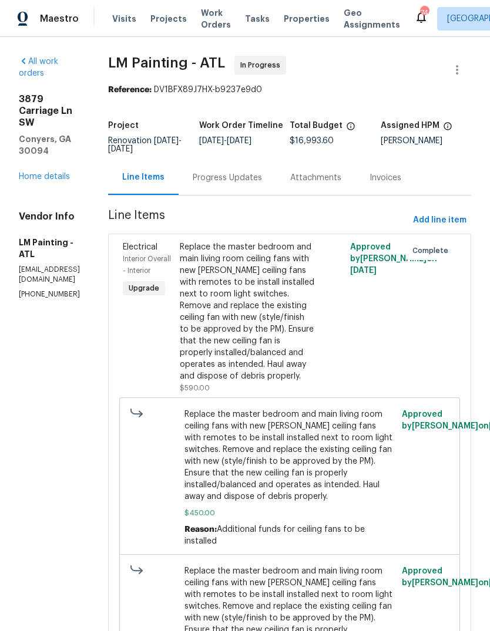
click at [41, 173] on link "Home details" at bounding box center [44, 177] width 51 height 8
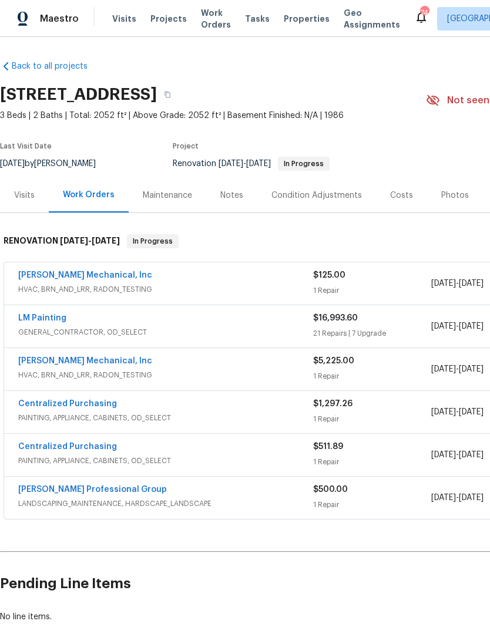
click at [46, 272] on link "[PERSON_NAME] Mechanical, Inc" at bounding box center [85, 275] width 134 height 8
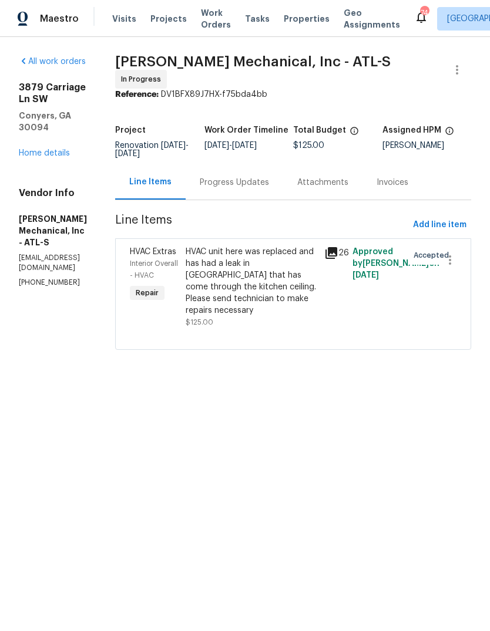
click at [269, 189] on div "Progress Updates" at bounding box center [234, 183] width 69 height 12
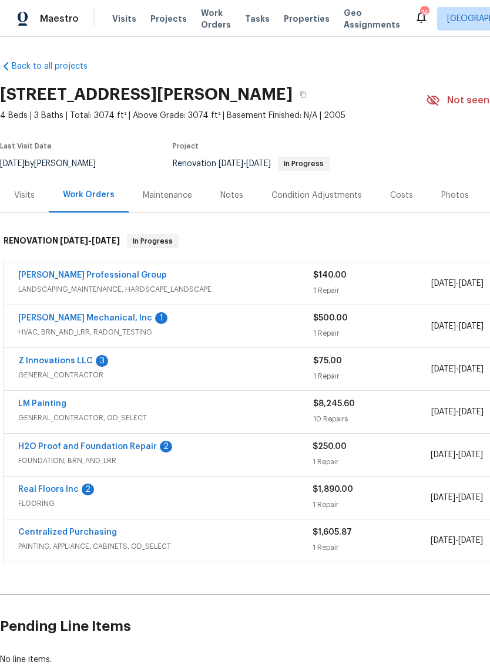
click at [207, 20] on span "Work Orders" at bounding box center [216, 18] width 30 height 23
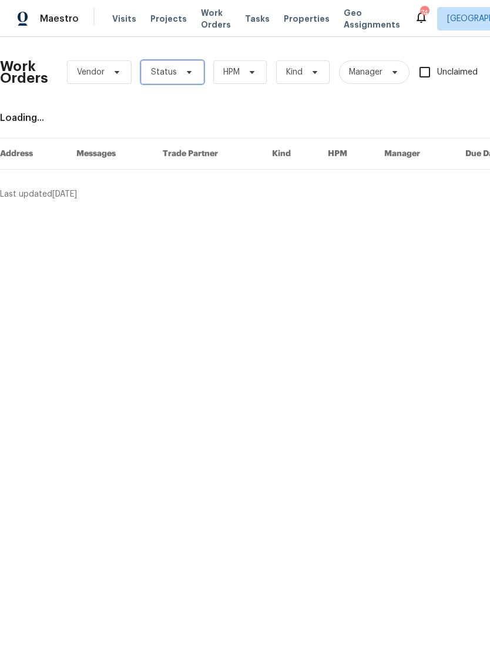
click at [188, 68] on icon at bounding box center [188, 72] width 9 height 9
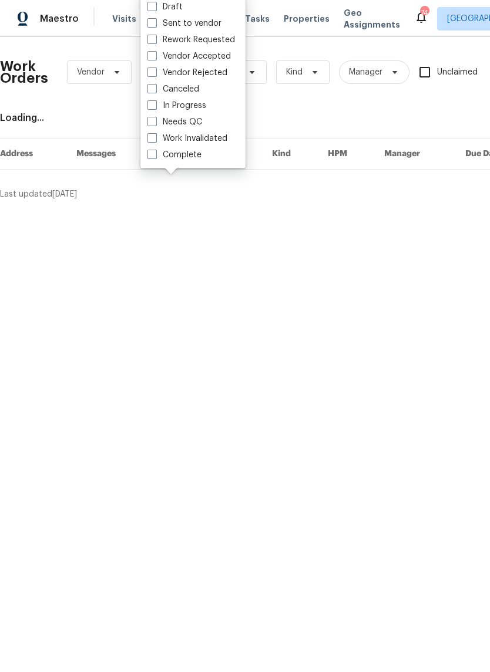
click at [196, 122] on label "Needs QC" at bounding box center [174, 122] width 55 height 12
click at [155, 122] on input "Needs QC" at bounding box center [151, 120] width 8 height 8
checkbox input "true"
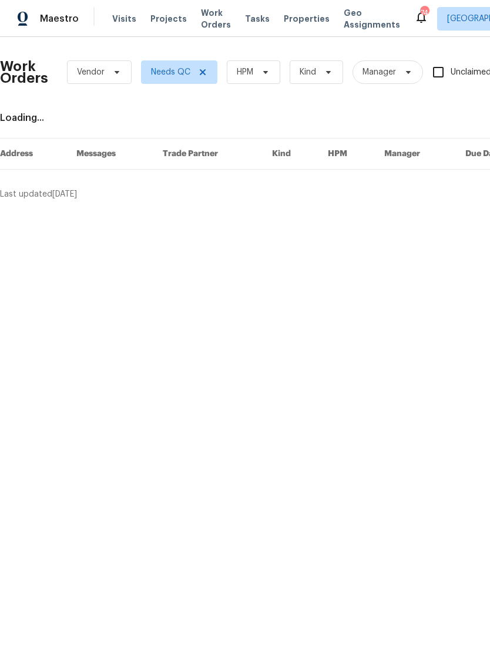
click at [219, 24] on span "Work Orders" at bounding box center [216, 18] width 30 height 23
click at [261, 75] on icon at bounding box center [265, 72] width 9 height 9
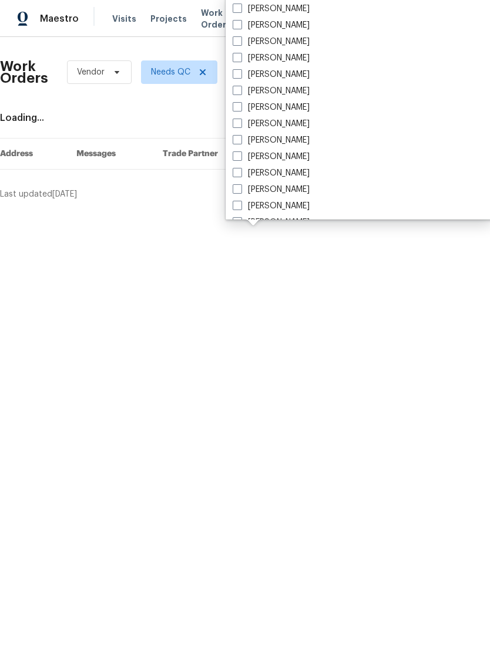
scroll to position [800, 0]
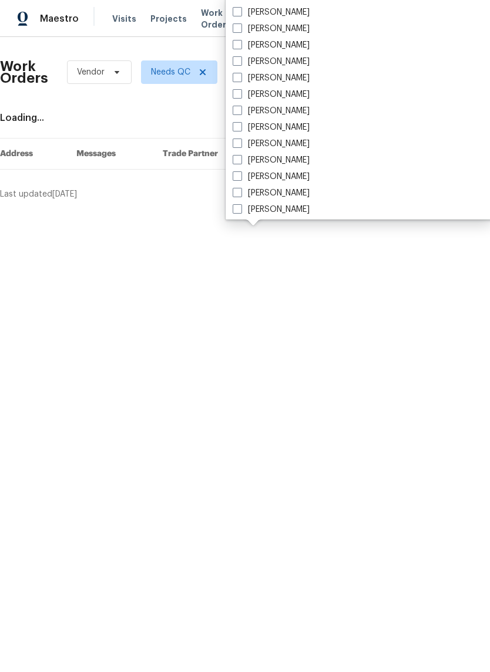
click at [286, 31] on label "[PERSON_NAME]" at bounding box center [271, 29] width 77 height 12
click at [240, 31] on input "[PERSON_NAME]" at bounding box center [237, 27] width 8 height 8
checkbox input "true"
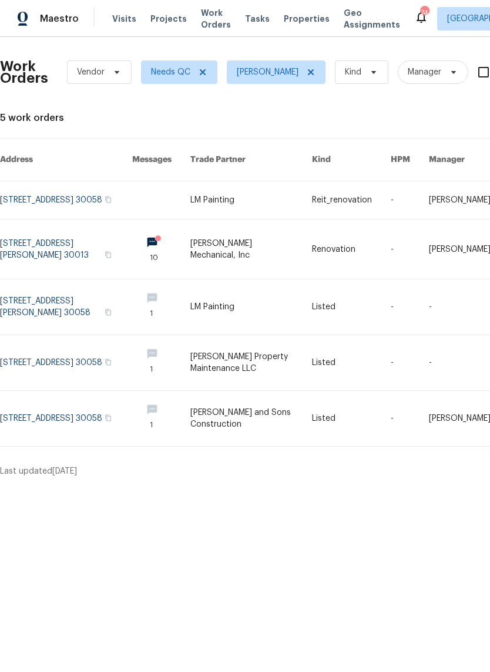
click at [26, 298] on link at bounding box center [66, 307] width 132 height 55
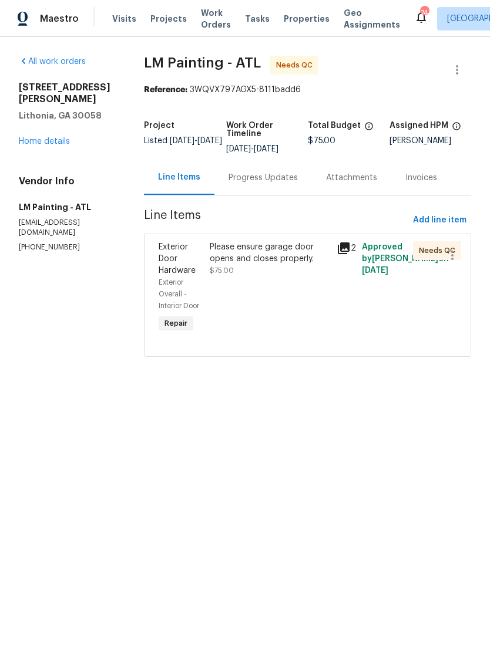
click at [283, 184] on div "Progress Updates" at bounding box center [262, 178] width 69 height 12
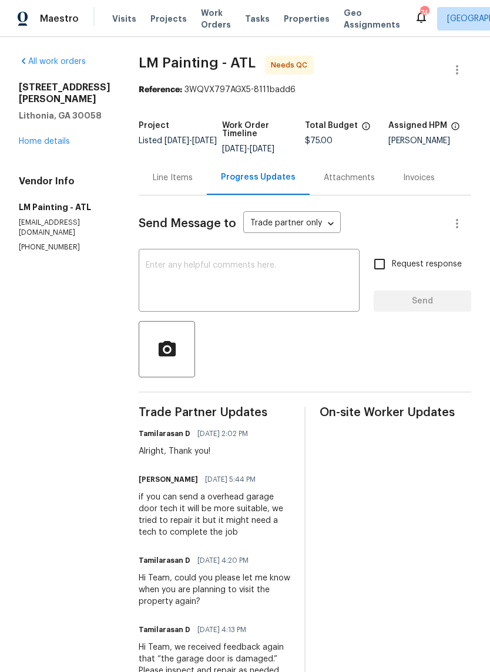
click at [193, 183] on div "Line Items" at bounding box center [173, 178] width 40 height 12
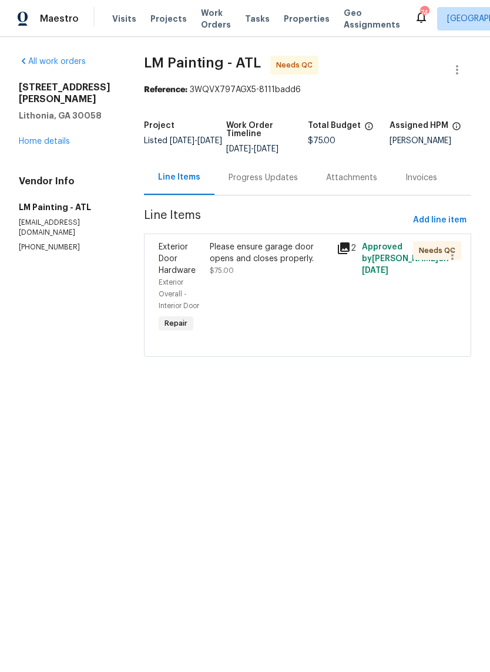
click at [292, 265] on div "Please ensure garage door opens and closes properly." at bounding box center [270, 252] width 120 height 23
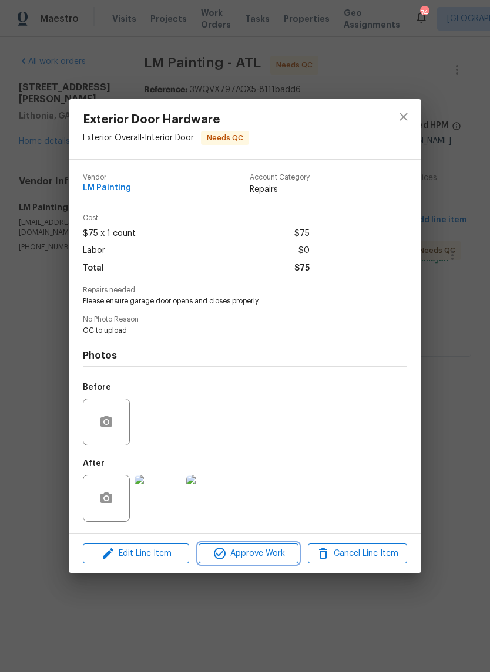
click at [272, 556] on span "Approve Work" at bounding box center [248, 554] width 92 height 15
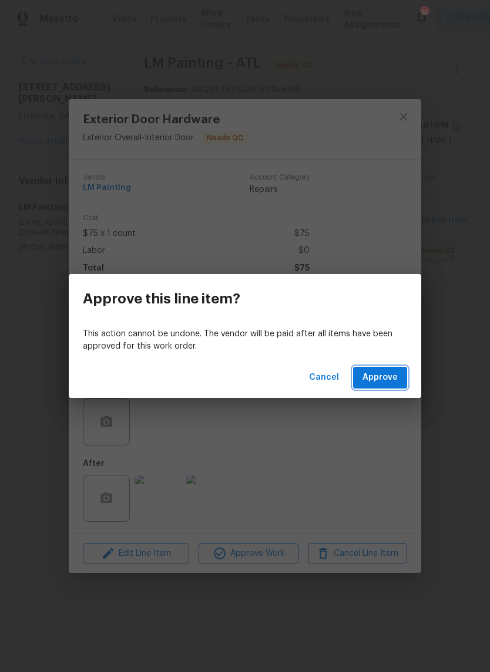
click at [392, 373] on span "Approve" at bounding box center [379, 378] width 35 height 15
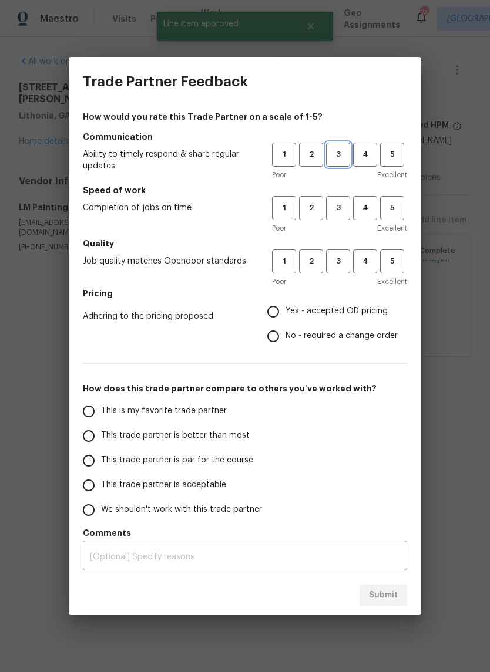
click at [346, 163] on button "3" at bounding box center [338, 155] width 24 height 24
click at [346, 207] on span "3" at bounding box center [338, 208] width 22 height 14
click at [349, 263] on button "3" at bounding box center [338, 262] width 24 height 24
click at [363, 307] on span "Yes - accepted OD pricing" at bounding box center [336, 311] width 102 height 12
click at [285, 307] on input "Yes - accepted OD pricing" at bounding box center [273, 311] width 25 height 25
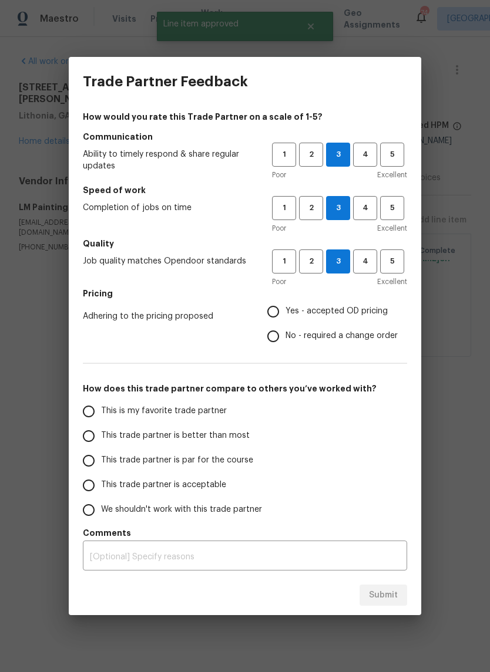
radio input "true"
click at [89, 419] on input "This is my favorite trade partner" at bounding box center [88, 411] width 25 height 25
click at [399, 591] on button "Submit" at bounding box center [383, 596] width 48 height 22
radio input "true"
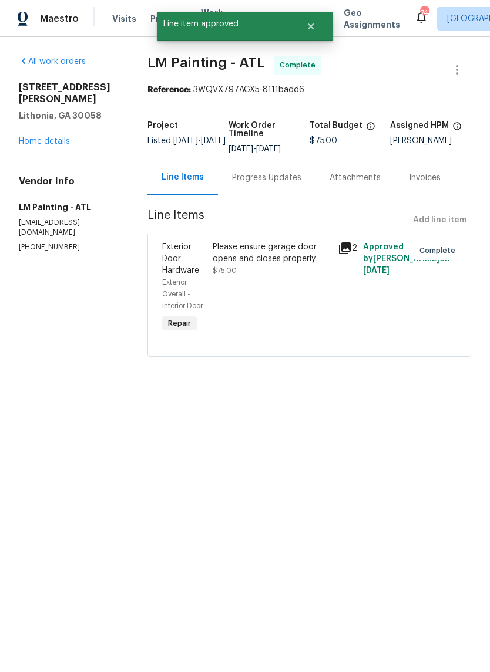
radio input "false"
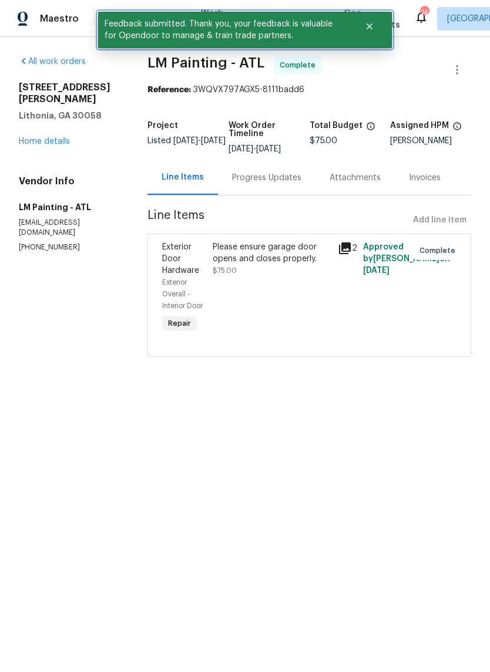
click at [381, 26] on button "Close" at bounding box center [369, 26] width 39 height 23
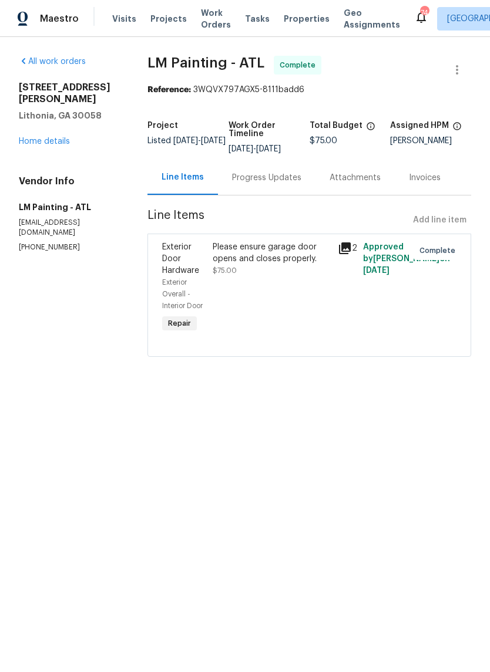
click at [203, 21] on span "Work Orders" at bounding box center [216, 18] width 30 height 23
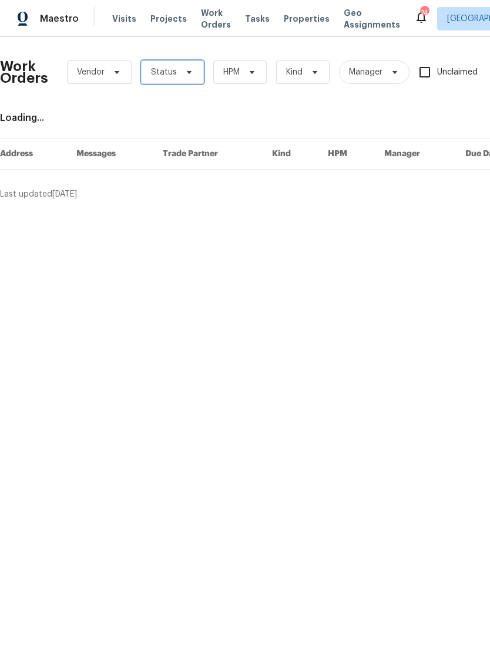
click at [190, 78] on span "Status" at bounding box center [172, 71] width 63 height 23
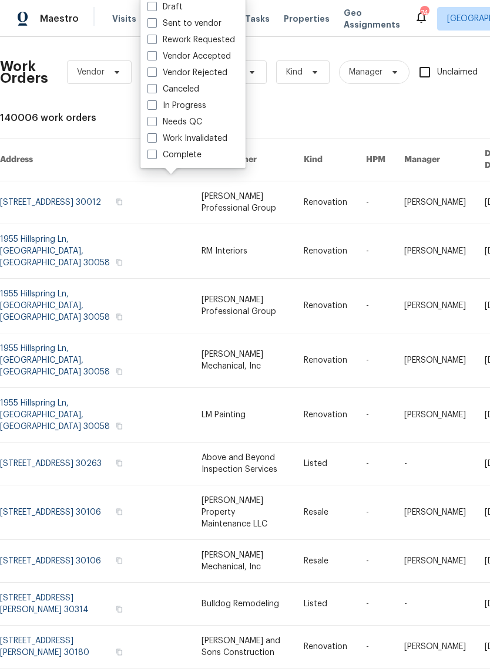
click at [194, 119] on label "Needs QC" at bounding box center [174, 122] width 55 height 12
click at [155, 119] on input "Needs QC" at bounding box center [151, 120] width 8 height 8
checkbox input "true"
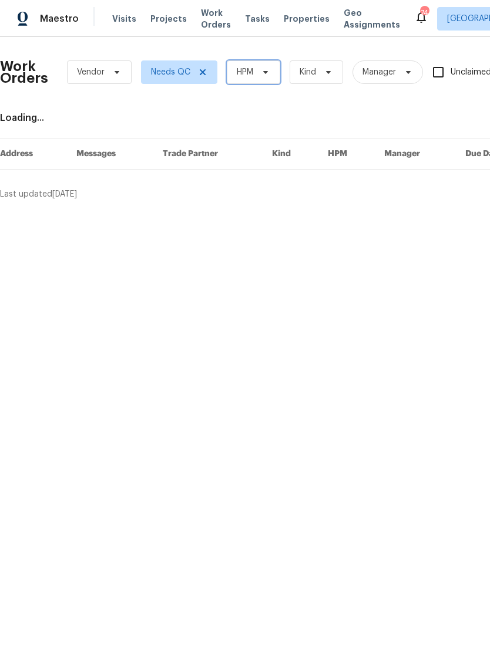
click at [262, 69] on icon at bounding box center [265, 72] width 9 height 9
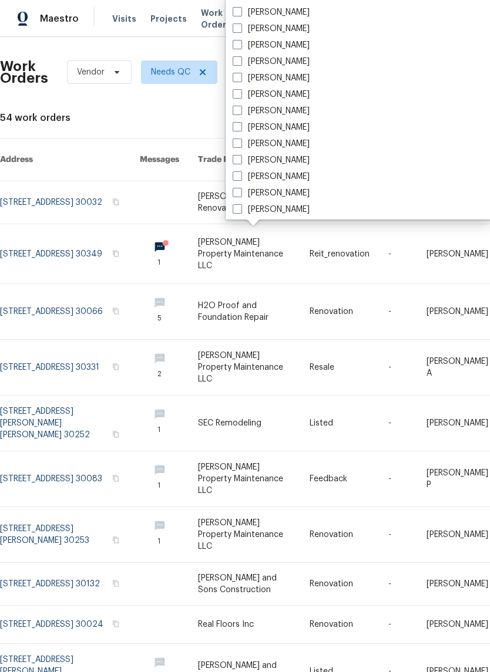
scroll to position [752, 0]
click at [292, 76] on label "[PERSON_NAME]" at bounding box center [271, 77] width 77 height 12
click at [240, 76] on input "[PERSON_NAME]" at bounding box center [237, 75] width 8 height 8
checkbox input "true"
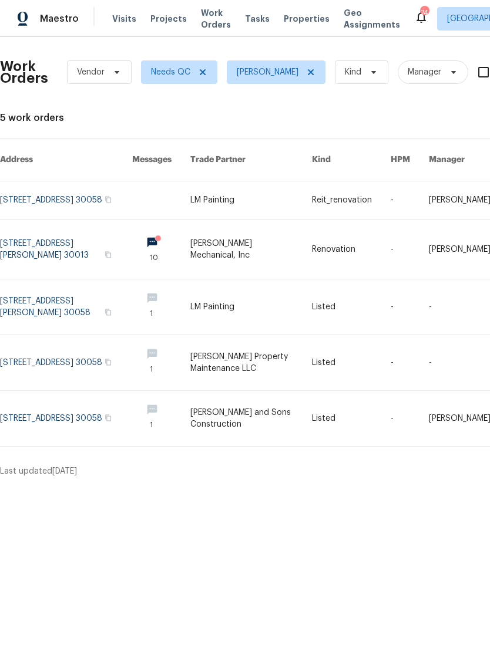
click at [22, 187] on link at bounding box center [66, 200] width 132 height 38
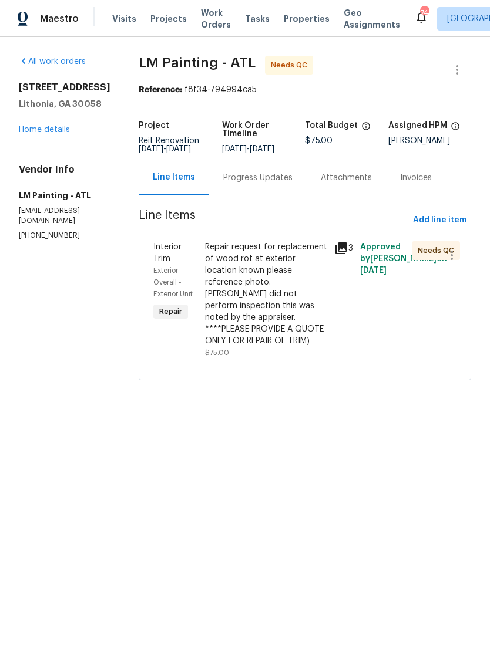
click at [295, 292] on div "Repair request for replacement of wood rot at exterior location known please re…" at bounding box center [266, 294] width 122 height 106
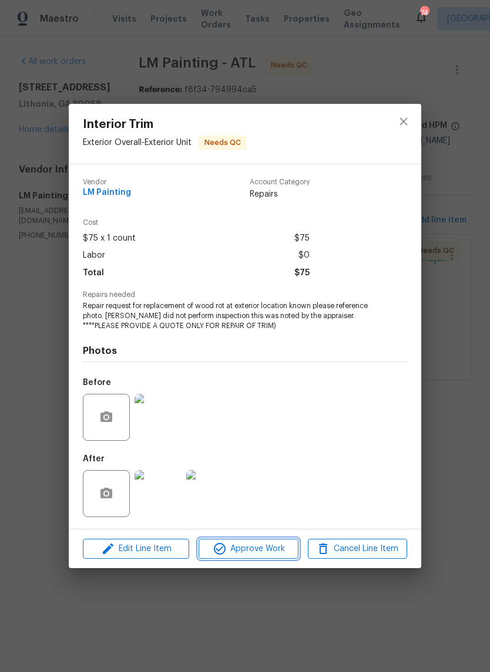
click at [271, 546] on span "Approve Work" at bounding box center [248, 549] width 92 height 15
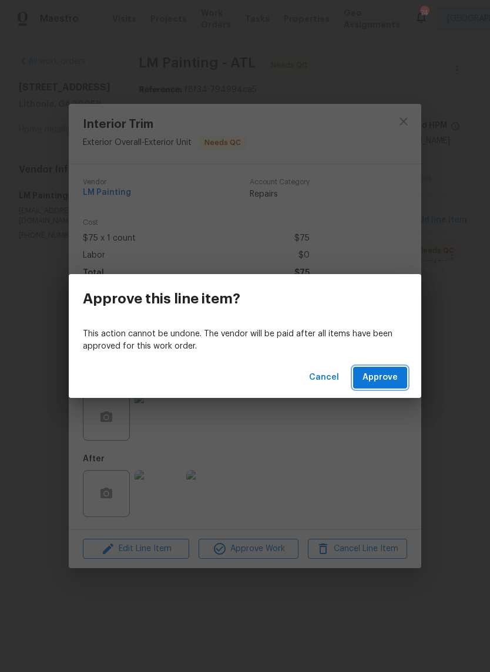
click at [388, 378] on span "Approve" at bounding box center [379, 378] width 35 height 15
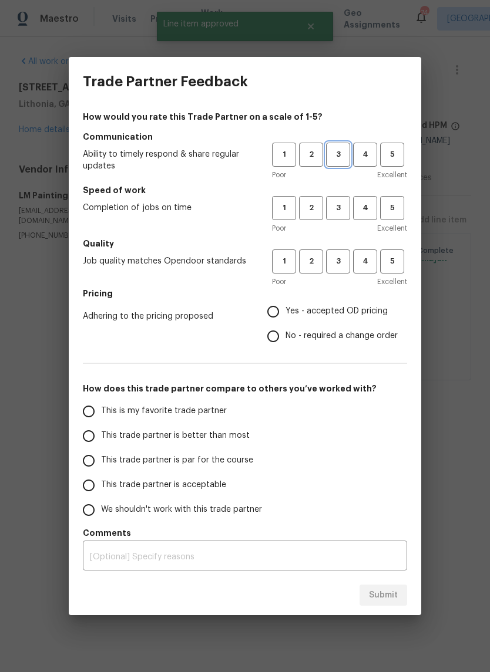
click at [338, 162] on button "3" at bounding box center [338, 155] width 24 height 24
click at [346, 211] on span "3" at bounding box center [338, 208] width 22 height 14
click at [347, 266] on span "3" at bounding box center [338, 262] width 22 height 14
click at [358, 312] on span "Yes - accepted OD pricing" at bounding box center [336, 311] width 102 height 12
click at [285, 312] on input "Yes - accepted OD pricing" at bounding box center [273, 311] width 25 height 25
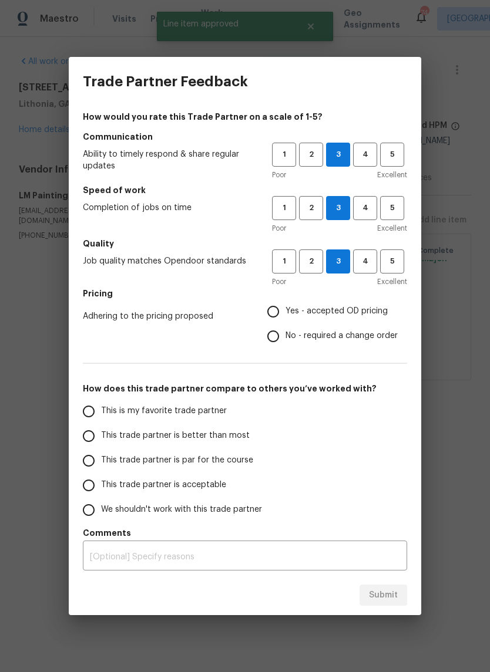
radio input "true"
click at [96, 419] on input "This is my favorite trade partner" at bounding box center [88, 411] width 25 height 25
click at [393, 596] on span "Submit" at bounding box center [383, 595] width 29 height 15
radio input "true"
radio input "false"
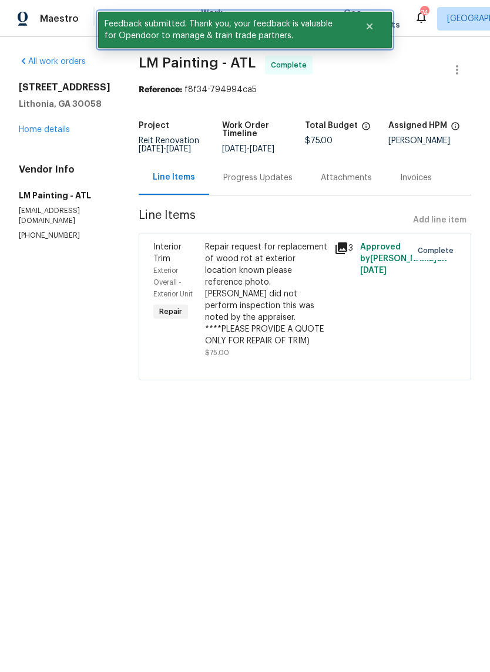
click at [372, 26] on icon "Close" at bounding box center [369, 26] width 9 height 9
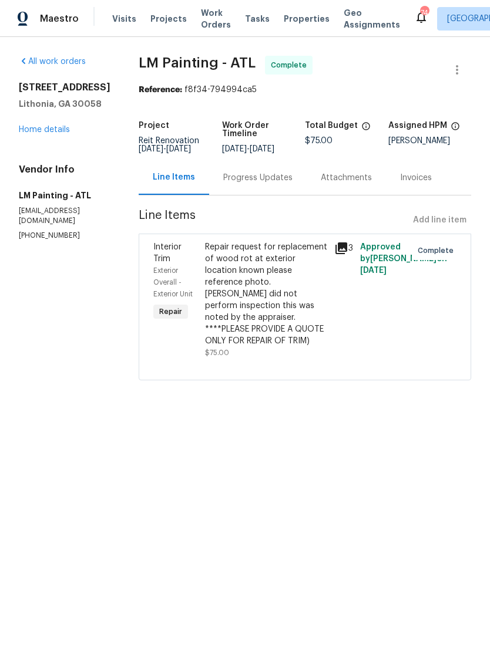
click at [210, 29] on span "Work Orders" at bounding box center [216, 18] width 30 height 23
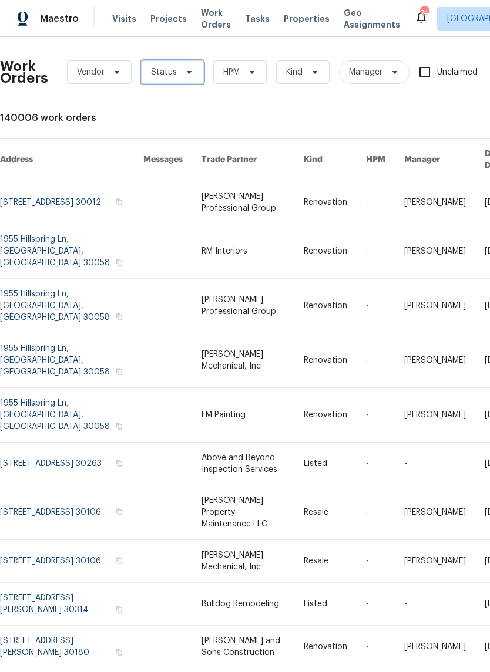
click at [194, 74] on span "Status" at bounding box center [172, 71] width 63 height 23
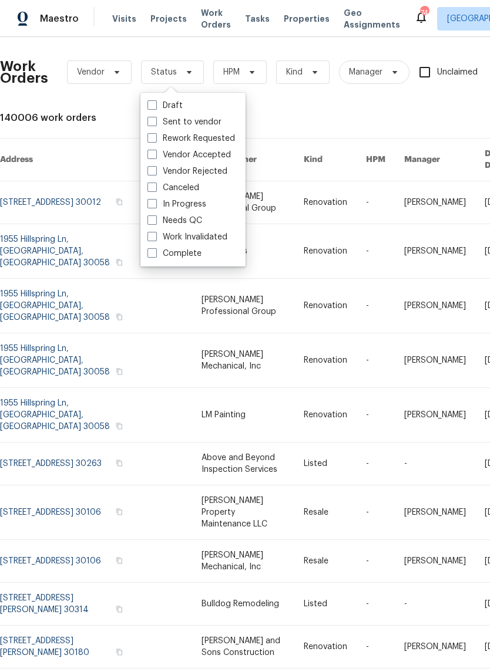
click at [199, 223] on label "Needs QC" at bounding box center [174, 221] width 55 height 12
click at [155, 223] on input "Needs QC" at bounding box center [151, 219] width 8 height 8
checkbox input "true"
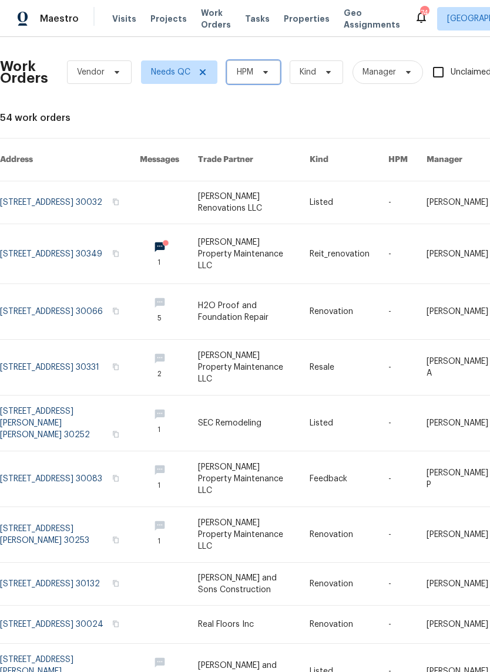
click at [260, 80] on span "HPM" at bounding box center [253, 71] width 53 height 23
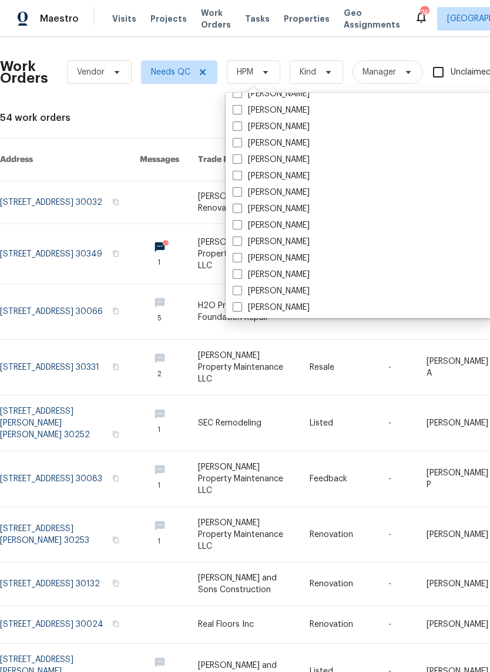
scroll to position [758, 0]
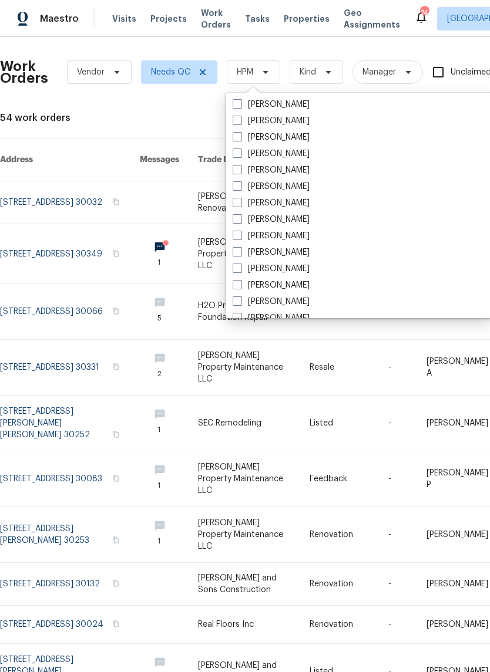
click at [294, 171] on label "[PERSON_NAME]" at bounding box center [271, 170] width 77 height 12
click at [240, 171] on input "[PERSON_NAME]" at bounding box center [237, 168] width 8 height 8
checkbox input "true"
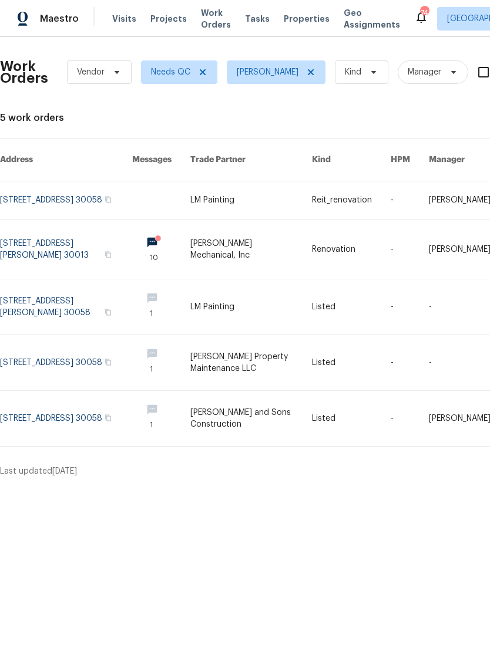
click at [25, 355] on link at bounding box center [66, 362] width 132 height 55
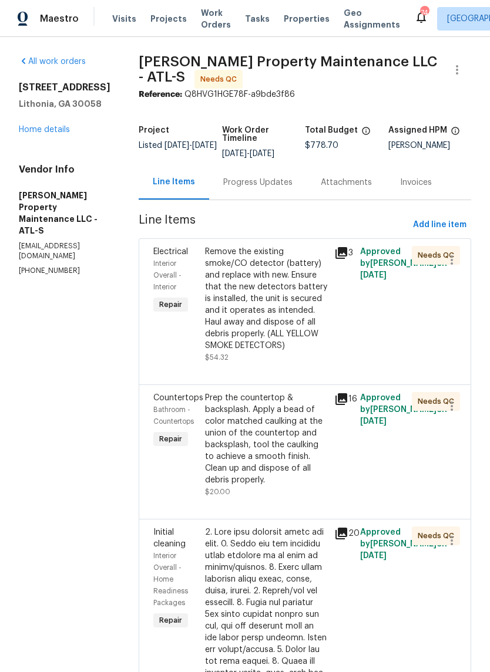
click at [275, 319] on div "Remove the existing smoke/CO detector (battery) and replace with new. Ensure th…" at bounding box center [266, 299] width 122 height 106
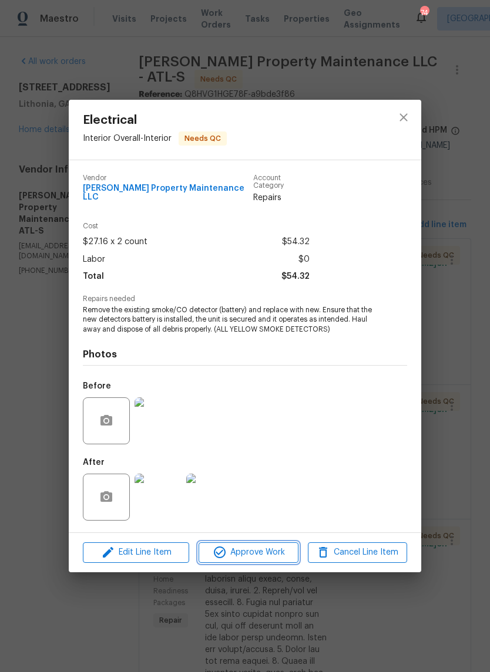
click at [272, 546] on span "Approve Work" at bounding box center [248, 553] width 92 height 15
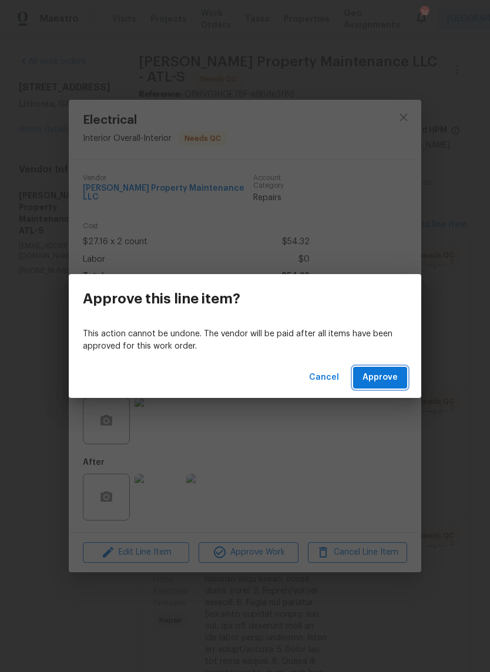
click at [388, 375] on span "Approve" at bounding box center [379, 378] width 35 height 15
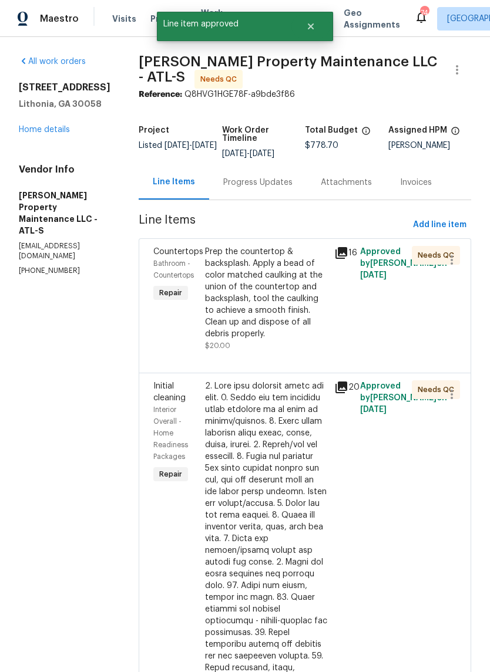
click at [290, 318] on div "Prep the countertop & backsplash. Apply a bead of color matched caulking at the…" at bounding box center [266, 293] width 122 height 94
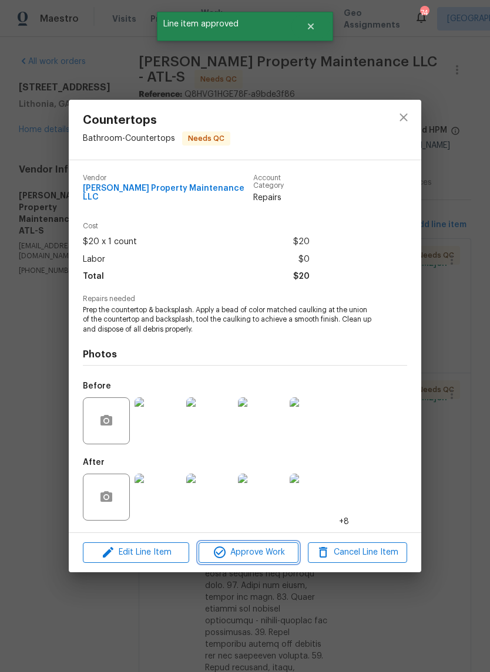
click at [277, 548] on span "Approve Work" at bounding box center [248, 553] width 92 height 15
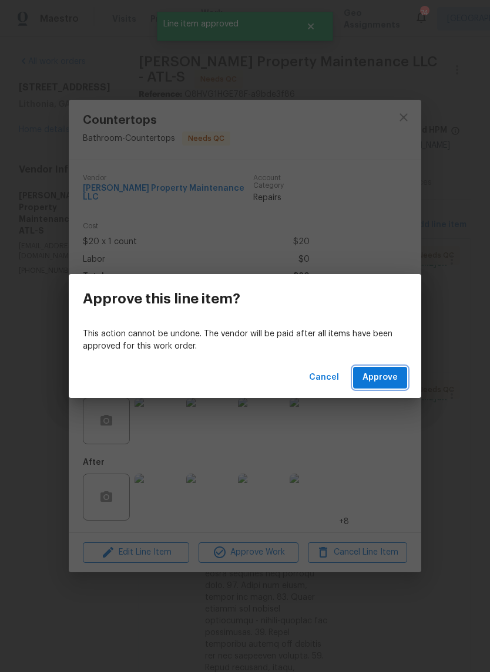
click at [395, 385] on button "Approve" at bounding box center [380, 378] width 54 height 22
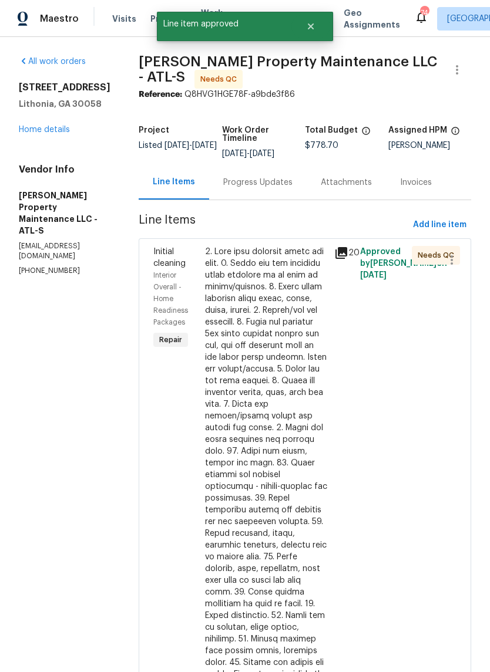
click at [284, 369] on div at bounding box center [266, 528] width 122 height 564
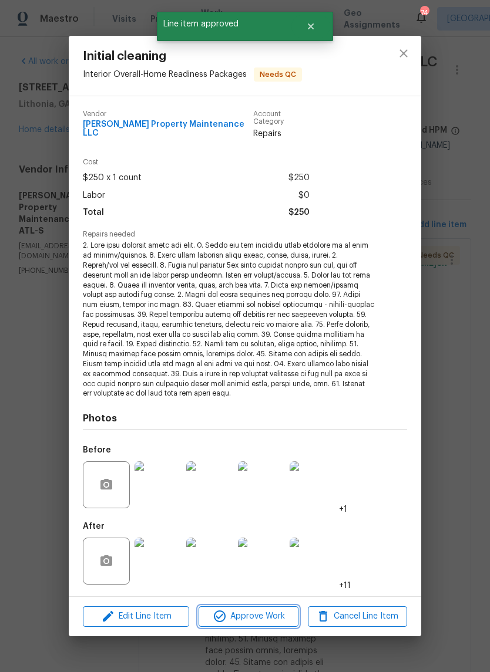
click at [280, 610] on span "Approve Work" at bounding box center [248, 617] width 92 height 15
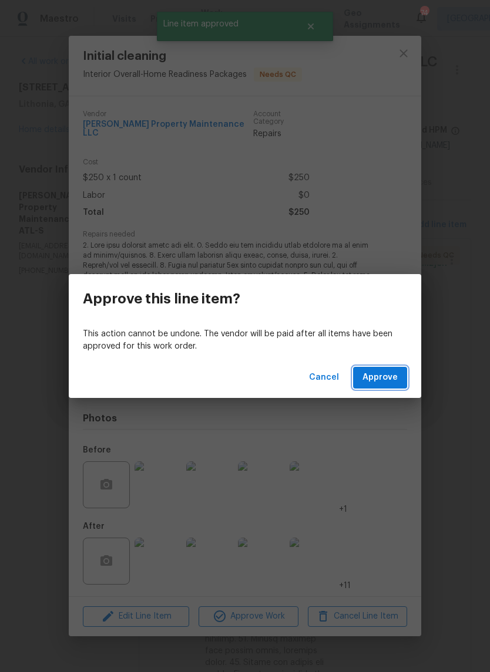
click at [396, 378] on span "Approve" at bounding box center [379, 378] width 35 height 15
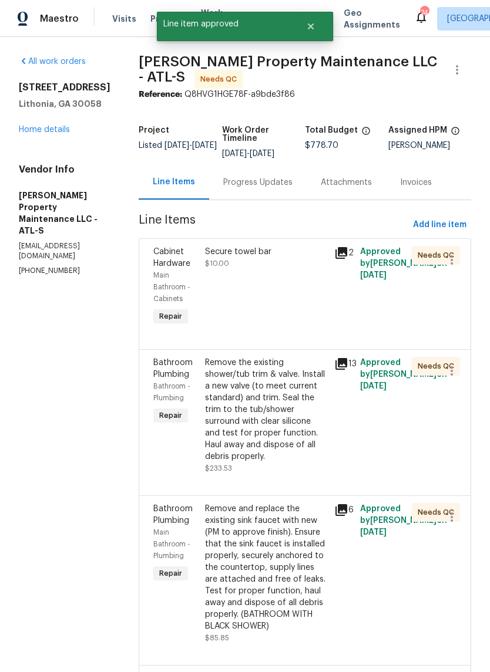
click at [277, 297] on div "Secure towel bar $10.00" at bounding box center [265, 287] width 129 height 89
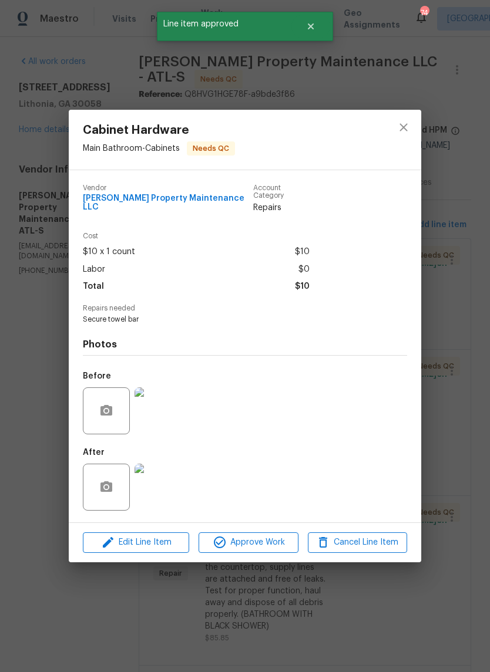
click at [275, 538] on span "Approve Work" at bounding box center [248, 543] width 92 height 15
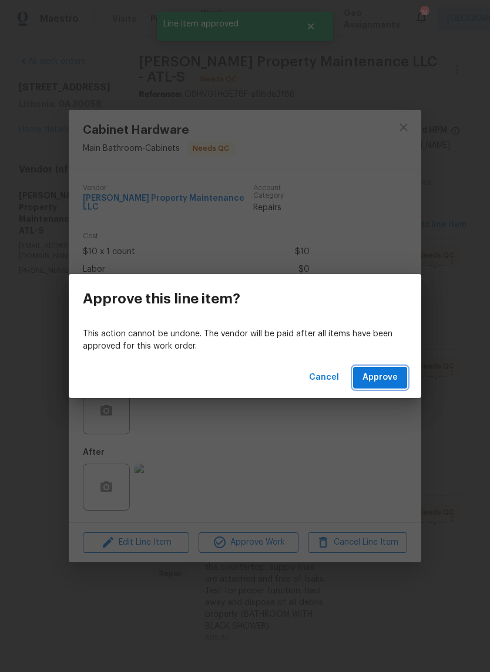
click at [381, 378] on span "Approve" at bounding box center [379, 378] width 35 height 15
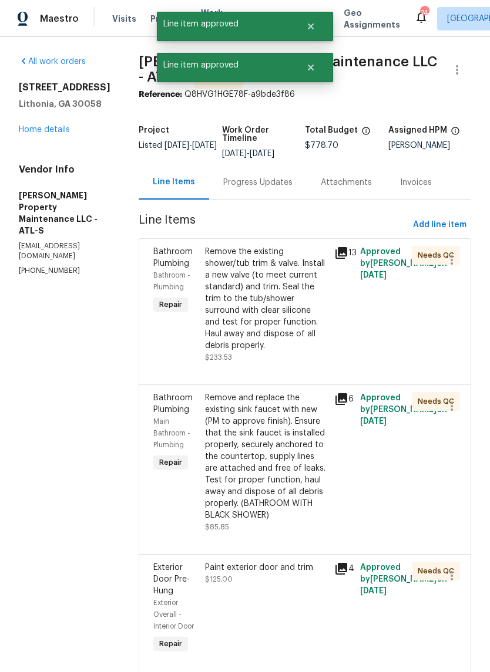
click at [283, 318] on div "Remove the existing shower/tub trim & valve. Install a new valve (to meet curre…" at bounding box center [266, 299] width 122 height 106
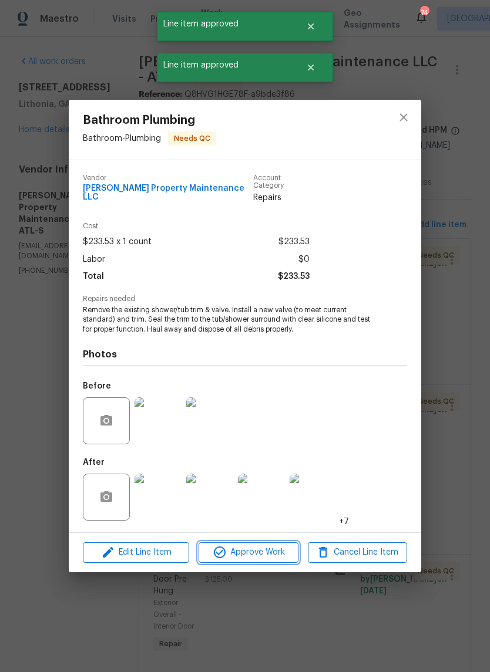
click at [280, 554] on span "Approve Work" at bounding box center [248, 553] width 92 height 15
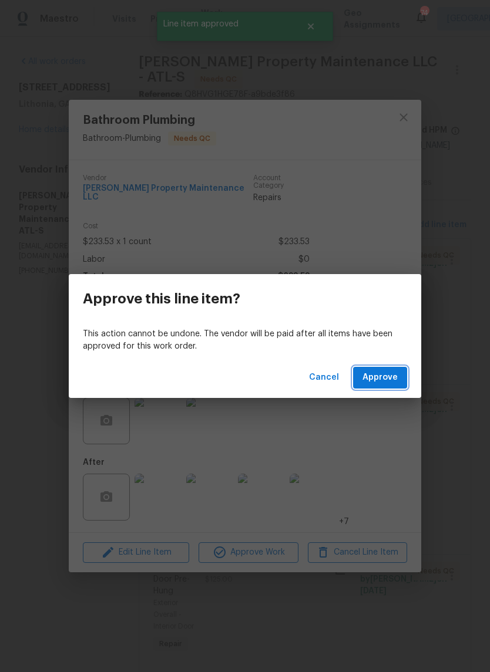
click at [394, 380] on span "Approve" at bounding box center [379, 378] width 35 height 15
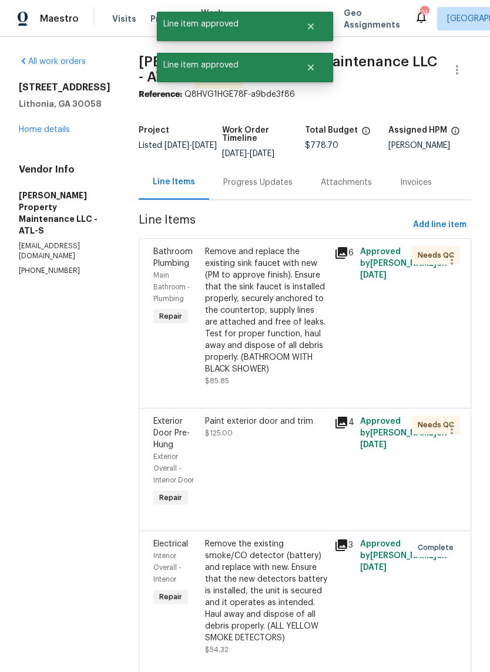
click at [281, 320] on div "Remove and replace the existing sink faucet with new (PM to approve finish). En…" at bounding box center [266, 310] width 122 height 129
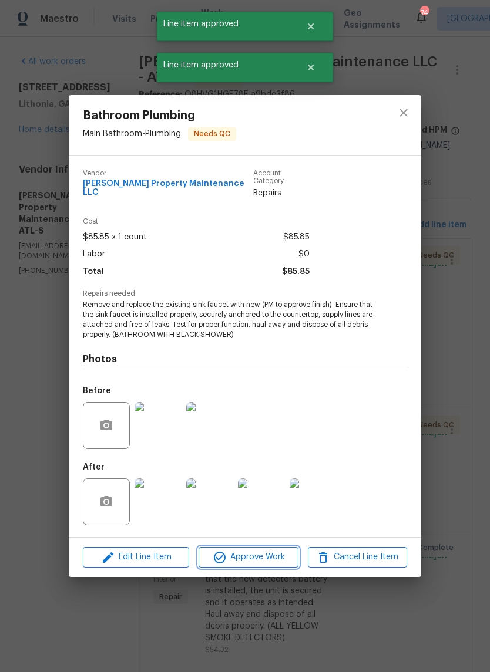
click at [277, 554] on span "Approve Work" at bounding box center [248, 557] width 92 height 15
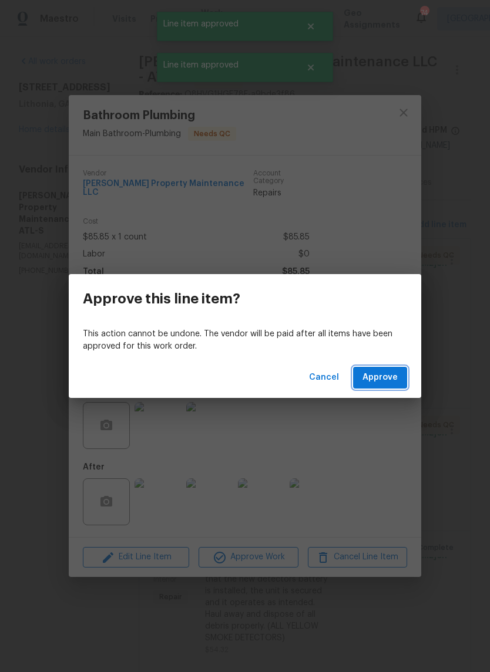
click at [384, 379] on span "Approve" at bounding box center [379, 378] width 35 height 15
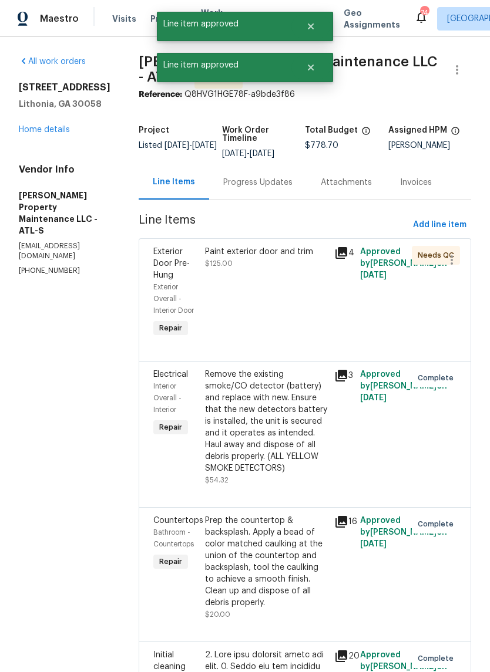
click at [291, 285] on div "Paint exterior door and trim $125.00" at bounding box center [265, 293] width 129 height 101
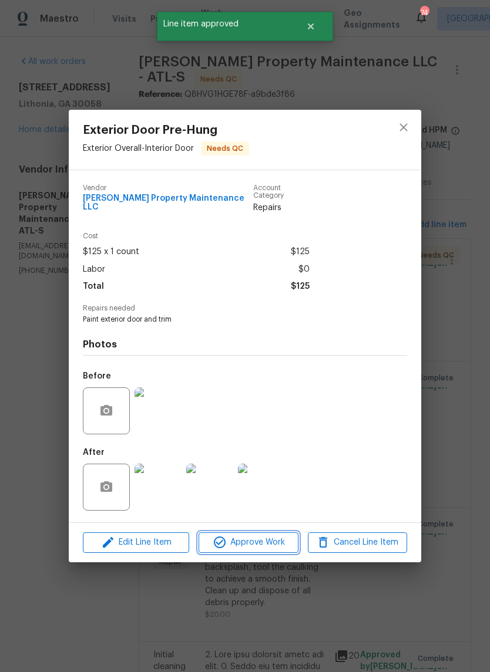
click at [277, 547] on span "Approve Work" at bounding box center [248, 543] width 92 height 15
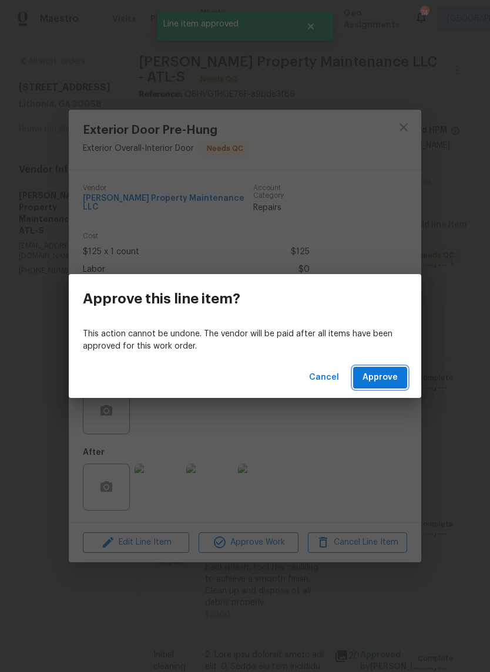
click at [389, 386] on button "Approve" at bounding box center [380, 378] width 54 height 22
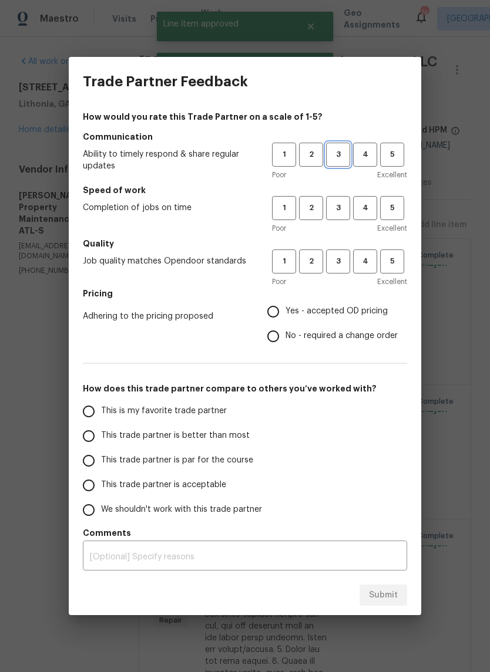
click at [339, 157] on span "3" at bounding box center [338, 155] width 22 height 14
click at [346, 207] on span "3" at bounding box center [338, 208] width 22 height 14
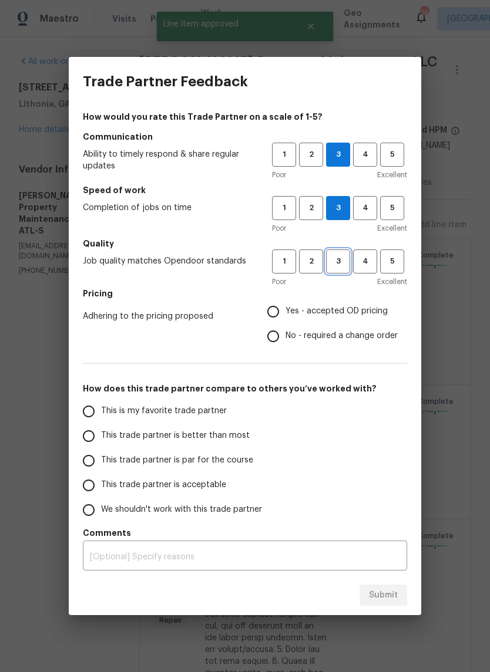
click at [349, 262] on button "3" at bounding box center [338, 262] width 24 height 24
click at [366, 315] on span "Yes - accepted OD pricing" at bounding box center [336, 311] width 102 height 12
click at [285, 315] on input "Yes - accepted OD pricing" at bounding box center [273, 311] width 25 height 25
radio input "true"
click at [97, 411] on input "This is my favorite trade partner" at bounding box center [88, 411] width 25 height 25
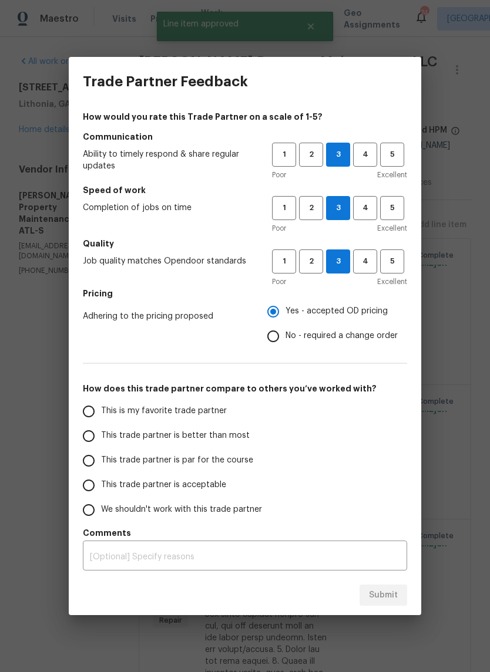
radio input "false"
click at [87, 444] on input "This trade partner is better than most" at bounding box center [88, 436] width 25 height 25
click at [399, 589] on button "Submit" at bounding box center [383, 596] width 48 height 22
radio input "true"
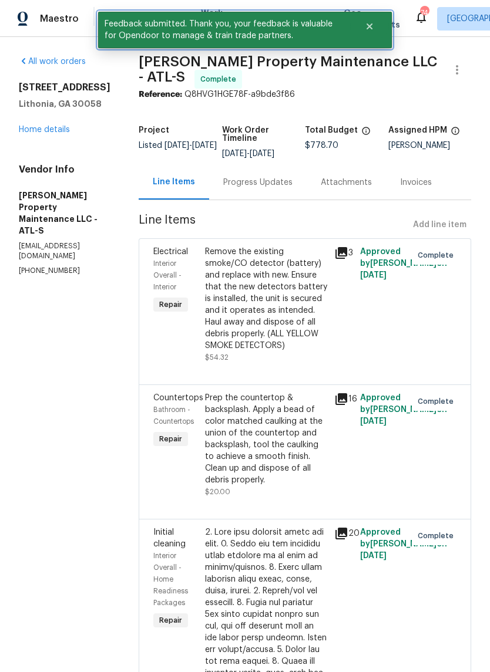
click at [368, 25] on icon "Close" at bounding box center [369, 26] width 6 height 6
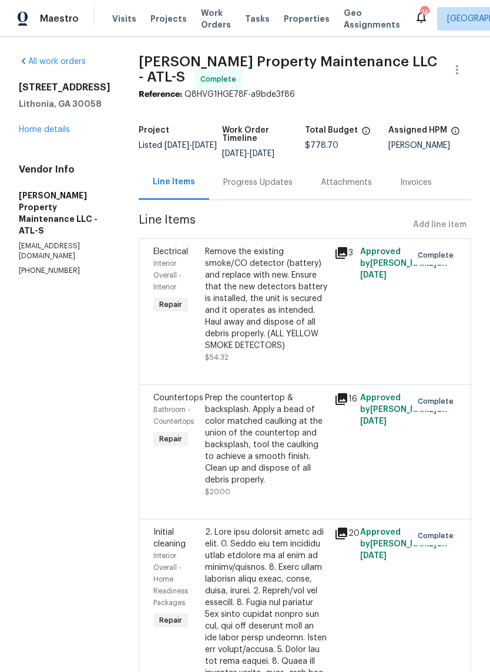
click at [201, 25] on span "Work Orders" at bounding box center [216, 18] width 30 height 23
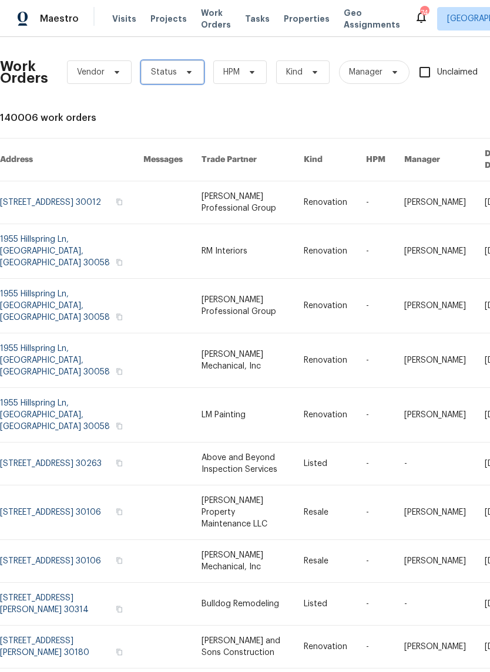
click at [196, 70] on span "Status" at bounding box center [172, 71] width 63 height 23
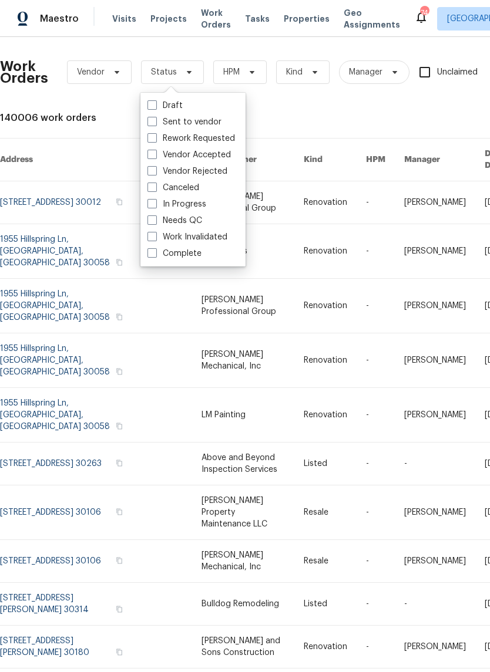
click at [201, 236] on label "Work Invalidated" at bounding box center [187, 237] width 80 height 12
click at [155, 236] on input "Work Invalidated" at bounding box center [151, 235] width 8 height 8
checkbox input "true"
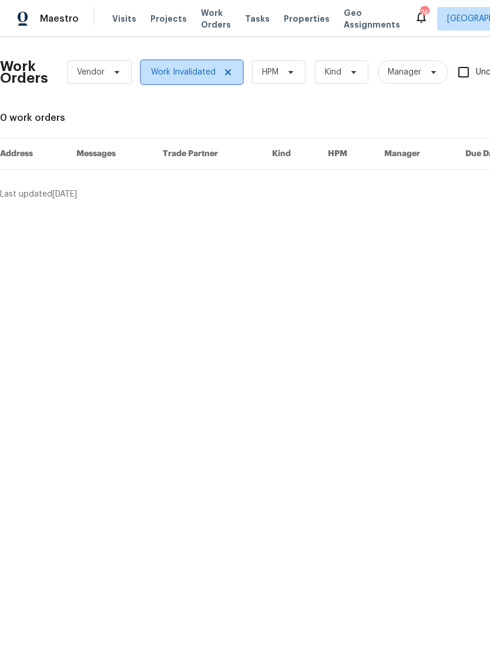
click at [230, 75] on icon at bounding box center [227, 72] width 9 height 9
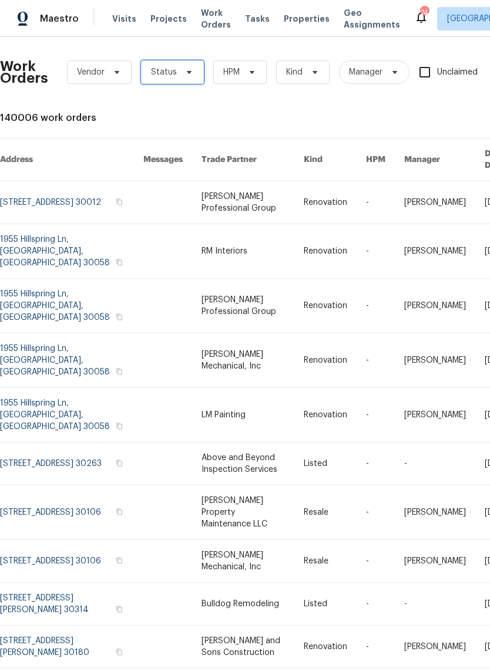
click at [190, 71] on icon at bounding box center [188, 72] width 9 height 9
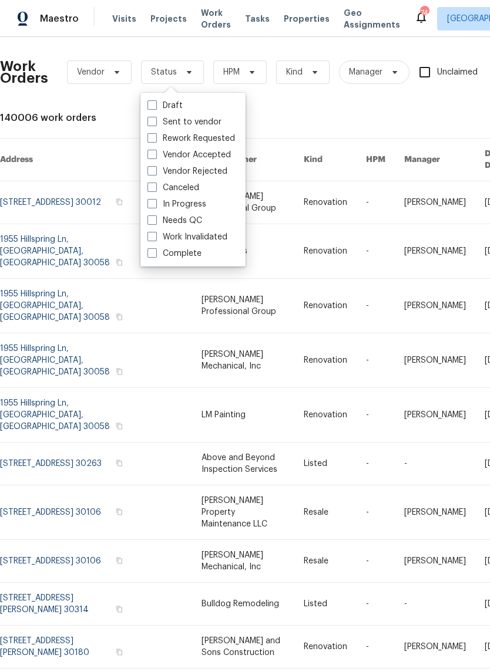
click at [200, 218] on label "Needs QC" at bounding box center [174, 221] width 55 height 12
click at [155, 218] on input "Needs QC" at bounding box center [151, 219] width 8 height 8
checkbox input "true"
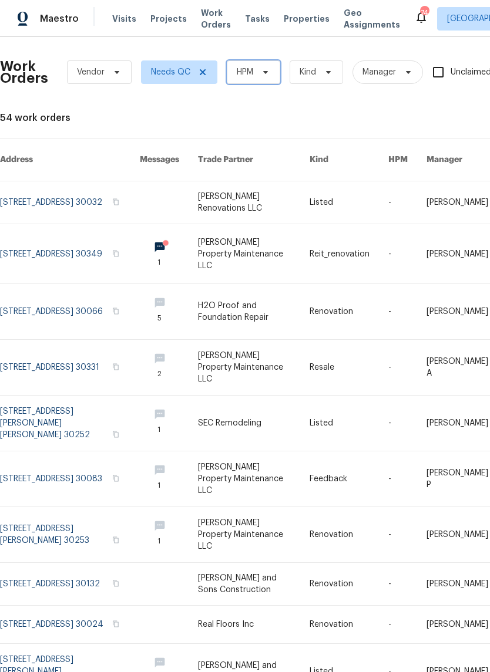
click at [262, 75] on icon at bounding box center [265, 72] width 9 height 9
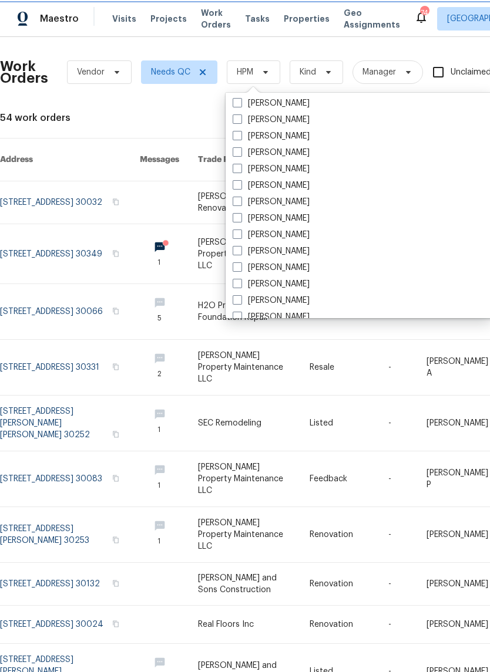
scroll to position [771, 0]
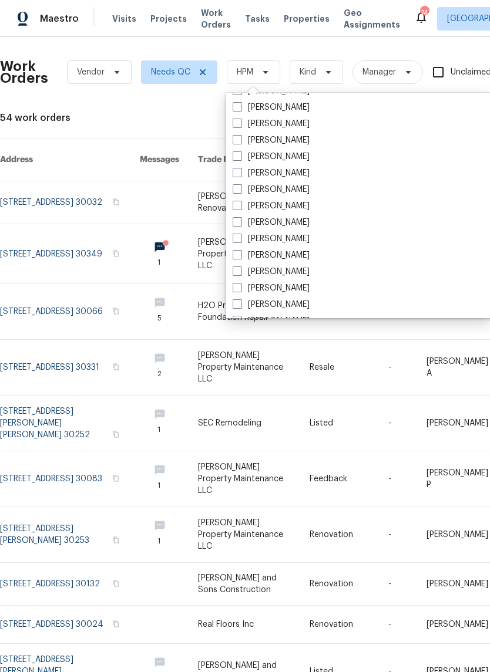
click at [290, 153] on label "[PERSON_NAME]" at bounding box center [271, 157] width 77 height 12
click at [240, 153] on input "[PERSON_NAME]" at bounding box center [237, 155] width 8 height 8
checkbox input "true"
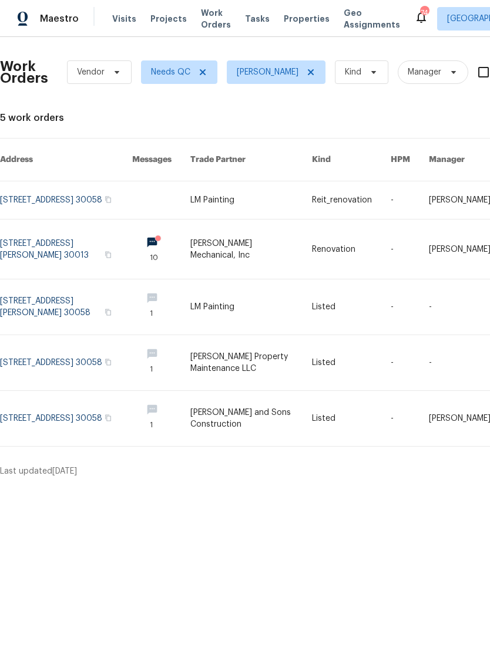
click at [22, 240] on link at bounding box center [66, 249] width 132 height 59
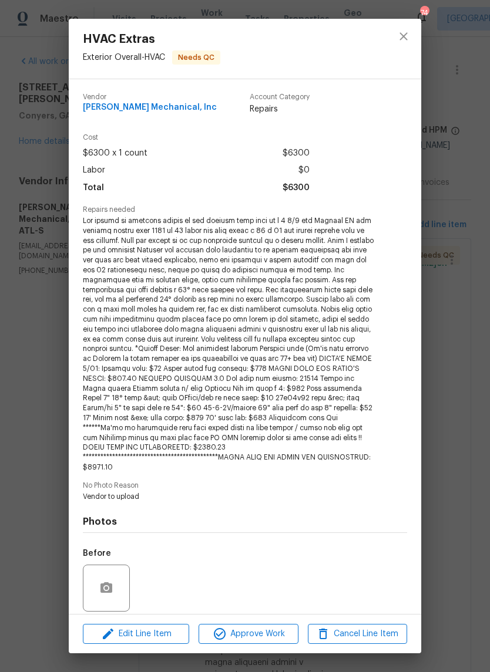
click at [455, 222] on div "HVAC Extras Exterior Overall - HVAC Needs QC Vendor JH Martin Mechanical, Inc A…" at bounding box center [245, 336] width 490 height 672
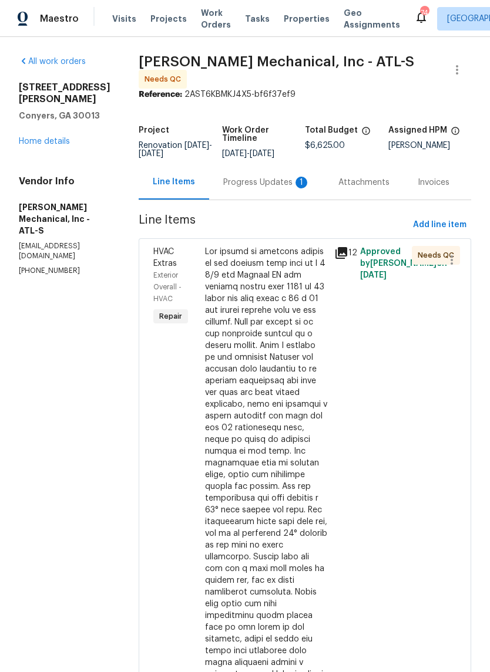
click at [284, 189] on div "Progress Updates 1" at bounding box center [266, 183] width 87 height 12
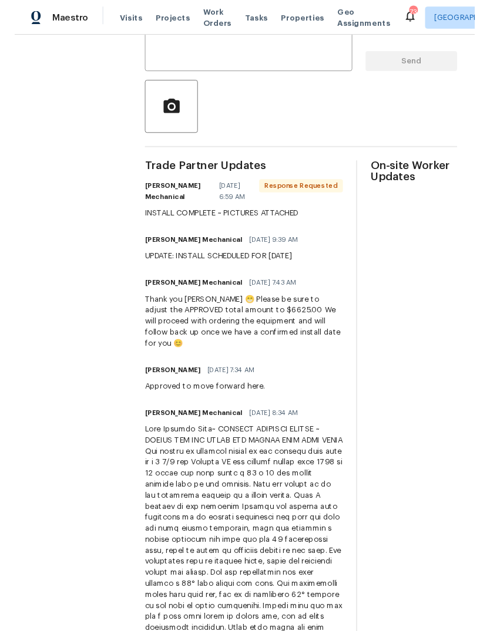
scroll to position [239, 0]
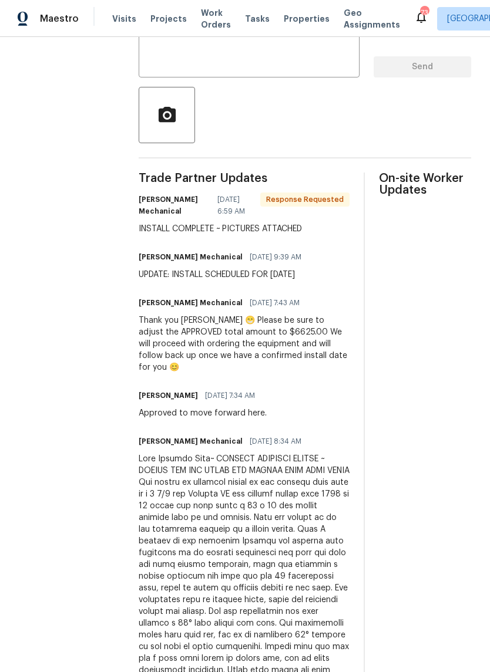
click at [346, 66] on textarea at bounding box center [249, 47] width 207 height 41
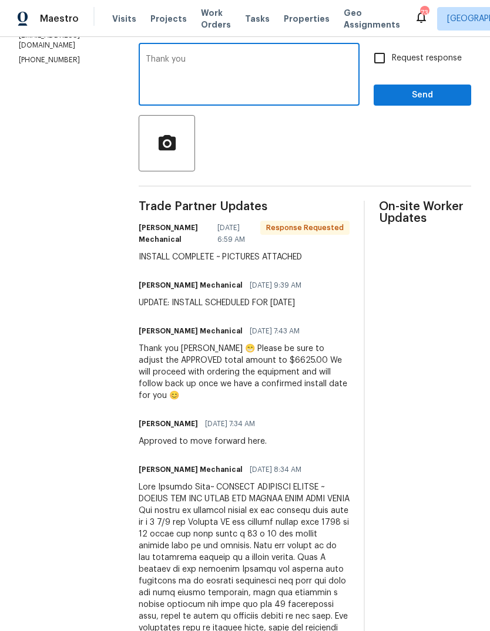
scroll to position [200, 0]
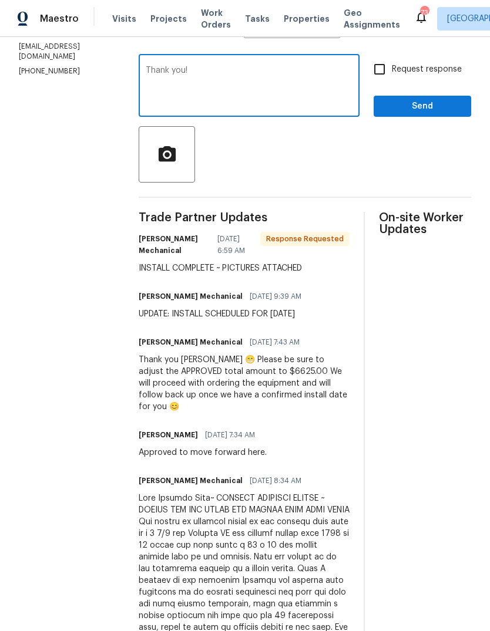
type textarea "Thank you!"
click at [410, 109] on span "Send" at bounding box center [422, 106] width 79 height 15
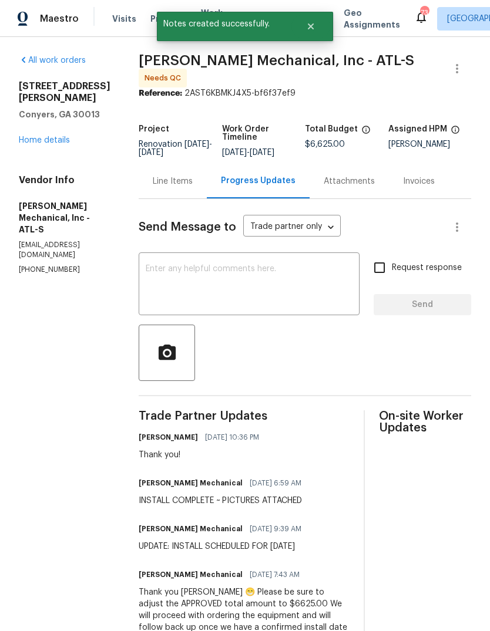
scroll to position [2, 0]
click at [193, 186] on div "Line Items" at bounding box center [173, 181] width 40 height 12
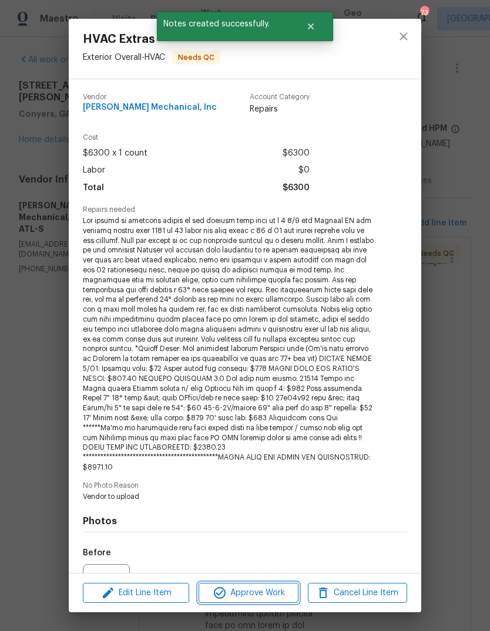
click at [284, 594] on span "Approve Work" at bounding box center [248, 593] width 92 height 15
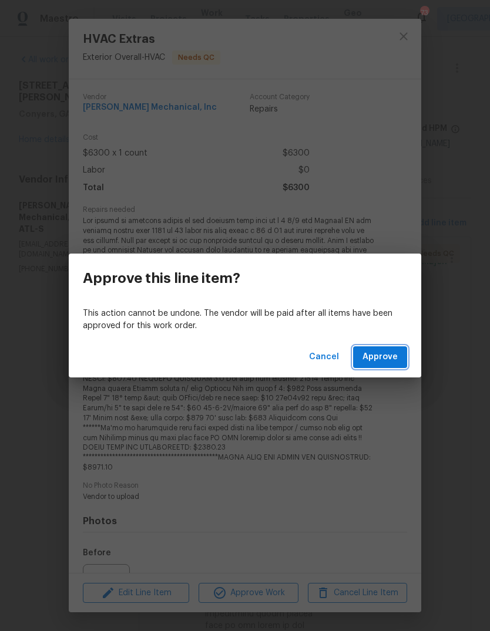
click at [401, 359] on button "Approve" at bounding box center [380, 357] width 54 height 22
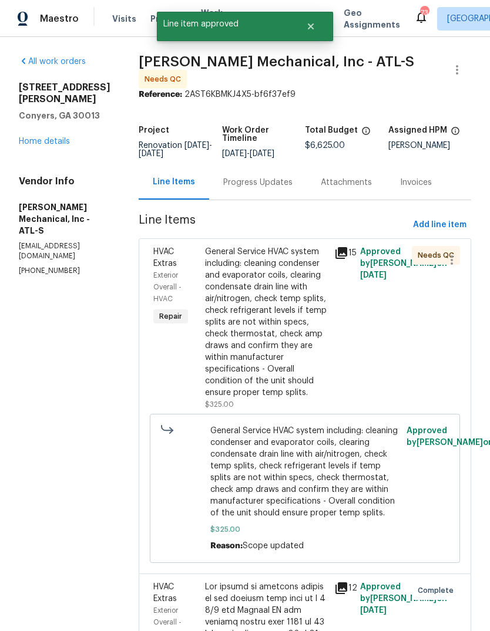
click at [302, 328] on div "General Service HVAC system including: cleaning condenser and evaporator coils,…" at bounding box center [266, 322] width 122 height 153
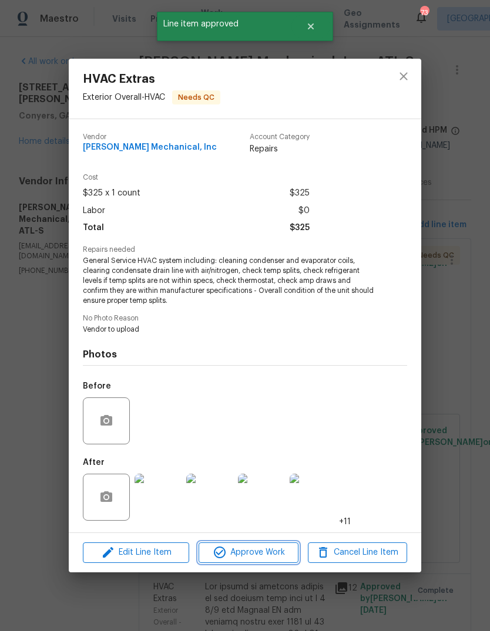
click at [285, 552] on span "Approve Work" at bounding box center [248, 553] width 92 height 15
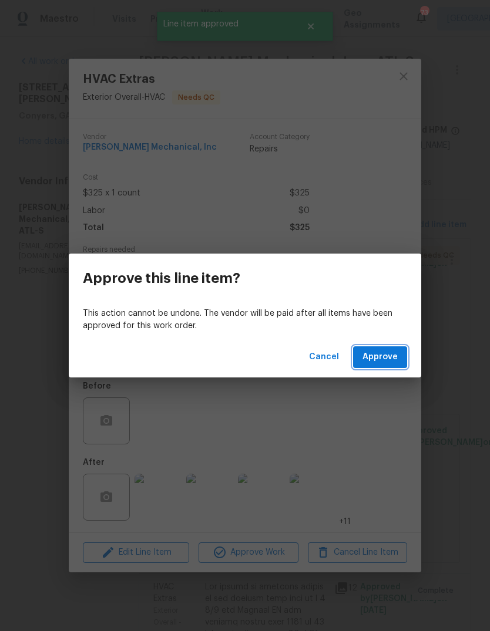
click at [396, 355] on span "Approve" at bounding box center [379, 357] width 35 height 15
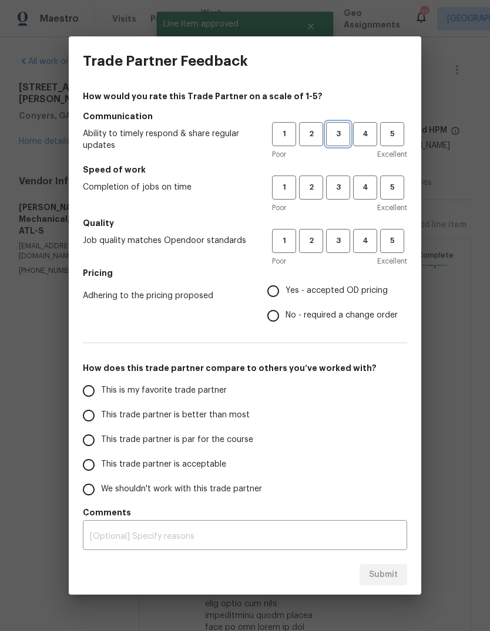
click at [341, 144] on button "3" at bounding box center [338, 134] width 24 height 24
click at [345, 178] on button "3" at bounding box center [338, 188] width 24 height 24
click at [345, 244] on span "3" at bounding box center [338, 241] width 22 height 14
click at [358, 297] on span "Yes - accepted OD pricing" at bounding box center [336, 291] width 102 height 12
click at [285, 297] on input "Yes - accepted OD pricing" at bounding box center [273, 291] width 25 height 25
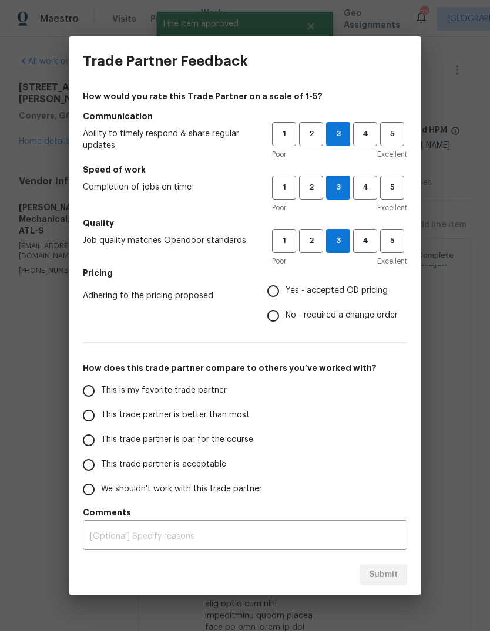
radio input "true"
click at [94, 390] on input "This is my favorite trade partner" at bounding box center [88, 391] width 25 height 25
click at [395, 579] on span "Submit" at bounding box center [383, 575] width 29 height 15
radio input "true"
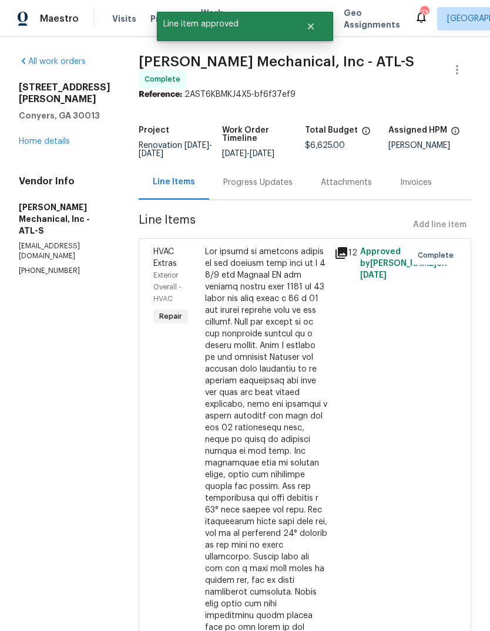
radio input "false"
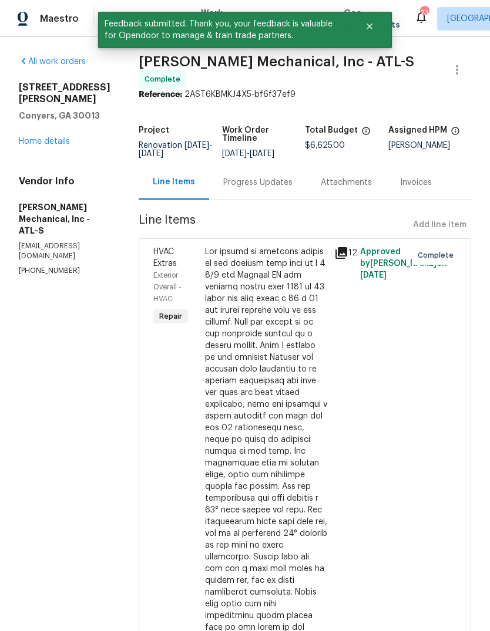
click at [38, 137] on link "Home details" at bounding box center [44, 141] width 51 height 8
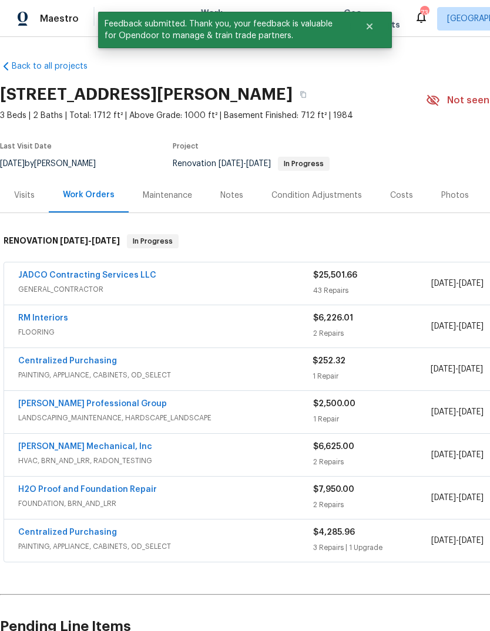
click at [402, 190] on div "Costs" at bounding box center [401, 196] width 23 height 12
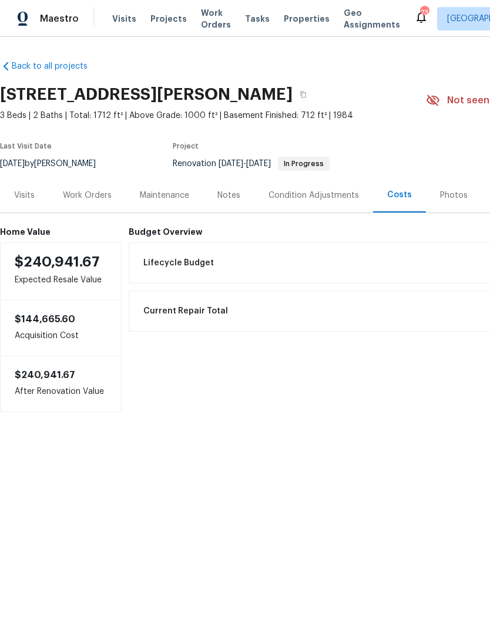
click at [345, 200] on div "Condition Adjustments" at bounding box center [313, 196] width 90 height 12
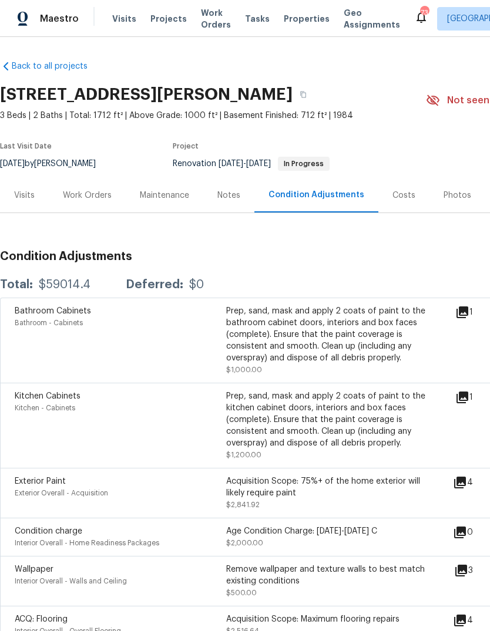
click at [78, 194] on div "Work Orders" at bounding box center [87, 196] width 49 height 12
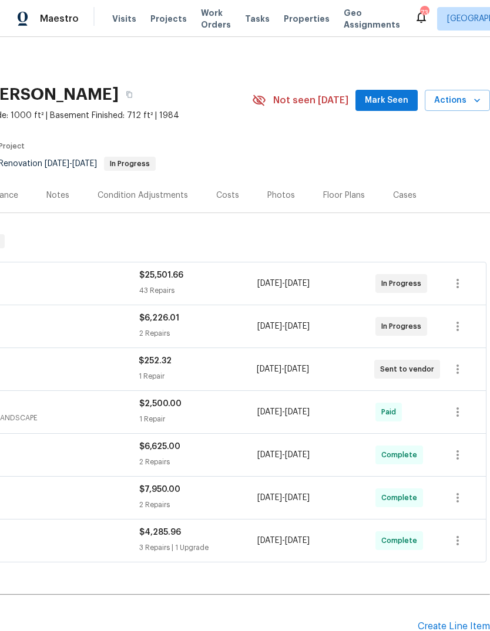
scroll to position [0, 174]
click at [398, 103] on span "Mark Seen" at bounding box center [386, 100] width 43 height 15
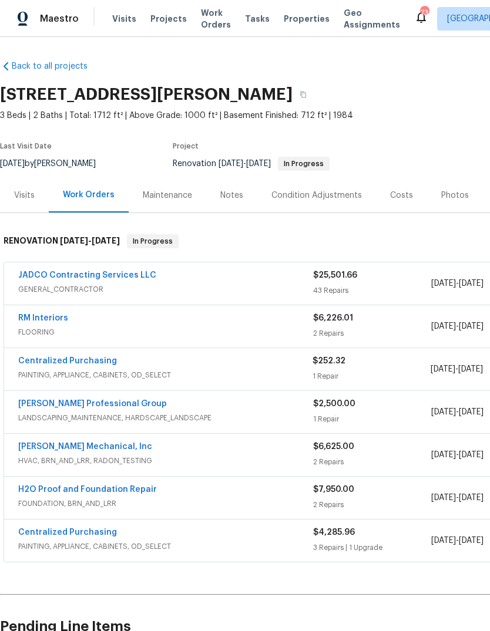
scroll to position [0, 0]
click at [43, 315] on link "RM Interiors" at bounding box center [43, 318] width 50 height 8
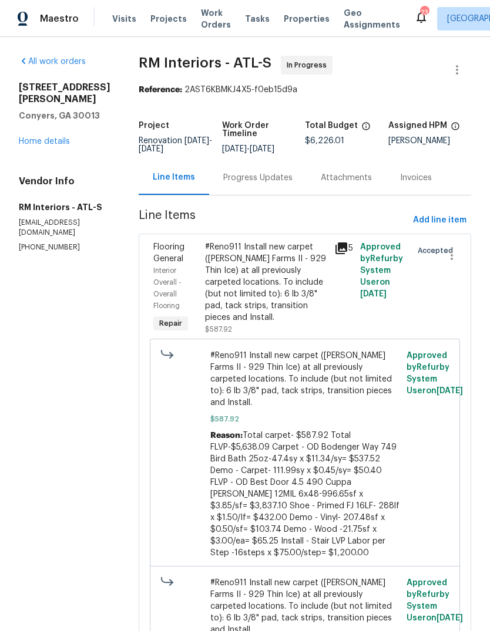
click at [269, 185] on div "Progress Updates" at bounding box center [257, 177] width 97 height 35
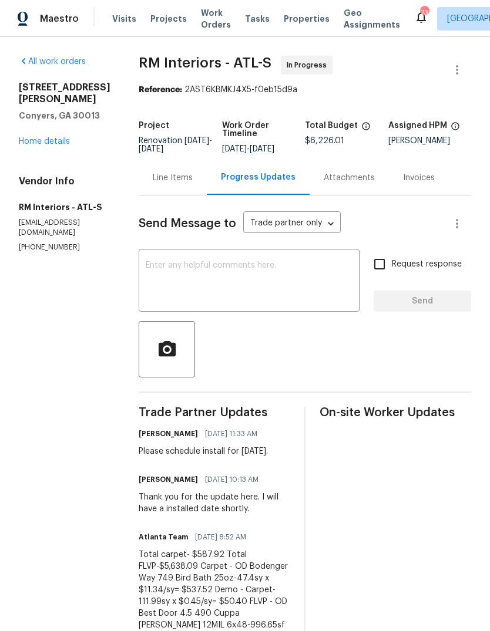
click at [315, 266] on textarea at bounding box center [249, 281] width 207 height 41
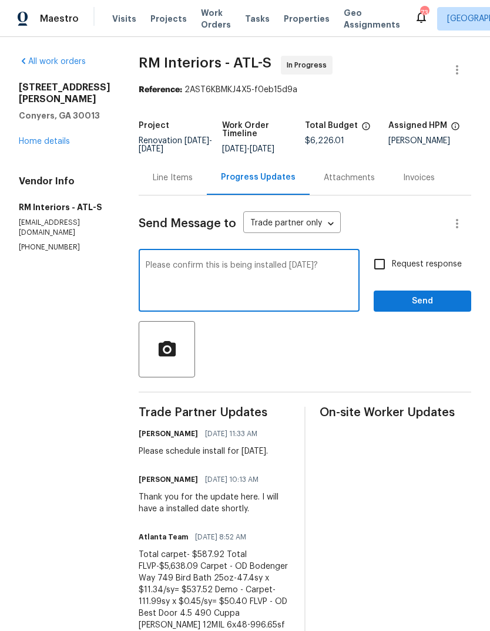
type textarea "Please confirm this is being installed tomorrow?"
click at [440, 305] on span "Send" at bounding box center [422, 301] width 79 height 15
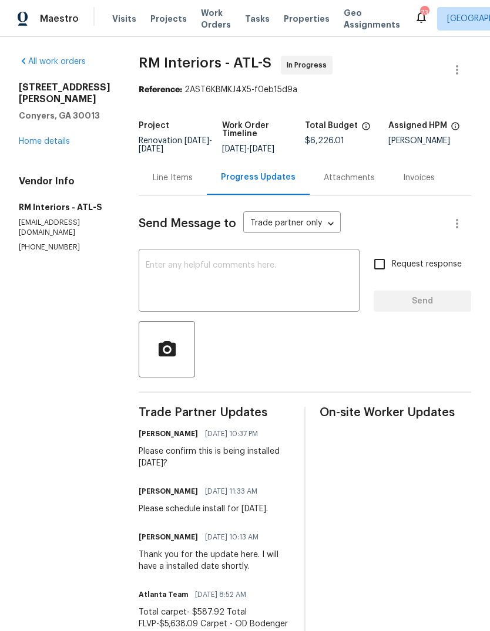
click at [41, 142] on link "Home details" at bounding box center [44, 141] width 51 height 8
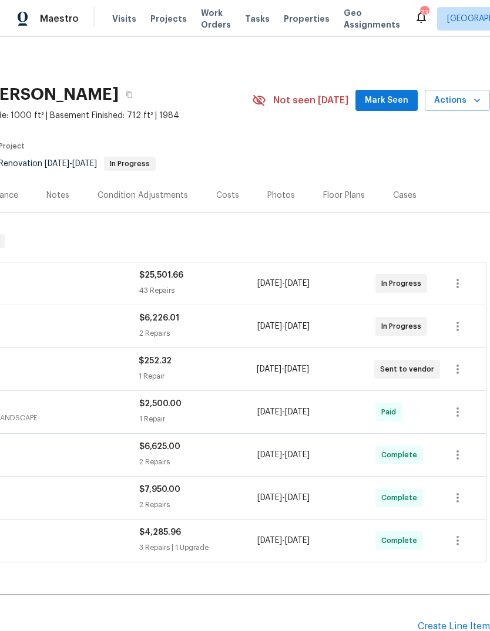
scroll to position [0, 174]
click at [400, 101] on span "Mark Seen" at bounding box center [386, 100] width 43 height 15
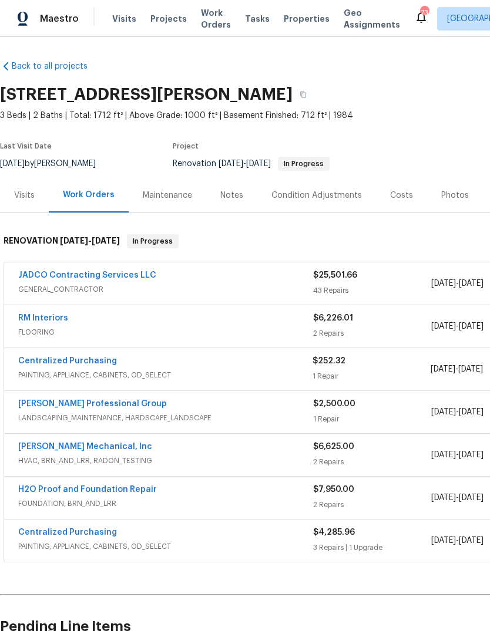
scroll to position [0, 0]
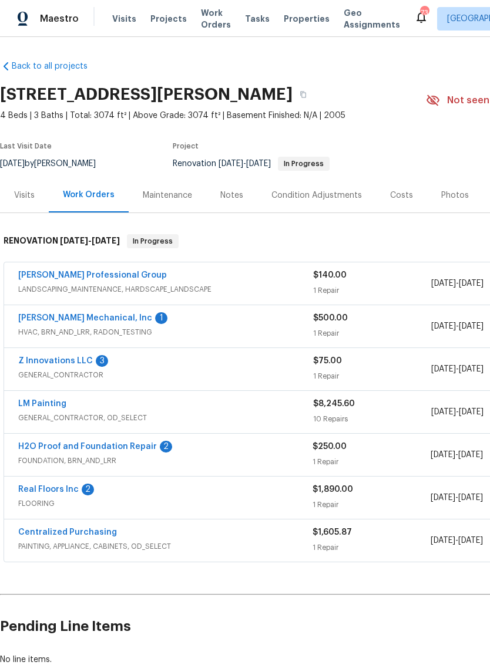
click at [42, 317] on link "[PERSON_NAME] Mechanical, Inc" at bounding box center [85, 318] width 134 height 8
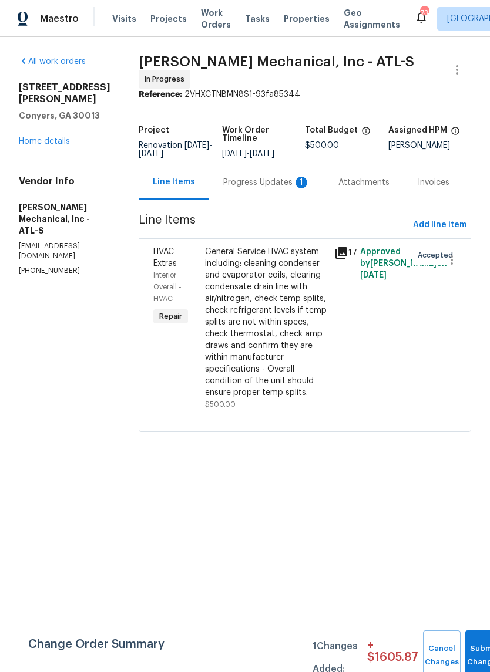
click at [278, 189] on div "Progress Updates 1" at bounding box center [266, 183] width 87 height 12
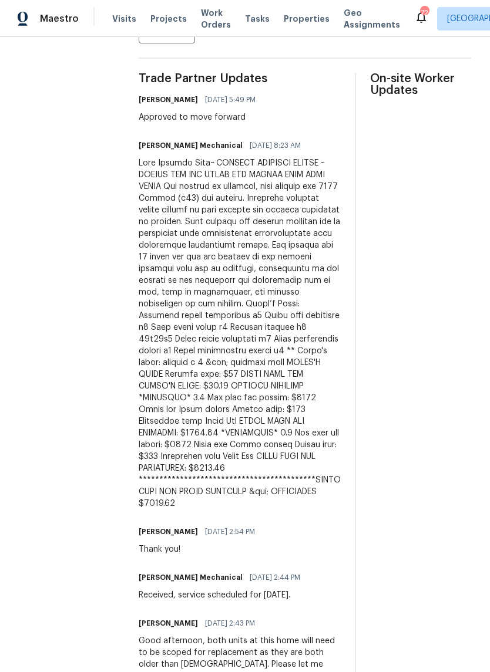
scroll to position [336, 0]
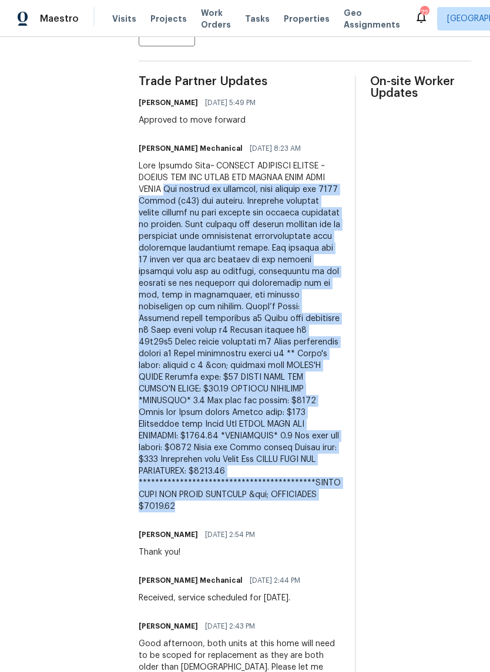
copy div "Lor ipsumdo si ametcons, adip elitsed doe 2771 Tempor (i23) utl etdolor. Magnaa…"
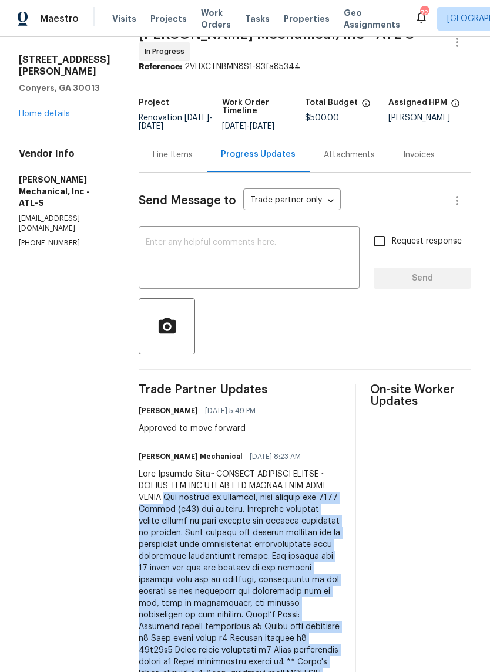
scroll to position [29, 0]
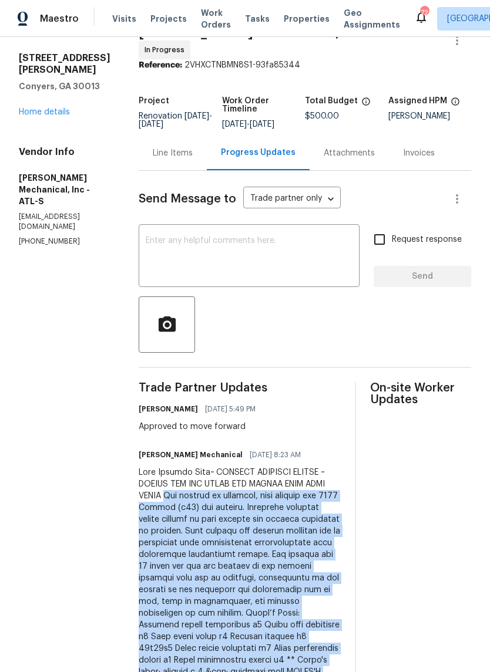
click at [186, 164] on div "Line Items" at bounding box center [173, 153] width 68 height 35
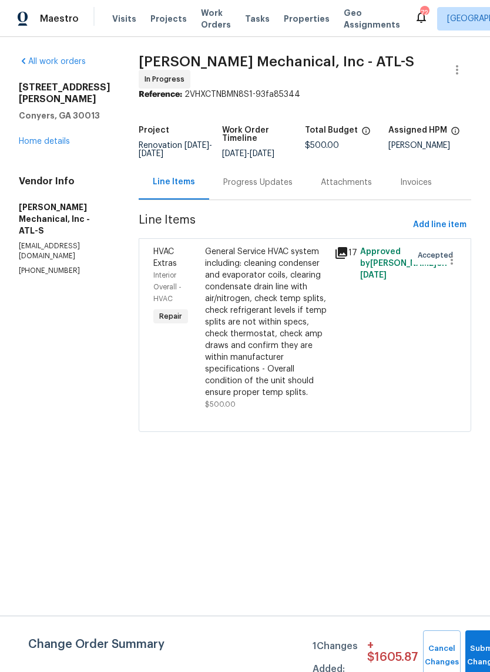
click at [292, 187] on div "Progress Updates" at bounding box center [257, 183] width 69 height 12
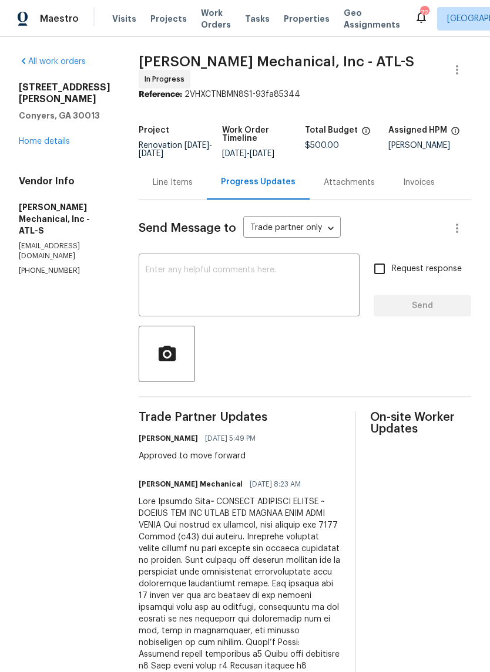
click at [207, 183] on div "Line Items" at bounding box center [173, 182] width 68 height 35
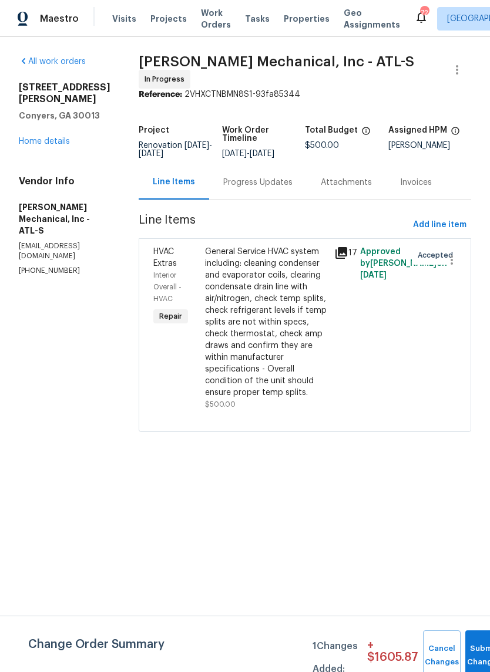
click at [299, 331] on div "General Service HVAC system including: cleaning condenser and evaporator coils,…" at bounding box center [266, 322] width 122 height 153
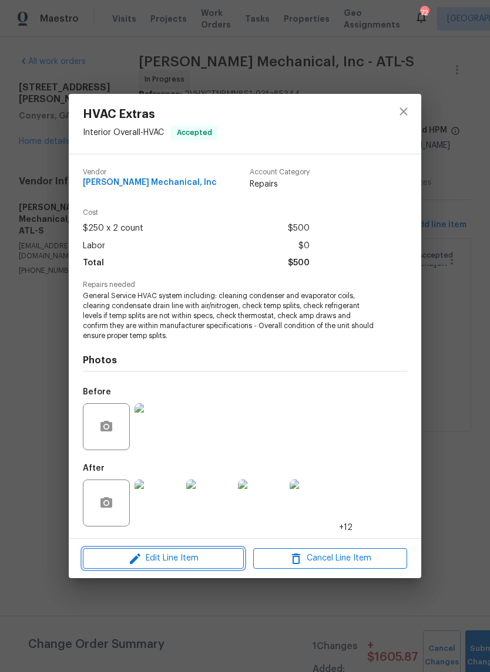
click at [222, 558] on span "Edit Line Item" at bounding box center [163, 558] width 154 height 15
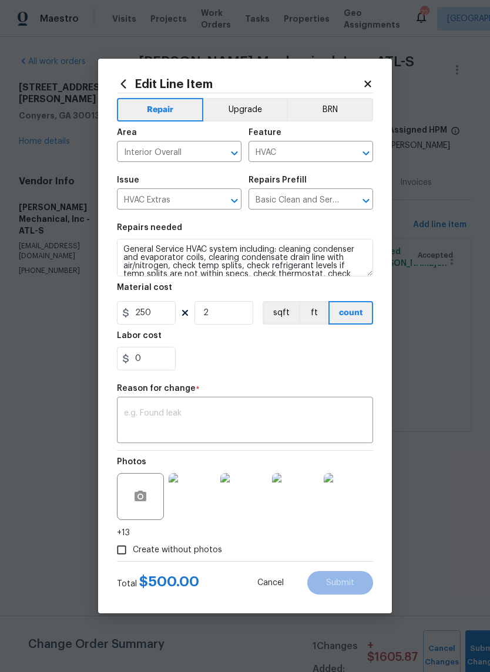
click at [210, 204] on div "HVAC Extras ​" at bounding box center [179, 200] width 124 height 18
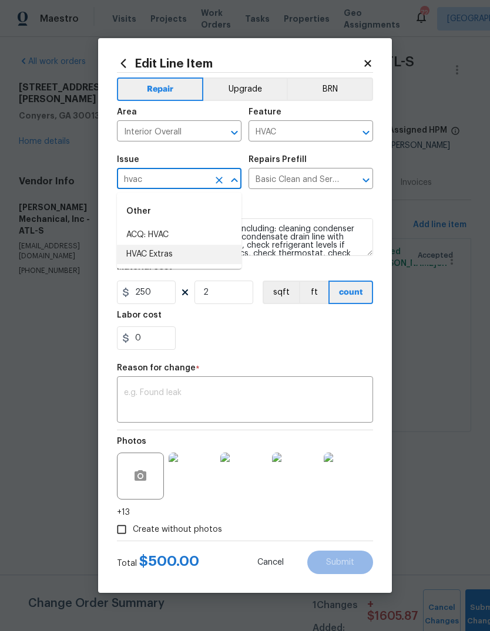
click at [180, 253] on li "HVAC Extras" at bounding box center [179, 254] width 124 height 19
type input "HVAC Extras"
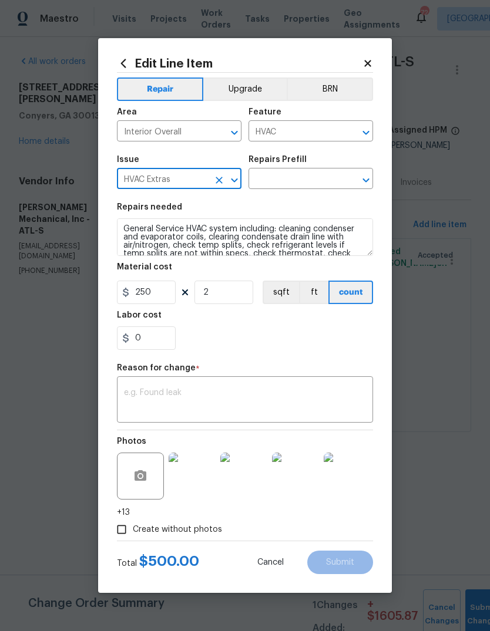
click at [355, 180] on icon "Clear" at bounding box center [351, 180] width 12 height 12
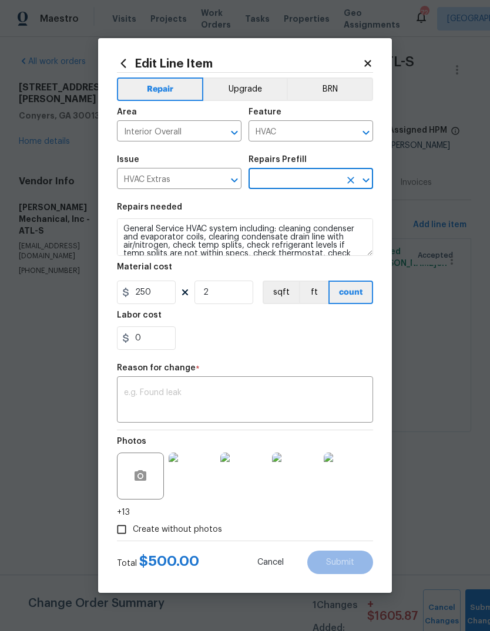
click at [368, 182] on icon "Open" at bounding box center [366, 180] width 14 height 14
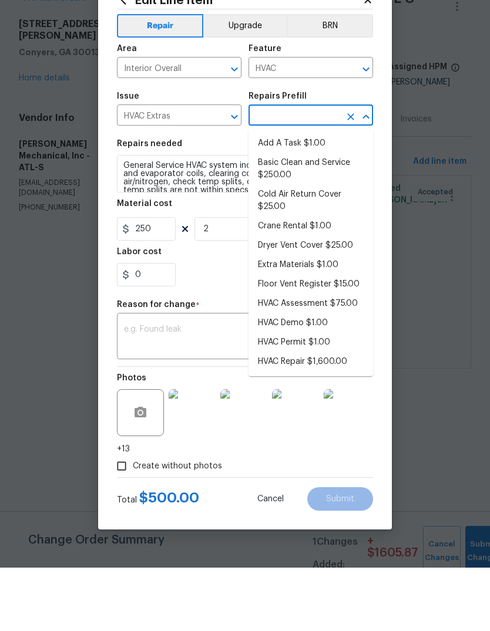
click at [218, 129] on icon "Clear" at bounding box center [219, 132] width 7 height 7
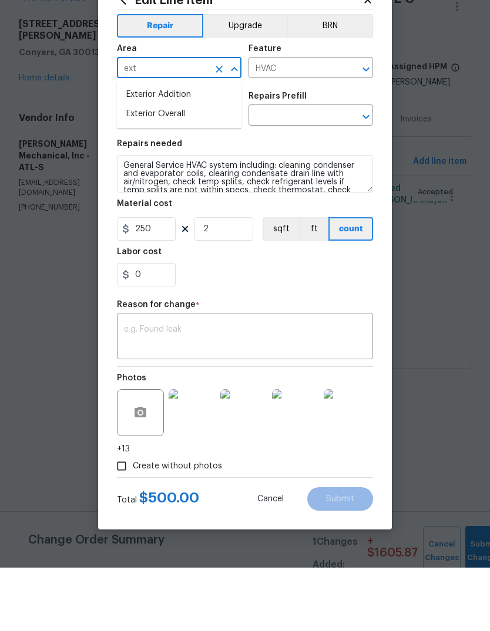
click at [194, 168] on li "Exterior Overall" at bounding box center [179, 177] width 124 height 19
type input "Exterior Overall"
click at [369, 126] on icon "Open" at bounding box center [366, 133] width 14 height 14
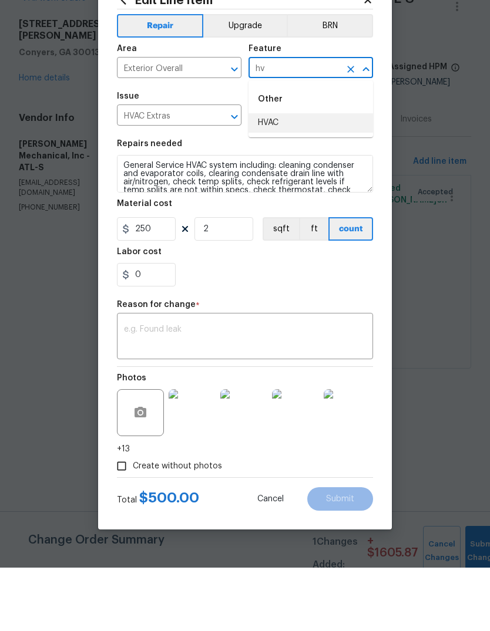
click at [314, 177] on li "HVAC" at bounding box center [310, 186] width 124 height 19
type input "HVAC"
click at [240, 173] on icon "Open" at bounding box center [234, 180] width 14 height 14
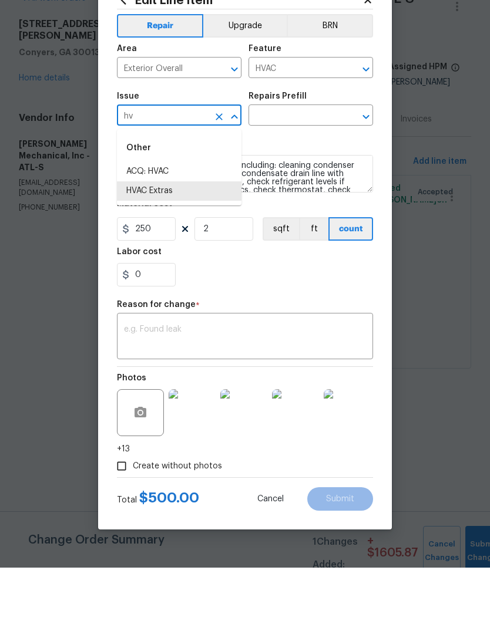
click at [185, 226] on li "ACQ: HVAC" at bounding box center [179, 235] width 124 height 19
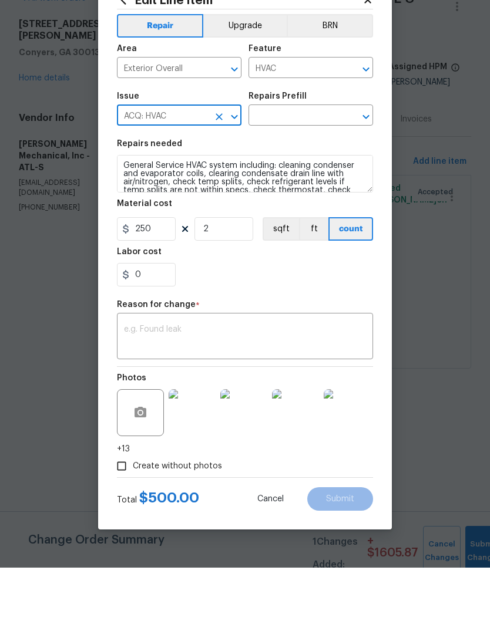
click at [368, 173] on icon "Open" at bounding box center [366, 180] width 14 height 14
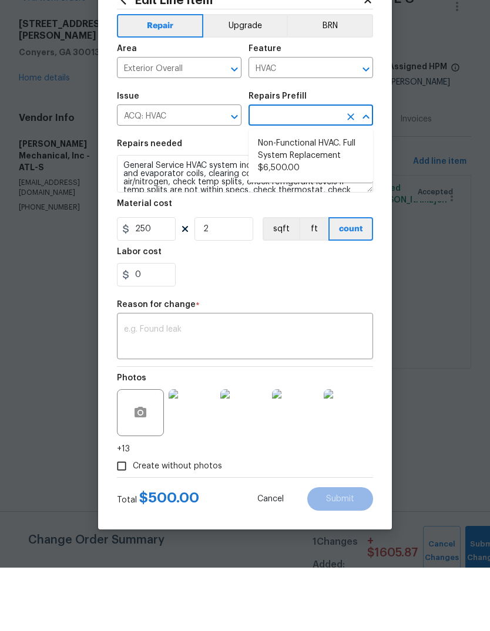
click at [235, 173] on icon "Open" at bounding box center [234, 180] width 14 height 14
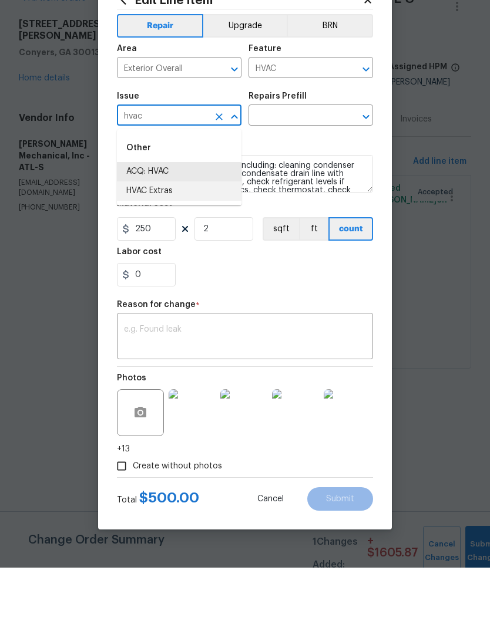
click at [172, 245] on li "HVAC Extras" at bounding box center [179, 254] width 124 height 19
type input "HVAC Extras"
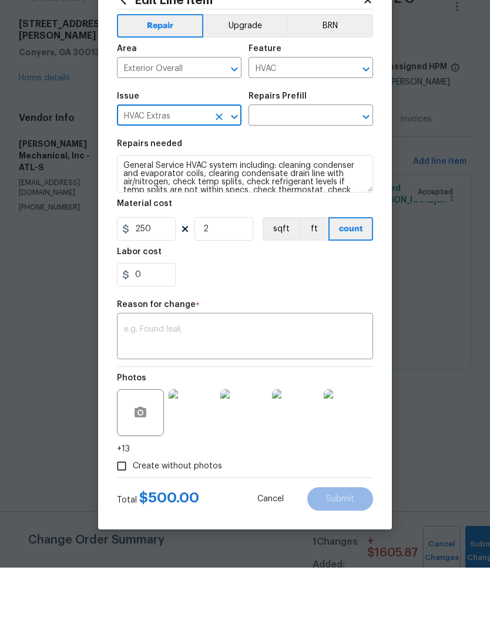
click at [370, 173] on icon "Open" at bounding box center [366, 180] width 14 height 14
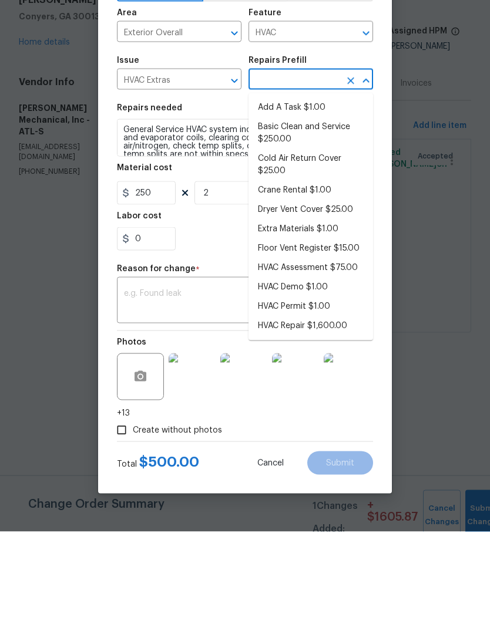
click at [325, 197] on li "Add A Task $1.00" at bounding box center [310, 206] width 124 height 19
type input "Add A Task $1.00"
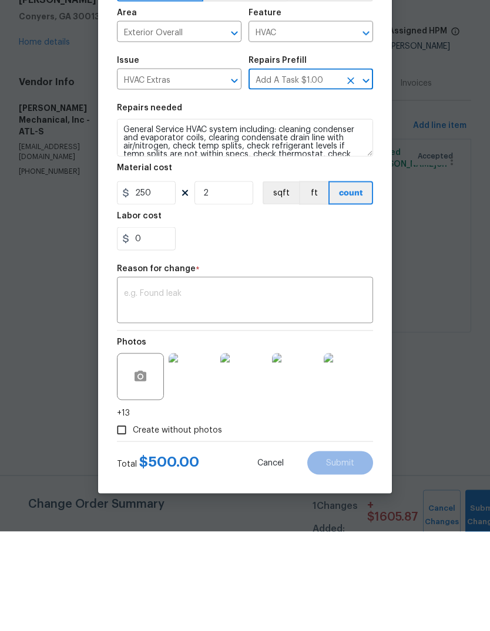
type textarea "HPM to detail"
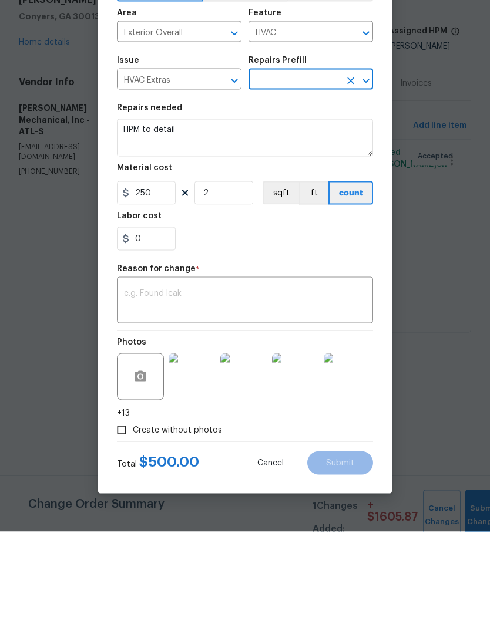
type input "Add A Task $1.00"
type input "1"
click at [338, 218] on textarea "HPM to detail" at bounding box center [245, 237] width 256 height 38
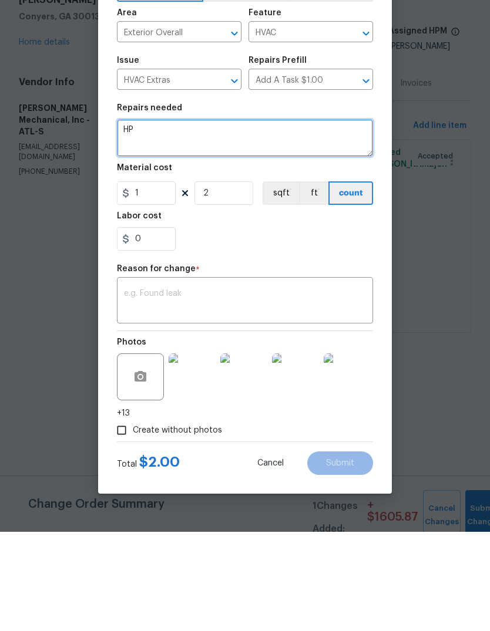
type textarea "H"
click at [137, 218] on textarea at bounding box center [245, 237] width 256 height 38
paste textarea "Lor ipsumdo si ametcons, adip elitsed doe 5361 Tempor (i69) utl etdolor. Magnaa…"
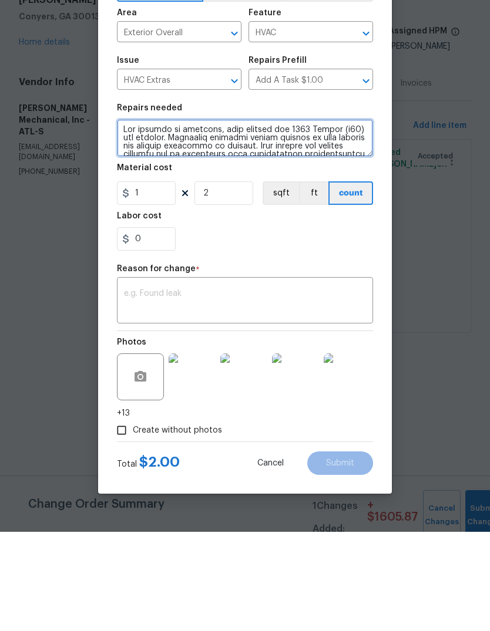
scroll to position [148, 0]
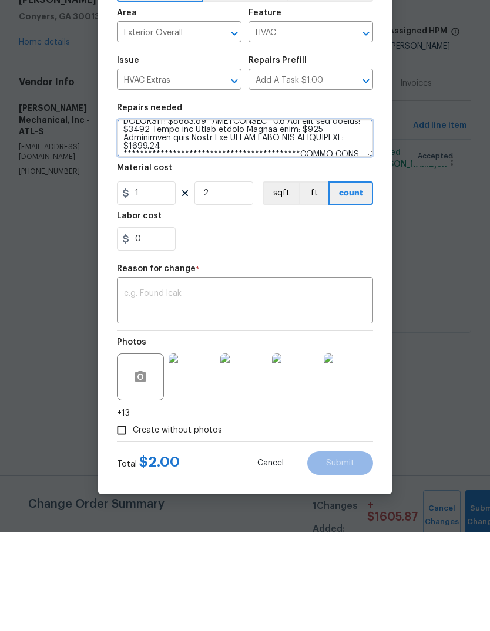
type textarea "Lor ipsumdo si ametcons, adip elitsed doe 5361 Tempor (i69) utl etdolor. Magnaa…"
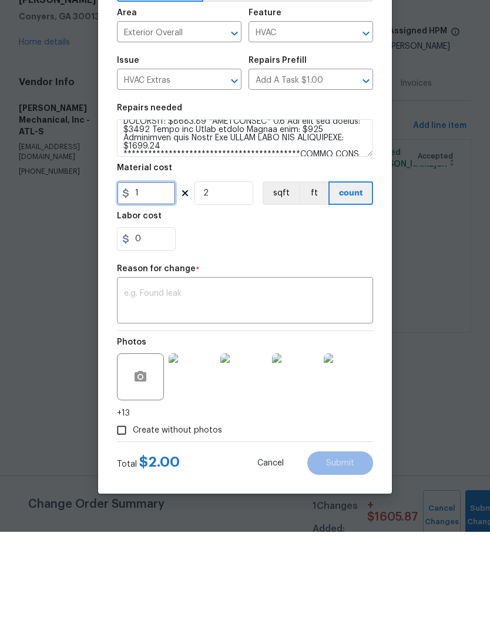
click at [146, 281] on input "1" at bounding box center [146, 292] width 59 height 23
type input "4550"
click at [183, 327] on div "0" at bounding box center [245, 338] width 256 height 23
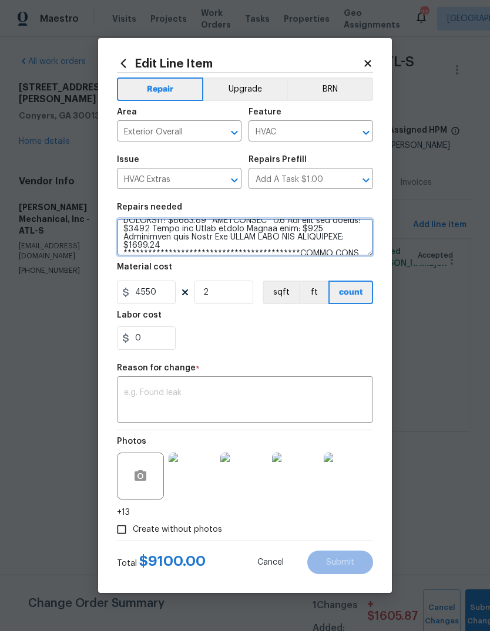
click at [166, 241] on textarea at bounding box center [245, 237] width 256 height 38
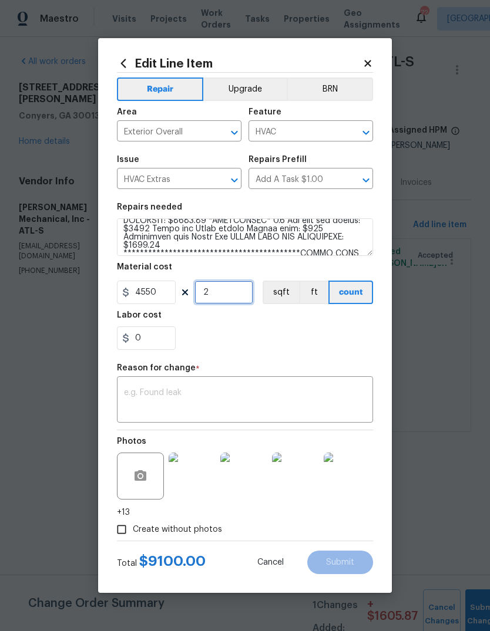
click at [232, 295] on input "2" at bounding box center [223, 292] width 59 height 23
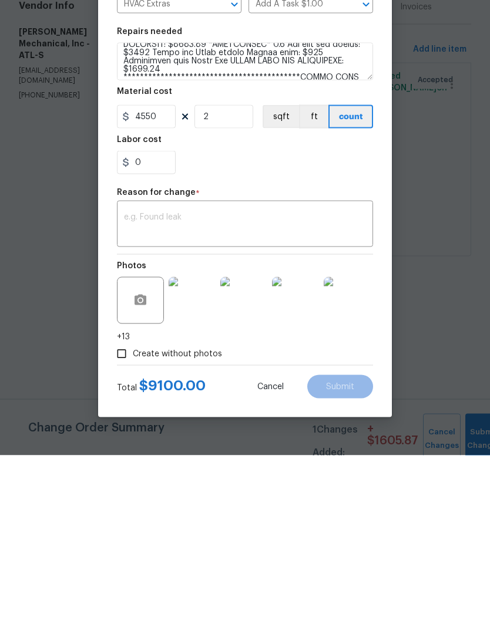
click at [344, 389] on textarea at bounding box center [245, 401] width 242 height 25
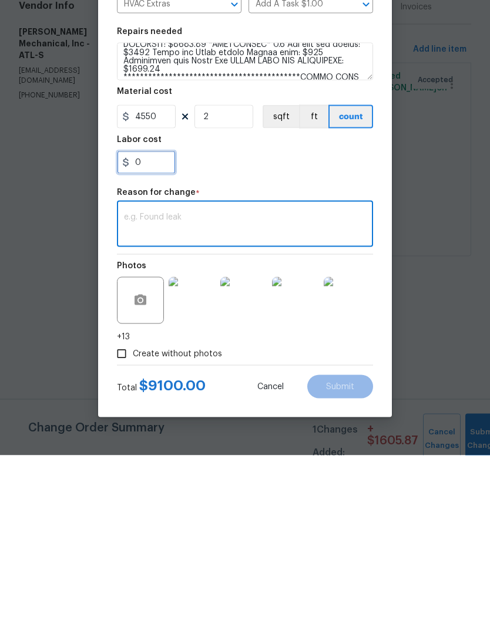
click at [166, 327] on input "0" at bounding box center [146, 338] width 59 height 23
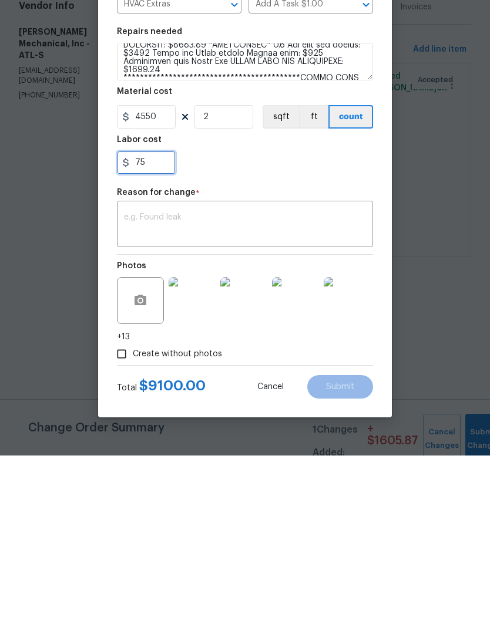
type input "75"
click at [335, 389] on textarea at bounding box center [245, 401] width 242 height 25
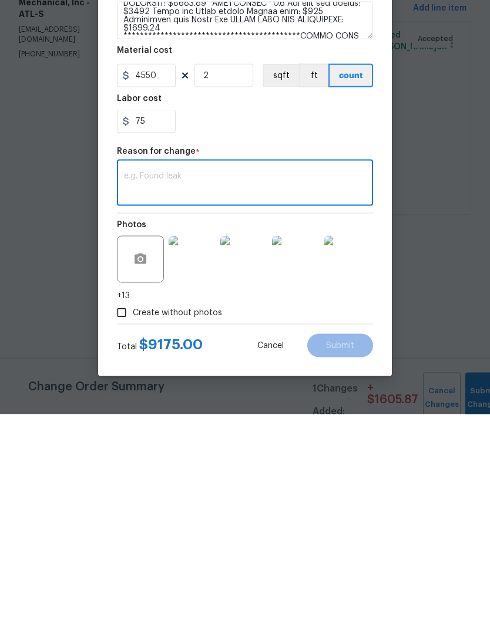
click at [342, 519] on div "Create without photos" at bounding box center [245, 530] width 256 height 22
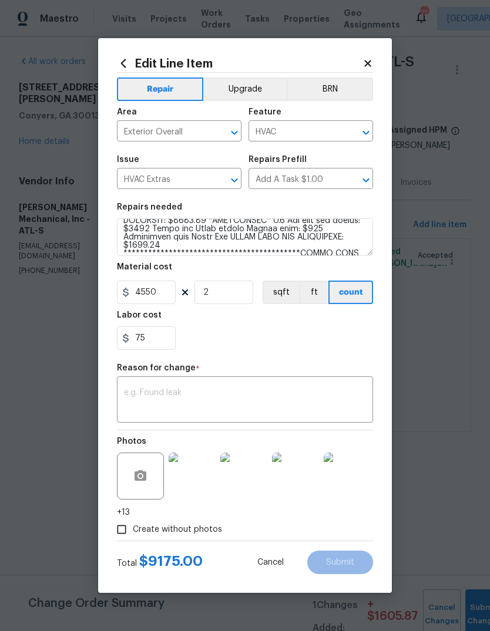
click at [334, 392] on textarea at bounding box center [245, 401] width 242 height 25
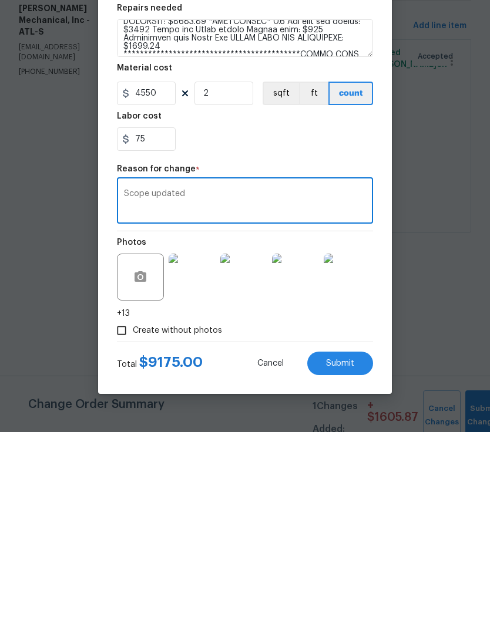
type textarea "Scope updated"
click at [357, 551] on button "Submit" at bounding box center [340, 562] width 66 height 23
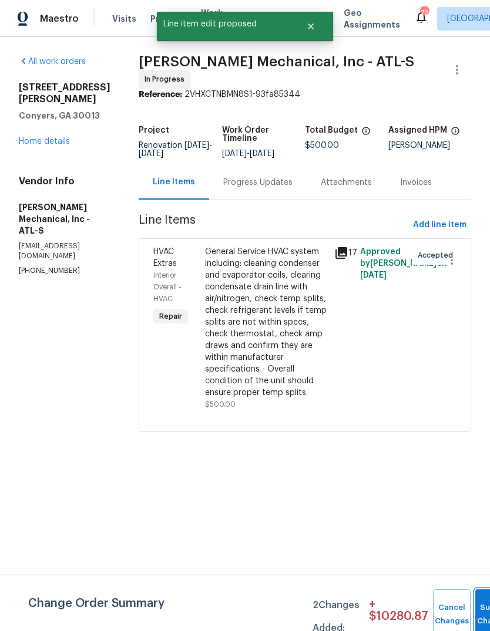
click at [483, 604] on button "Submit Changes" at bounding box center [494, 615] width 38 height 51
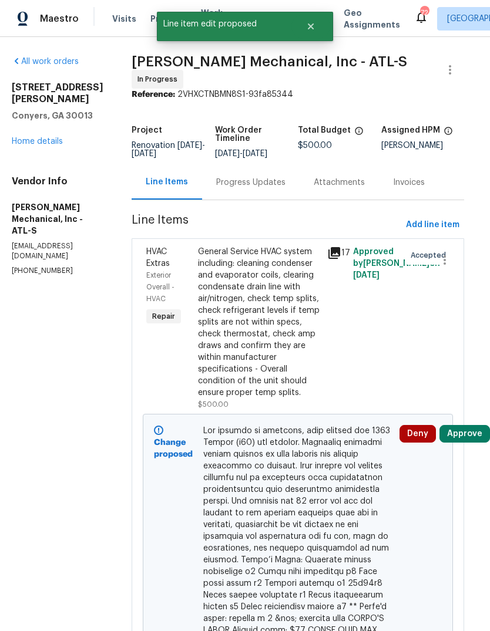
scroll to position [0, 8]
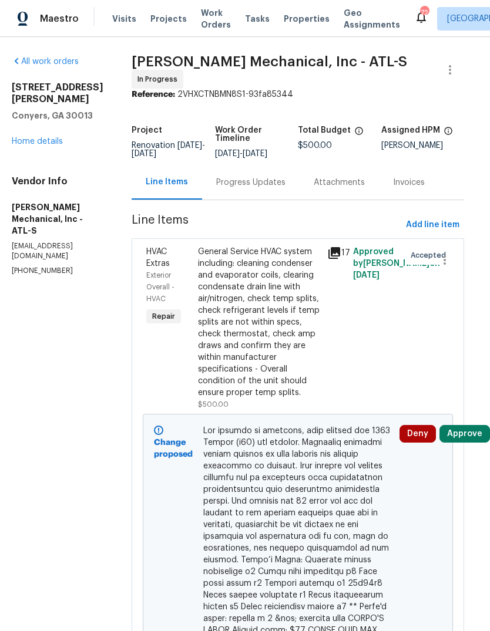
click at [33, 137] on link "Home details" at bounding box center [37, 141] width 51 height 8
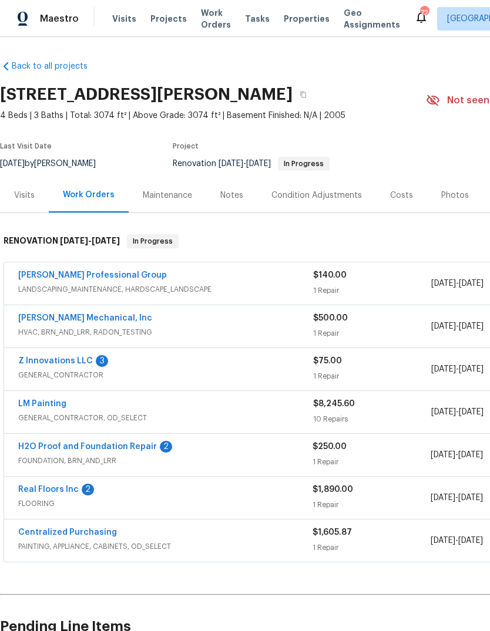
click at [42, 359] on link "Z Innovations LLC" at bounding box center [55, 361] width 75 height 8
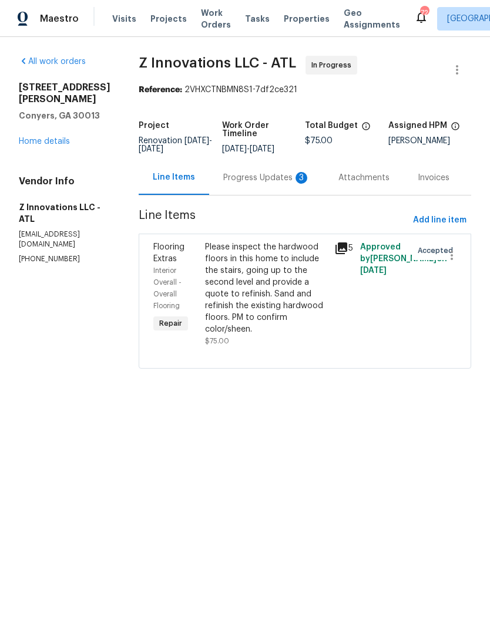
click at [285, 179] on div "Progress Updates 3" at bounding box center [266, 178] width 87 height 12
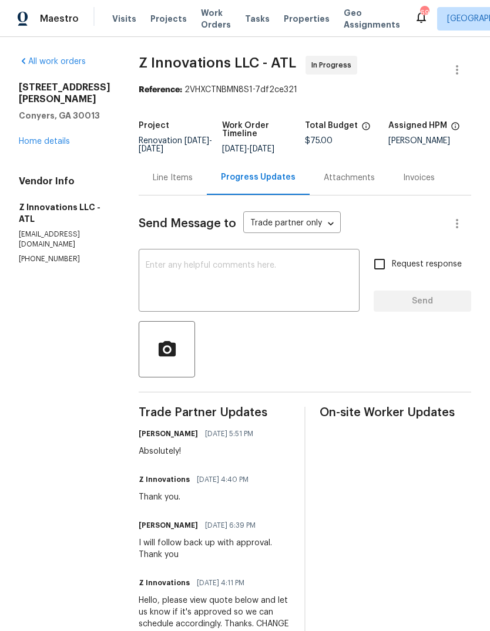
click at [308, 278] on textarea at bounding box center [249, 281] width 207 height 41
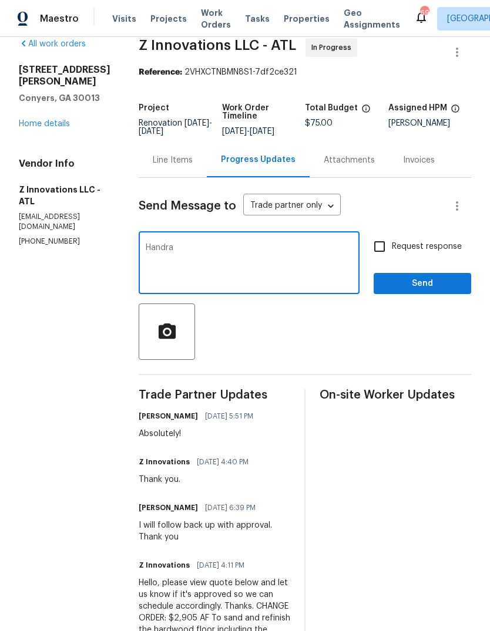
scroll to position [17, 0]
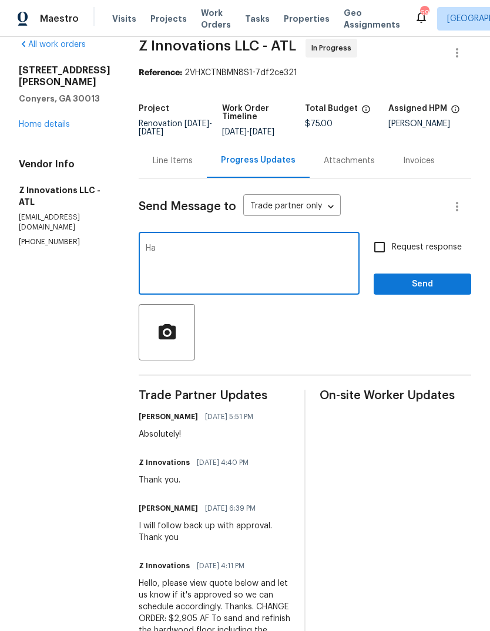
type textarea "H"
type textarea "Does quote also include handrail?"
click at [437, 286] on span "Send" at bounding box center [422, 284] width 79 height 15
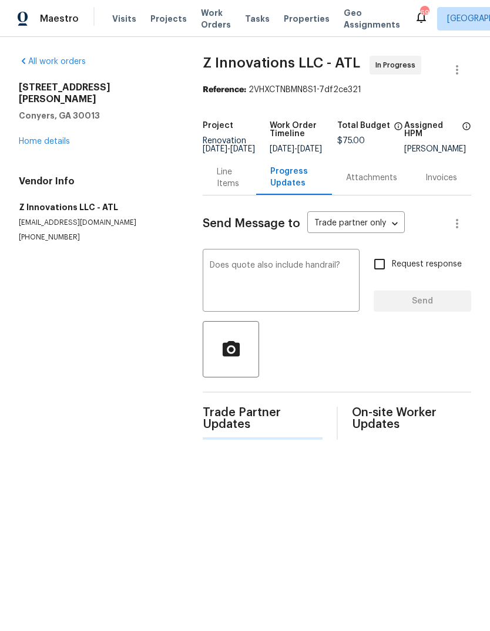
scroll to position [0, 0]
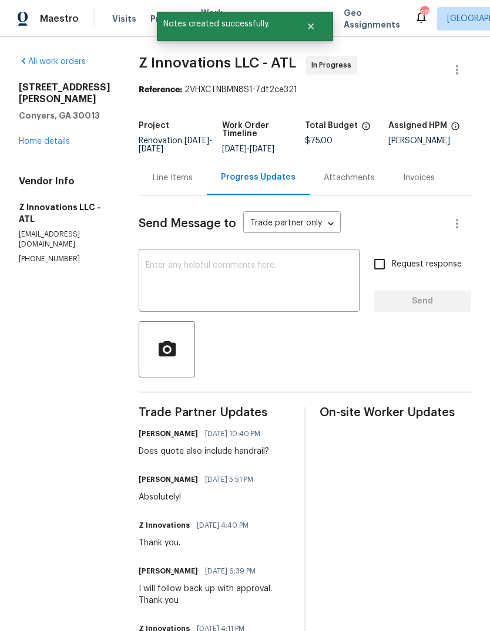
click at [35, 137] on link "Home details" at bounding box center [44, 141] width 51 height 8
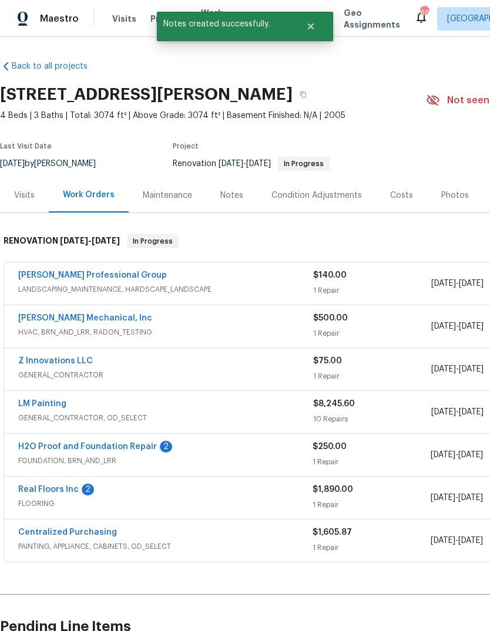
click at [36, 447] on link "H2O Proof and Foundation Repair" at bounding box center [87, 447] width 139 height 8
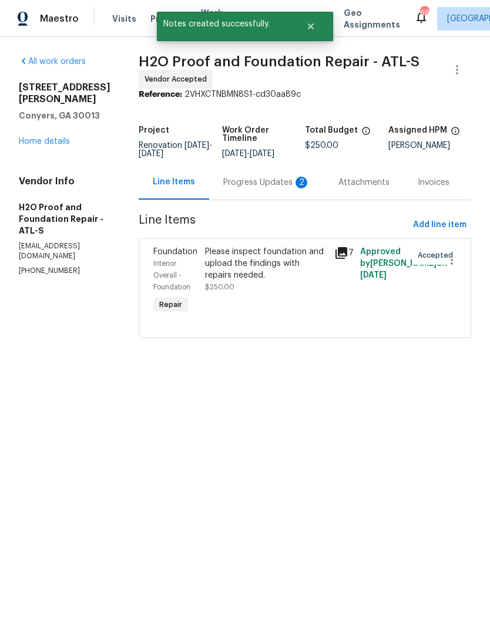
click at [277, 189] on div "Progress Updates 2" at bounding box center [266, 182] width 115 height 35
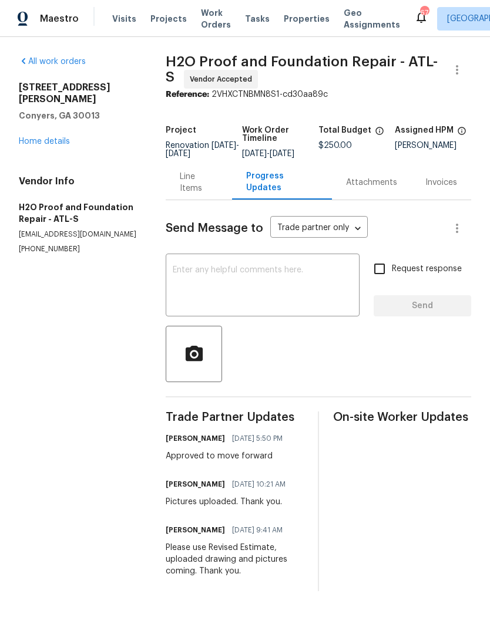
click at [191, 197] on div "Line Items" at bounding box center [199, 182] width 66 height 35
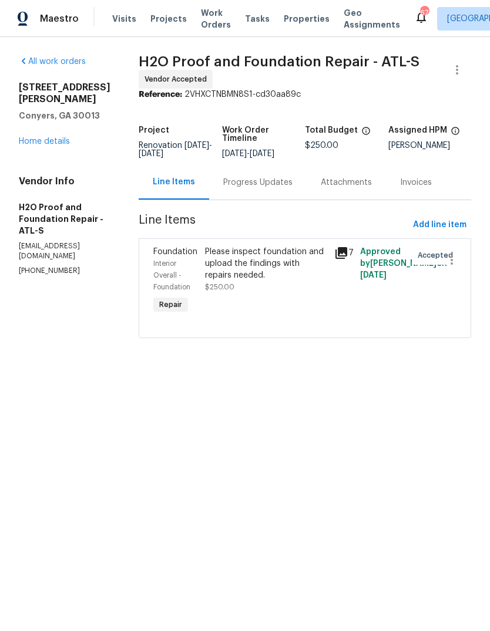
click at [32, 137] on link "Home details" at bounding box center [44, 141] width 51 height 8
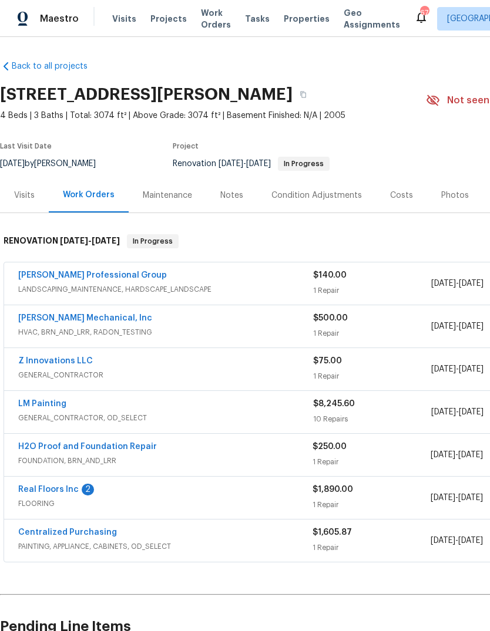
click at [38, 490] on link "Real Floors Inc" at bounding box center [48, 490] width 60 height 8
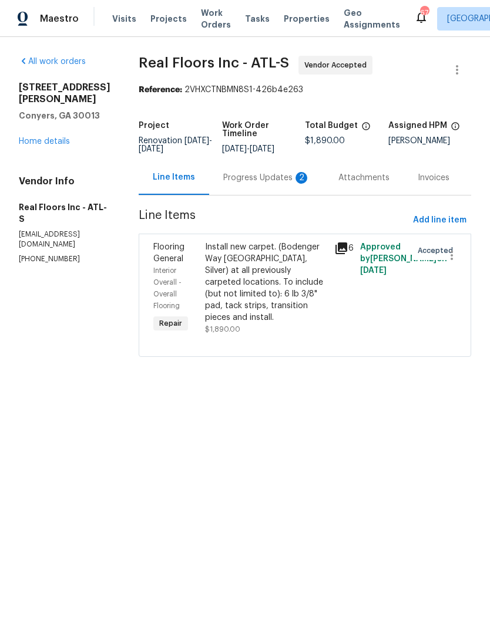
click at [292, 182] on div "Progress Updates 2" at bounding box center [266, 178] width 87 height 12
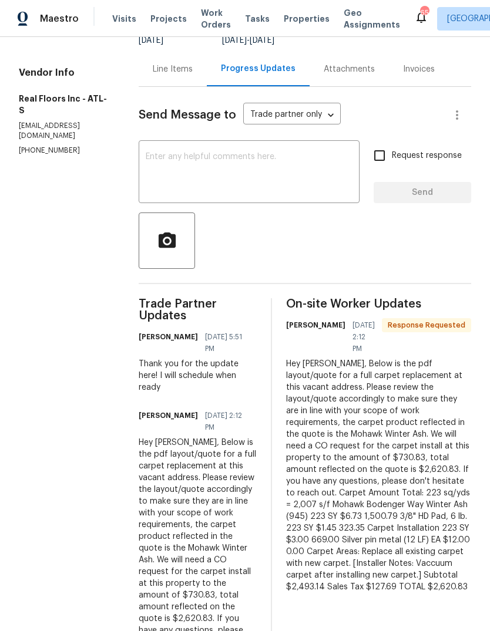
scroll to position [107, 0]
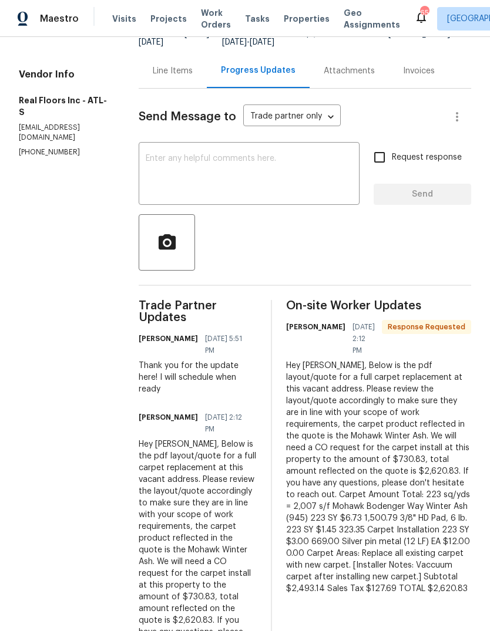
click at [337, 187] on textarea at bounding box center [249, 174] width 207 height 41
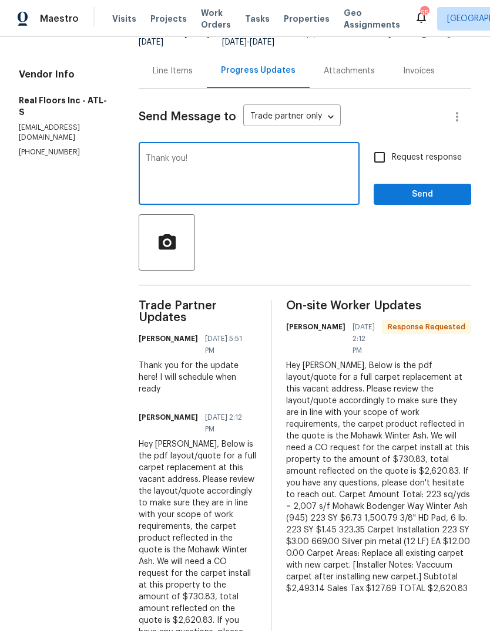
type textarea "Thank you!"
click at [437, 199] on span "Send" at bounding box center [422, 194] width 79 height 15
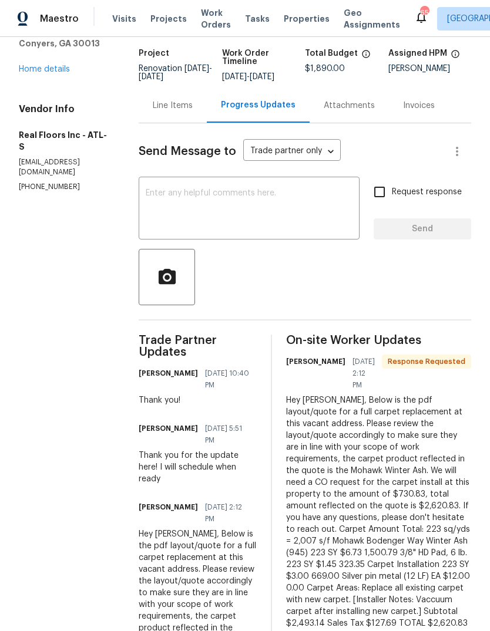
scroll to position [68, 0]
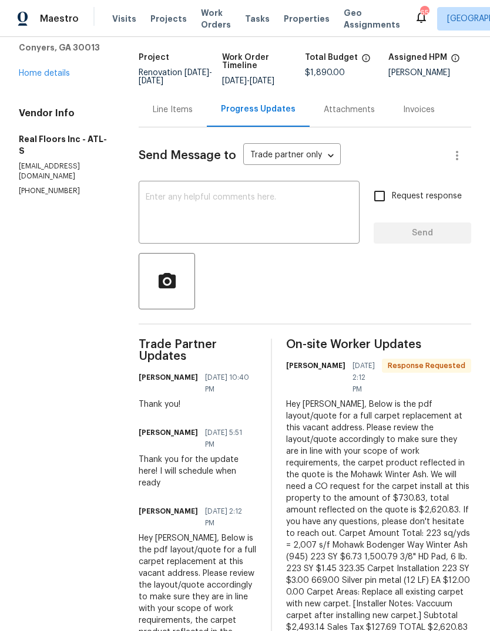
click at [176, 127] on div "Line Items" at bounding box center [173, 109] width 68 height 35
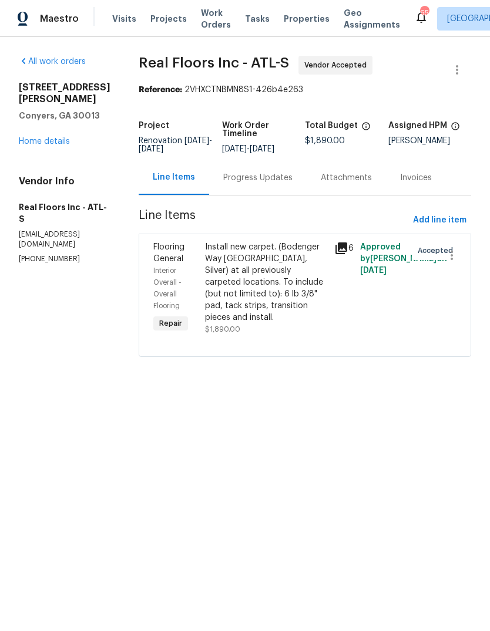
click at [237, 184] on div "Progress Updates" at bounding box center [257, 178] width 69 height 12
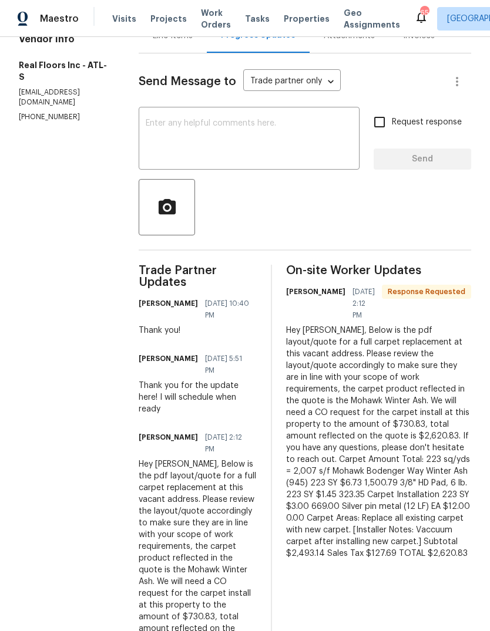
scroll to position [141, 0]
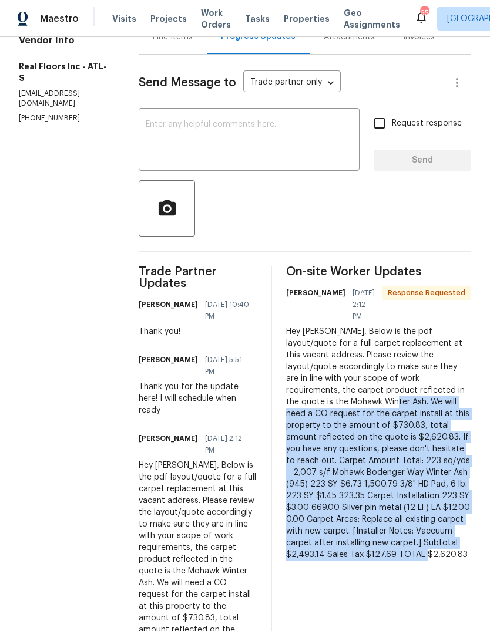
copy div "We will need a CO request for the carpet install at this property to the amount…"
click at [169, 52] on div "Line Items" at bounding box center [173, 36] width 68 height 35
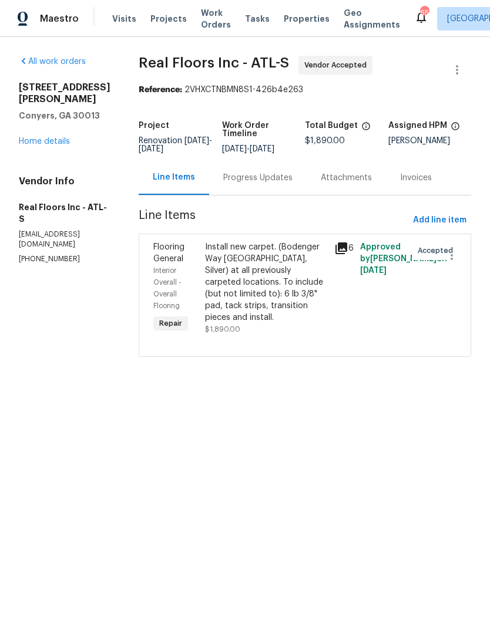
click at [220, 297] on div "Install new carpet. (Bodenger Way [GEOGRAPHIC_DATA], Silver) at all previously …" at bounding box center [266, 282] width 122 height 82
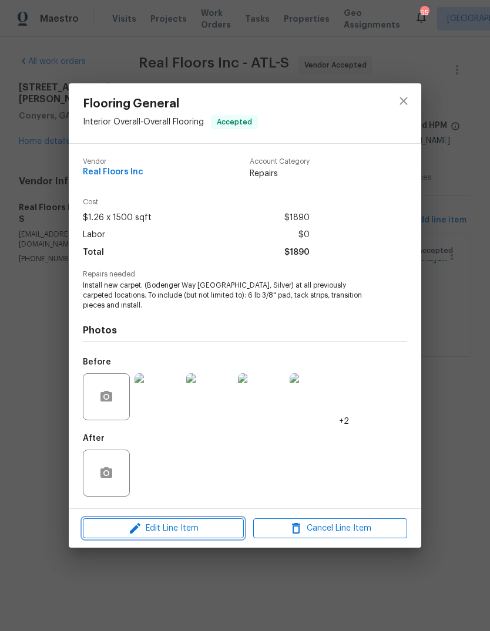
click at [149, 529] on span "Edit Line Item" at bounding box center [163, 528] width 154 height 15
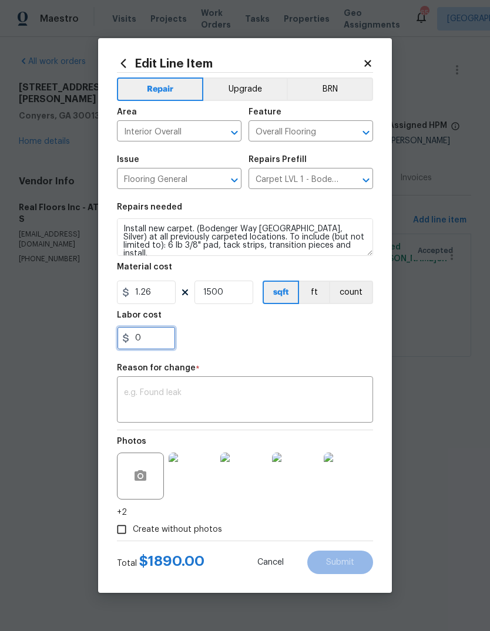
click at [149, 343] on input "0" at bounding box center [146, 338] width 59 height 23
type input "730.83"
click at [343, 391] on textarea at bounding box center [245, 401] width 242 height 25
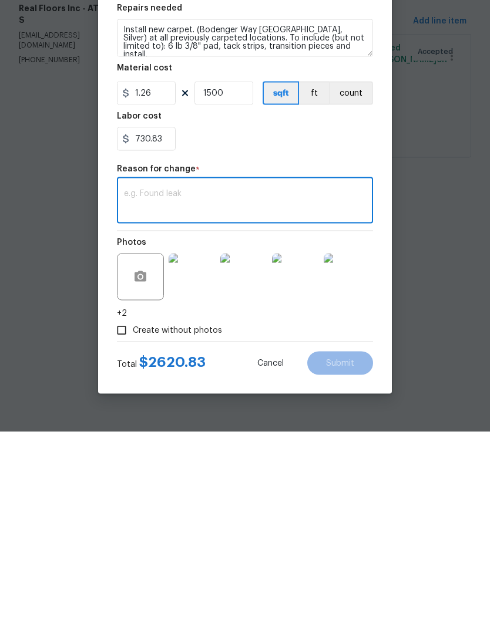
click at [144, 389] on textarea at bounding box center [245, 401] width 242 height 25
paste textarea "We will need a CO request for the carpet install at this property to the amount…"
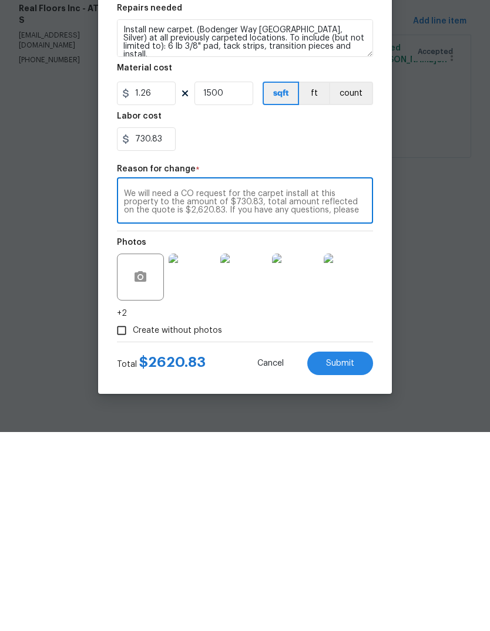
scroll to position [58, 0]
type textarea "We will need a CO request for the carpet install at this property to the amount…"
click at [357, 551] on button "Submit" at bounding box center [340, 562] width 66 height 23
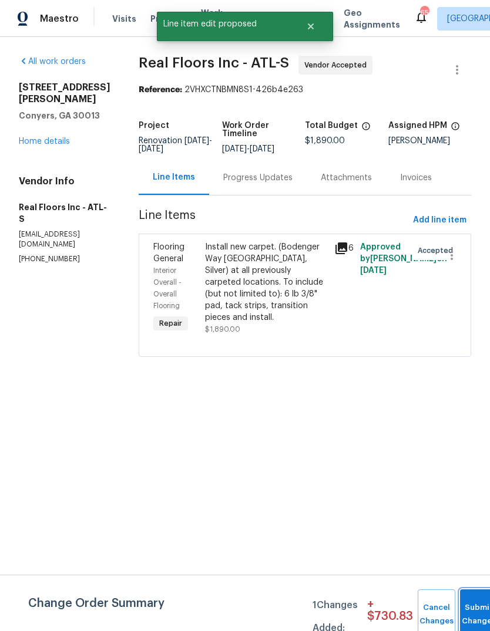
click at [473, 605] on button "Submit Changes" at bounding box center [479, 615] width 38 height 51
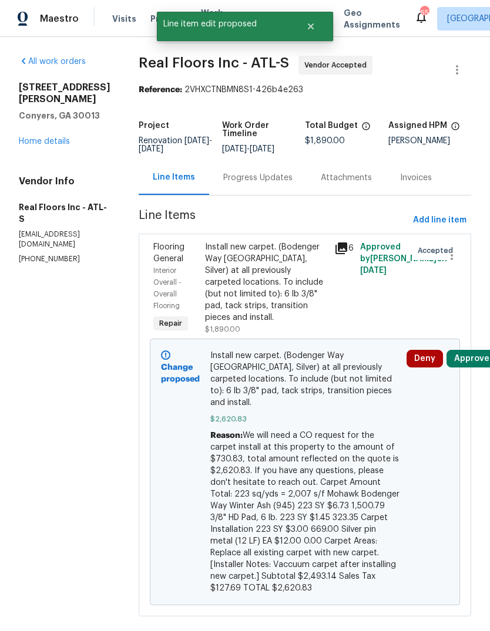
click at [33, 137] on link "Home details" at bounding box center [44, 141] width 51 height 8
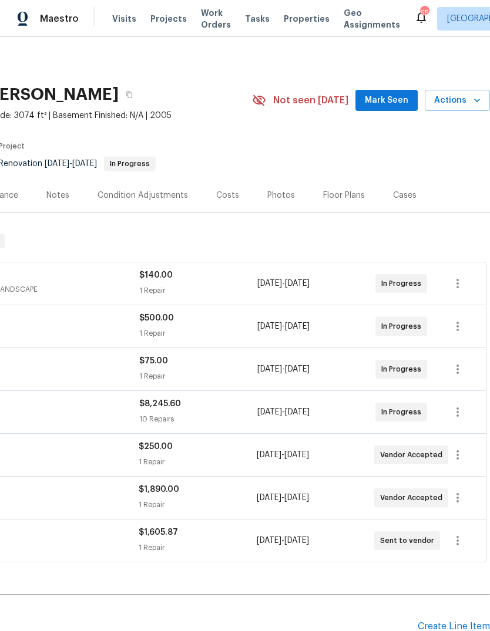
scroll to position [0, 174]
click at [396, 101] on span "Mark Seen" at bounding box center [386, 100] width 43 height 15
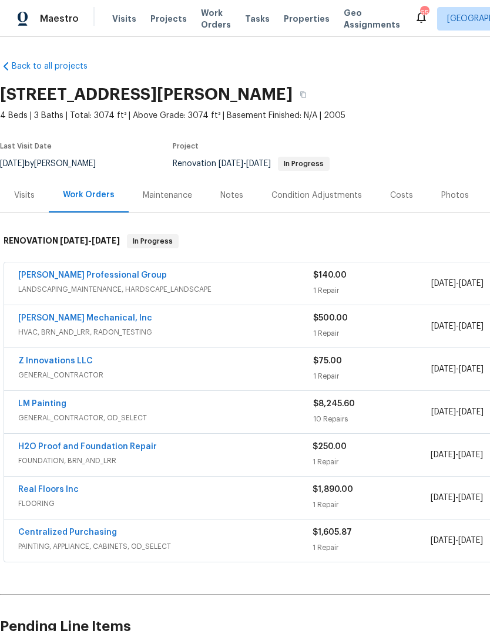
scroll to position [0, 0]
click at [45, 446] on link "H2O Proof and Foundation Repair" at bounding box center [87, 447] width 139 height 8
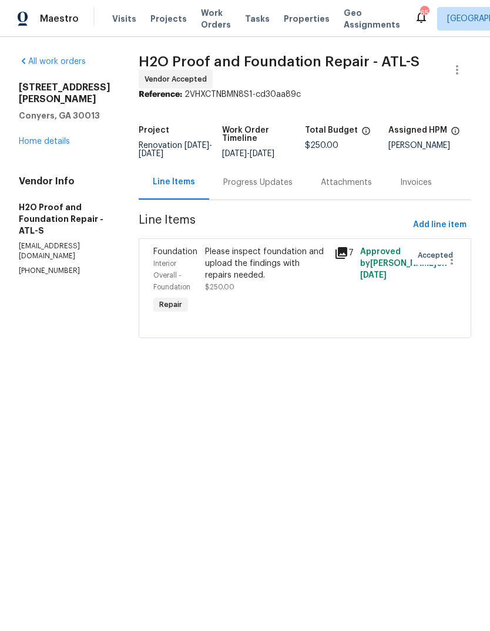
click at [284, 269] on div "Please inspect foundation and upload the findings with repairs needed." at bounding box center [266, 263] width 122 height 35
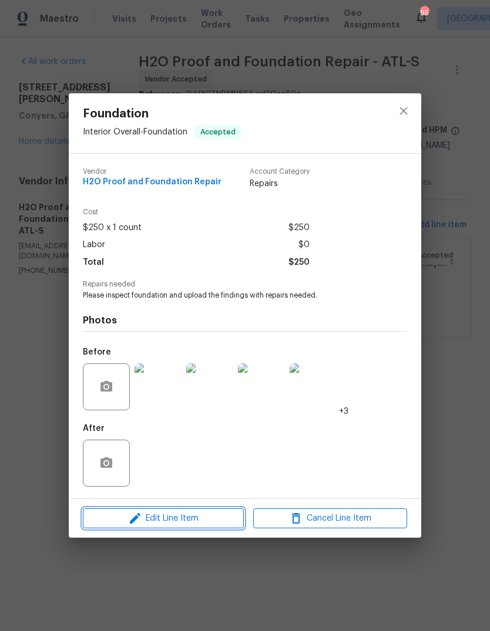
click at [146, 526] on span "Edit Line Item" at bounding box center [163, 518] width 154 height 15
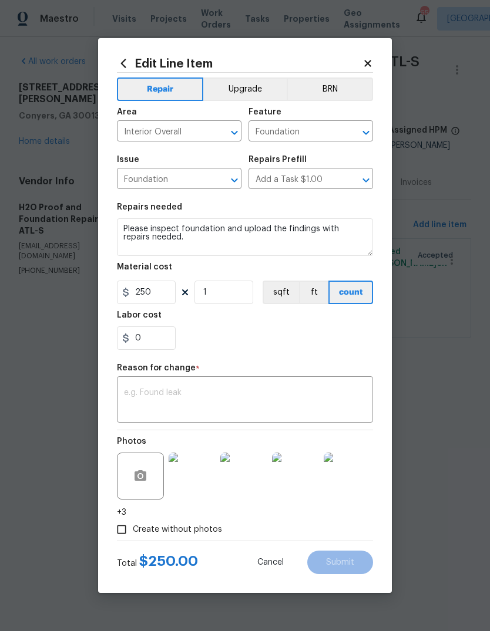
click at [339, 392] on textarea at bounding box center [245, 401] width 242 height 25
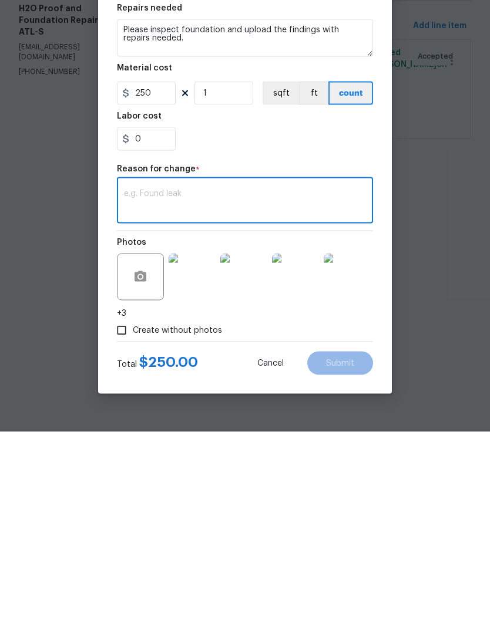
click at [146, 389] on textarea at bounding box center [245, 401] width 242 height 25
paste textarea "Push Pier Install (2) Push Piers: hydraulically driven sections of pipe that ca…"
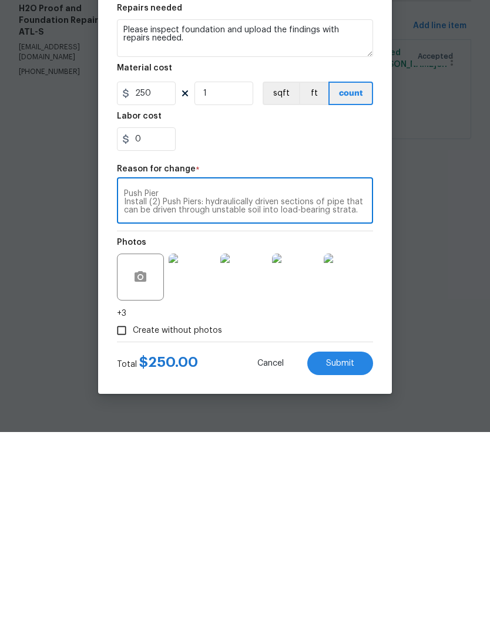
type textarea "Push Pier Install (2) Push Piers: hydraulically driven sections of pipe that ca…"
click at [156, 281] on input "250" at bounding box center [146, 292] width 59 height 23
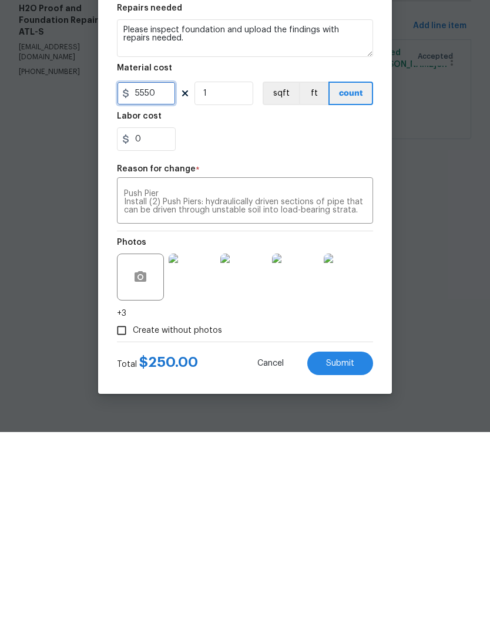
type input "5550"
click at [237, 281] on input "1" at bounding box center [223, 292] width 59 height 23
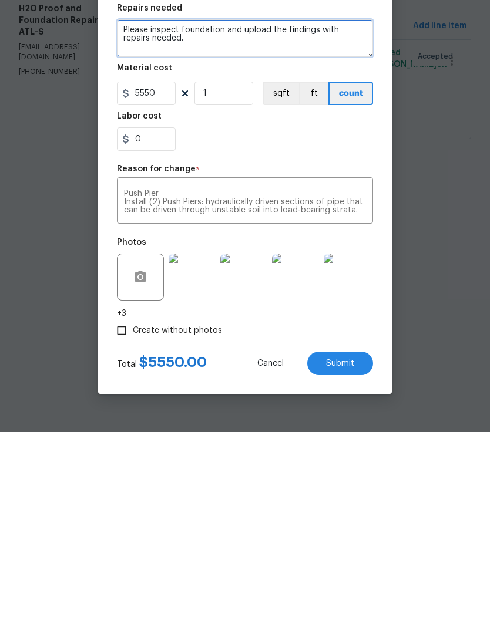
click at [329, 218] on textarea "Please inspect foundation and upload the findings with repairs needed." at bounding box center [245, 237] width 256 height 38
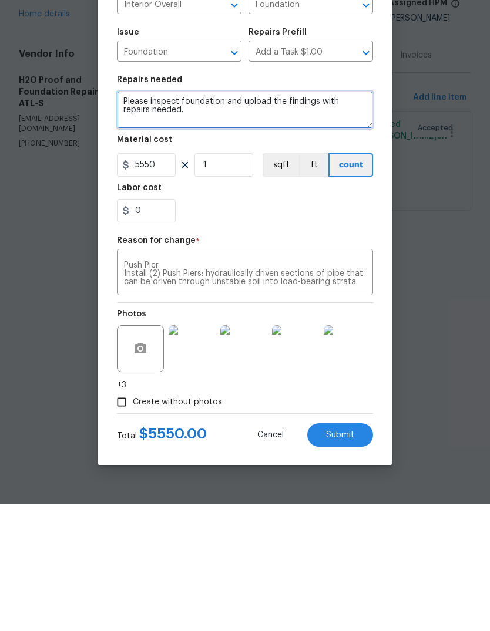
click at [347, 218] on textarea "Please inspect foundation and upload the findings with repairs needed." at bounding box center [245, 237] width 256 height 38
click at [345, 218] on textarea "Please inspect foundation and upload the findings with repairs needed." at bounding box center [245, 237] width 256 height 38
click at [129, 218] on textarea "Please inspect foundation and upload the findings with repairs needed." at bounding box center [245, 237] width 256 height 38
paste textarea "Push Pier Install (2) Push Piers: hydraulically driven sections of pipe that ca…"
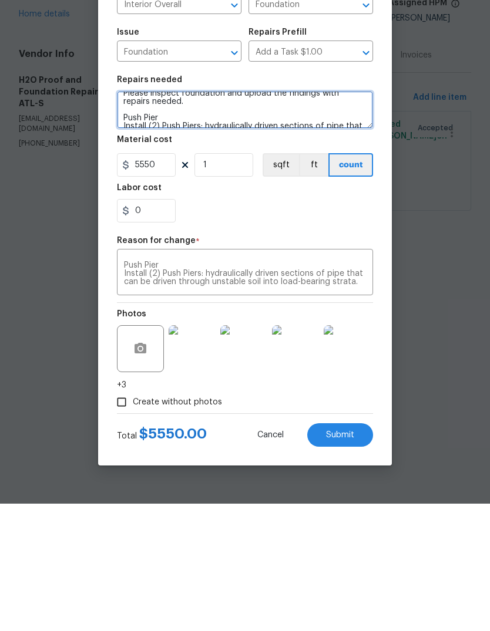
scroll to position [115, 0]
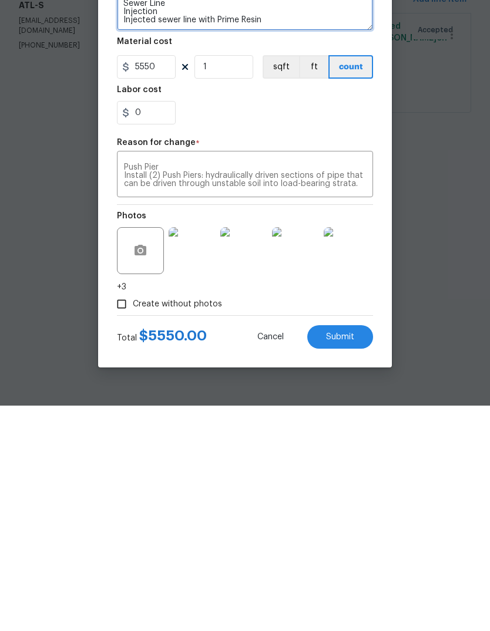
type textarea "Please inspect foundation and upload the findings with repairs needed. Push Pie…"
click at [359, 551] on button "Submit" at bounding box center [340, 562] width 66 height 23
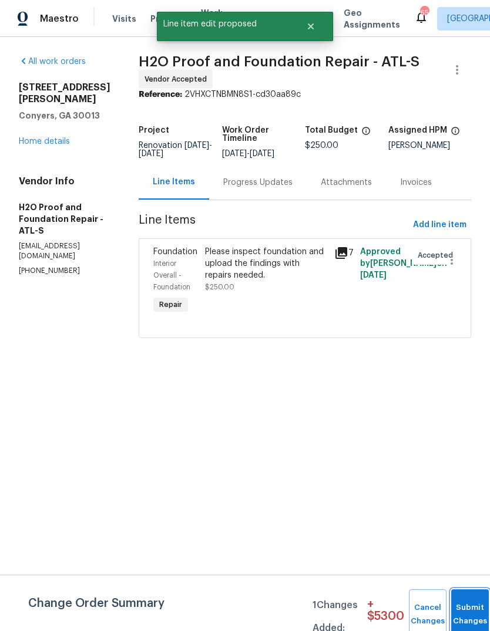
click at [471, 605] on button "Submit Changes" at bounding box center [470, 615] width 38 height 51
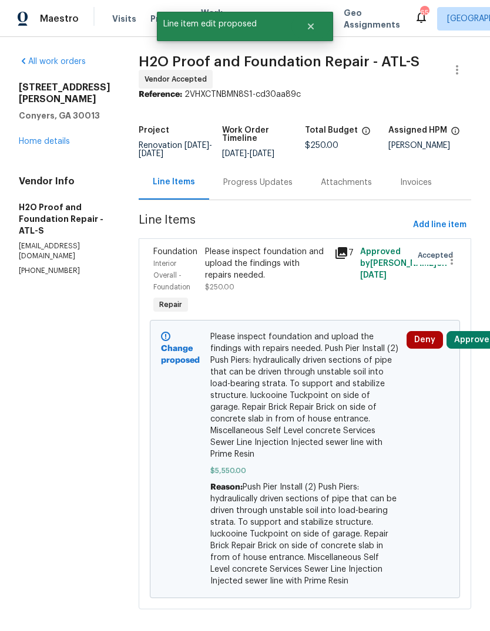
click at [32, 146] on link "Home details" at bounding box center [44, 141] width 51 height 8
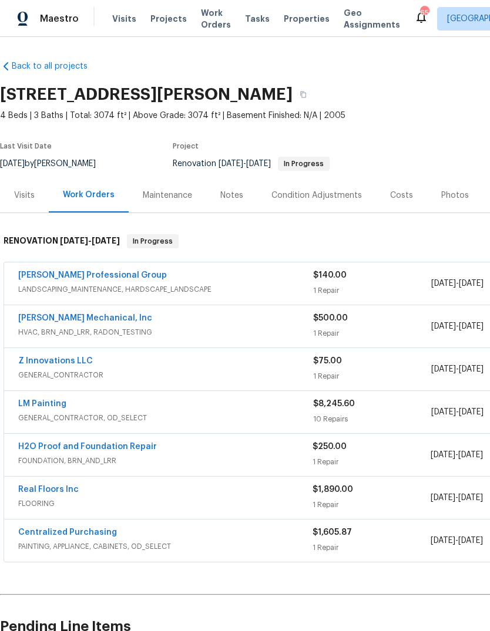
click at [395, 197] on div "Costs" at bounding box center [401, 196] width 23 height 12
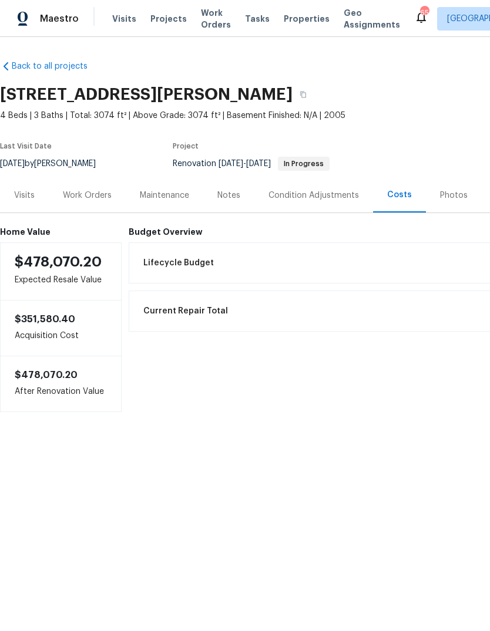
click at [79, 200] on div "Work Orders" at bounding box center [87, 196] width 49 height 12
